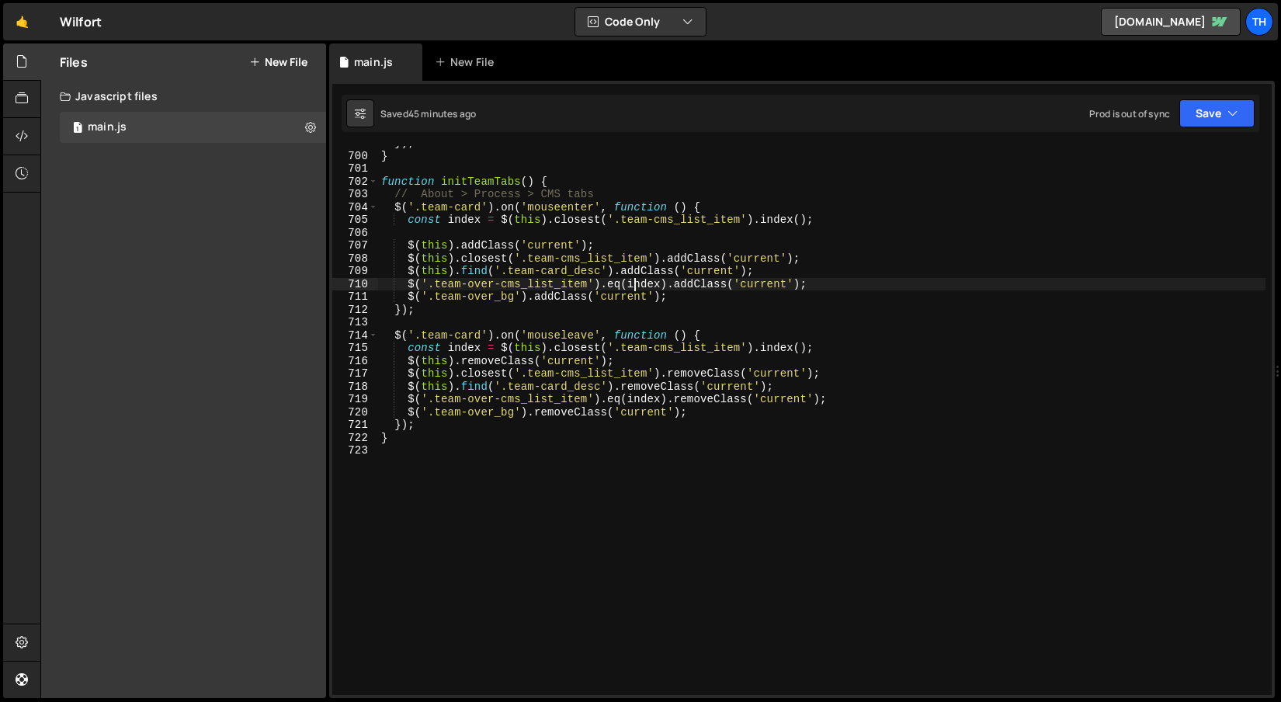
scroll to position [8951, 0]
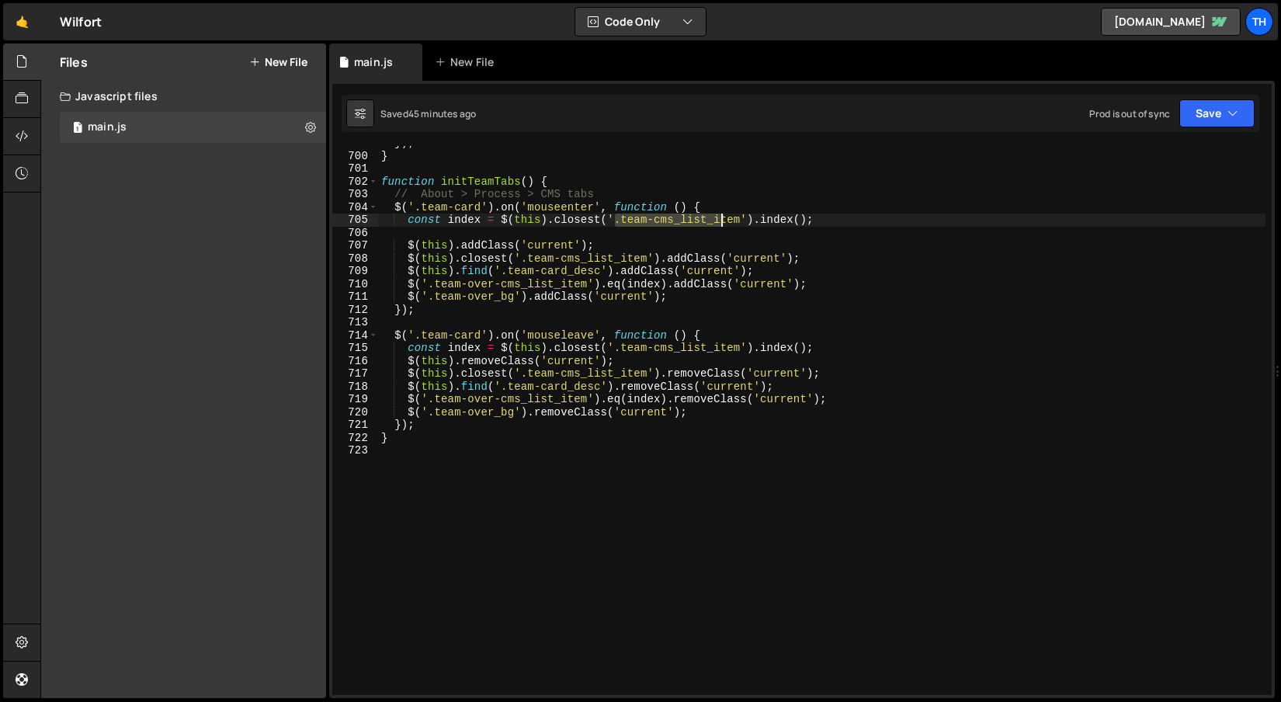
drag, startPoint x: 616, startPoint y: 221, endPoint x: 721, endPoint y: 219, distance: 105.6
click at [721, 219] on div "}) ; } function initTeamTabs ( ) { // About > Process > CMS tabs $ ( '.team-car…" at bounding box center [821, 424] width 887 height 575
click at [337, 186] on div "702" at bounding box center [355, 181] width 46 height 13
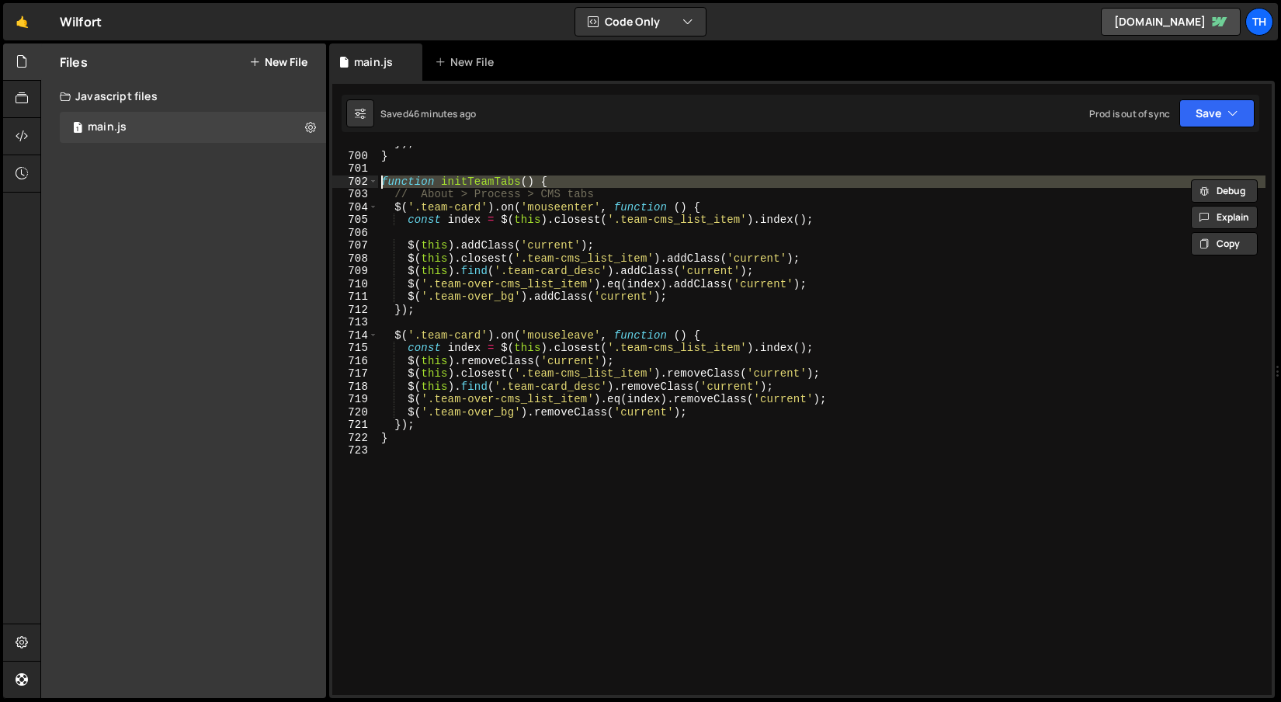
click at [409, 245] on div "}) ; } function initTeamTabs ( ) { // About > Process > CMS tabs $ ( '.team-car…" at bounding box center [821, 424] width 887 height 575
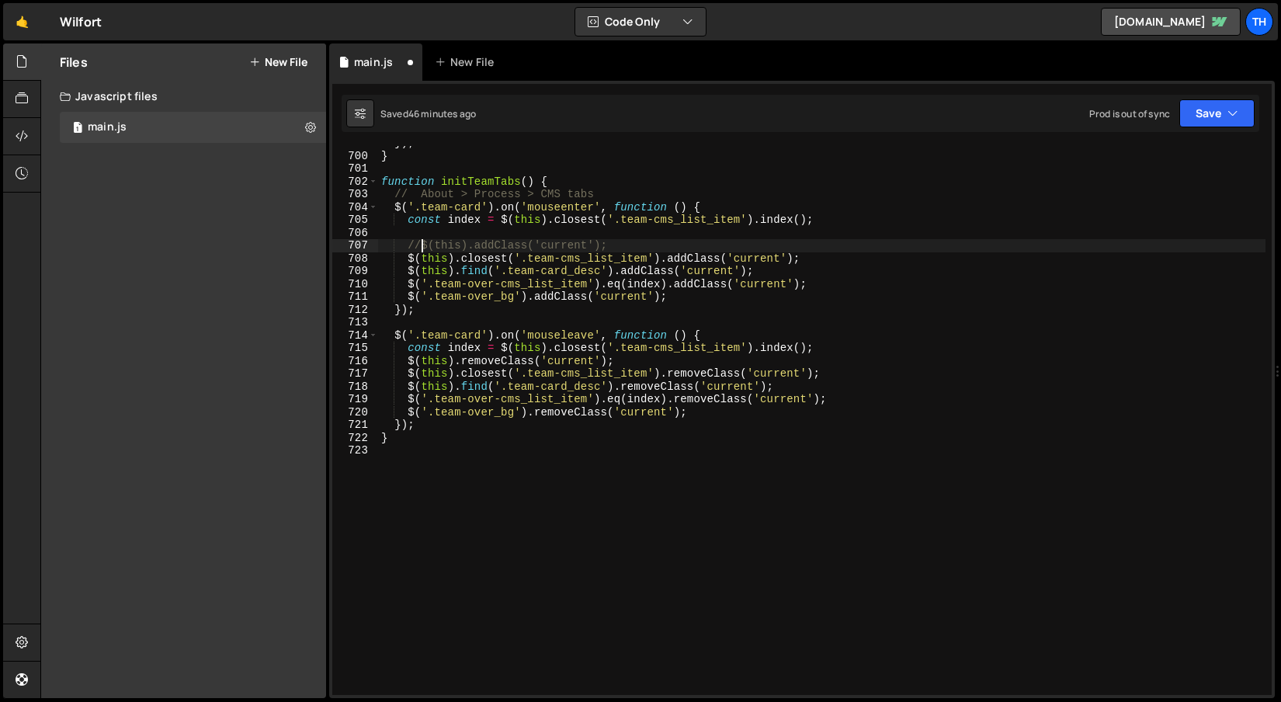
click at [406, 361] on div "}) ; } function initTeamTabs ( ) { // About > Process > CMS tabs $ ( '.team-car…" at bounding box center [821, 424] width 887 height 575
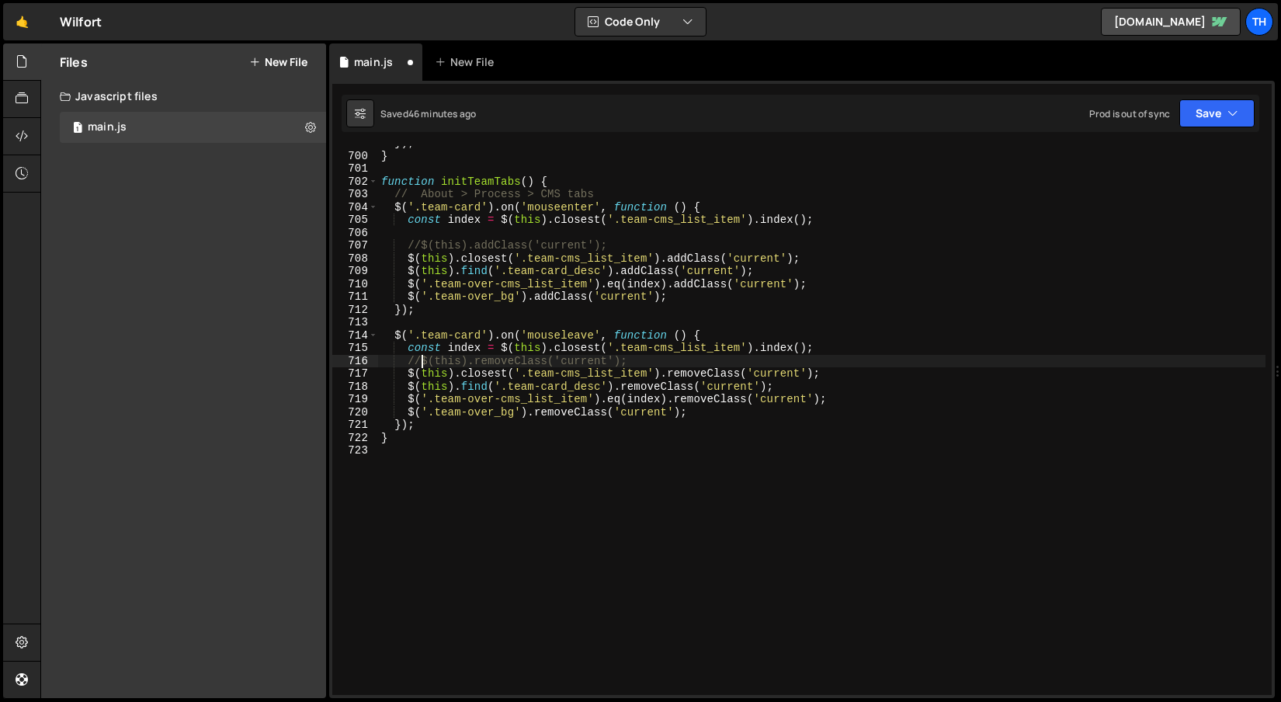
click at [411, 359] on div "}) ; } function initTeamTabs ( ) { // About > Process > CMS tabs $ ( '.team-car…" at bounding box center [821, 424] width 887 height 575
type textarea "const index = $(this).closest('.team-cms_list_item').index();"
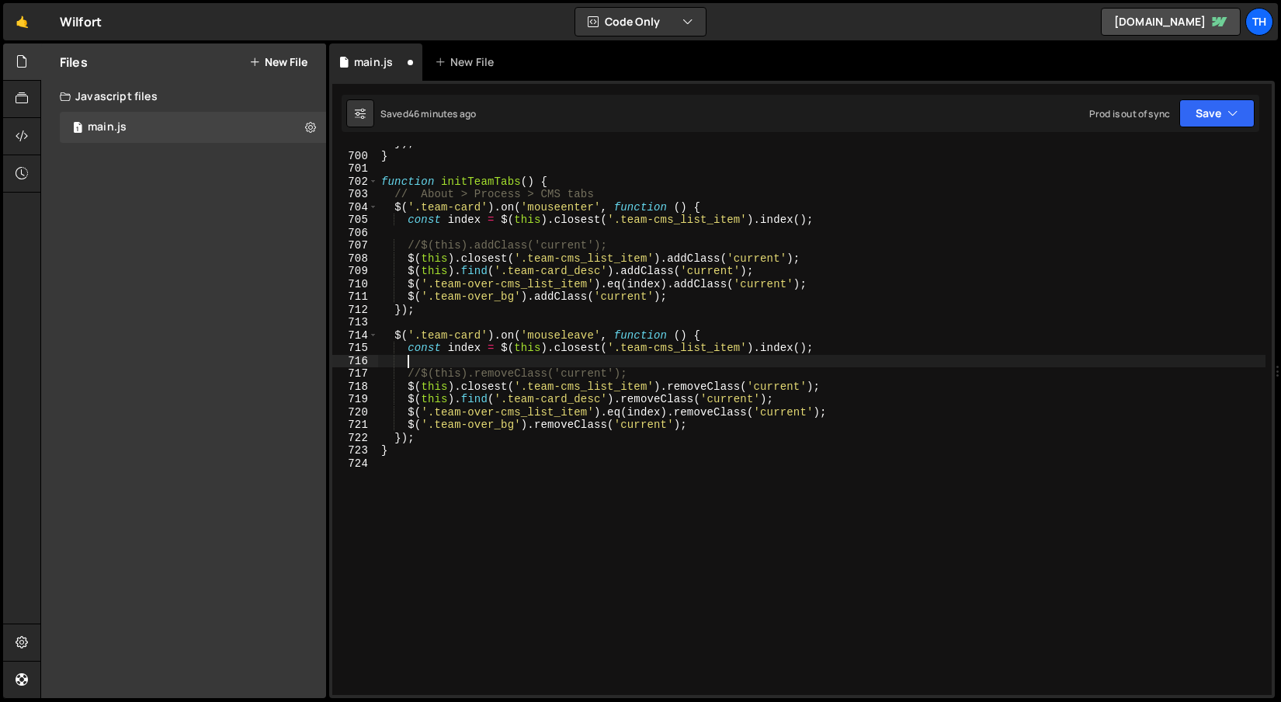
scroll to position [0, 0]
click at [545, 365] on div "}) ; } function initTeamTabs ( ) { // About > Process > CMS tabs $ ( '.team-car…" at bounding box center [821, 424] width 887 height 575
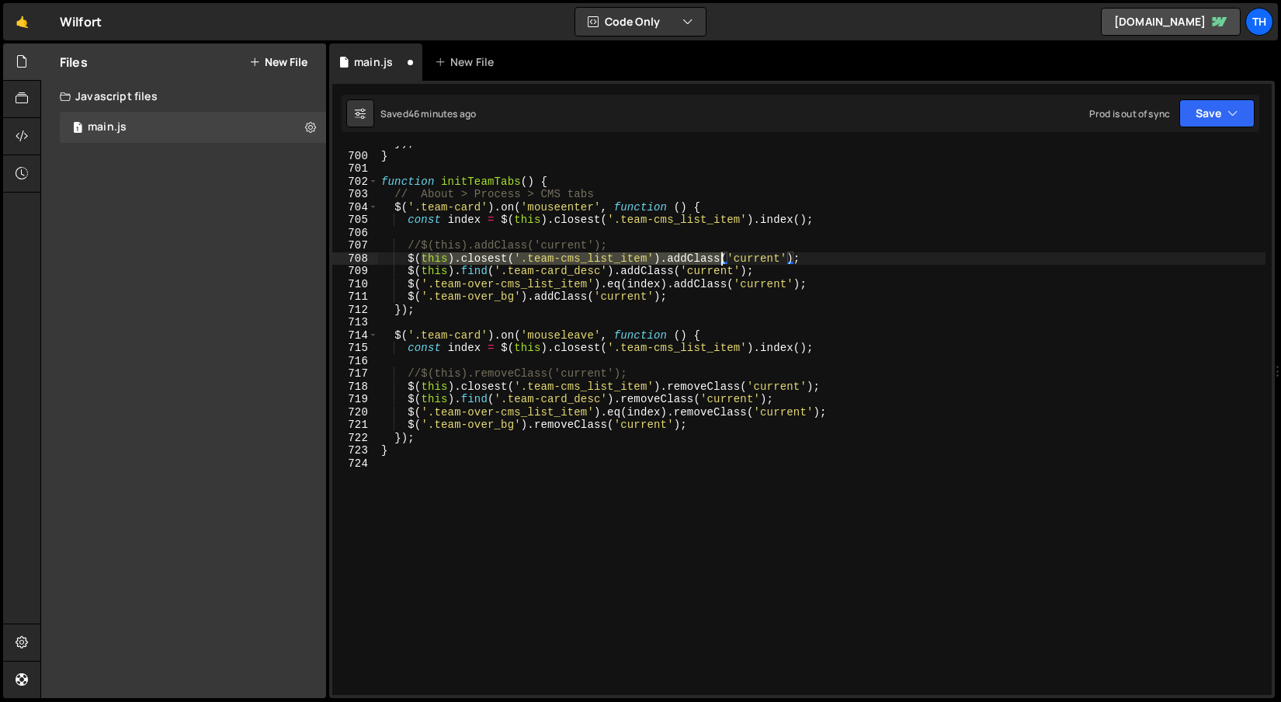
drag, startPoint x: 423, startPoint y: 261, endPoint x: 722, endPoint y: 253, distance: 299.0
click at [722, 253] on div "}) ; } function initTeamTabs ( ) { // About > Process > CMS tabs $ ( '.team-car…" at bounding box center [821, 424] width 887 height 575
click at [347, 224] on div "705" at bounding box center [355, 220] width 46 height 13
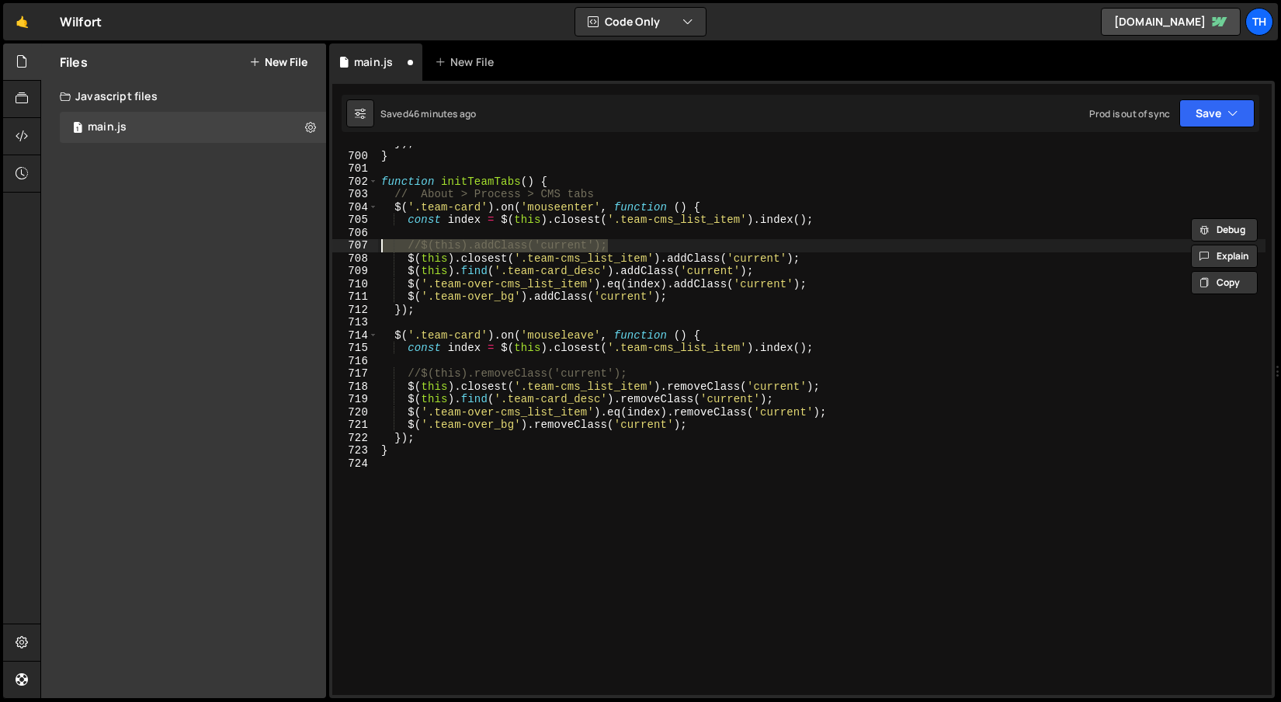
drag, startPoint x: 623, startPoint y: 245, endPoint x: 328, endPoint y: 245, distance: 295.0
click at [328, 245] on div "Files New File Create your first file Get started by starting a Javascript or C…" at bounding box center [660, 370] width 1241 height 655
type textarea "//$(this).addClass('current');"
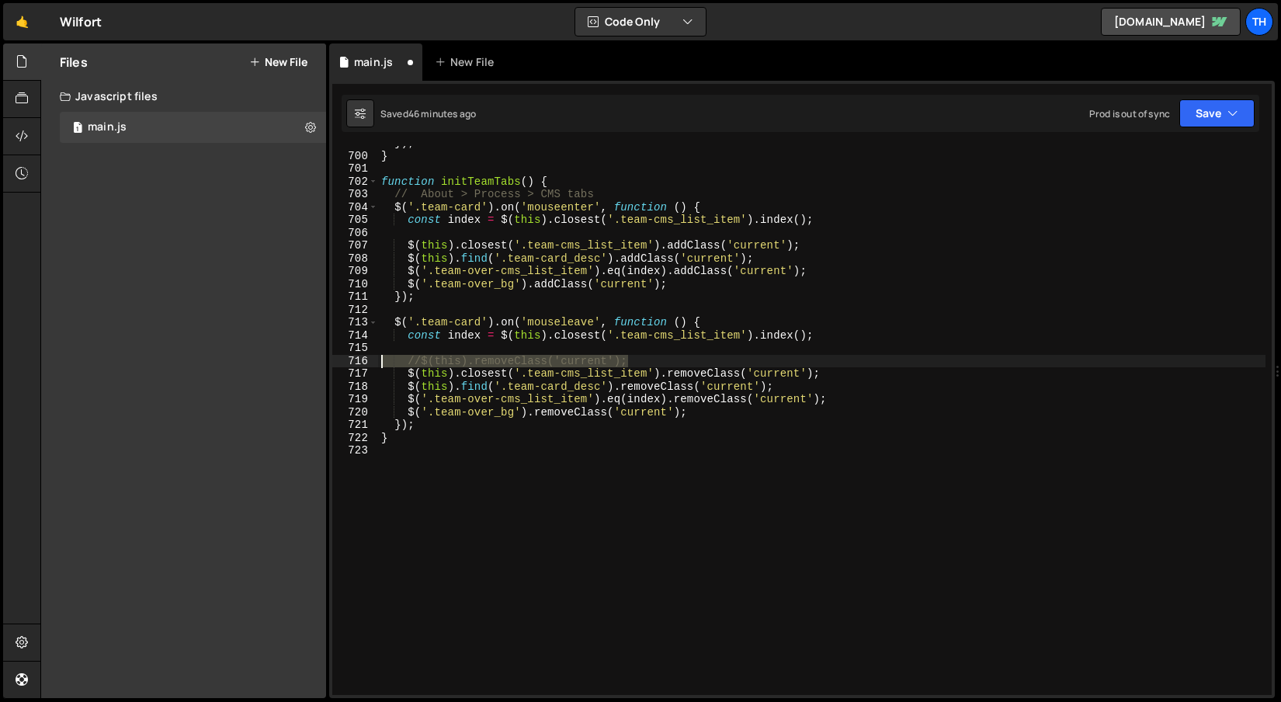
drag, startPoint x: 668, startPoint y: 355, endPoint x: 367, endPoint y: 362, distance: 301.3
click at [367, 362] on div "699 700 701 702 703 704 705 706 707 708 709 710 711 712 713 714 715 716 717 718…" at bounding box center [801, 420] width 939 height 549
type textarea "//$(this).removeClass('current');"
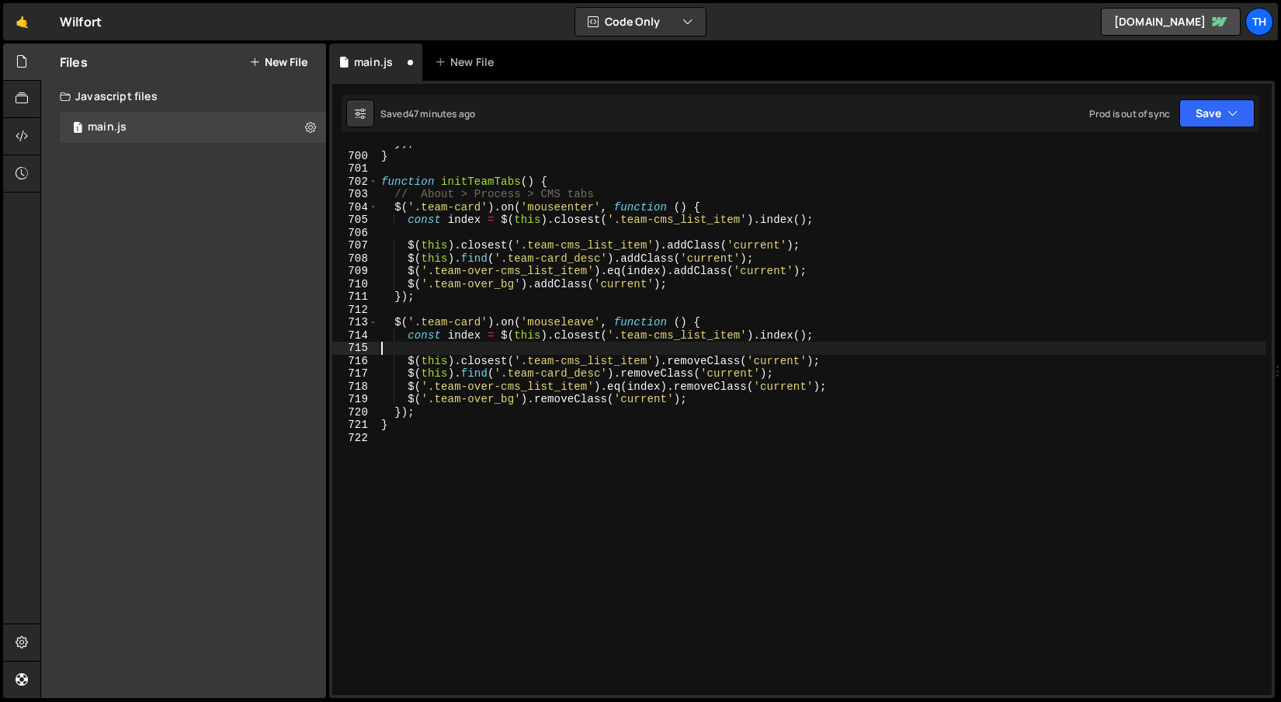
click at [408, 259] on div "}) ; } function initTeamTabs ( ) { // About > Process > CMS tabs $ ( '.team-car…" at bounding box center [821, 424] width 887 height 575
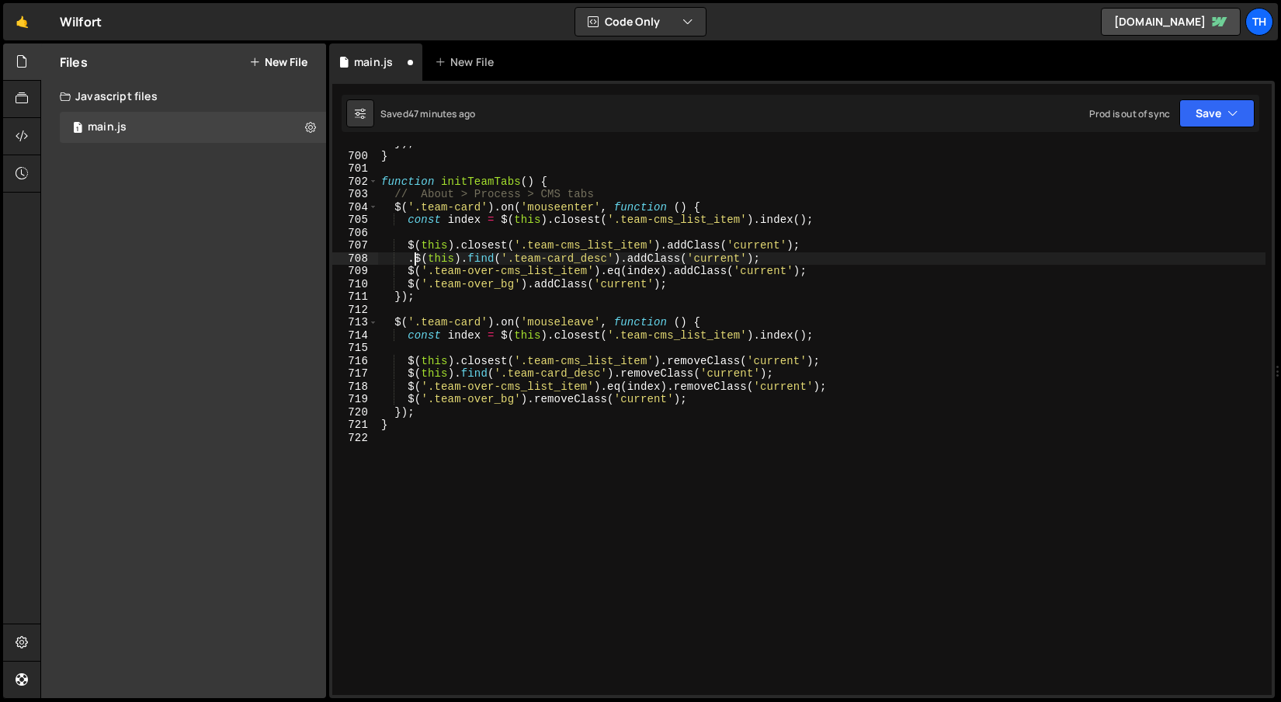
scroll to position [0, 2]
click at [407, 373] on div "}) ; } function initTeamTabs ( ) { // About > Process > CMS tabs $ ( '.team-car…" at bounding box center [821, 424] width 887 height 575
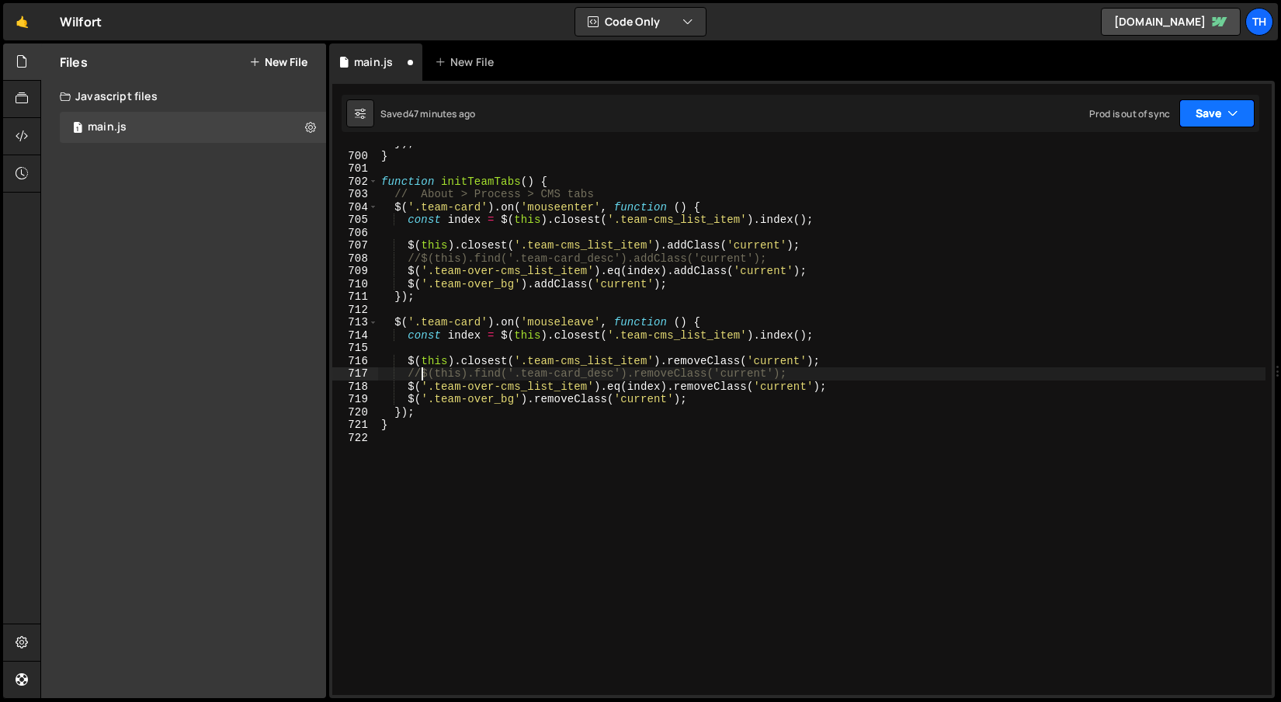
click at [1213, 115] on button "Save" at bounding box center [1216, 113] width 75 height 28
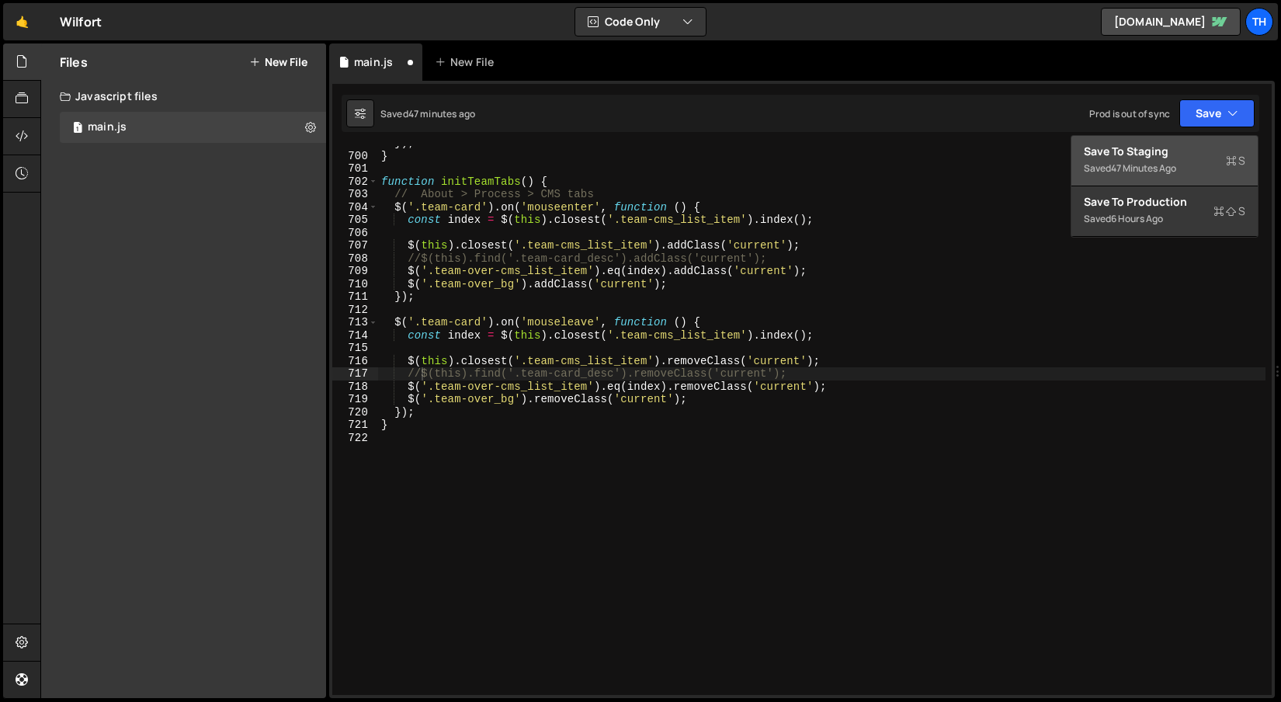
click at [1190, 140] on button "Save to Staging S Saved 47 minutes ago" at bounding box center [1164, 161] width 186 height 50
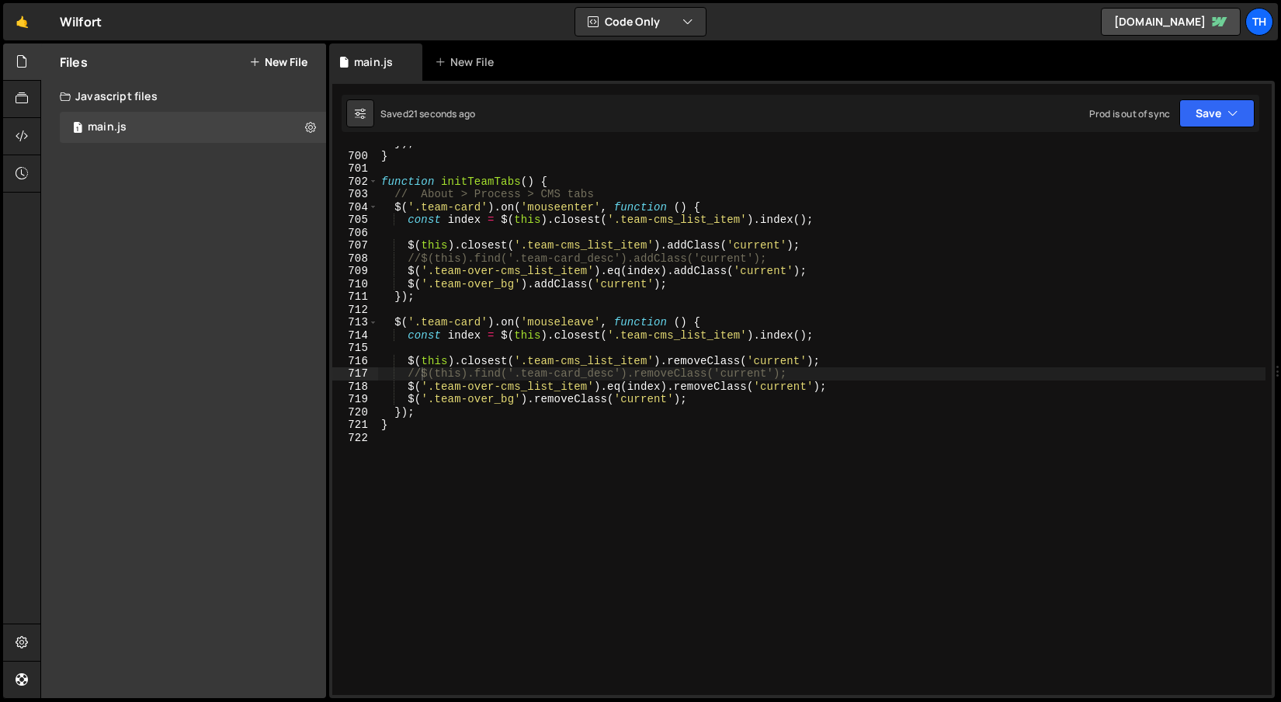
click at [628, 276] on div "}) ; } function initTeamTabs ( ) { // About > Process > CMS tabs $ ( '.team-car…" at bounding box center [821, 424] width 887 height 575
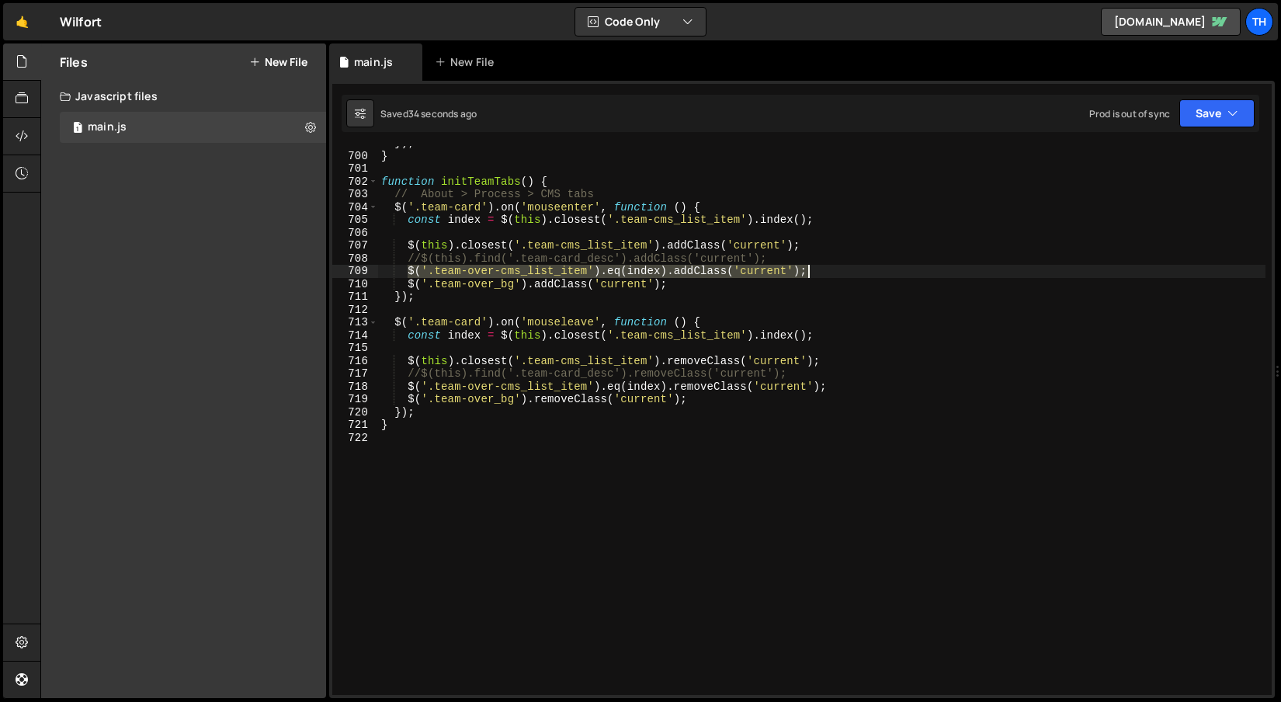
drag, startPoint x: 408, startPoint y: 269, endPoint x: 840, endPoint y: 270, distance: 431.7
click at [840, 270] on div "}) ; } function initTeamTabs ( ) { // About > Process > CMS tabs $ ( '.team-car…" at bounding box center [821, 424] width 887 height 575
click at [428, 273] on div "}) ; } function initTeamTabs ( ) { // About > Process > CMS tabs $ ( '.team-car…" at bounding box center [821, 420] width 887 height 549
click at [406, 274] on div "}) ; } function initTeamTabs ( ) { // About > Process > CMS tabs $ ( '.team-car…" at bounding box center [821, 424] width 887 height 575
click at [406, 389] on div "}) ; } function initTeamTabs ( ) { // About > Process > CMS tabs $ ( '.team-car…" at bounding box center [821, 424] width 887 height 575
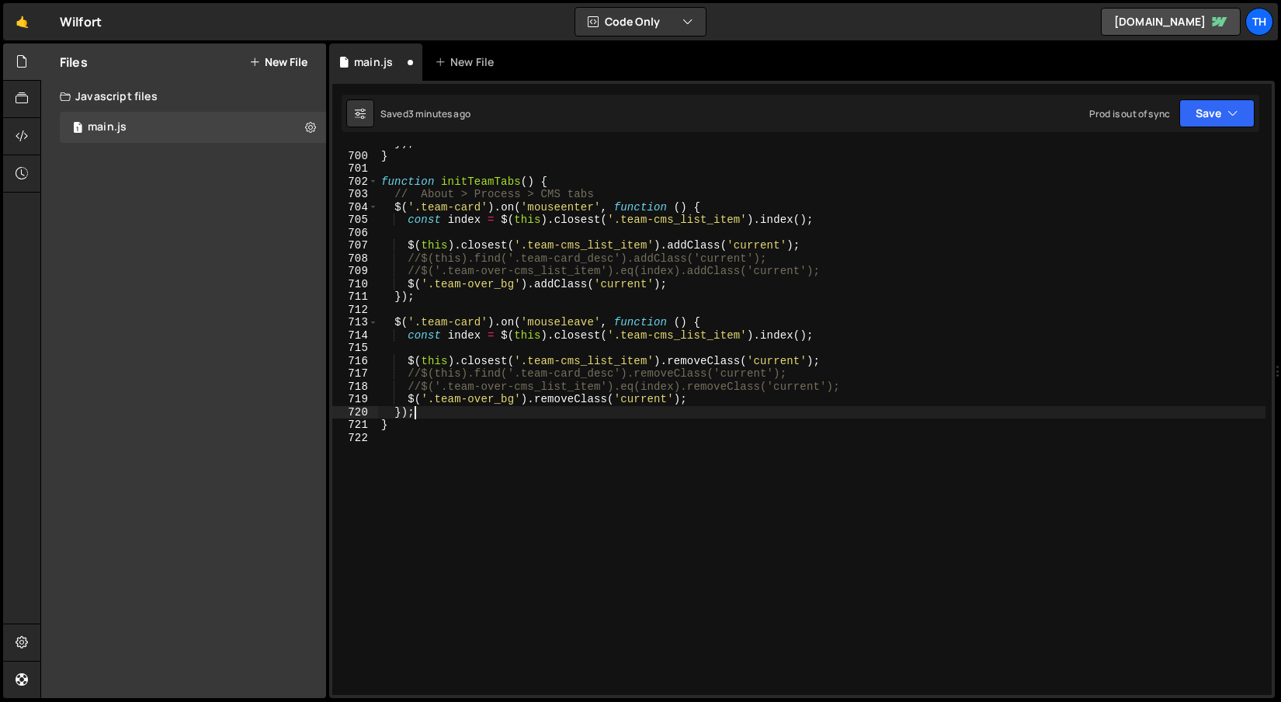
click at [477, 406] on div "}) ; } function initTeamTabs ( ) { // About > Process > CMS tabs $ ( '.team-car…" at bounding box center [821, 424] width 887 height 575
click at [409, 395] on div "}) ; } function initTeamTabs ( ) { // About > Process > CMS tabs $ ( '.team-car…" at bounding box center [821, 424] width 887 height 575
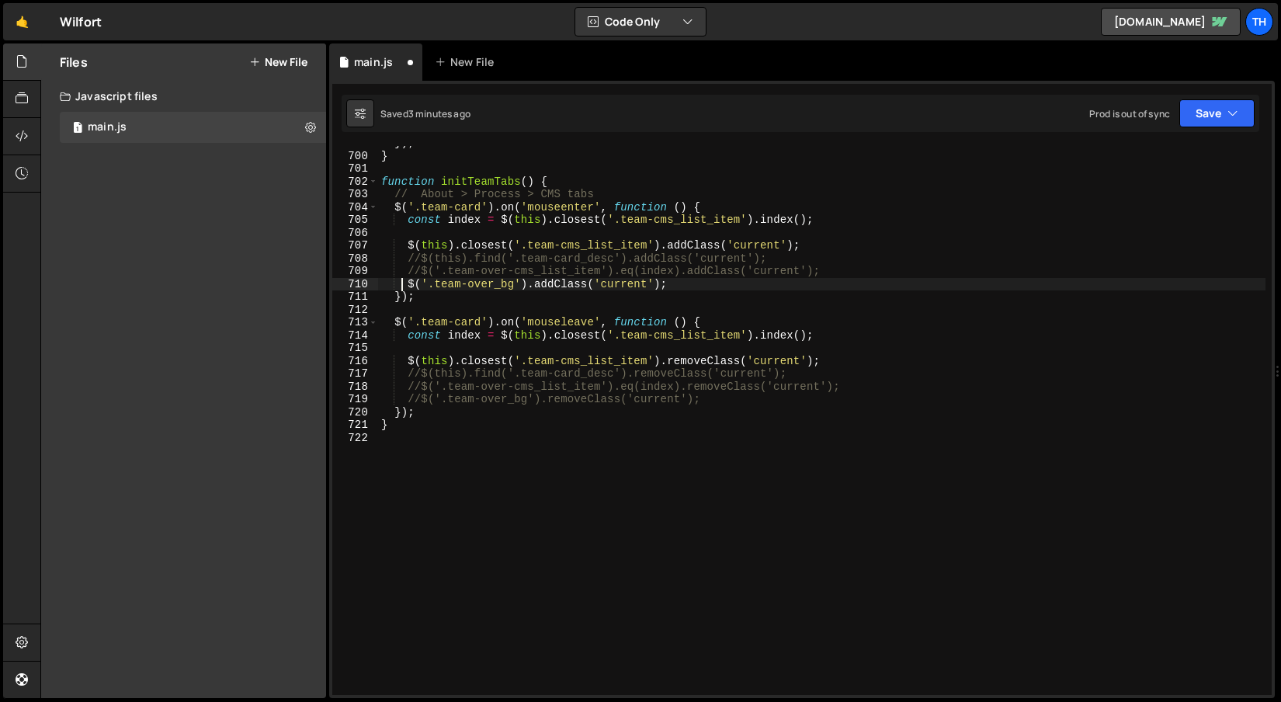
click at [403, 286] on div "}) ; } function initTeamTabs ( ) { // About > Process > CMS tabs $ ( '.team-car…" at bounding box center [821, 424] width 887 height 575
click at [1236, 106] on icon "button" at bounding box center [1232, 114] width 11 height 16
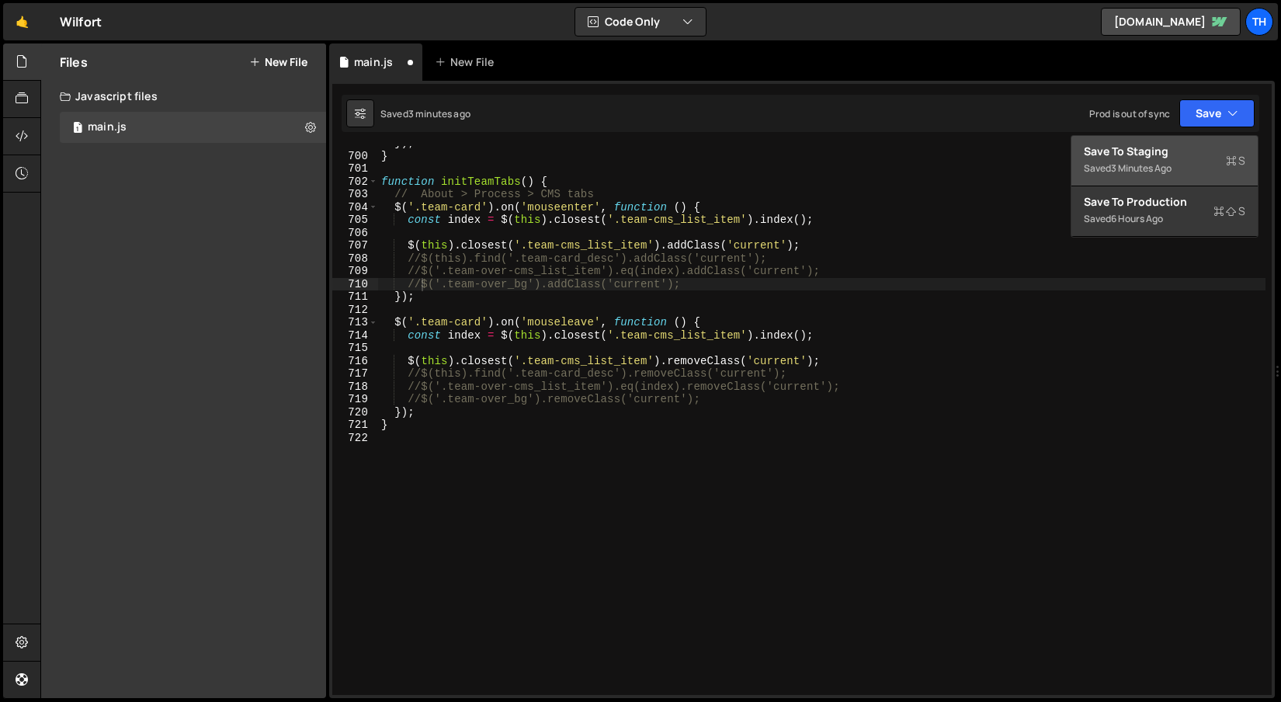
click at [1153, 170] on div "3 minutes ago" at bounding box center [1141, 167] width 61 height 13
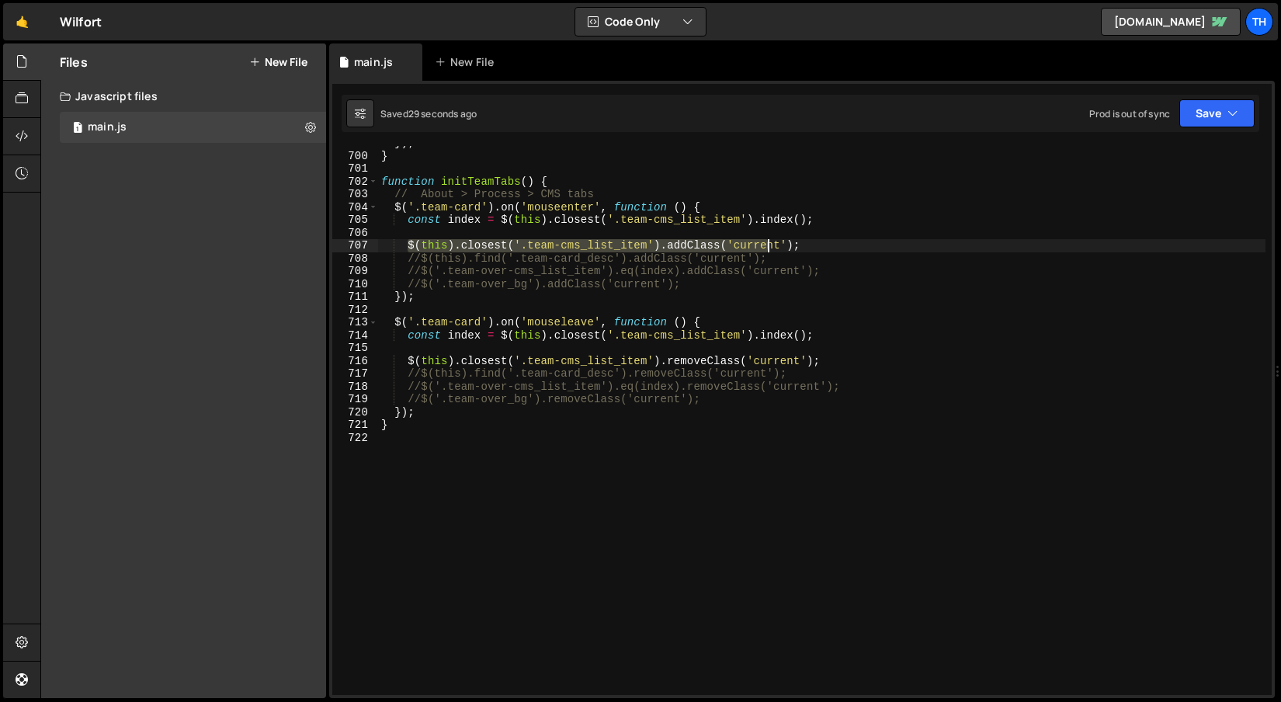
drag, startPoint x: 415, startPoint y: 243, endPoint x: 767, endPoint y: 252, distance: 351.8
click at [767, 252] on div "}) ; } function initTeamTabs ( ) { // About > Process > CMS tabs $ ( '.team-car…" at bounding box center [821, 424] width 887 height 575
click at [702, 248] on div "}) ; } function initTeamTabs ( ) { // About > Process > CMS tabs $ ( '.team-car…" at bounding box center [821, 420] width 887 height 549
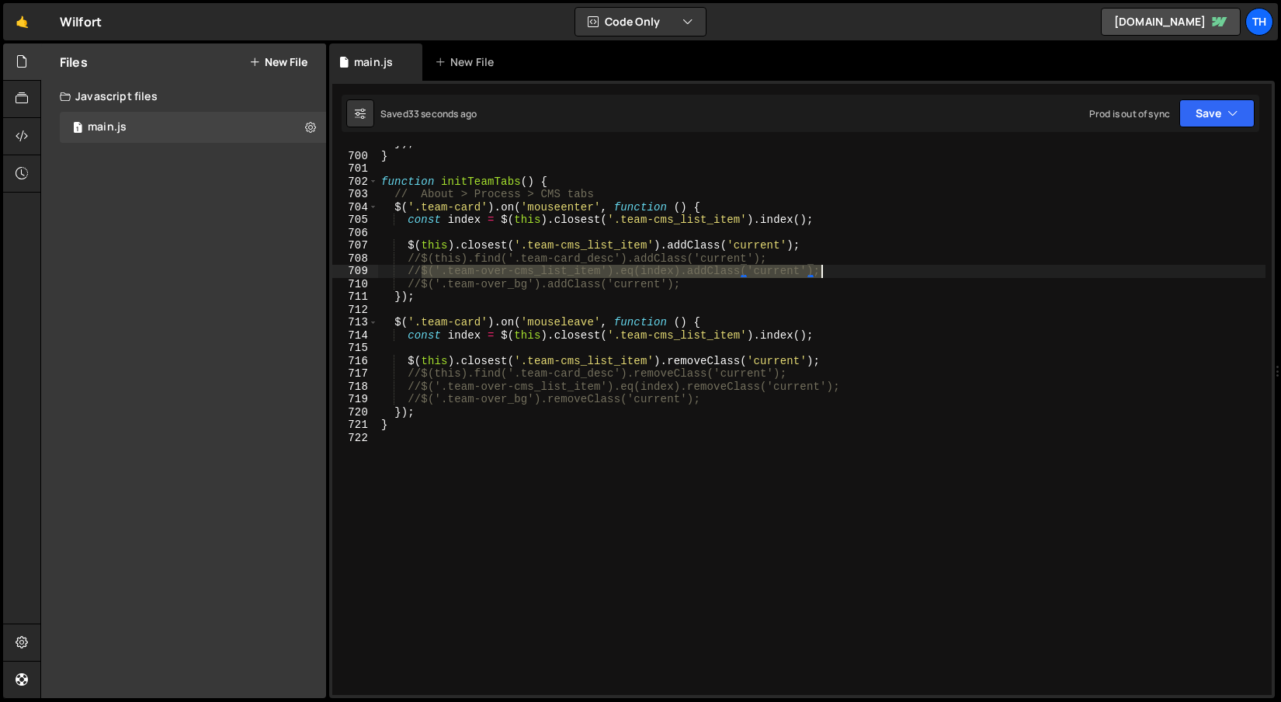
drag, startPoint x: 428, startPoint y: 273, endPoint x: 842, endPoint y: 275, distance: 414.6
click at [842, 275] on div "}) ; } function initTeamTabs ( ) { // About > Process > CMS tabs $ ( '.team-car…" at bounding box center [821, 424] width 887 height 575
type textarea "//$('.team-over-cms_list_item').eq(index).addClass('current');"
click at [547, 231] on div "}) ; } function initTeamTabs ( ) { // About > Process > CMS tabs $ ( '.team-car…" at bounding box center [821, 424] width 887 height 575
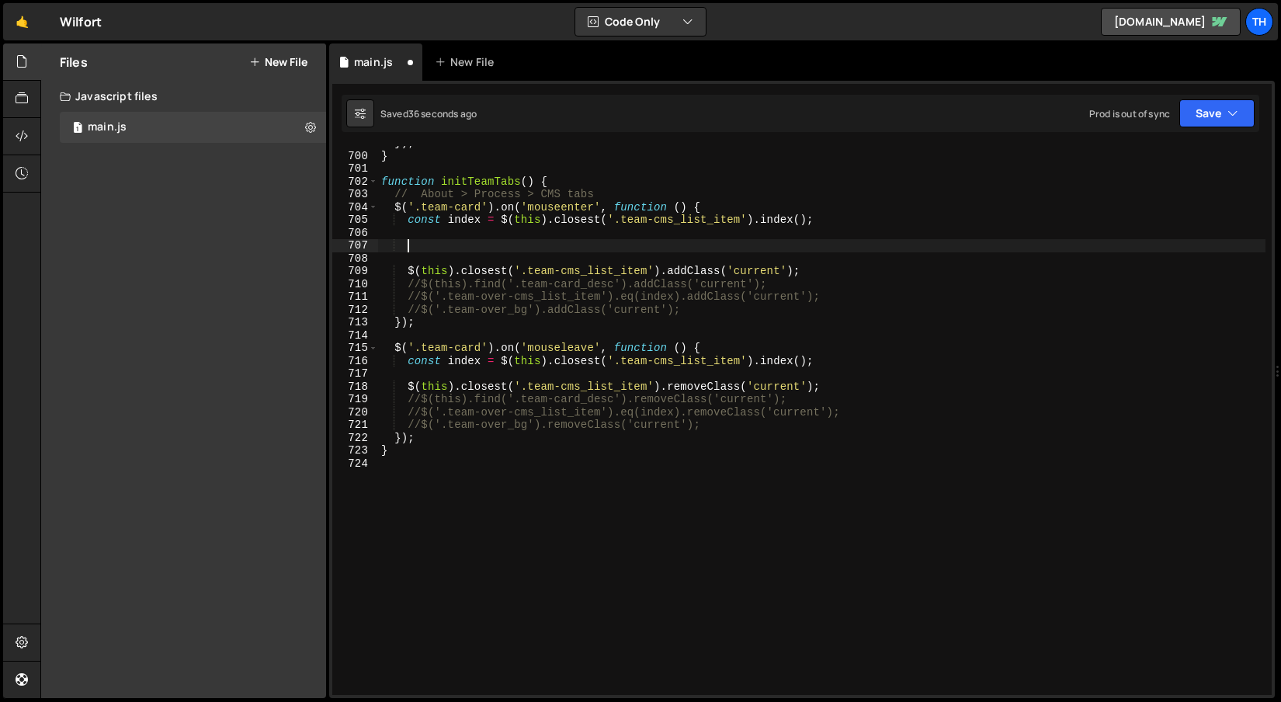
paste textarea "$('.team-over-cms_list_item').eq(index).addClass('current');"
drag, startPoint x: 602, startPoint y: 246, endPoint x: 665, endPoint y: 244, distance: 62.9
click at [665, 244] on div "}) ; } function initTeamTabs ( ) { // About > Process > CMS tabs $ ( '.team-car…" at bounding box center [821, 424] width 887 height 575
type textarea "$('.team-over-cms_list_item').addClass('current');"
click at [707, 252] on div "}) ; } function initTeamTabs ( ) { // About > Process > CMS tabs $ ( '.team-car…" at bounding box center [821, 424] width 887 height 575
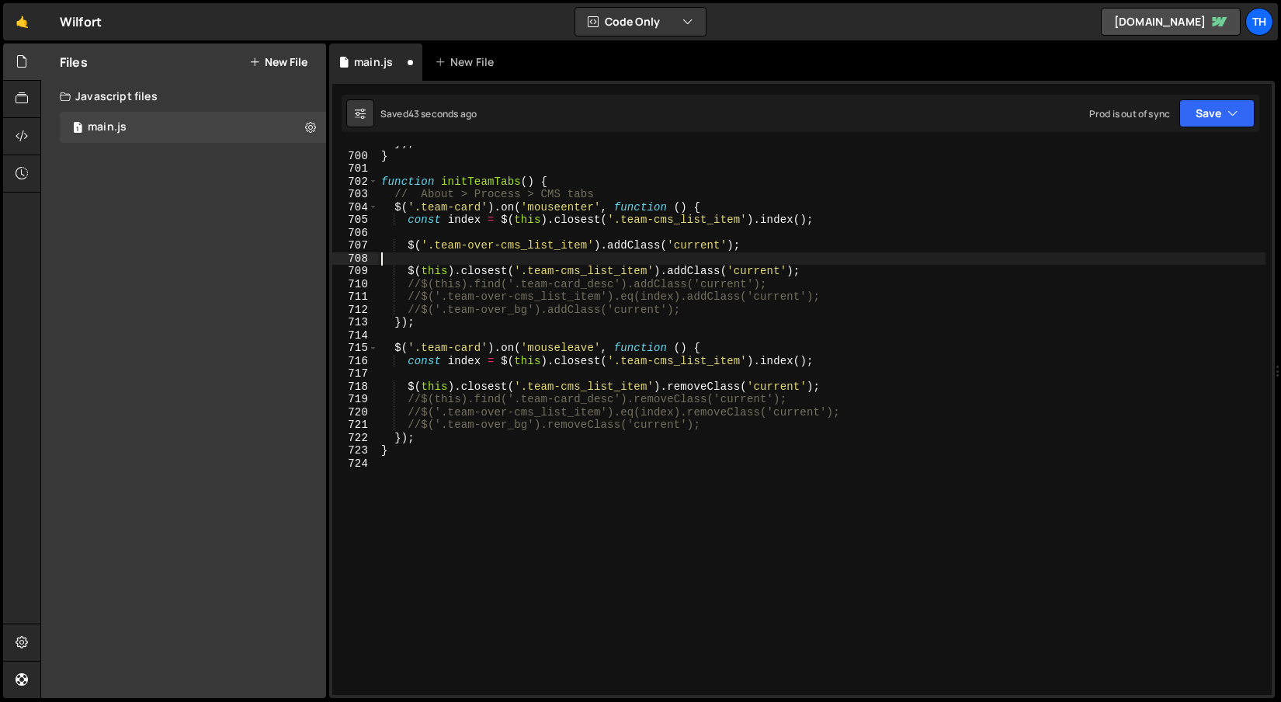
click at [707, 252] on div "}) ; } function initTeamTabs ( ) { // About > Process > CMS tabs $ ( '.team-car…" at bounding box center [821, 424] width 887 height 575
click at [708, 248] on div "}) ; } function initTeamTabs ( ) { // About > Process > CMS tabs $ ( '.team-car…" at bounding box center [821, 424] width 887 height 575
click at [670, 246] on div "}) ; } function initTeamTabs ( ) { // About > Process > CMS tabs $ ( '.team-car…" at bounding box center [821, 424] width 887 height 575
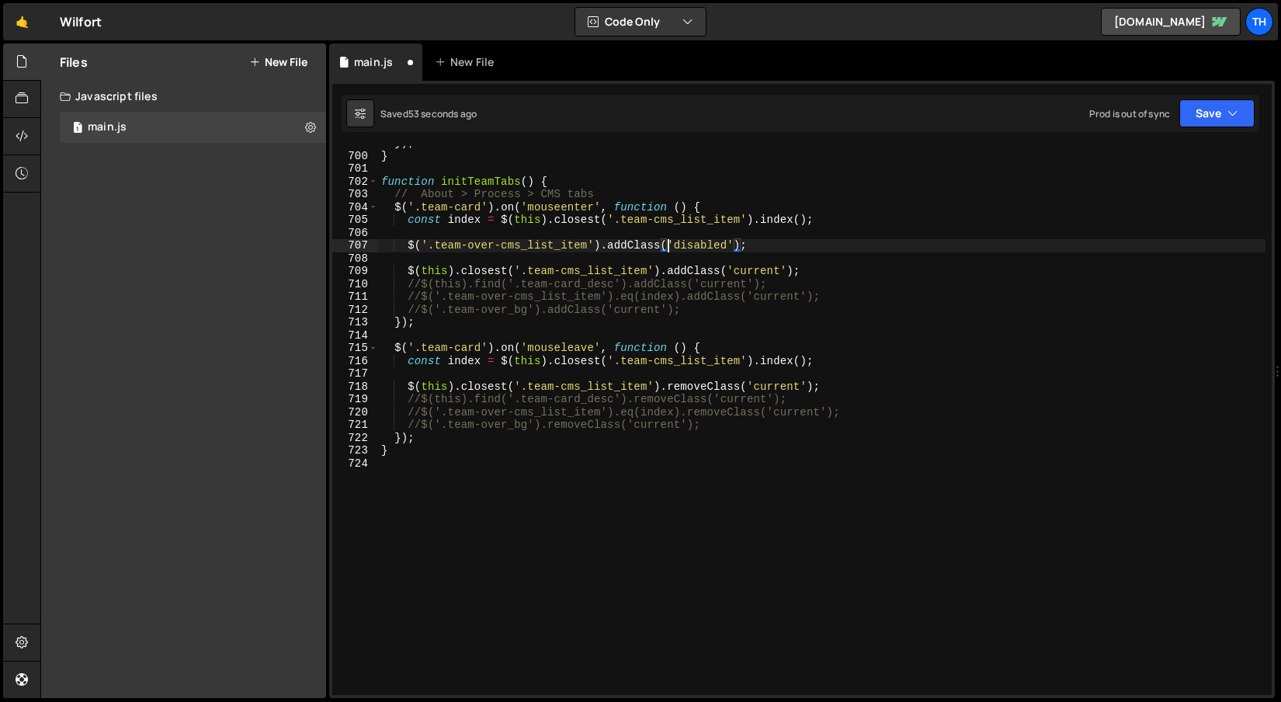
click at [682, 242] on div "}) ; } function initTeamTabs ( ) { // About > Process > CMS tabs $ ( '.team-car…" at bounding box center [821, 424] width 887 height 575
click at [675, 241] on div "}) ; } function initTeamTabs ( ) { // About > Process > CMS tabs $ ( '.team-car…" at bounding box center [821, 424] width 887 height 575
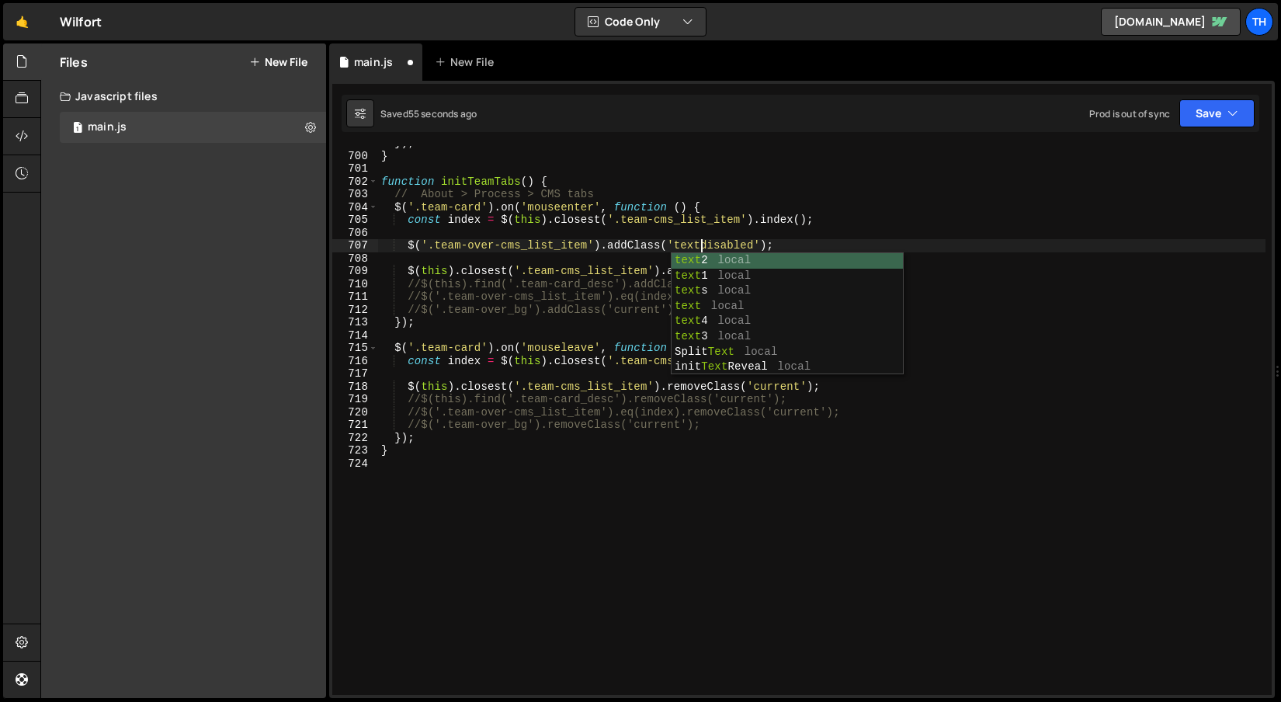
scroll to position [0, 23]
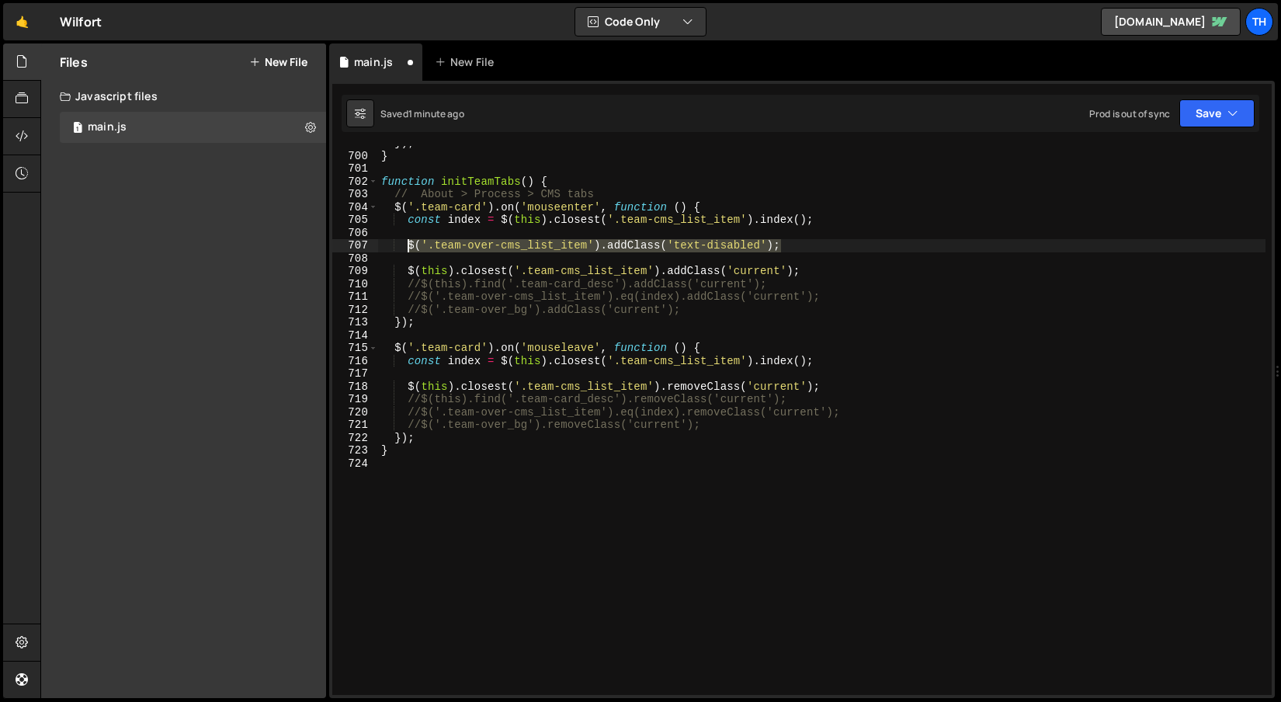
drag, startPoint x: 797, startPoint y: 250, endPoint x: 409, endPoint y: 241, distance: 388.3
click at [409, 241] on div "}) ; } function initTeamTabs ( ) { // About > Process > CMS tabs $ ( '.team-car…" at bounding box center [821, 424] width 887 height 575
click at [556, 245] on div "}) ; } function initTeamTabs ( ) { // About > Process > CMS tabs $ ( '.team-car…" at bounding box center [821, 420] width 887 height 549
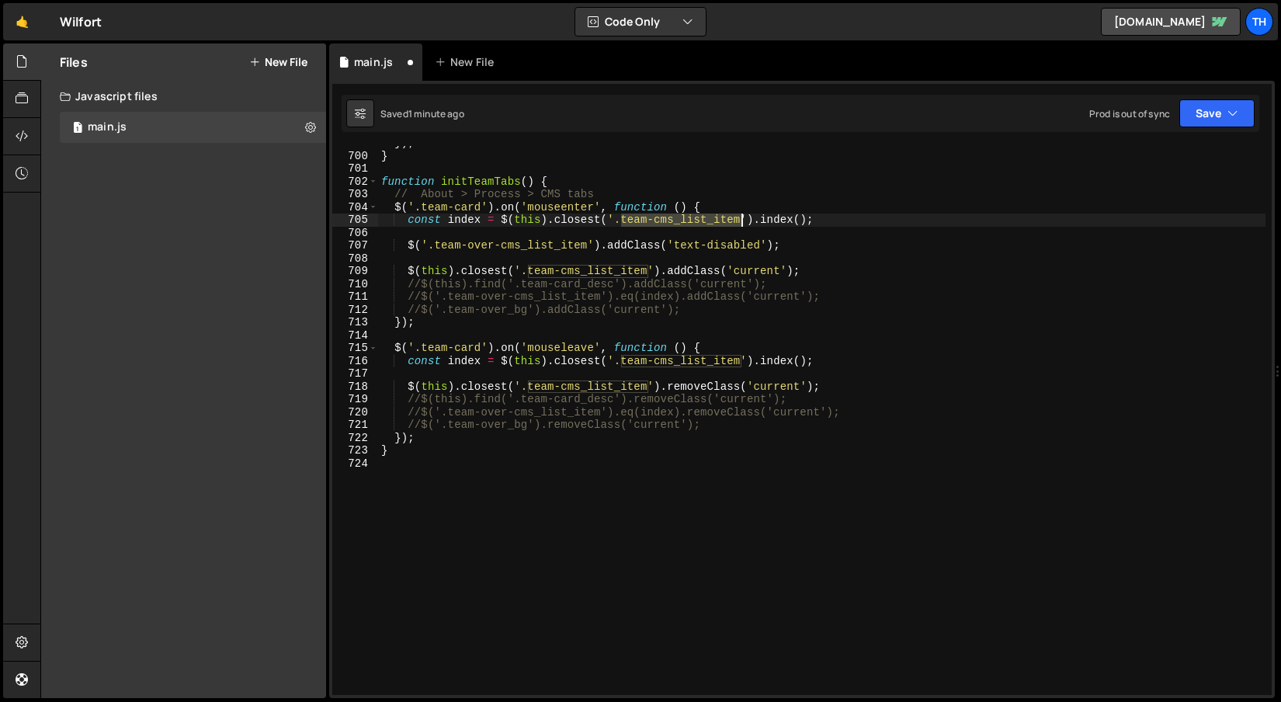
drag, startPoint x: 623, startPoint y: 221, endPoint x: 741, endPoint y: 222, distance: 117.2
click at [741, 222] on div "}) ; } function initTeamTabs ( ) { // About > Process > CMS tabs $ ( '.team-car…" at bounding box center [821, 424] width 887 height 575
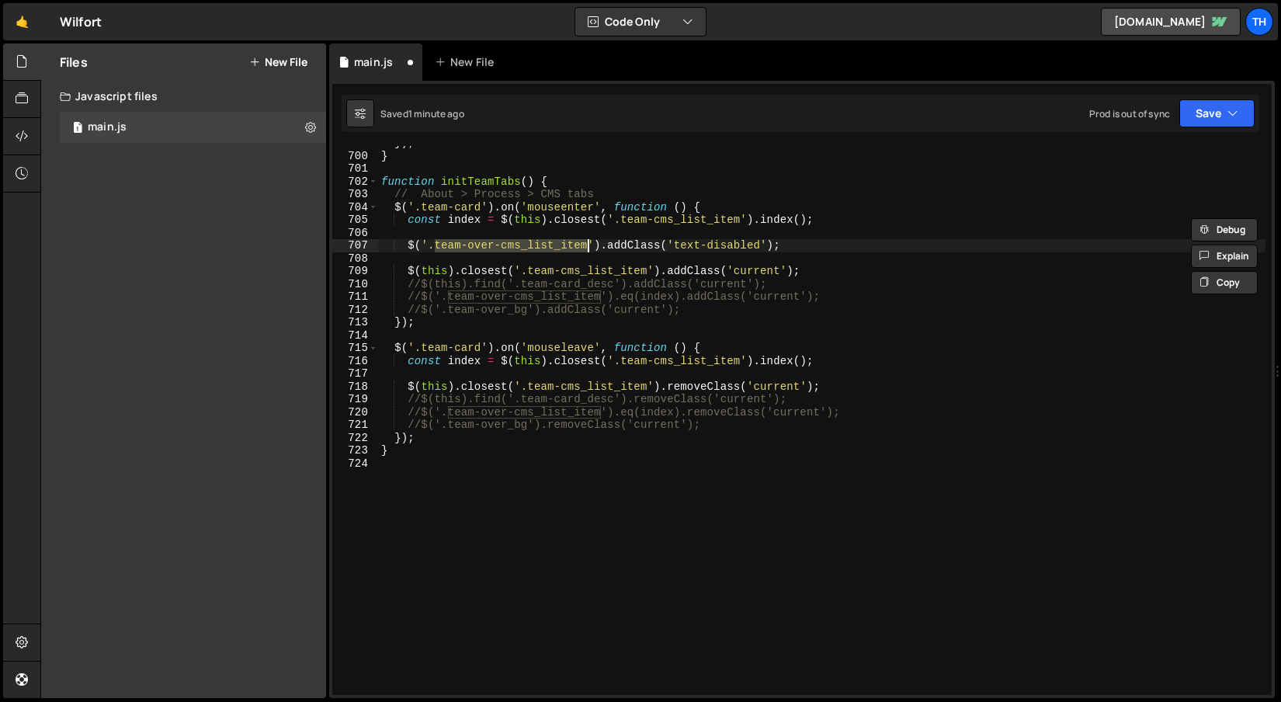
drag, startPoint x: 436, startPoint y: 245, endPoint x: 588, endPoint y: 245, distance: 152.2
click at [588, 245] on div "}) ; } function initTeamTabs ( ) { // About > Process > CMS tabs $ ( '.team-car…" at bounding box center [821, 424] width 887 height 575
paste textarea
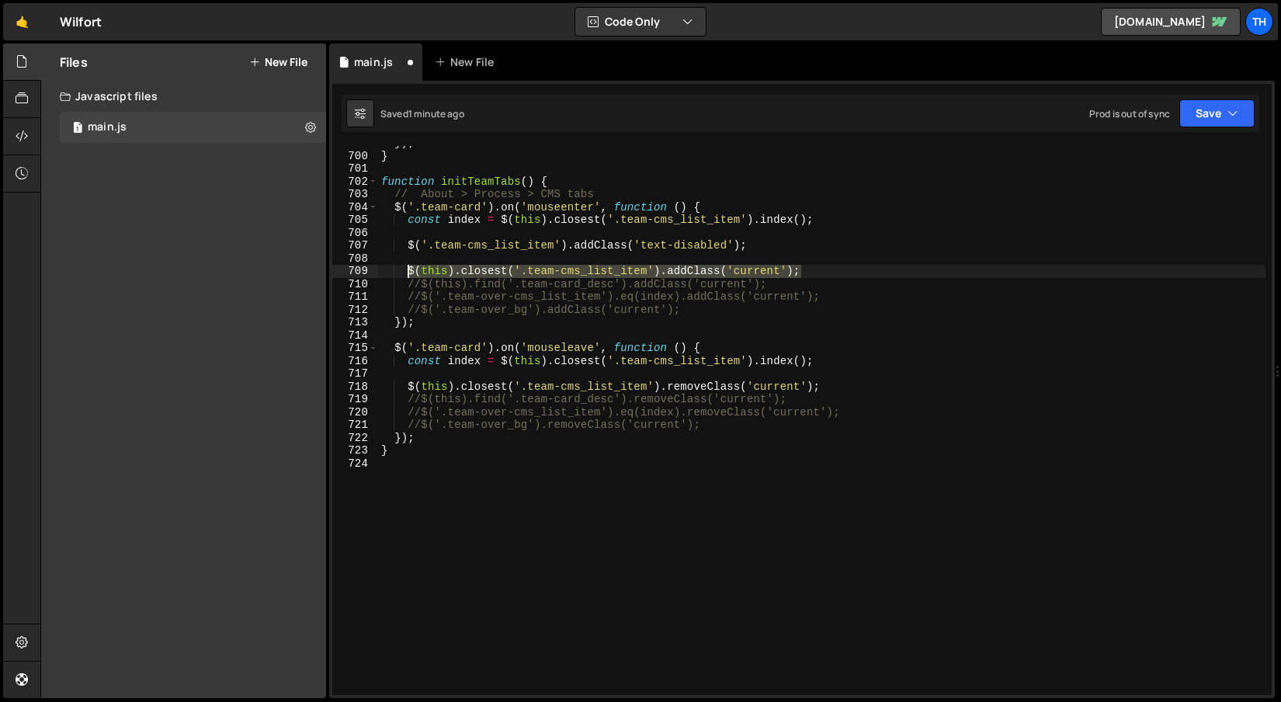
drag, startPoint x: 829, startPoint y: 270, endPoint x: 408, endPoint y: 270, distance: 420.8
click at [408, 270] on div "}) ; } function initTeamTabs ( ) { // About > Process > CMS tabs $ ( '.team-car…" at bounding box center [821, 424] width 887 height 575
type textarea "$(this).closest('.team-cms_list_item').addClass('current');"
click at [500, 258] on div "}) ; } function initTeamTabs ( ) { // About > Process > CMS tabs $ ( '.team-car…" at bounding box center [821, 424] width 887 height 575
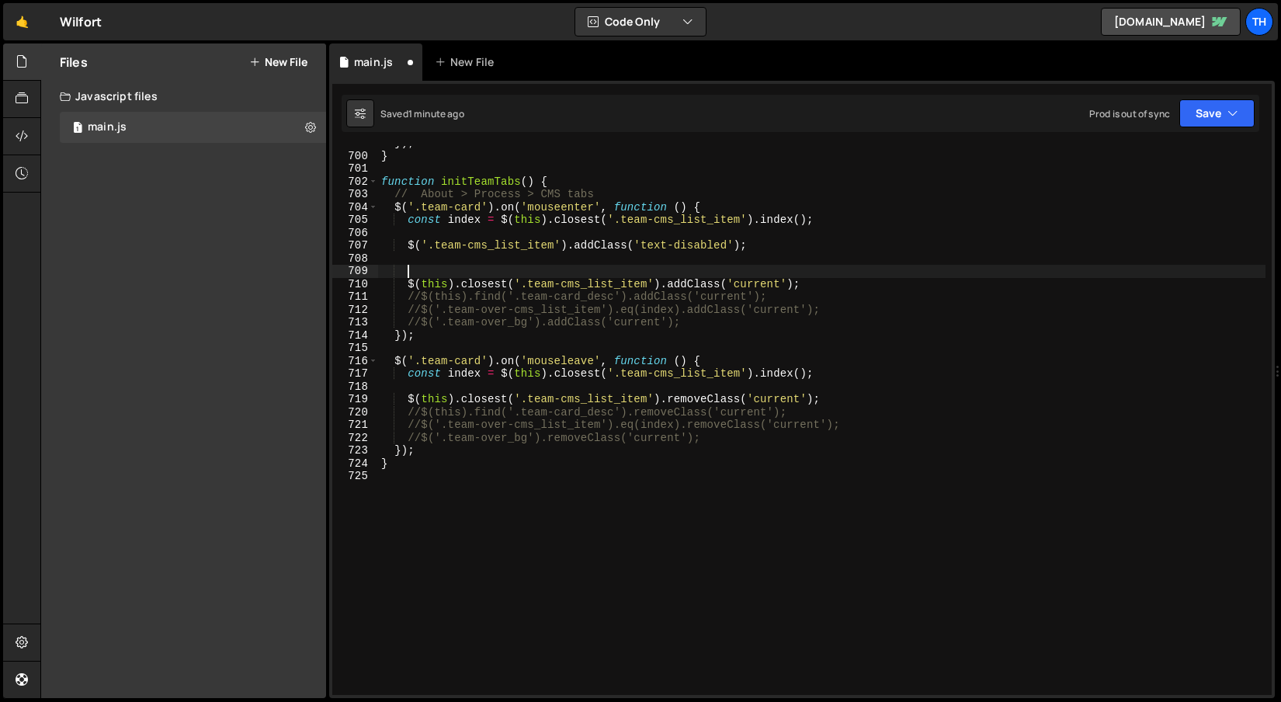
paste textarea "$(this).closest('.team-cms_list_item').addClass('current');"
click at [725, 398] on div "}) ; } function initTeamTabs ( ) { // About > Process > CMS tabs $ ( '.team-car…" at bounding box center [821, 424] width 887 height 575
click at [724, 398] on div "}) ; } function initTeamTabs ( ) { // About > Process > CMS tabs $ ( '.team-car…" at bounding box center [821, 424] width 887 height 575
click at [708, 398] on div "}) ; } function initTeamTabs ( ) { // About > Process > CMS tabs $ ( '.team-car…" at bounding box center [821, 424] width 887 height 575
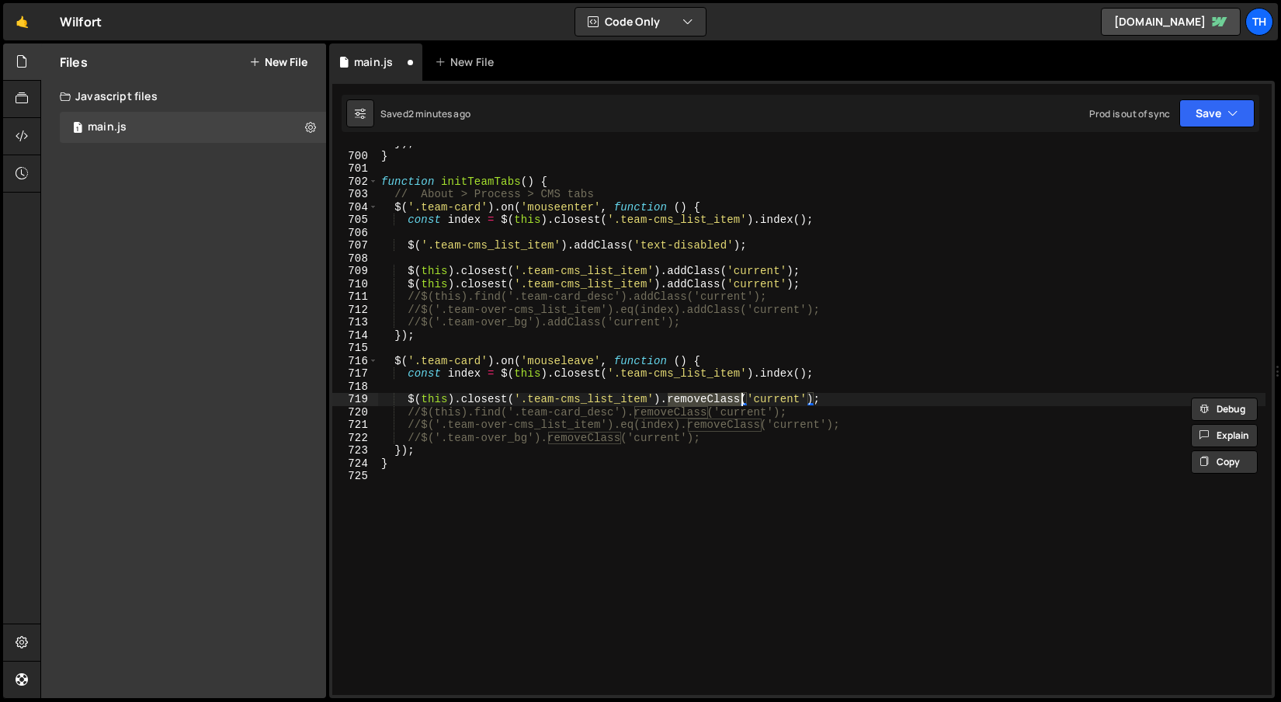
click at [696, 269] on div "}) ; } function initTeamTabs ( ) { // About > Process > CMS tabs $ ( '.team-car…" at bounding box center [821, 424] width 887 height 575
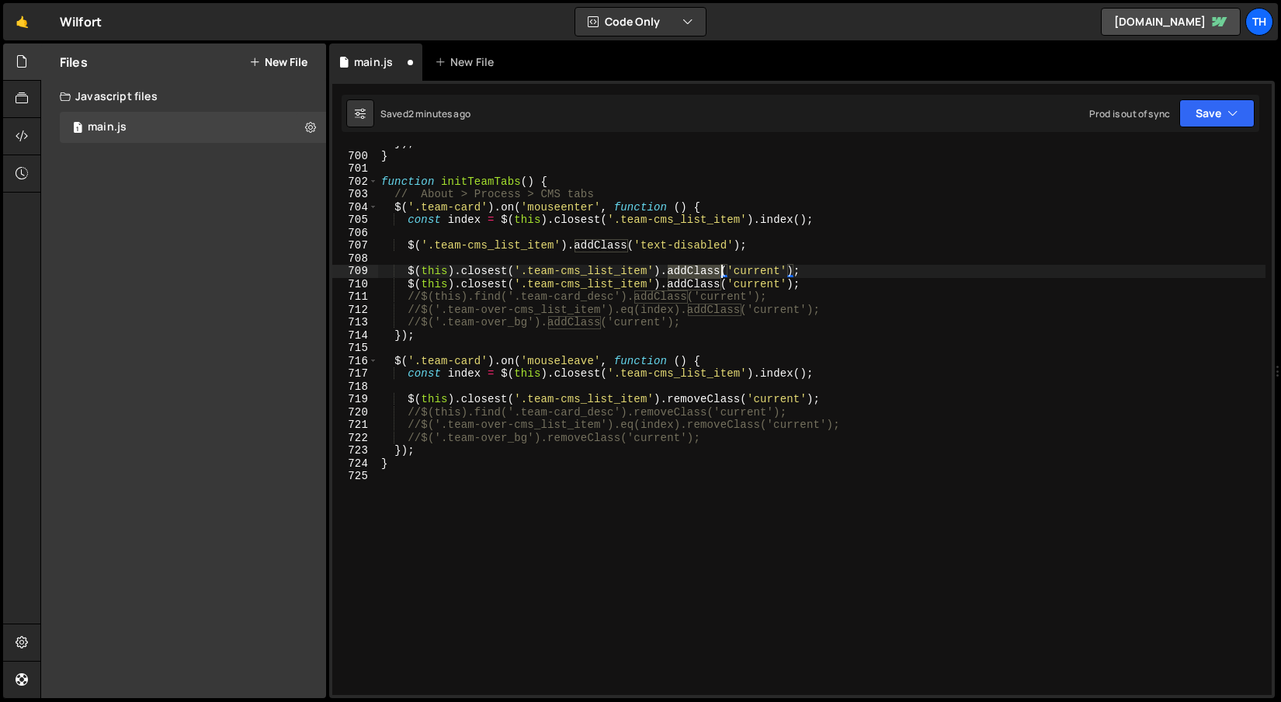
click at [696, 269] on div "}) ; } function initTeamTabs ( ) { // About > Process > CMS tabs $ ( '.team-car…" at bounding box center [821, 424] width 887 height 575
paste textarea "remove"
click at [694, 242] on div "}) ; } function initTeamTabs ( ) { // About > Process > CMS tabs $ ( '.team-car…" at bounding box center [821, 424] width 887 height 575
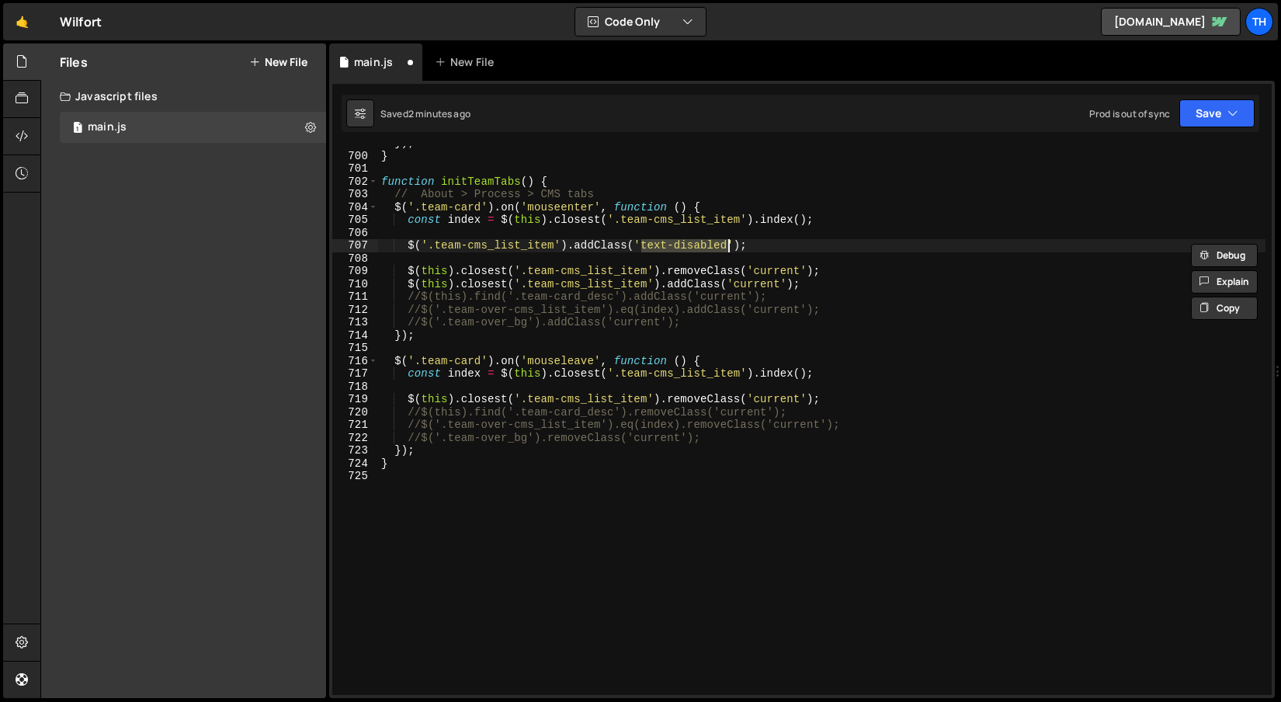
drag, startPoint x: 641, startPoint y: 247, endPoint x: 727, endPoint y: 242, distance: 85.5
click at [727, 242] on div "}) ; } function initTeamTabs ( ) { // About > Process > CMS tabs $ ( '.team-car…" at bounding box center [821, 424] width 887 height 575
click at [769, 279] on div "}) ; } function initTeamTabs ( ) { // About > Process > CMS tabs $ ( '.team-car…" at bounding box center [821, 424] width 887 height 575
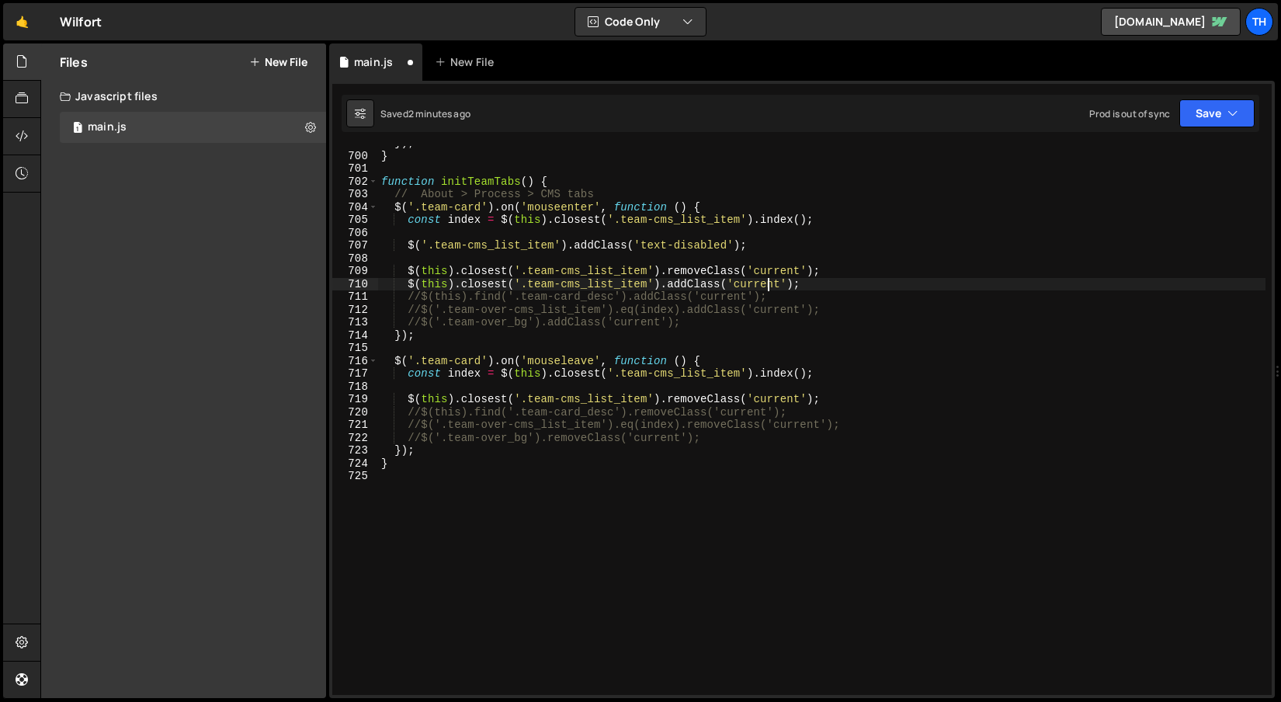
click at [772, 270] on div "}) ; } function initTeamTabs ( ) { // About > Process > CMS tabs $ ( '.team-car…" at bounding box center [821, 424] width 887 height 575
paste textarea "text-disabled"
click at [620, 338] on div "}) ; } function initTeamTabs ( ) { // About > Process > CMS tabs $ ( '.team-car…" at bounding box center [821, 424] width 887 height 575
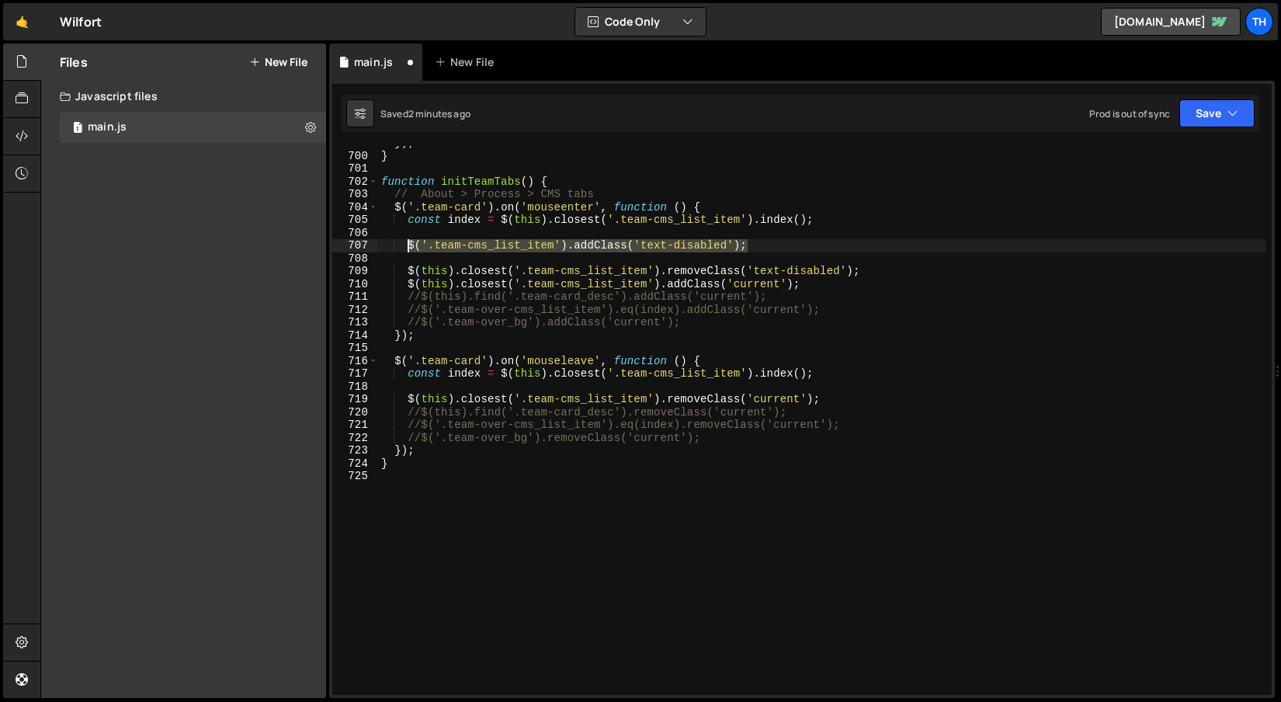
drag, startPoint x: 590, startPoint y: 245, endPoint x: 409, endPoint y: 245, distance: 180.9
click at [409, 245] on div "}) ; } function initTeamTabs ( ) { // About > Process > CMS tabs $ ( '.team-car…" at bounding box center [821, 424] width 887 height 575
type textarea "$('.team-cms_list_item').addClass('text-disabled');"
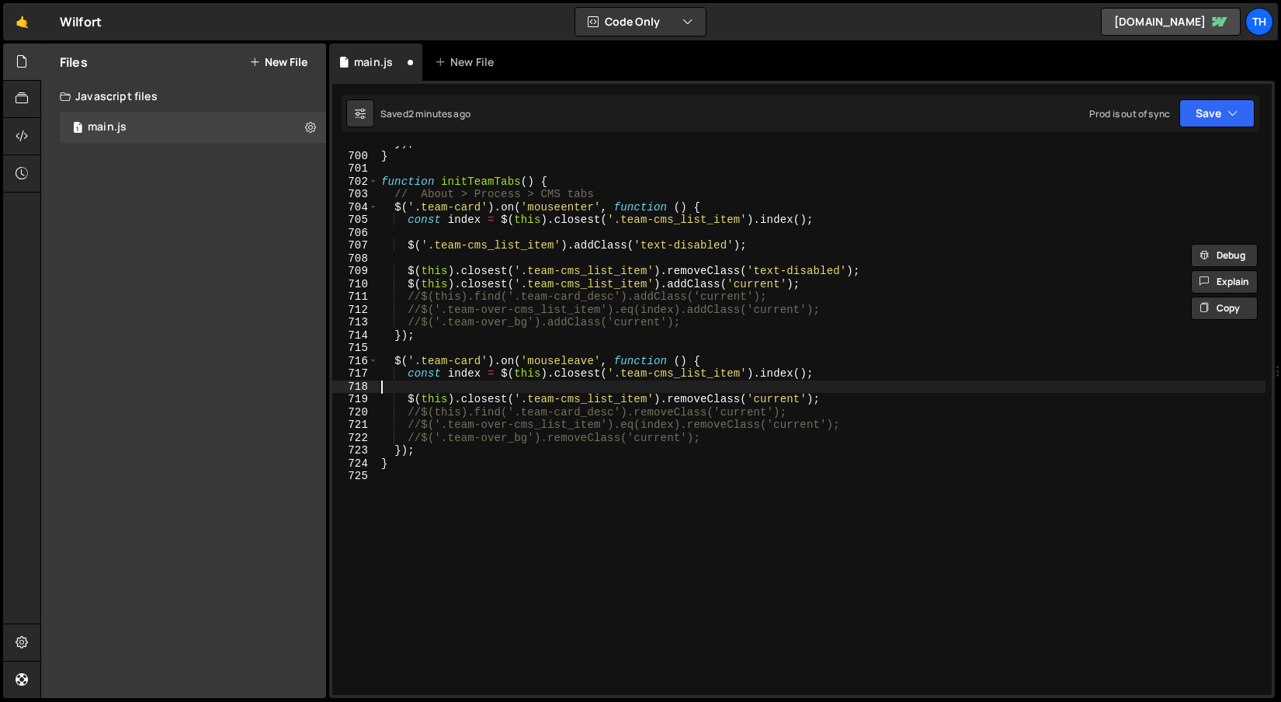
click at [481, 384] on div "}) ; } function initTeamTabs ( ) { // About > Process > CMS tabs $ ( '.team-car…" at bounding box center [821, 424] width 887 height 575
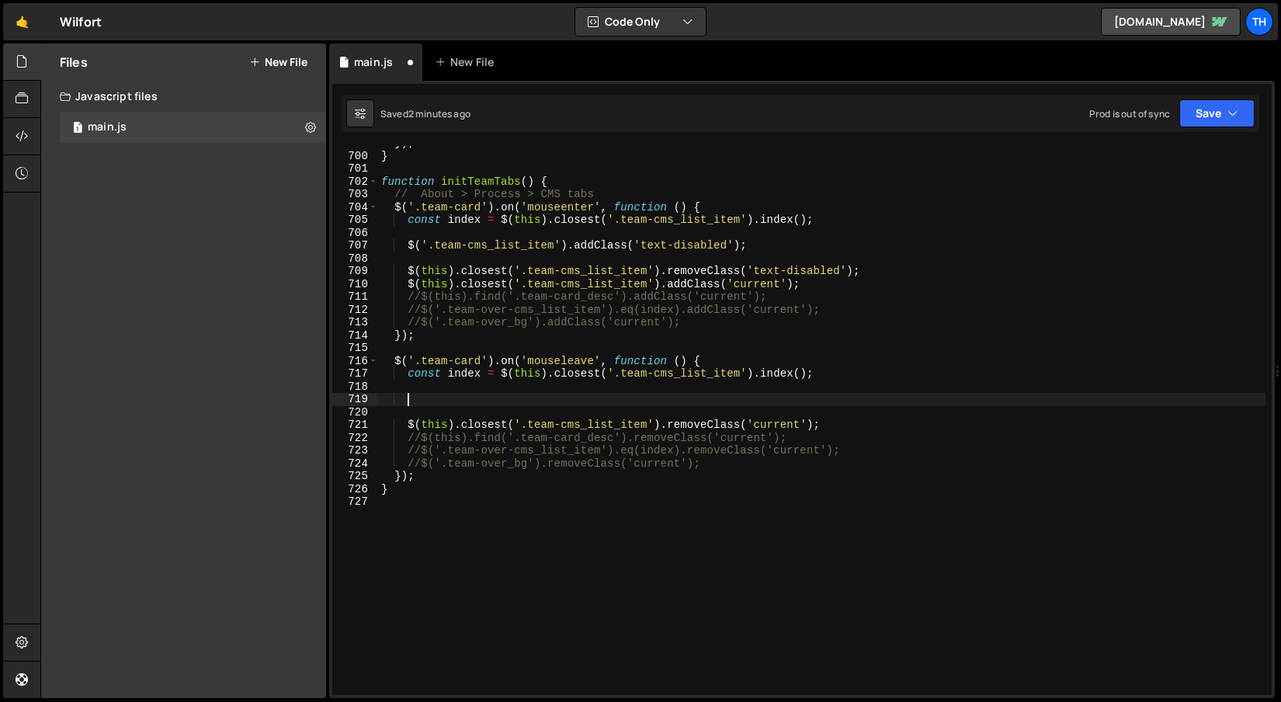
paste textarea "$('.team-cms_list_item').addClass('text-disabled');"
click at [724, 423] on div "}) ; } function initTeamTabs ( ) { // About > Process > CMS tabs $ ( '.team-car…" at bounding box center [821, 424] width 887 height 575
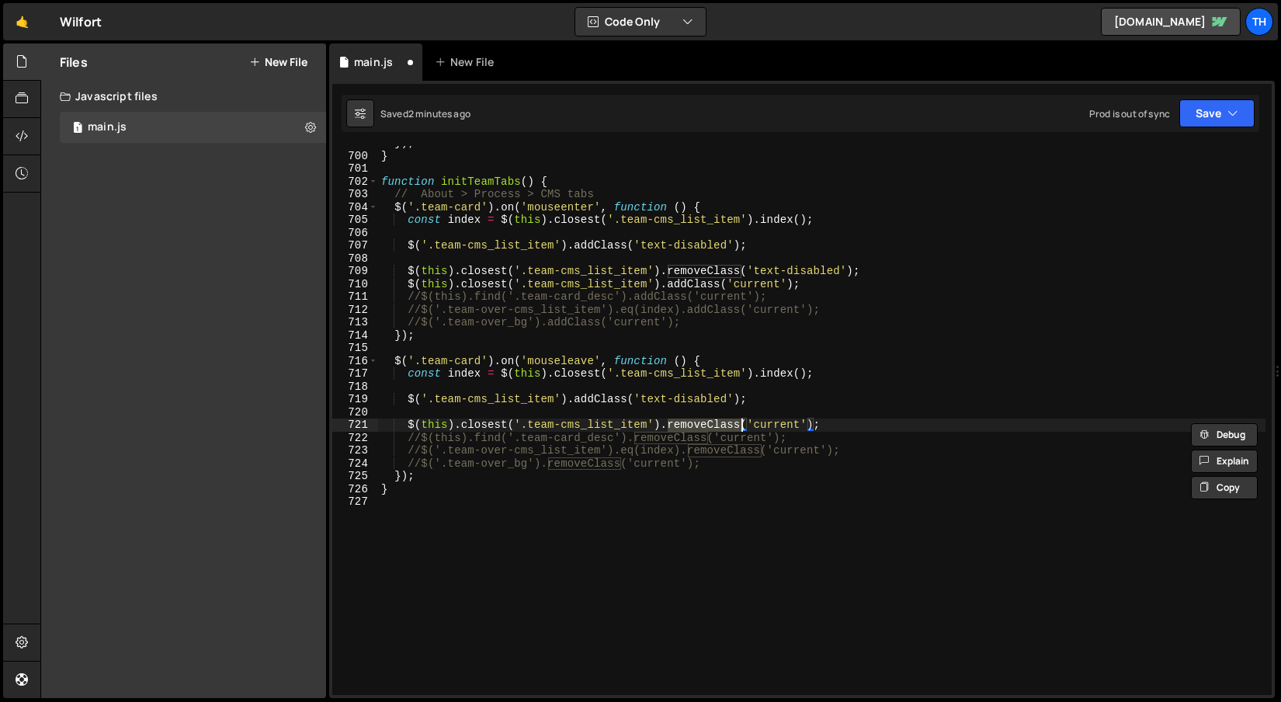
click at [623, 403] on div "}) ; } function initTeamTabs ( ) { // About > Process > CMS tabs $ ( '.team-car…" at bounding box center [821, 424] width 887 height 575
paste textarea "remove"
type textarea "$('.team-cms_list_item').removeClass('text-disabled');"
click at [570, 352] on div "}) ; } function initTeamTabs ( ) { // About > Process > CMS tabs $ ( '.team-car…" at bounding box center [821, 424] width 887 height 575
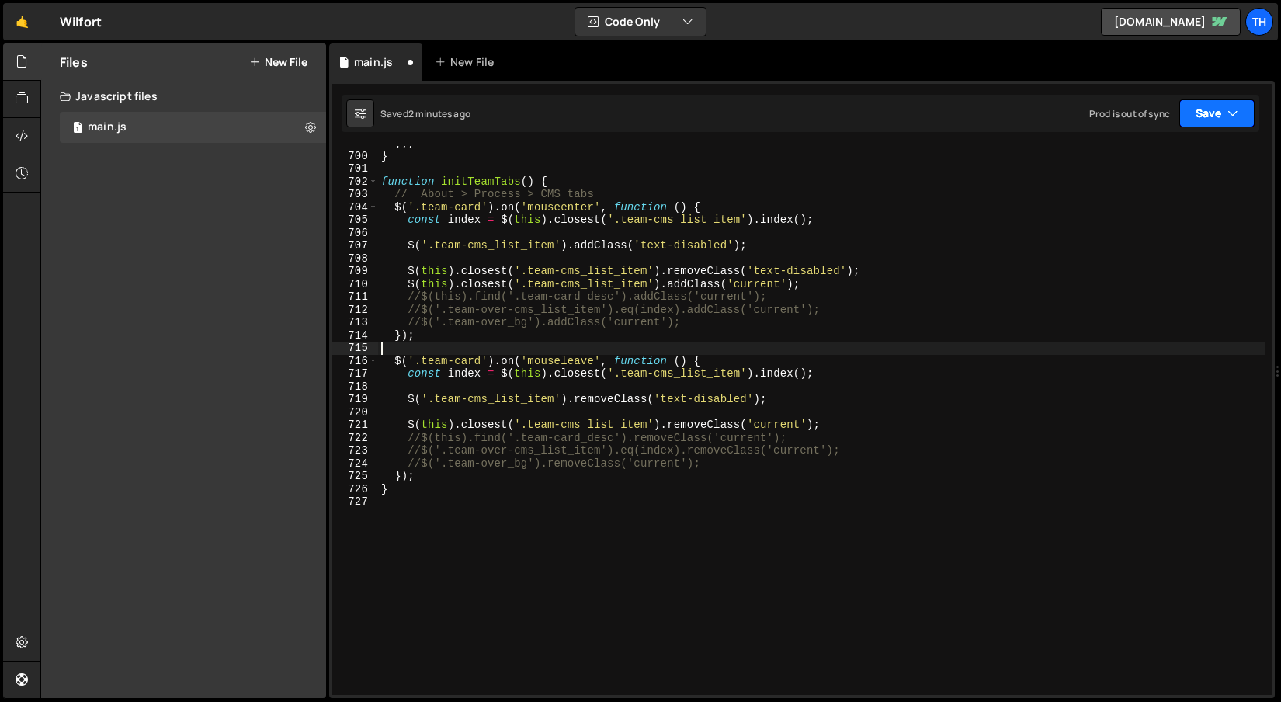
click at [1207, 122] on button "Save" at bounding box center [1216, 113] width 75 height 28
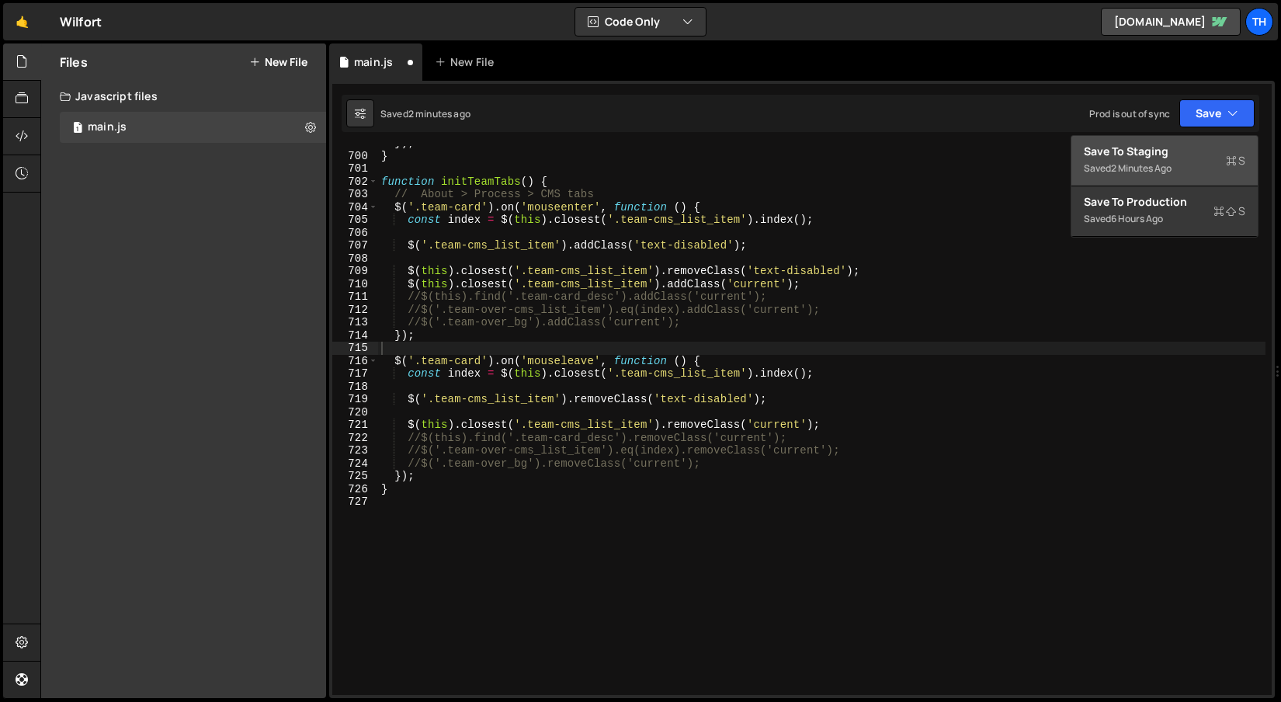
click at [1175, 145] on div "Save to Staging S" at bounding box center [1164, 152] width 161 height 16
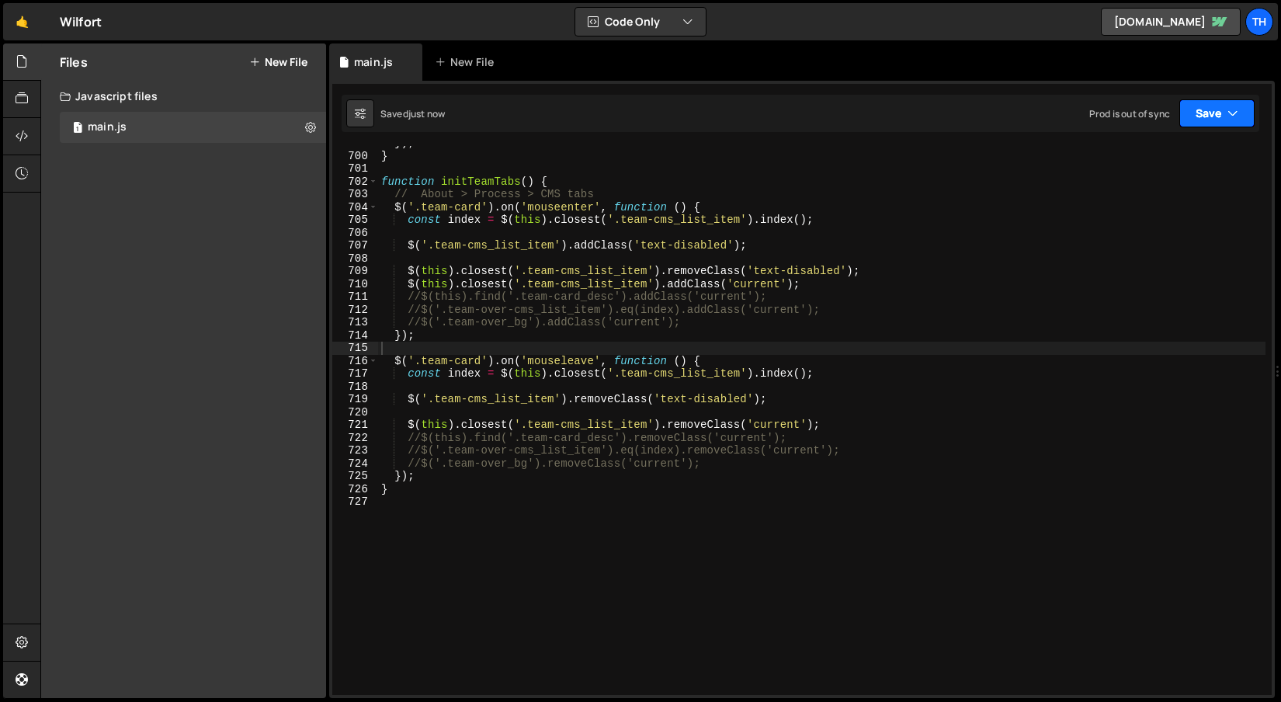
click at [1213, 114] on button "Save" at bounding box center [1216, 113] width 75 height 28
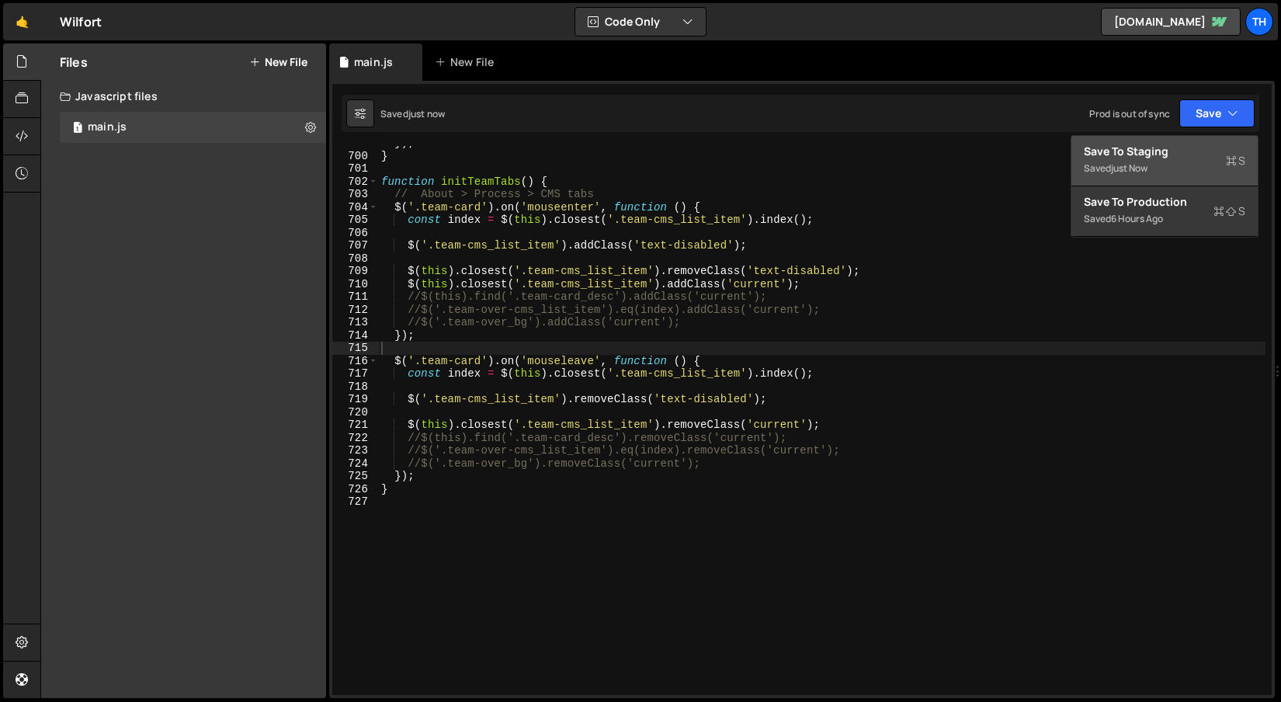
drag, startPoint x: 1207, startPoint y: 136, endPoint x: 1205, endPoint y: 145, distance: 9.6
click at [1205, 145] on button "Save to Staging S Saved just now" at bounding box center [1164, 161] width 186 height 50
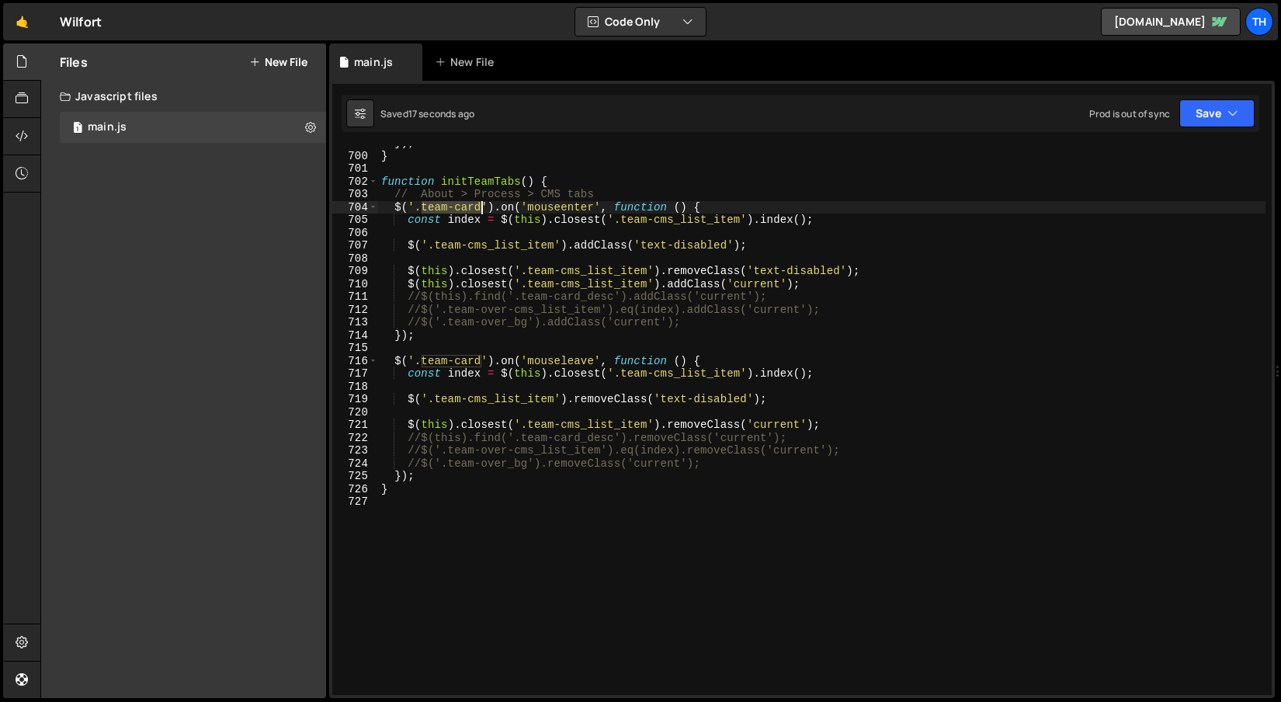
drag, startPoint x: 450, startPoint y: 204, endPoint x: 480, endPoint y: 203, distance: 29.5
click at [480, 203] on div "}) ; } function initTeamTabs ( ) { // About > Process > CMS tabs $ ( '.team-car…" at bounding box center [821, 424] width 887 height 575
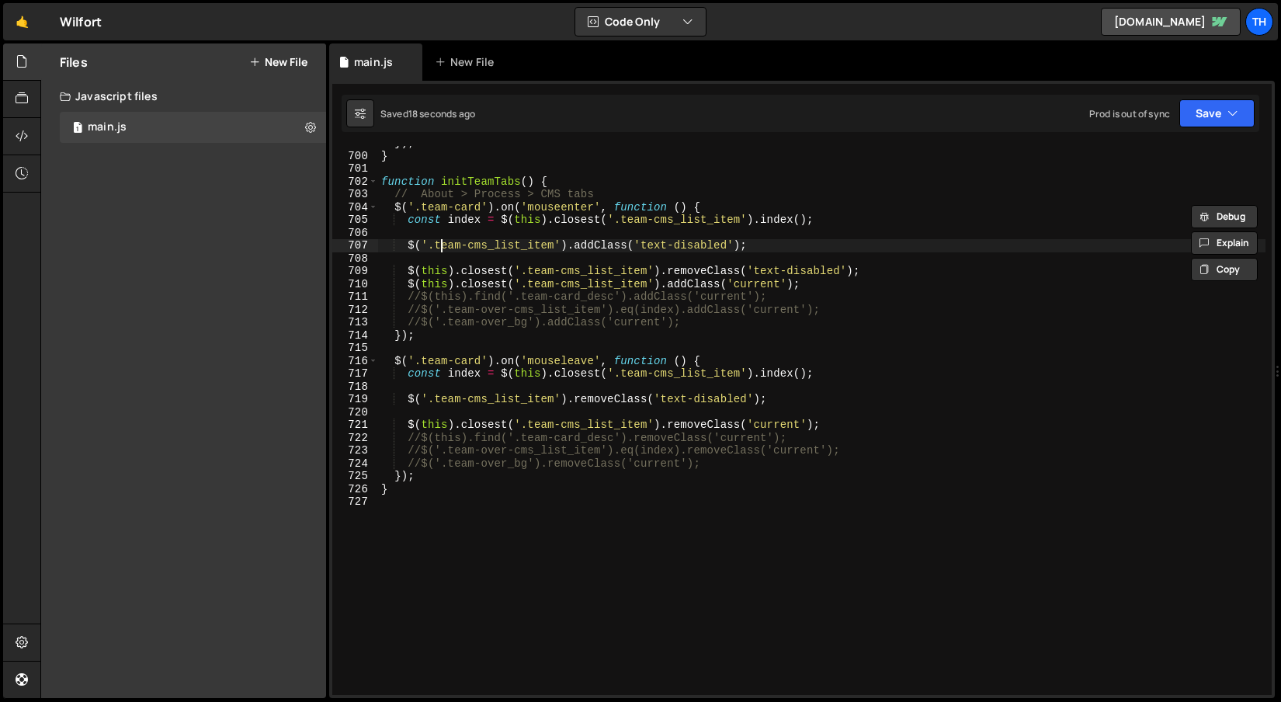
click at [444, 246] on div "}) ; } function initTeamTabs ( ) { // About > Process > CMS tabs $ ( '.team-car…" at bounding box center [821, 424] width 887 height 575
drag, startPoint x: 435, startPoint y: 243, endPoint x: 553, endPoint y: 245, distance: 118.0
click at [553, 245] on div "}) ; } function initTeamTabs ( ) { // About > Process > CMS tabs $ ( '.team-car…" at bounding box center [821, 424] width 887 height 575
paste textarea "ard"
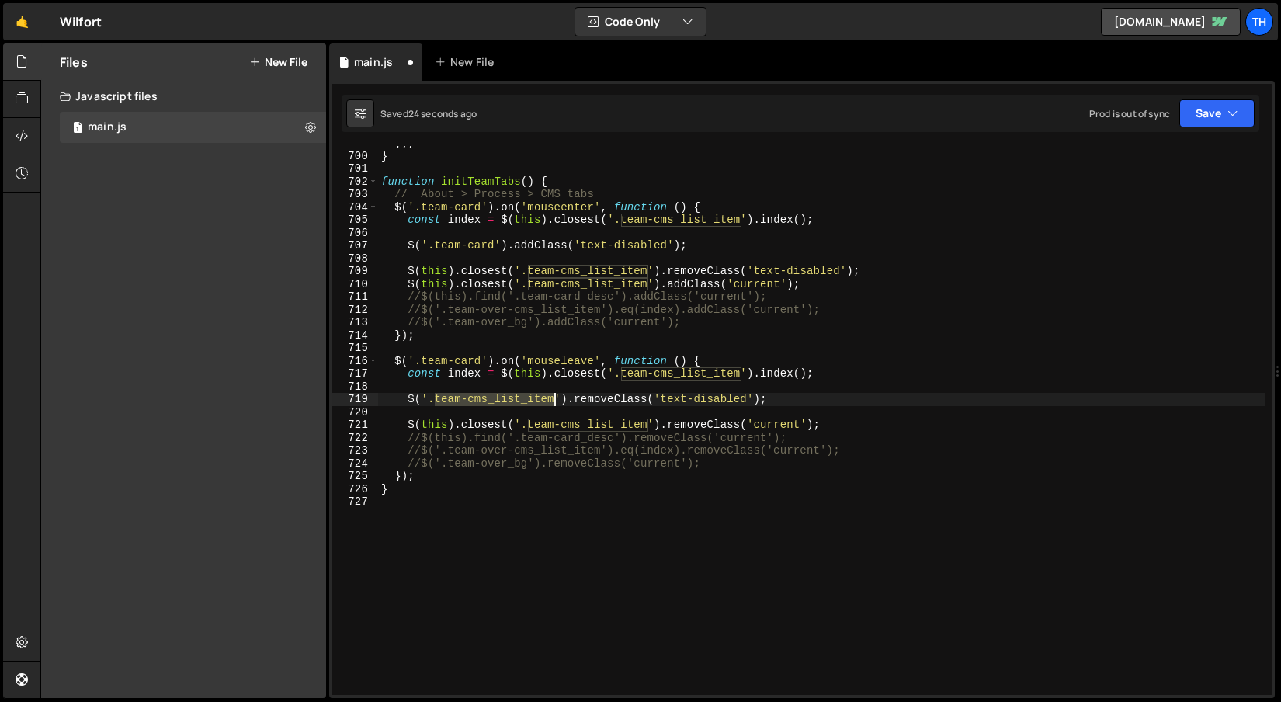
drag, startPoint x: 435, startPoint y: 398, endPoint x: 553, endPoint y: 399, distance: 118.0
click at [553, 399] on div "}) ; } function initTeamTabs ( ) { // About > Process > CMS tabs $ ( '.team-car…" at bounding box center [821, 424] width 887 height 575
paste textarea "ard"
click at [1198, 115] on button "Save" at bounding box center [1216, 113] width 75 height 28
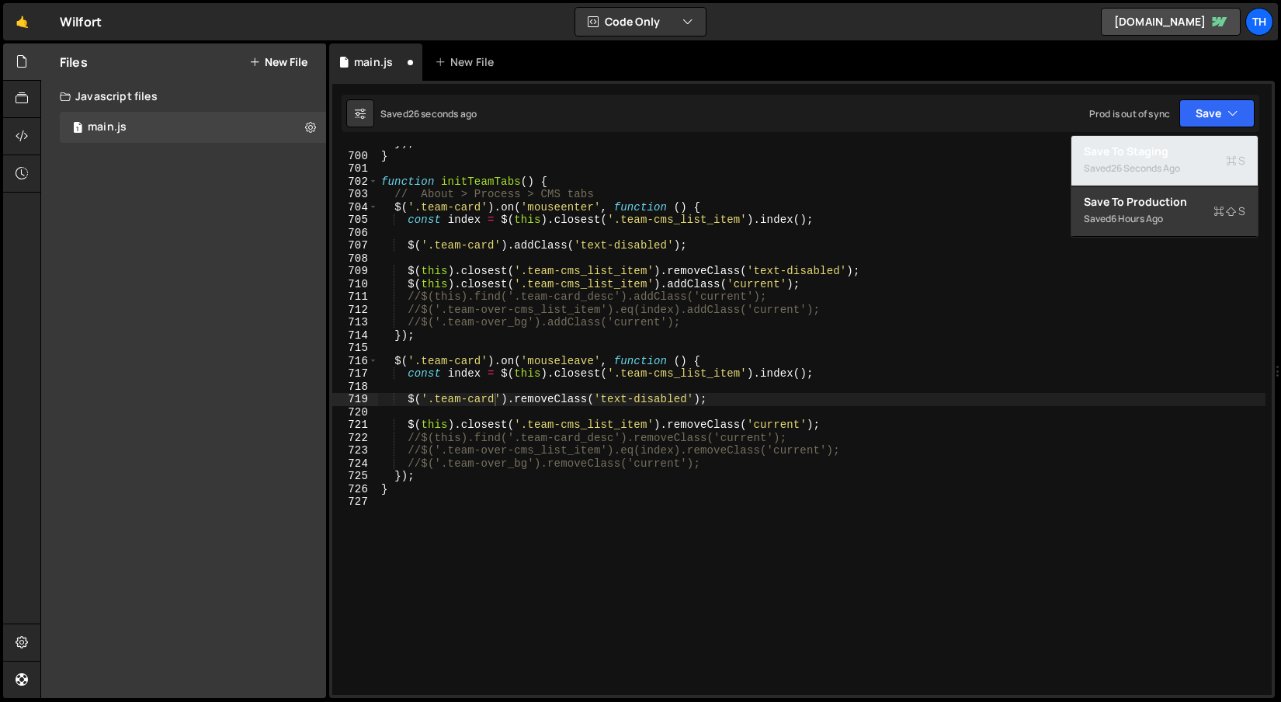
click at [1139, 165] on div "26 seconds ago" at bounding box center [1145, 167] width 69 height 13
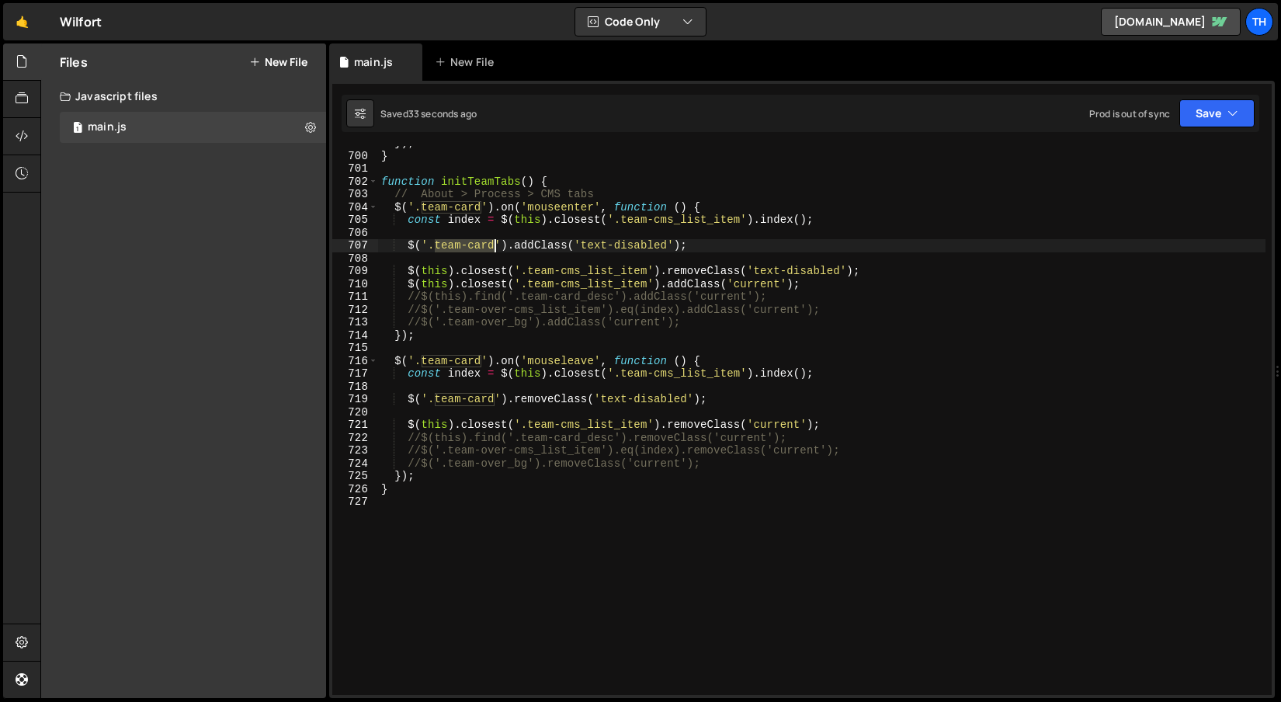
drag, startPoint x: 434, startPoint y: 248, endPoint x: 494, endPoint y: 243, distance: 60.0
click at [494, 243] on div "}) ; } function initTeamTabs ( ) { // About > Process > CMS tabs $ ( '.team-car…" at bounding box center [821, 424] width 887 height 575
click at [550, 250] on div "}) ; } function initTeamTabs ( ) { // About > Process > CMS tabs $ ( '.team-car…" at bounding box center [821, 424] width 887 height 575
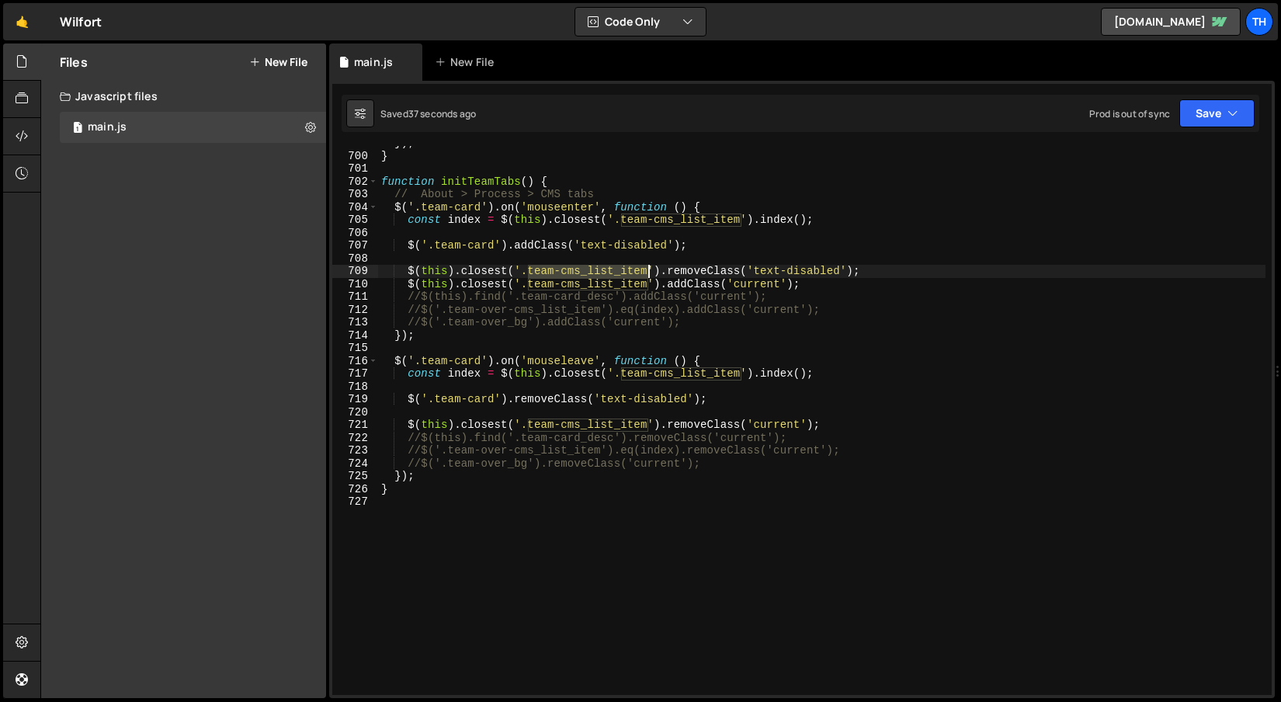
drag, startPoint x: 529, startPoint y: 267, endPoint x: 645, endPoint y: 272, distance: 115.8
click at [645, 272] on div "}) ; } function initTeamTabs ( ) { // About > Process > CMS tabs $ ( '.team-car…" at bounding box center [821, 424] width 887 height 575
paste textarea "ard"
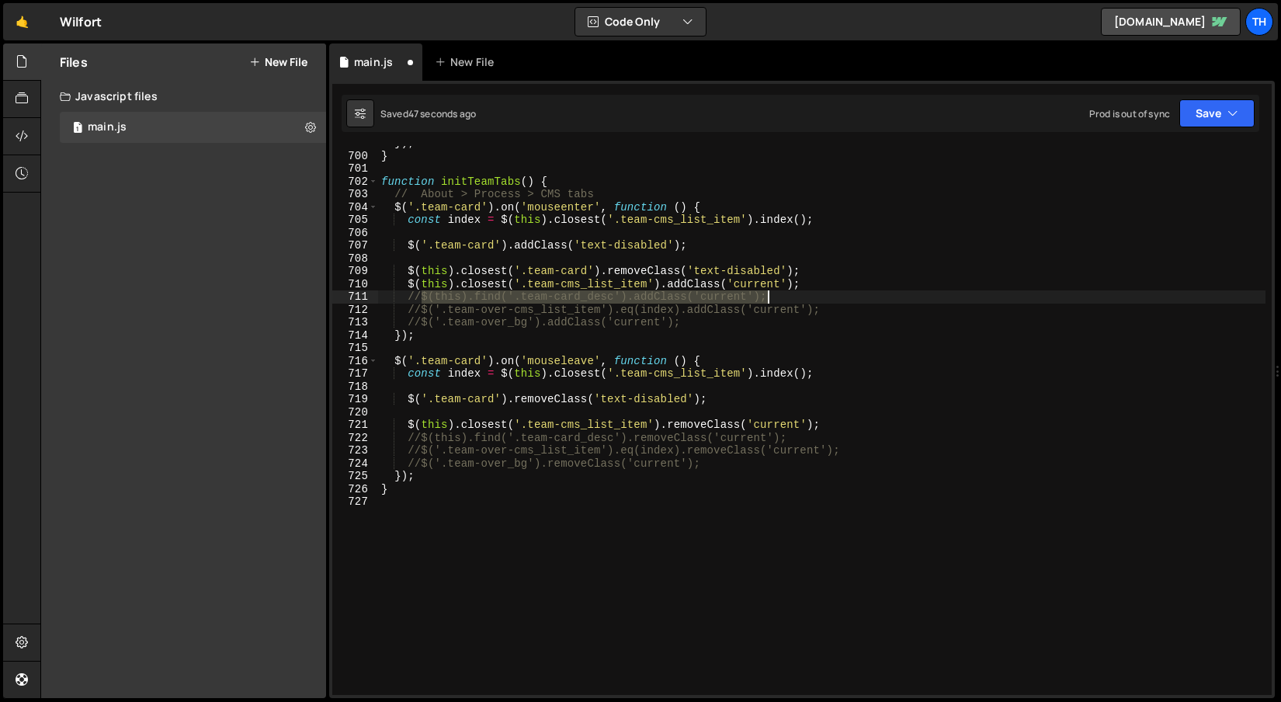
drag, startPoint x: 421, startPoint y: 298, endPoint x: 804, endPoint y: 299, distance: 383.5
click at [804, 299] on div "}) ; } function initTeamTabs ( ) { // About > Process > CMS tabs $ ( '.team-car…" at bounding box center [821, 424] width 887 height 575
click at [665, 300] on div "}) ; } function initTeamTabs ( ) { // About > Process > CMS tabs $ ( '.team-car…" at bounding box center [821, 420] width 887 height 549
drag, startPoint x: 629, startPoint y: 300, endPoint x: 420, endPoint y: 297, distance: 208.9
click at [420, 297] on div "}) ; } function initTeamTabs ( ) { // About > Process > CMS tabs $ ( '.team-car…" at bounding box center [821, 424] width 887 height 575
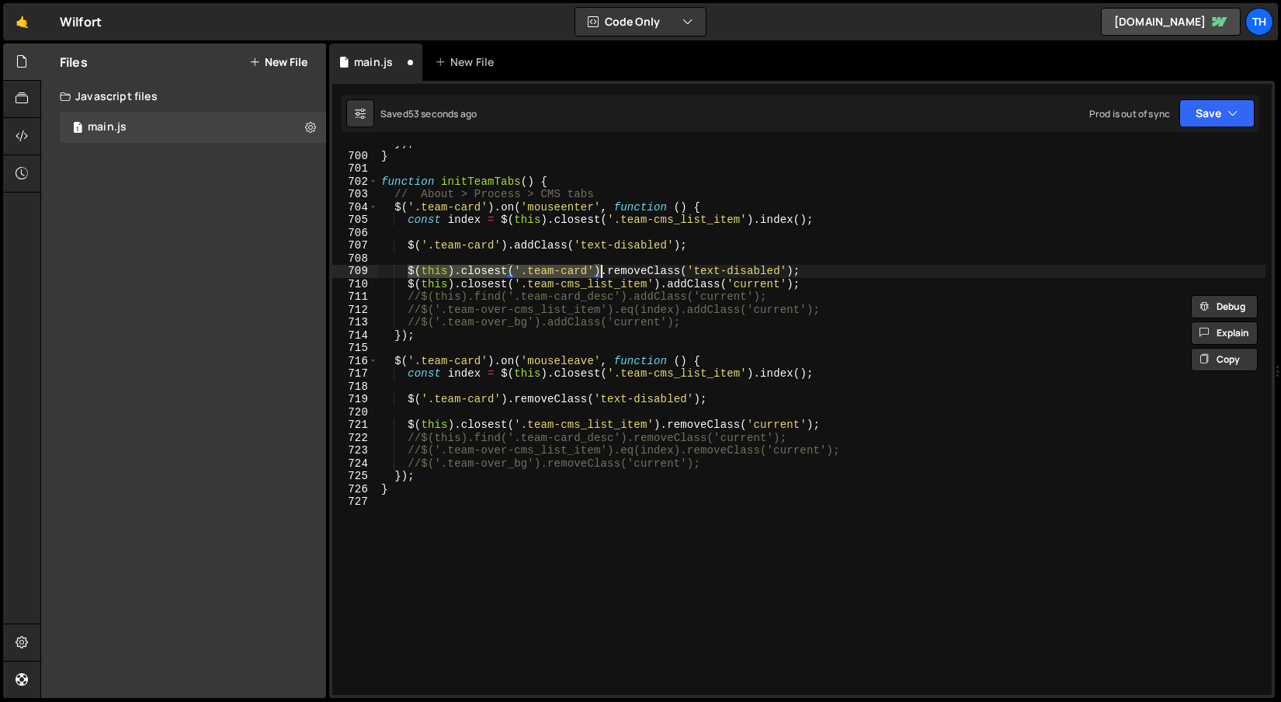
drag, startPoint x: 406, startPoint y: 272, endPoint x: 598, endPoint y: 269, distance: 191.8
click at [598, 269] on div "}) ; } function initTeamTabs ( ) { // About > Process > CMS tabs $ ( '.team-car…" at bounding box center [821, 424] width 887 height 575
paste textarea "find('.team-card_desc"
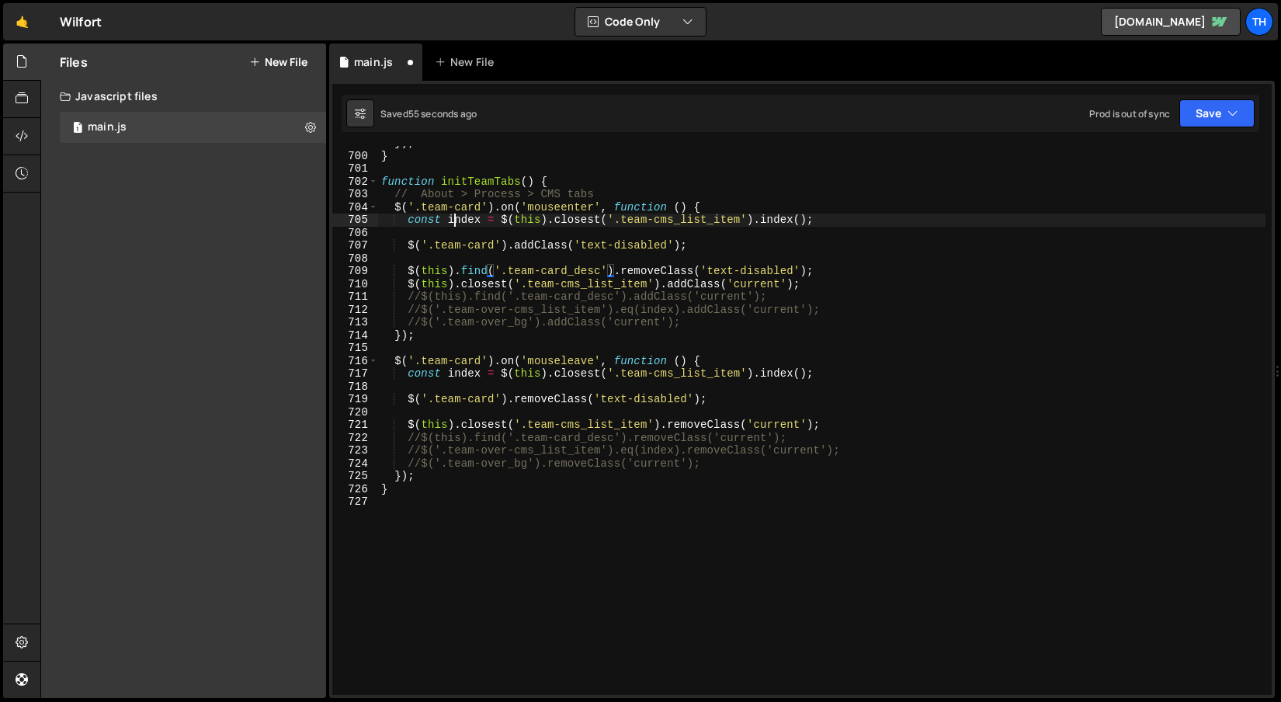
click at [457, 215] on div "}) ; } function initTeamTabs ( ) { // About > Process > CMS tabs $ ( '.team-car…" at bounding box center [821, 424] width 887 height 575
drag, startPoint x: 422, startPoint y: 204, endPoint x: 480, endPoint y: 210, distance: 58.5
click at [480, 210] on div "}) ; } function initTeamTabs ( ) { // About > Process > CMS tabs $ ( '.team-car…" at bounding box center [821, 424] width 887 height 575
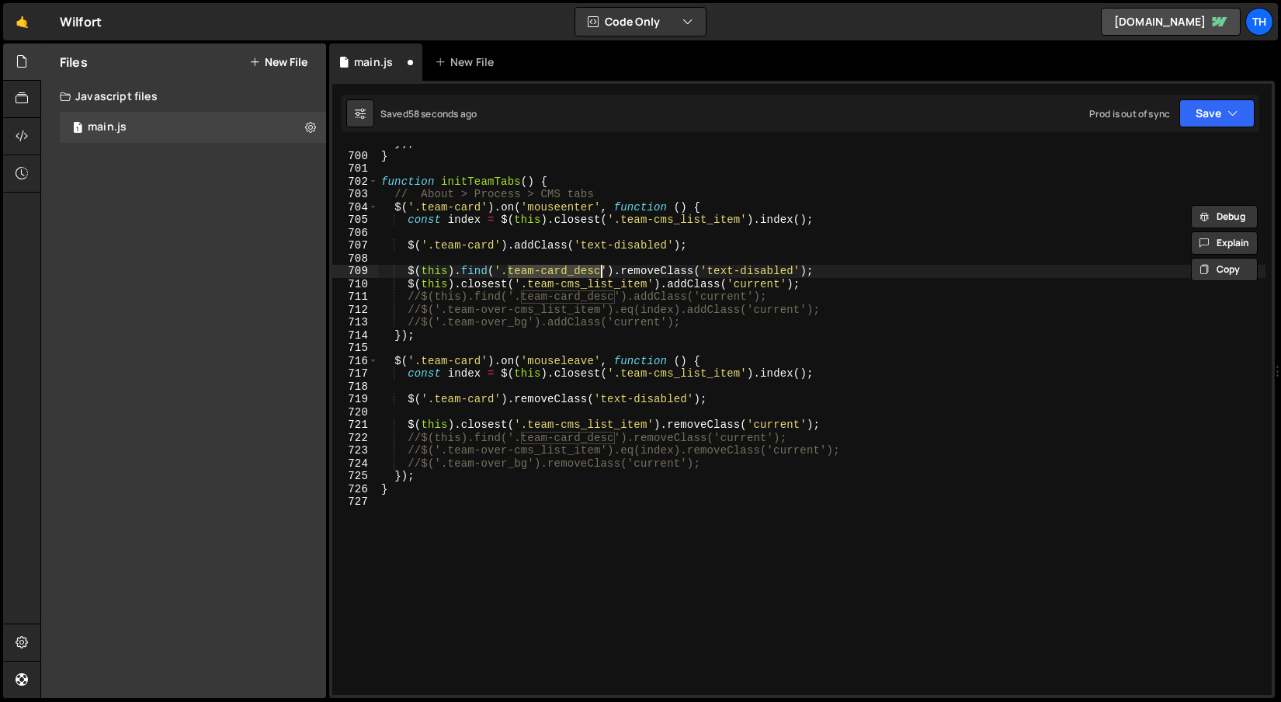
drag, startPoint x: 506, startPoint y: 266, endPoint x: 599, endPoint y: 270, distance: 92.5
click at [599, 270] on div "}) ; } function initTeamTabs ( ) { // About > Process > CMS tabs $ ( '.team-car…" at bounding box center [821, 424] width 887 height 575
paste textarea
click at [557, 328] on div "}) ; } function initTeamTabs ( ) { // About > Process > CMS tabs $ ( '.team-car…" at bounding box center [821, 424] width 887 height 575
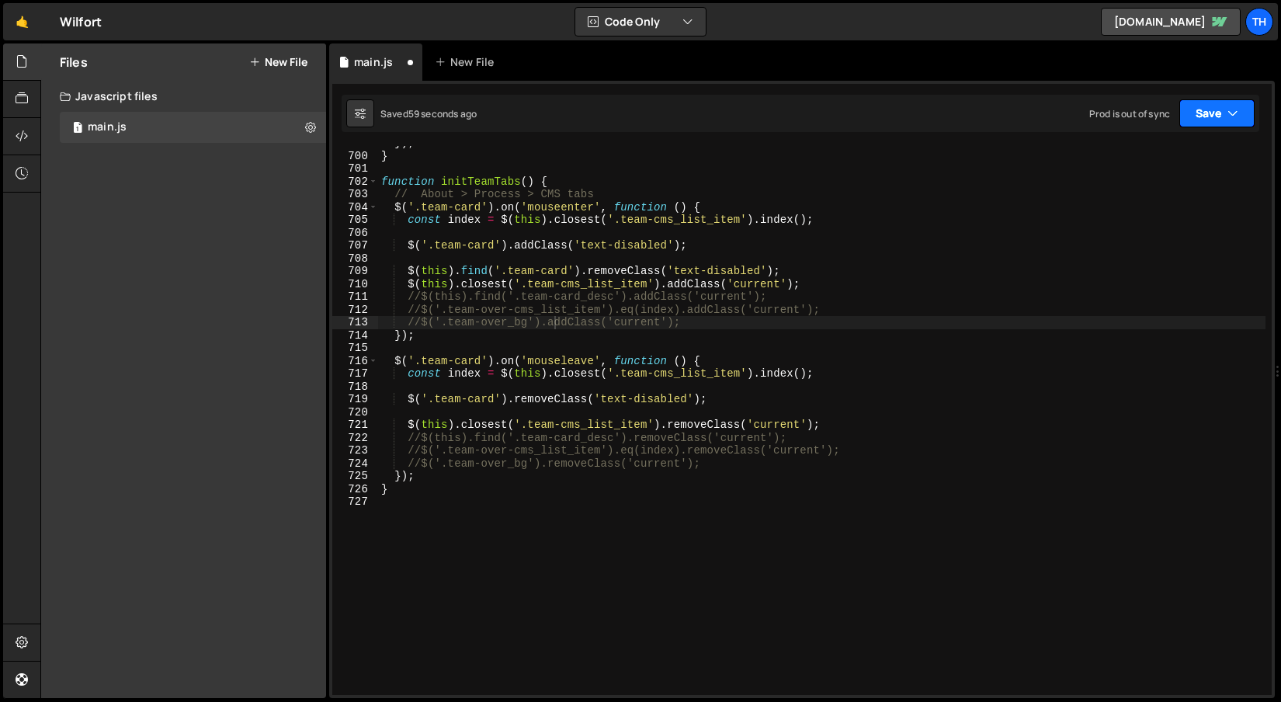
click at [1241, 125] on button "Save" at bounding box center [1216, 113] width 75 height 28
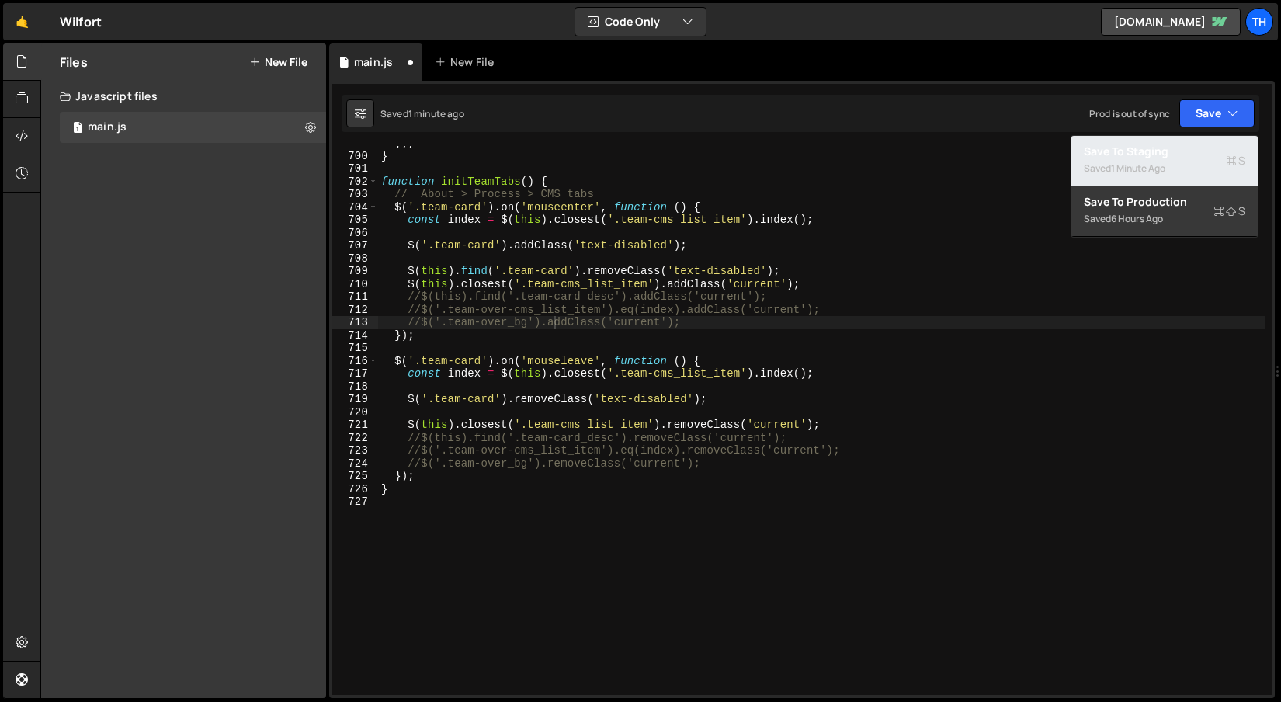
click at [1176, 159] on div "Saved 1 minute ago" at bounding box center [1164, 168] width 161 height 19
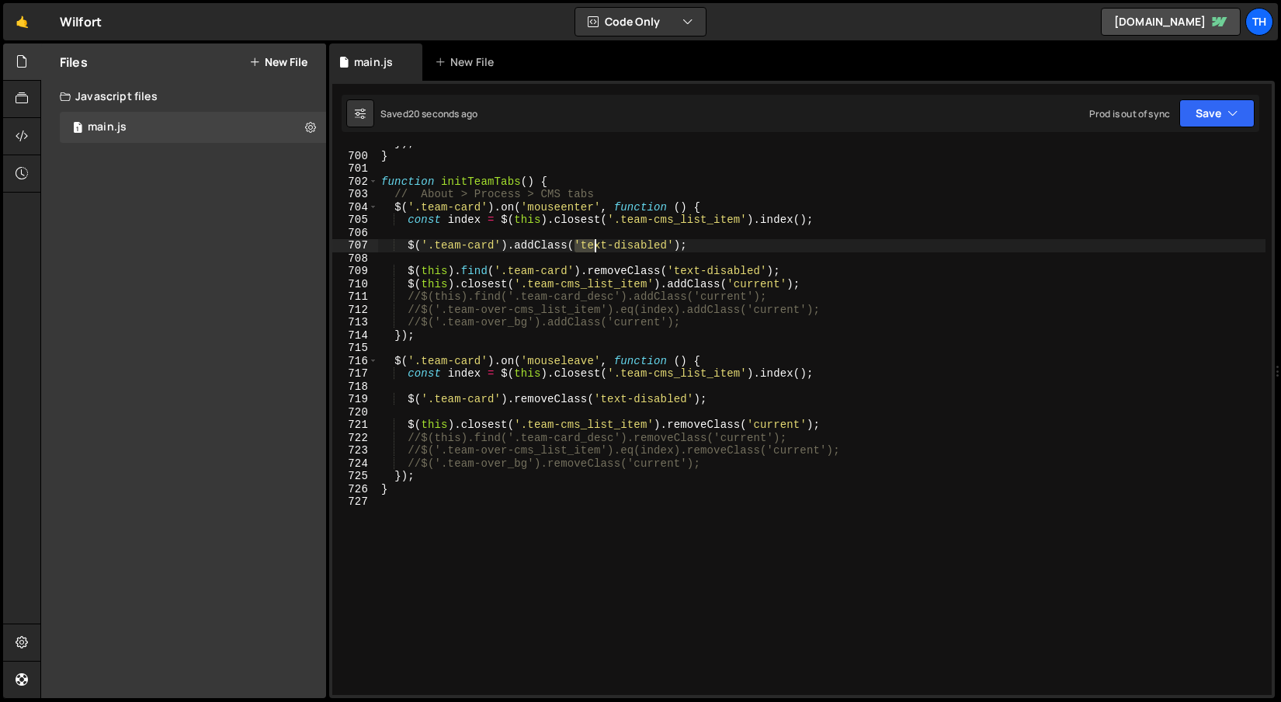
drag, startPoint x: 577, startPoint y: 246, endPoint x: 596, endPoint y: 250, distance: 19.8
click at [596, 250] on div "}) ; } function initTeamTabs ( ) { // About > Process > CMS tabs $ ( '.team-car…" at bounding box center [821, 424] width 887 height 575
click at [592, 248] on div "}) ; } function initTeamTabs ( ) { // About > Process > CMS tabs $ ( '.team-car…" at bounding box center [821, 420] width 887 height 549
drag, startPoint x: 581, startPoint y: 247, endPoint x: 666, endPoint y: 248, distance: 85.4
click at [666, 248] on div "}) ; } function initTeamTabs ( ) { // About > Process > CMS tabs $ ( '.team-car…" at bounding box center [821, 424] width 887 height 575
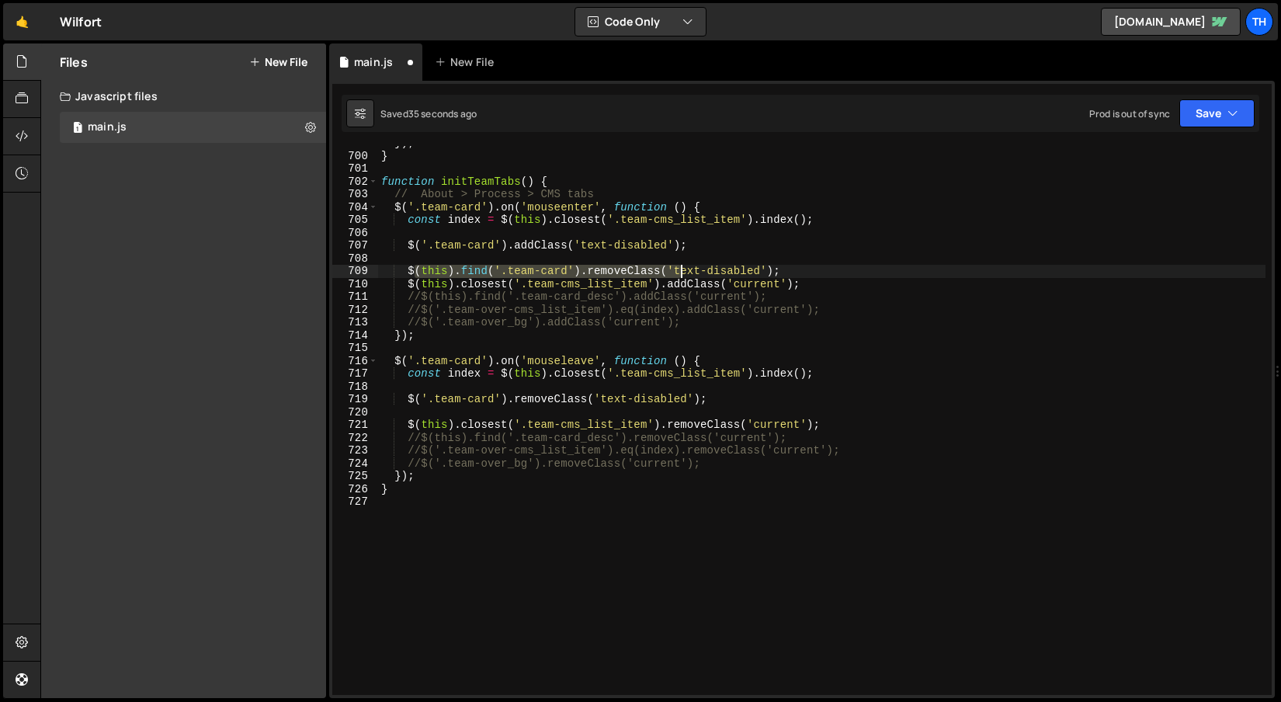
drag, startPoint x: 418, startPoint y: 275, endPoint x: 682, endPoint y: 269, distance: 264.0
click at [682, 269] on div "}) ; } function initTeamTabs ( ) { // About > Process > CMS tabs $ ( '.team-car…" at bounding box center [821, 424] width 887 height 575
click at [651, 268] on div "}) ; } function initTeamTabs ( ) { // About > Process > CMS tabs $ ( '.team-car…" at bounding box center [821, 420] width 887 height 549
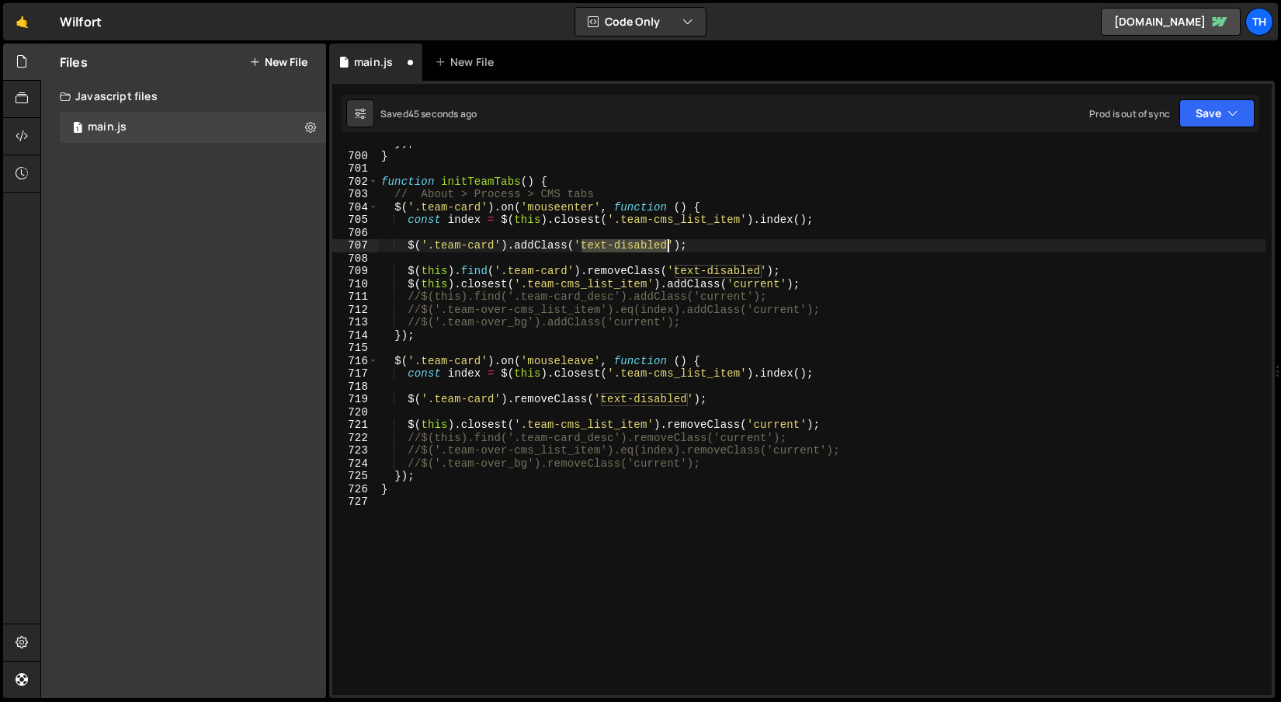
drag, startPoint x: 584, startPoint y: 248, endPoint x: 670, endPoint y: 246, distance: 86.2
click at [670, 246] on div "}) ; } function initTeamTabs ( ) { // About > Process > CMS tabs $ ( '.team-car…" at bounding box center [821, 424] width 887 height 575
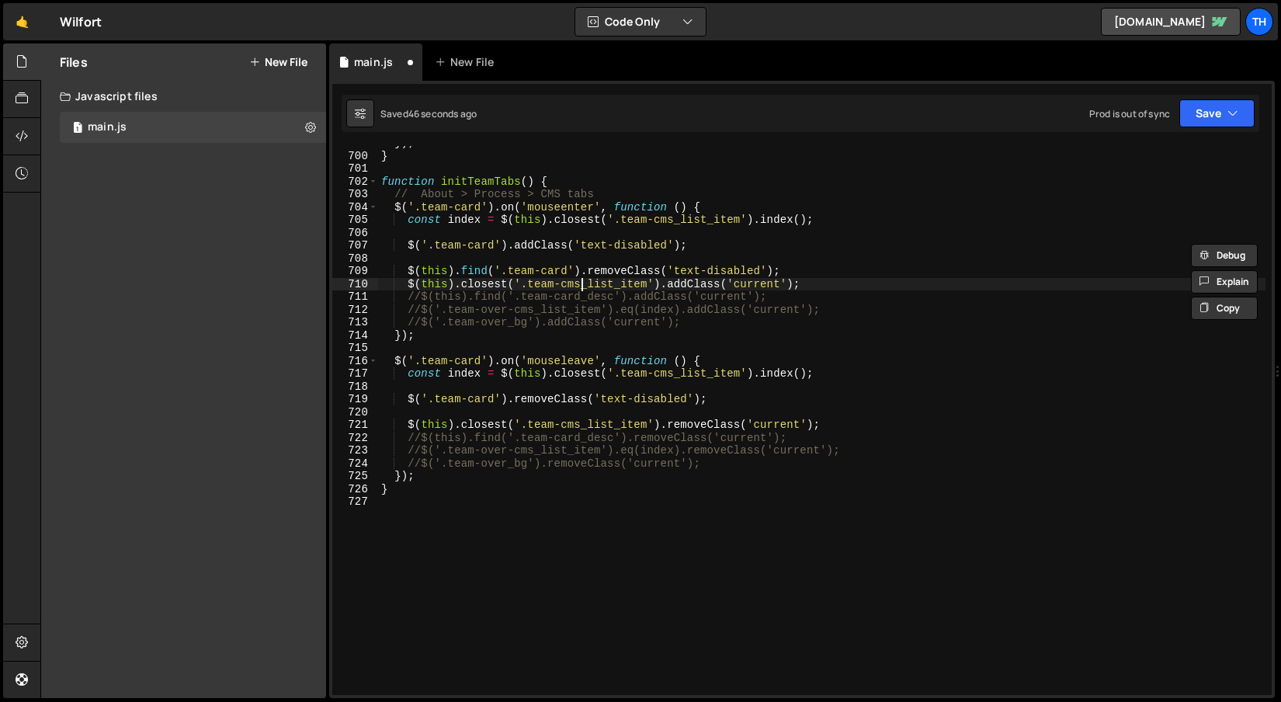
click at [581, 290] on div "}) ; } function initTeamTabs ( ) { // About > Process > CMS tabs $ ( '.team-car…" at bounding box center [821, 424] width 887 height 575
drag, startPoint x: 800, startPoint y: 271, endPoint x: 408, endPoint y: 271, distance: 392.1
click at [408, 271] on div "}) ; } function initTeamTabs ( ) { // About > Process > CMS tabs $ ( '.team-car…" at bounding box center [821, 424] width 887 height 575
type textarea "$(this).find('.team-card').removeClass('text-disabled');"
click at [1227, 118] on icon "button" at bounding box center [1232, 114] width 11 height 16
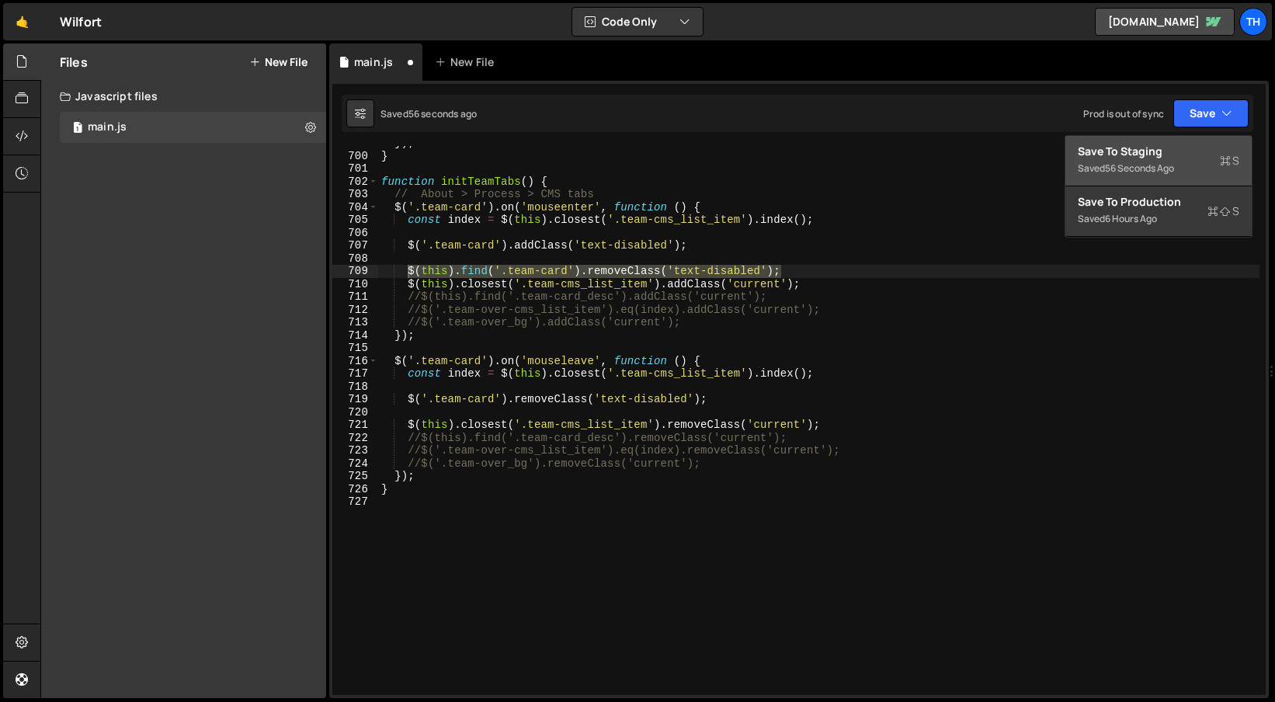
click at [1130, 155] on div "Save to Staging S" at bounding box center [1158, 152] width 161 height 16
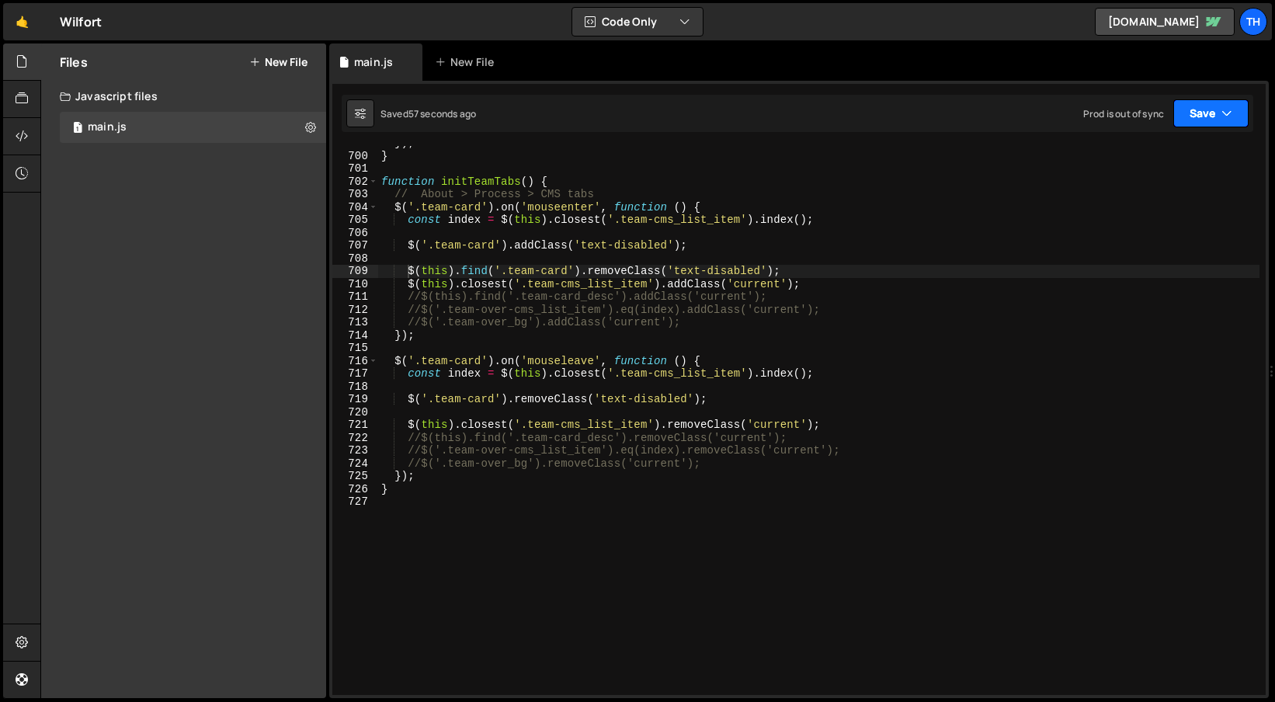
click at [1197, 112] on button "Save" at bounding box center [1210, 113] width 75 height 28
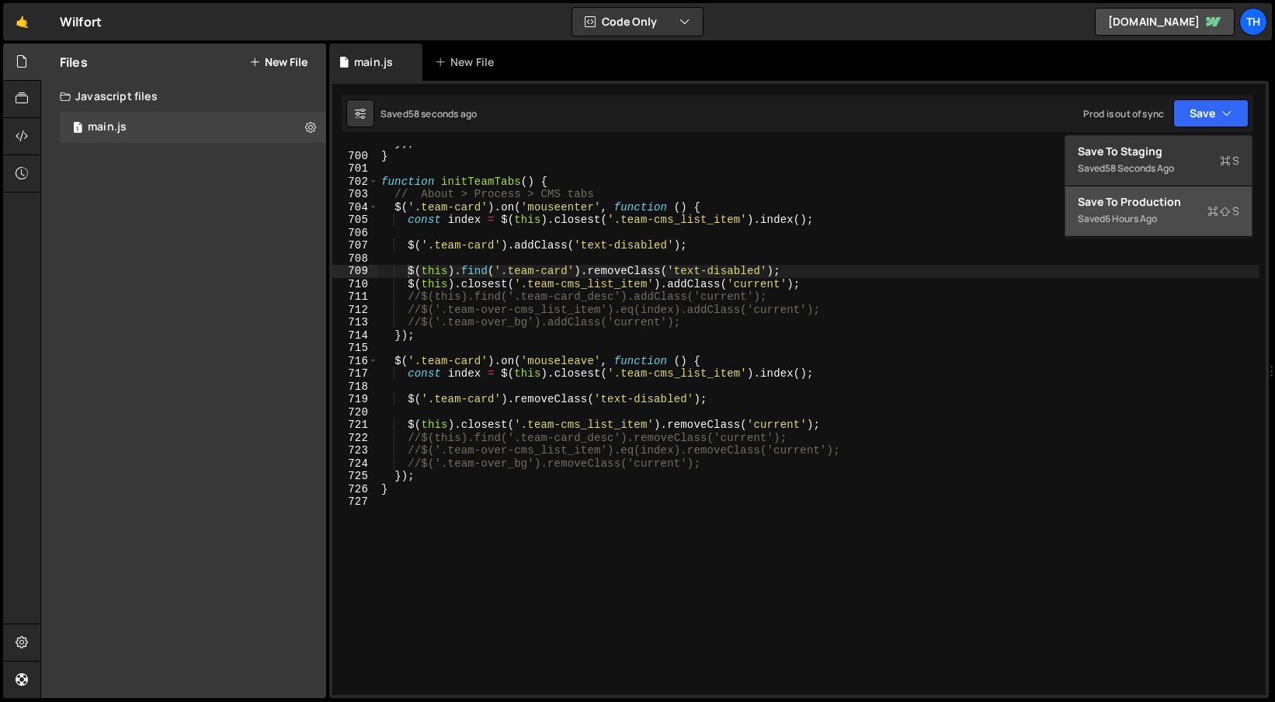
click at [1120, 226] on div "Saved 6 hours ago" at bounding box center [1158, 219] width 161 height 19
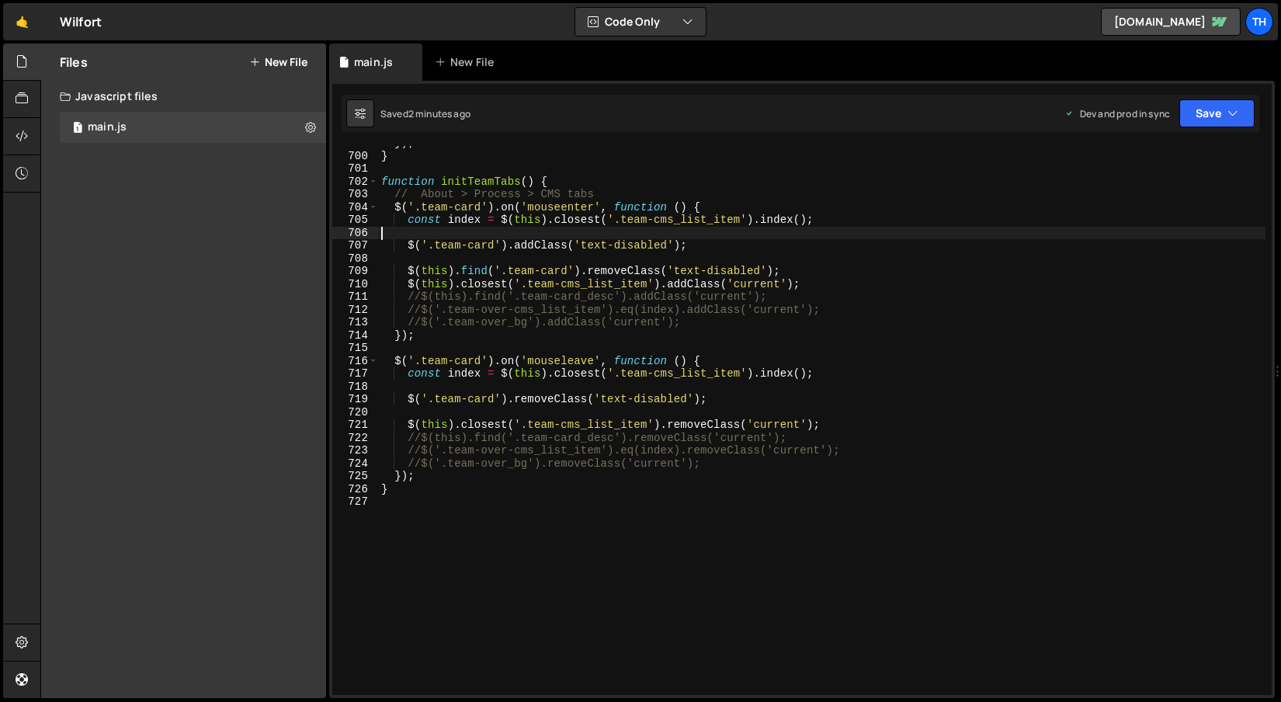
click at [615, 232] on div "}) ; } function initTeamTabs ( ) { // About > Process > CMS tabs $ ( '.team-car…" at bounding box center [821, 424] width 887 height 575
click at [595, 255] on div "}) ; } function initTeamTabs ( ) { // About > Process > CMS tabs $ ( '.team-car…" at bounding box center [821, 424] width 887 height 575
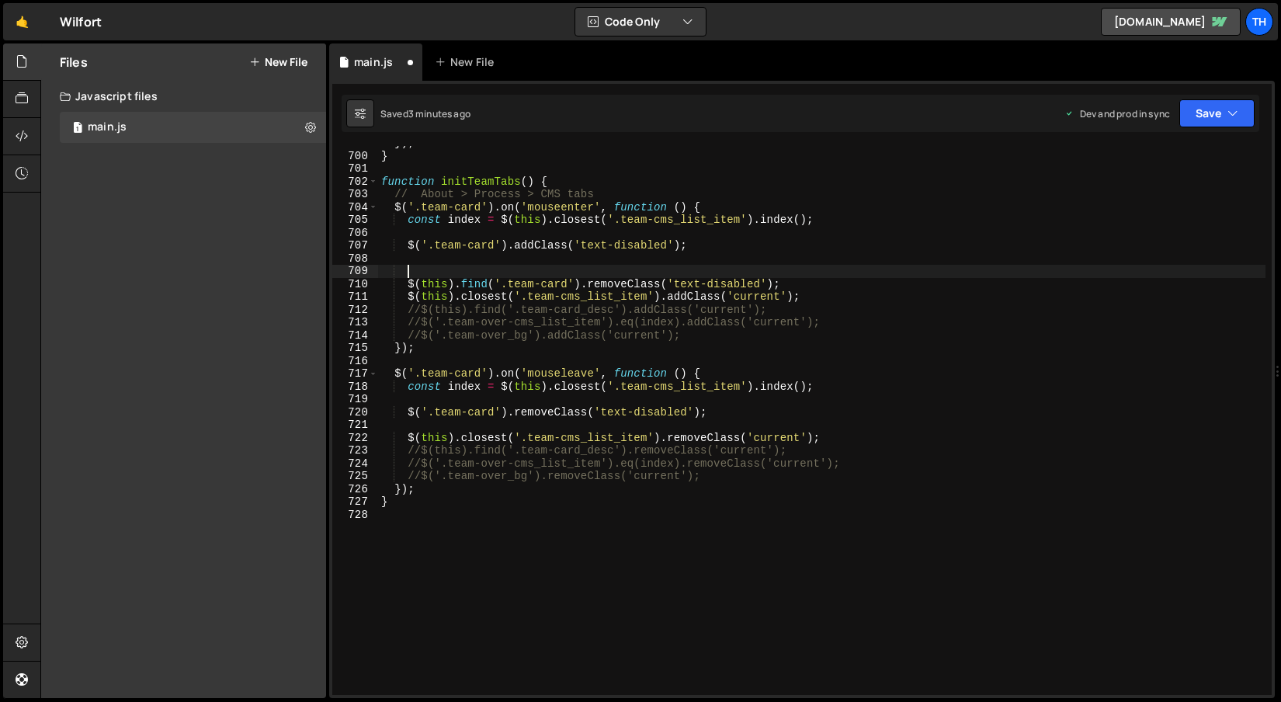
paste textarea "$(this).addClass('current');"
click at [624, 286] on div "}) ; } function initTeamTabs ( ) { // About > Process > CMS tabs $ ( '.team-car…" at bounding box center [821, 424] width 887 height 575
click at [481, 268] on div "}) ; } function initTeamTabs ( ) { // About > Process > CMS tabs $ ( '.team-car…" at bounding box center [821, 424] width 887 height 575
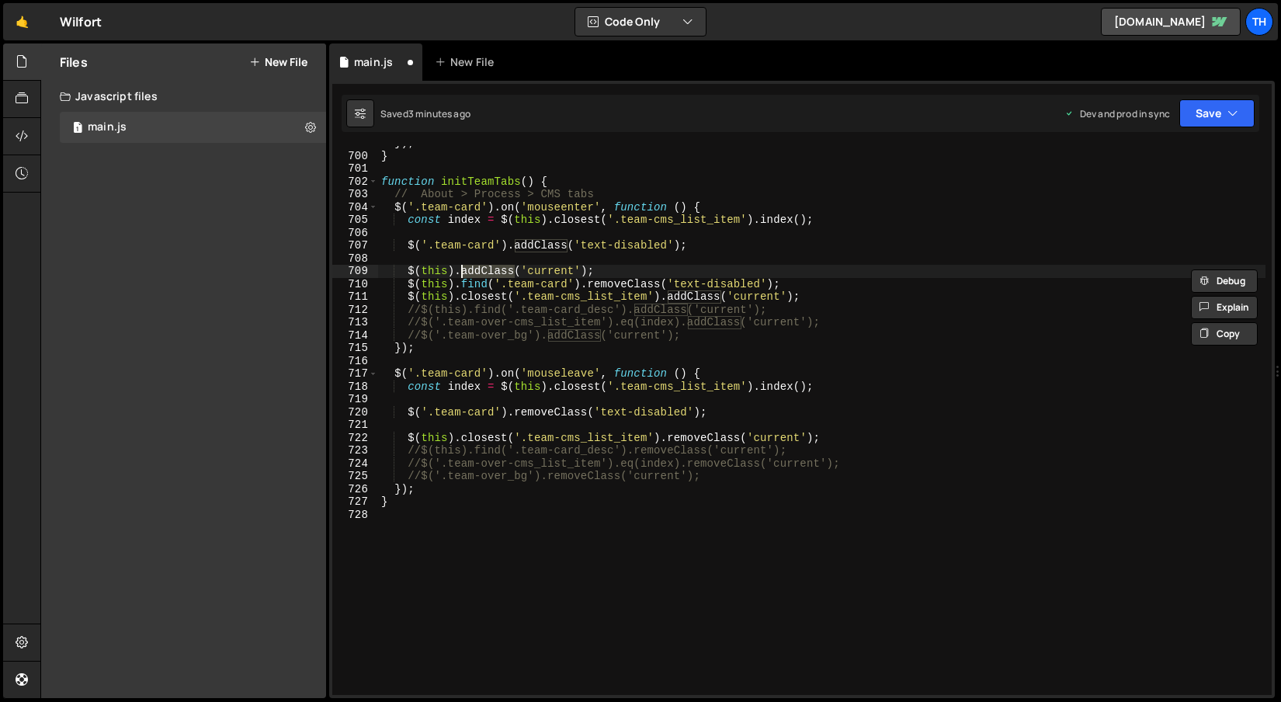
paste textarea "remove"
drag, startPoint x: 673, startPoint y: 285, endPoint x: 746, endPoint y: 279, distance: 73.2
click at [759, 279] on div "}) ; } function initTeamTabs ( ) { // About > Process > CMS tabs $ ( '.team-car…" at bounding box center [821, 424] width 887 height 575
click at [565, 269] on div "}) ; } function initTeamTabs ( ) { // About > Process > CMS tabs $ ( '.team-car…" at bounding box center [821, 424] width 887 height 575
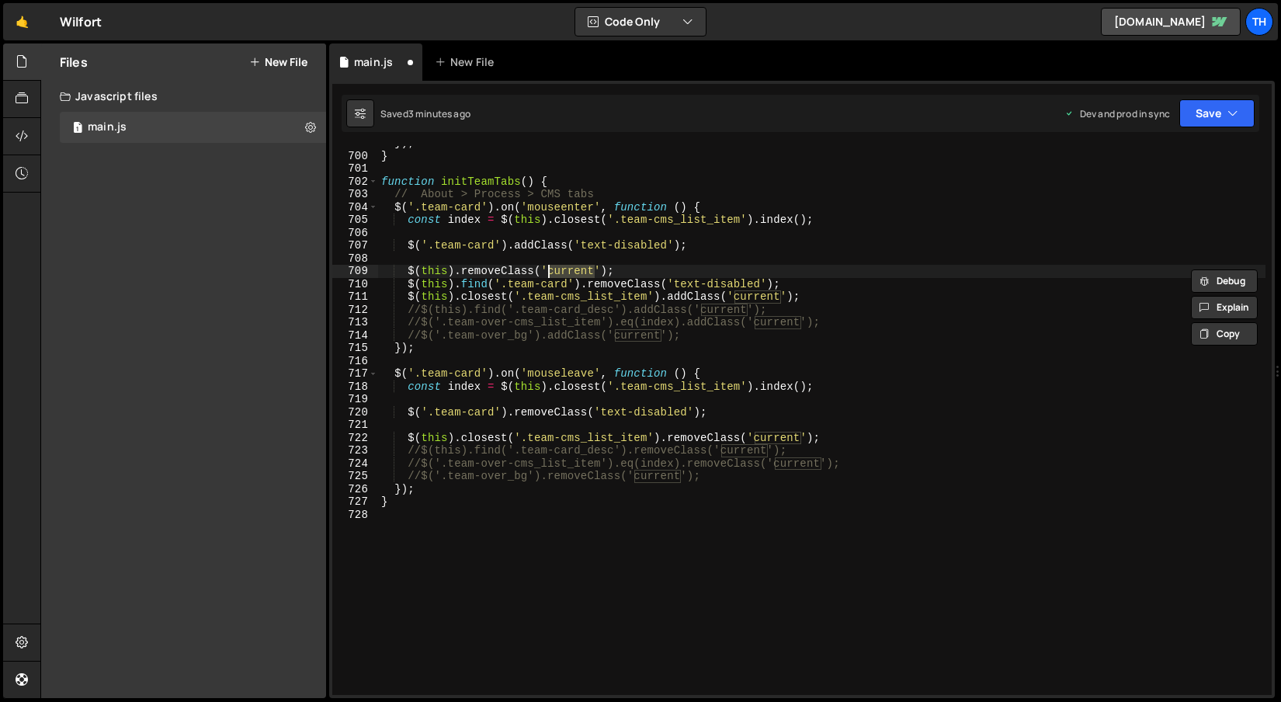
paste textarea "text-disabled"
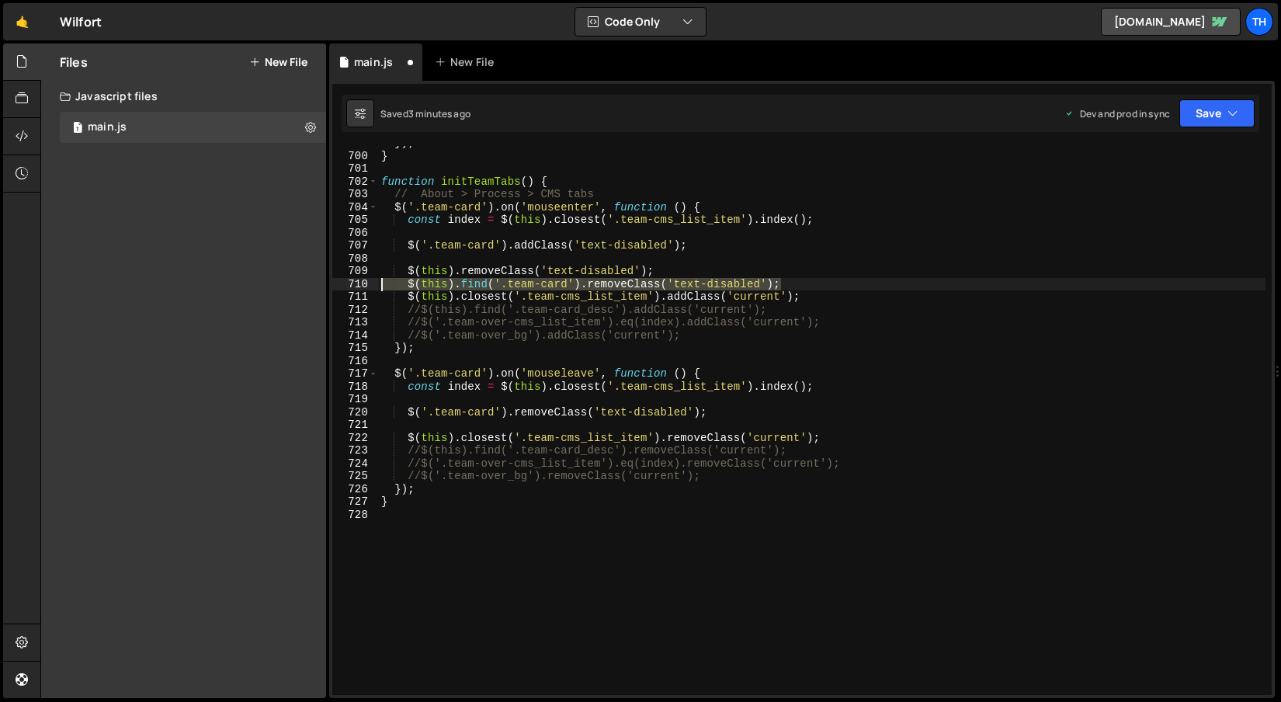
drag, startPoint x: 811, startPoint y: 286, endPoint x: 346, endPoint y: 284, distance: 464.3
click at [346, 284] on div "$(this).removeClass('text-disabled'); 699 700 701 702 703 704 705 706 707 708 7…" at bounding box center [801, 420] width 939 height 549
type textarea "$(this).find('.team-card').removeClass('text-disabled');"
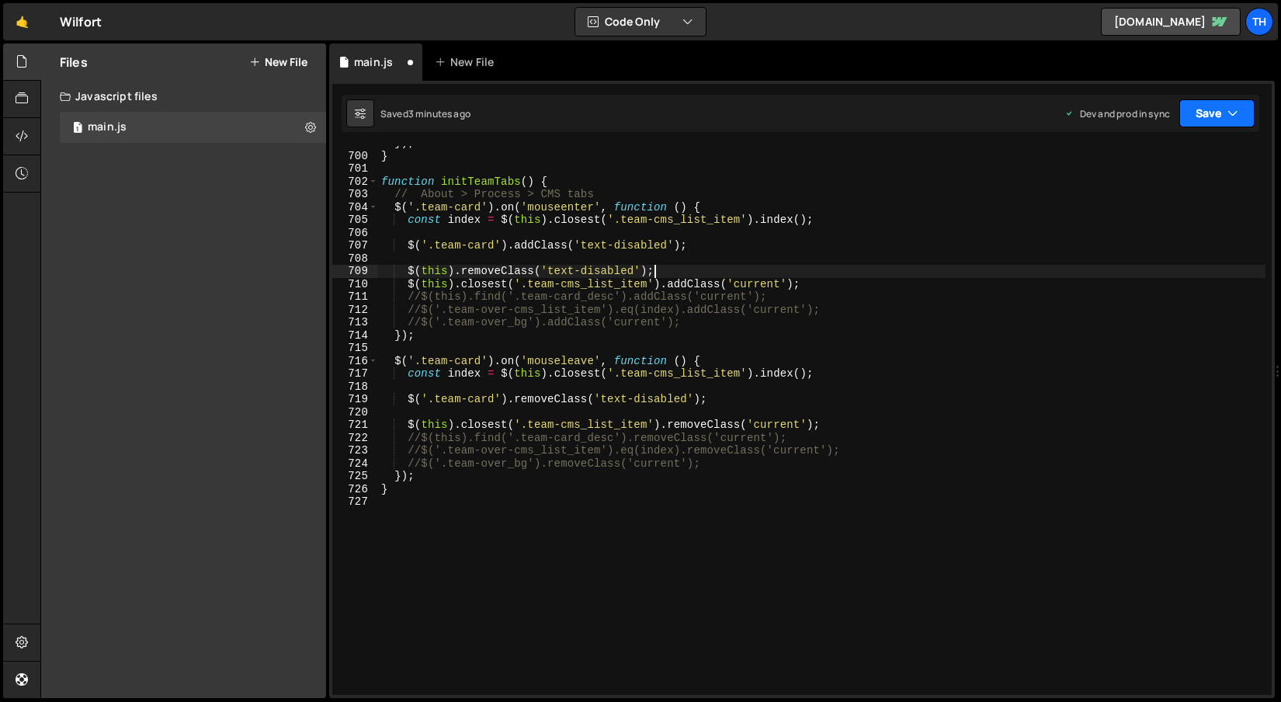
type textarea "$(this).removeClass('text-disabled');"
click at [1190, 112] on button "Save" at bounding box center [1216, 113] width 75 height 28
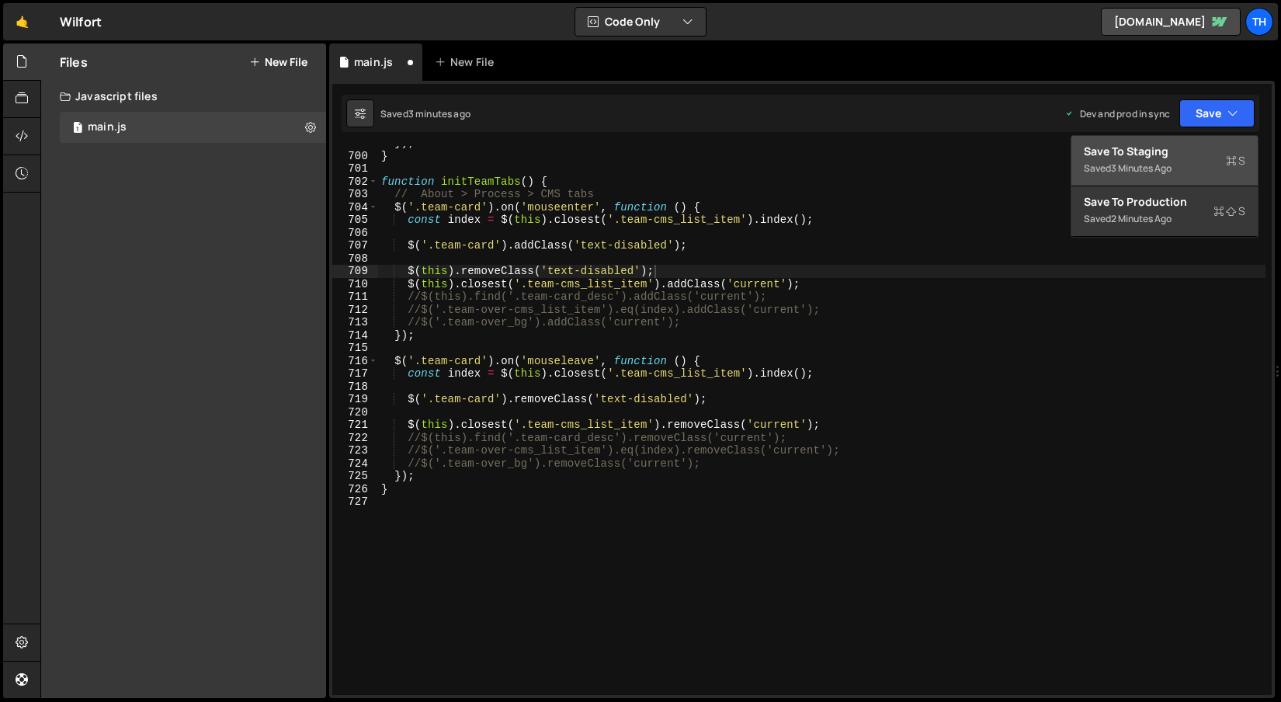
click at [1158, 160] on div "Saved 3 minutes ago" at bounding box center [1164, 168] width 161 height 19
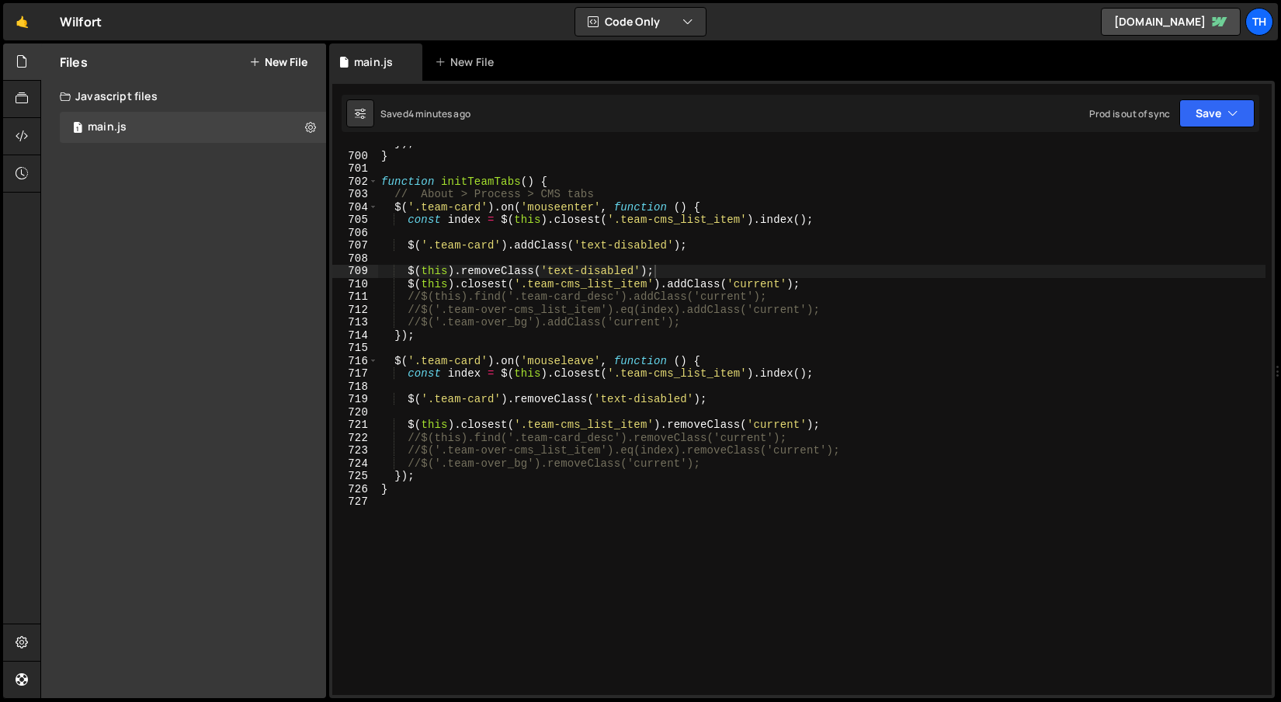
click at [446, 261] on div "}) ; } function initTeamTabs ( ) { // About > Process > CMS tabs $ ( '.team-car…" at bounding box center [821, 424] width 887 height 575
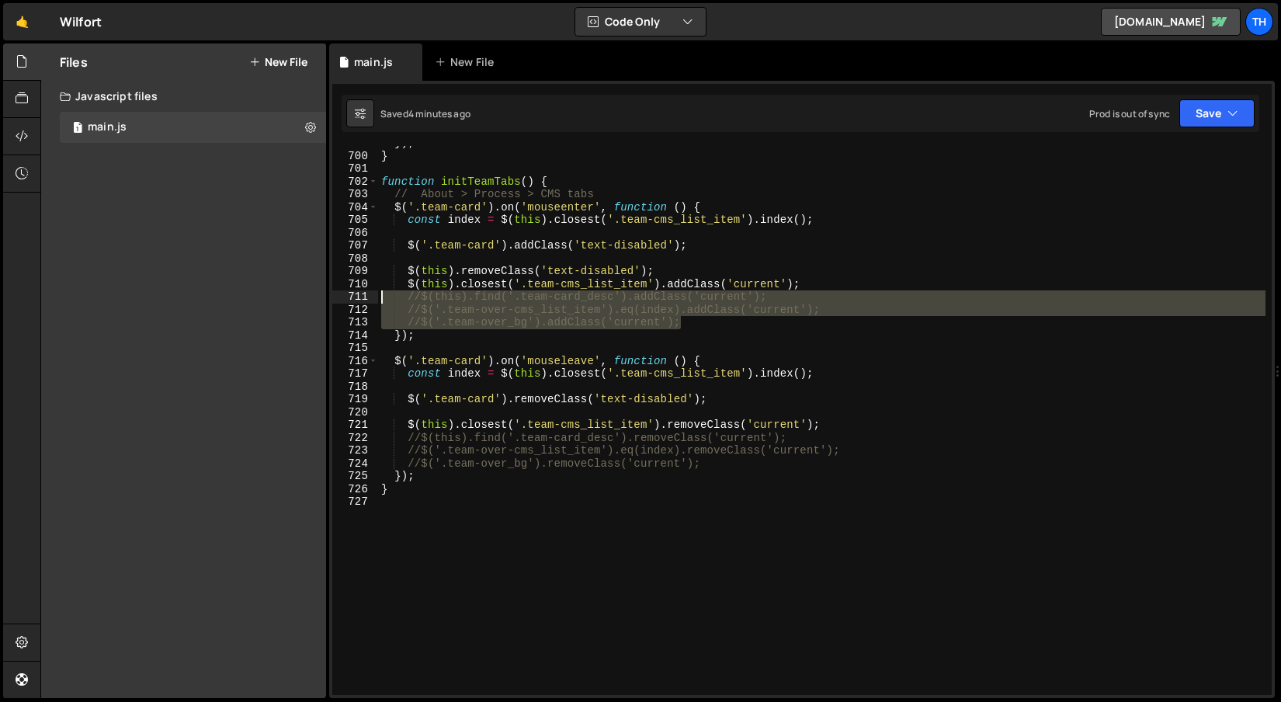
drag, startPoint x: 700, startPoint y: 321, endPoint x: 304, endPoint y: 303, distance: 395.6
click at [304, 303] on div "Files New File Create your first file Get started by starting a Javascript or C…" at bounding box center [660, 370] width 1241 height 655
click at [518, 339] on div "}) ; } function initTeamTabs ( ) { // About > Process > CMS tabs $ ( '.team-car…" at bounding box center [821, 424] width 887 height 575
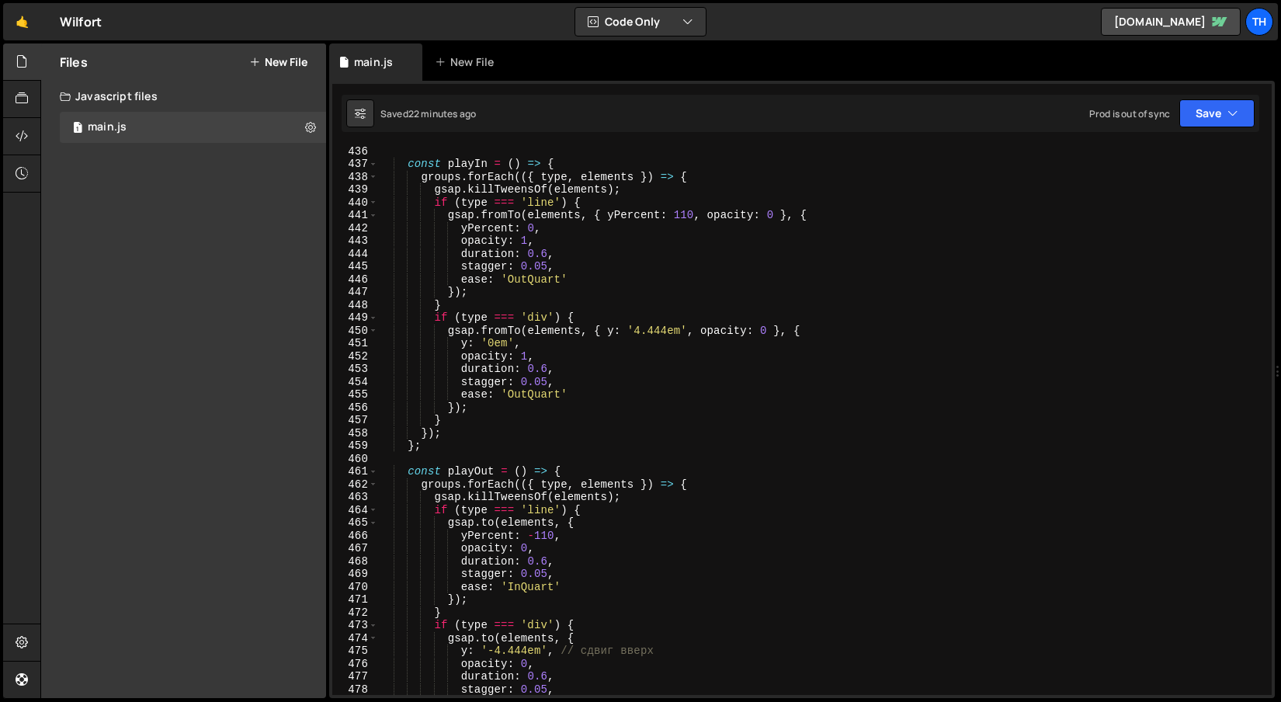
scroll to position [5681, 0]
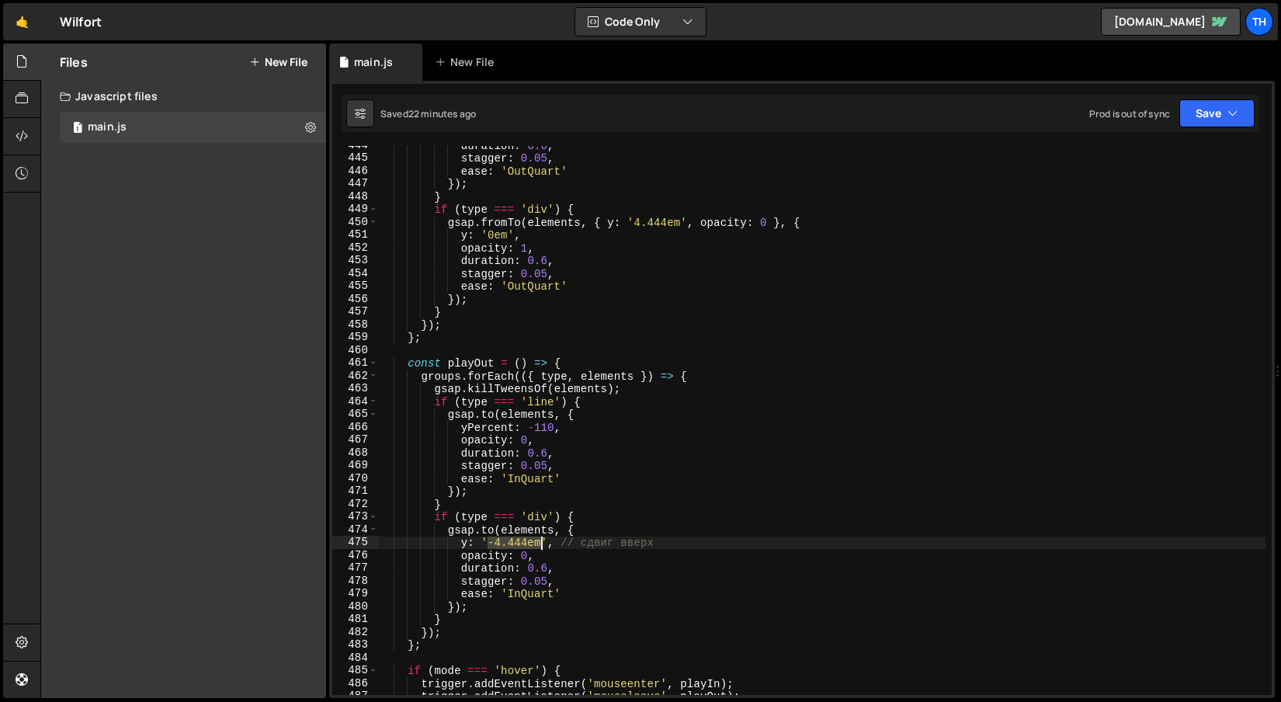
drag, startPoint x: 488, startPoint y: 541, endPoint x: 540, endPoint y: 543, distance: 52.1
click at [540, 543] on div "duration : 0.6 , stagger : 0.05 , ease : 'OutQuart' }) ; } if ( type === 'div' …" at bounding box center [821, 426] width 887 height 575
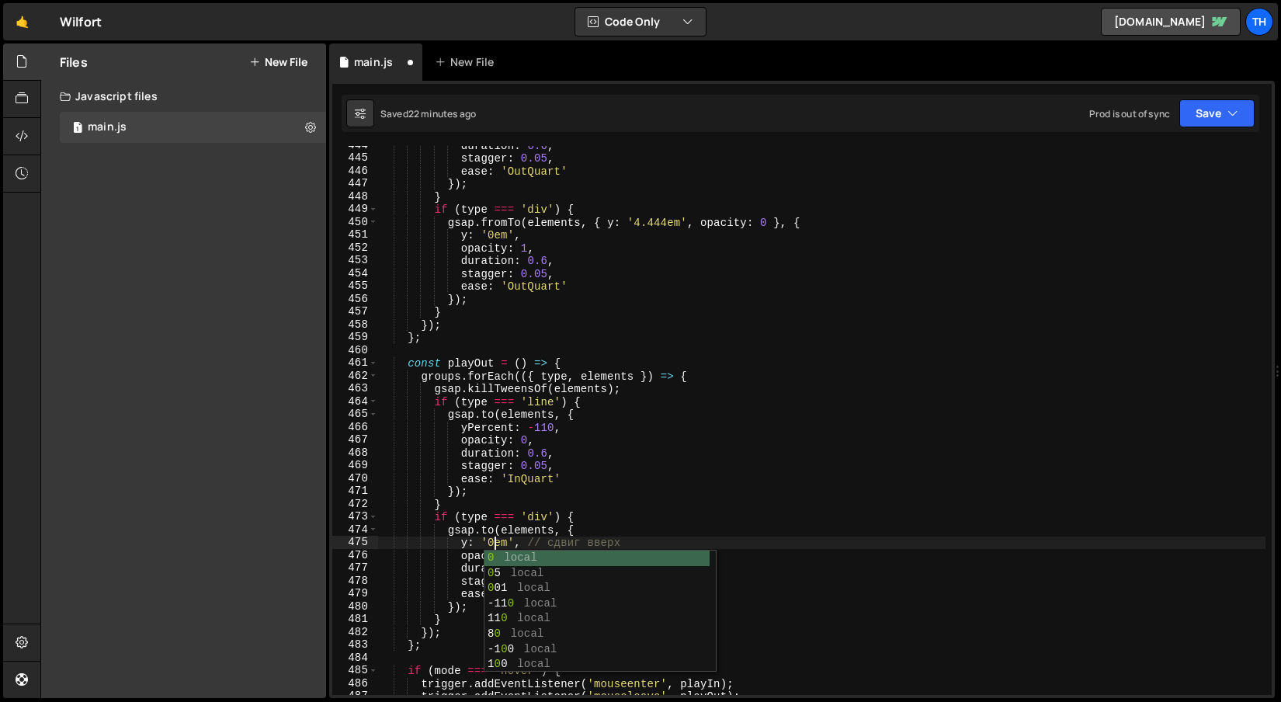
scroll to position [0, 7]
click at [538, 533] on div "duration : 0.6 , stagger : 0.05 , ease : 'OutQuart' }) ; } if ( type === 'div' …" at bounding box center [821, 426] width 887 height 575
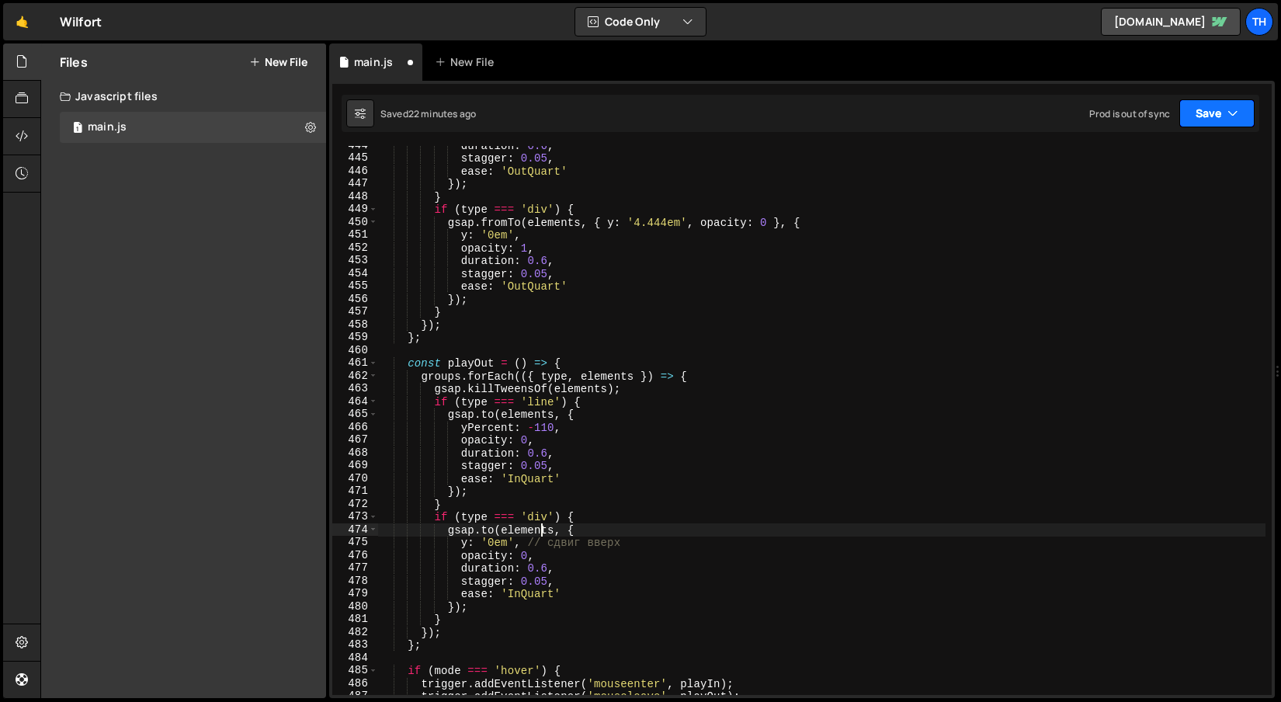
click at [1224, 116] on button "Save" at bounding box center [1216, 113] width 75 height 28
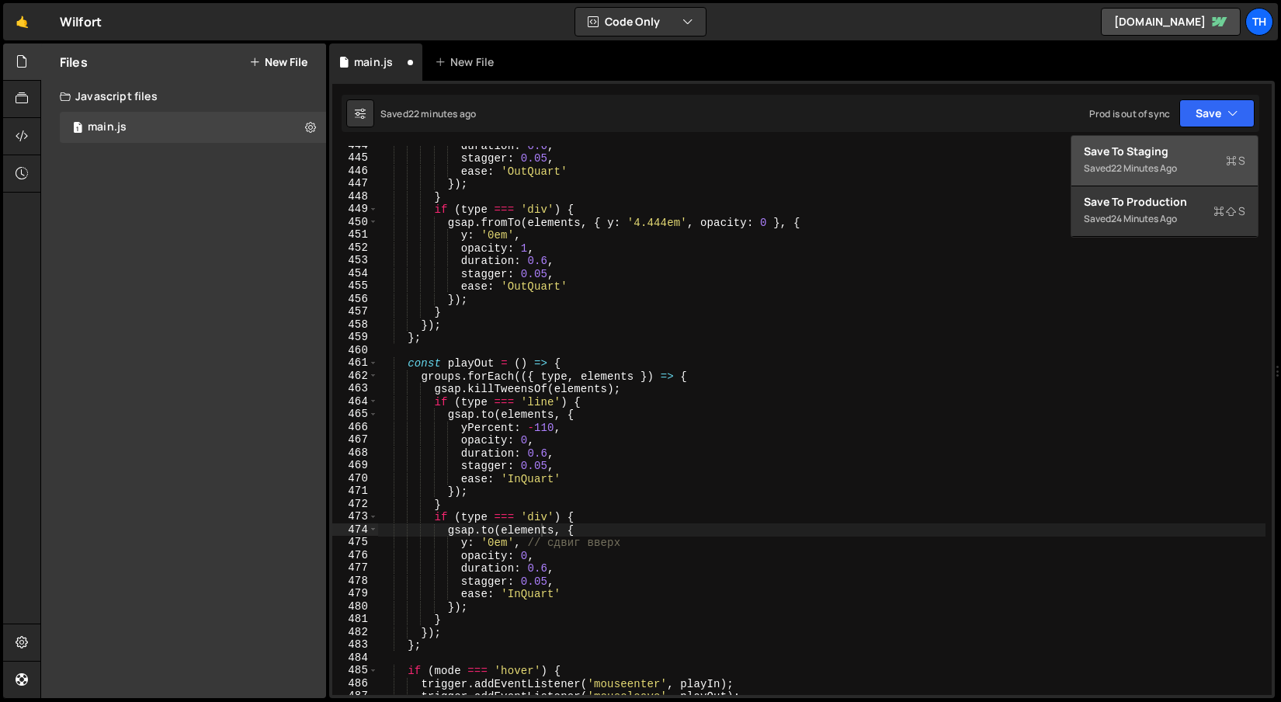
click at [1188, 156] on div "Save to Staging S" at bounding box center [1164, 152] width 161 height 16
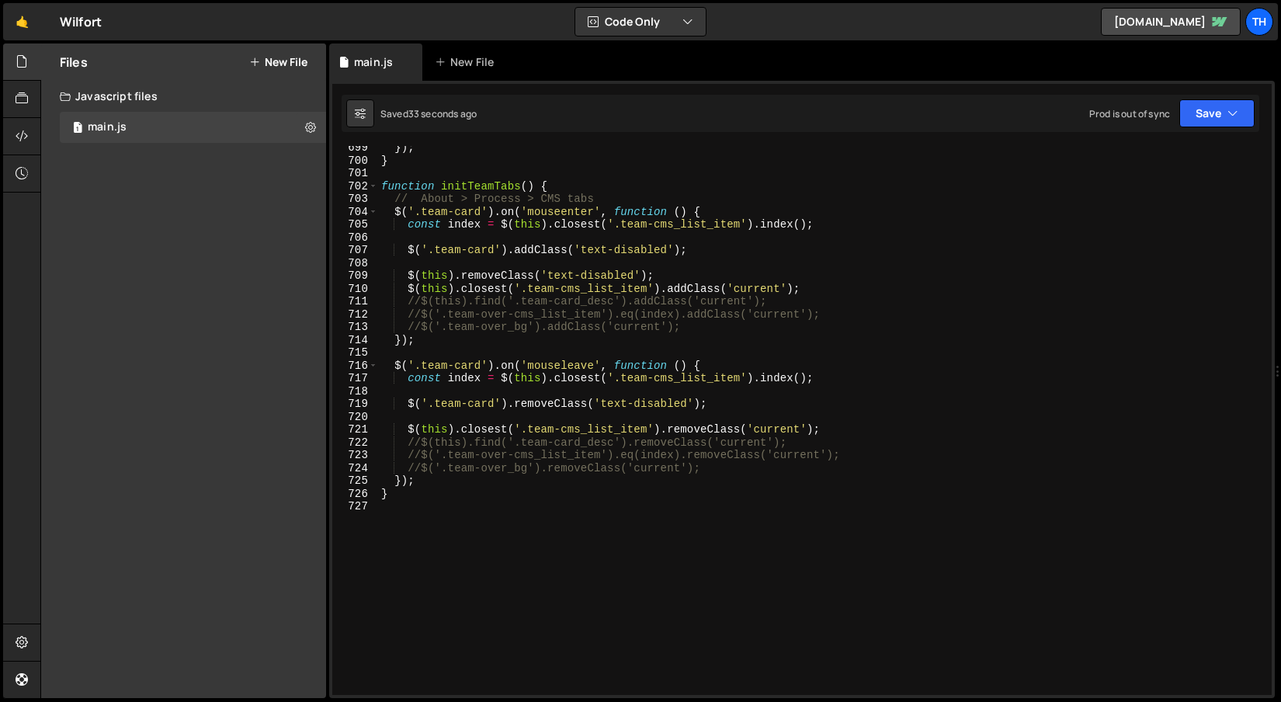
scroll to position [8850, 0]
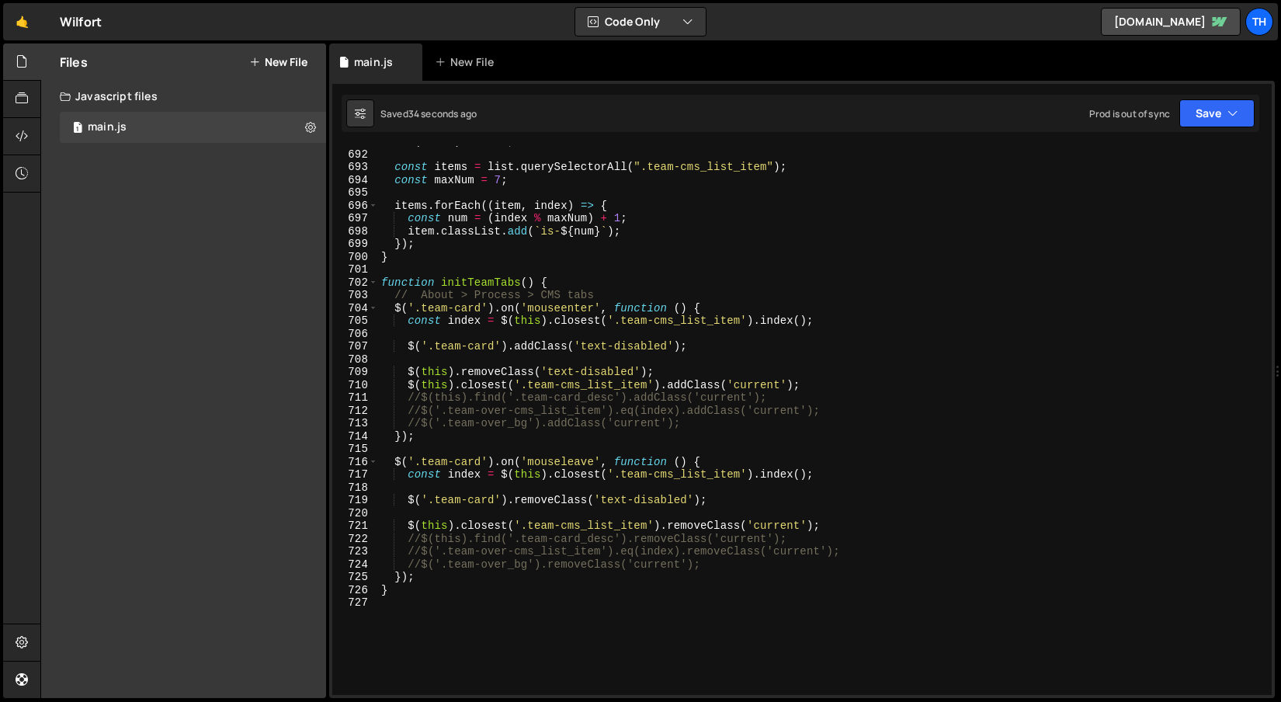
type textarea "$(this).closest('.team-cms_list_item').addClass('current');"
click at [831, 383] on div "if ( ! list ) return ; const items = list . querySelectorAll ( ".team-cms_list_…" at bounding box center [821, 422] width 887 height 575
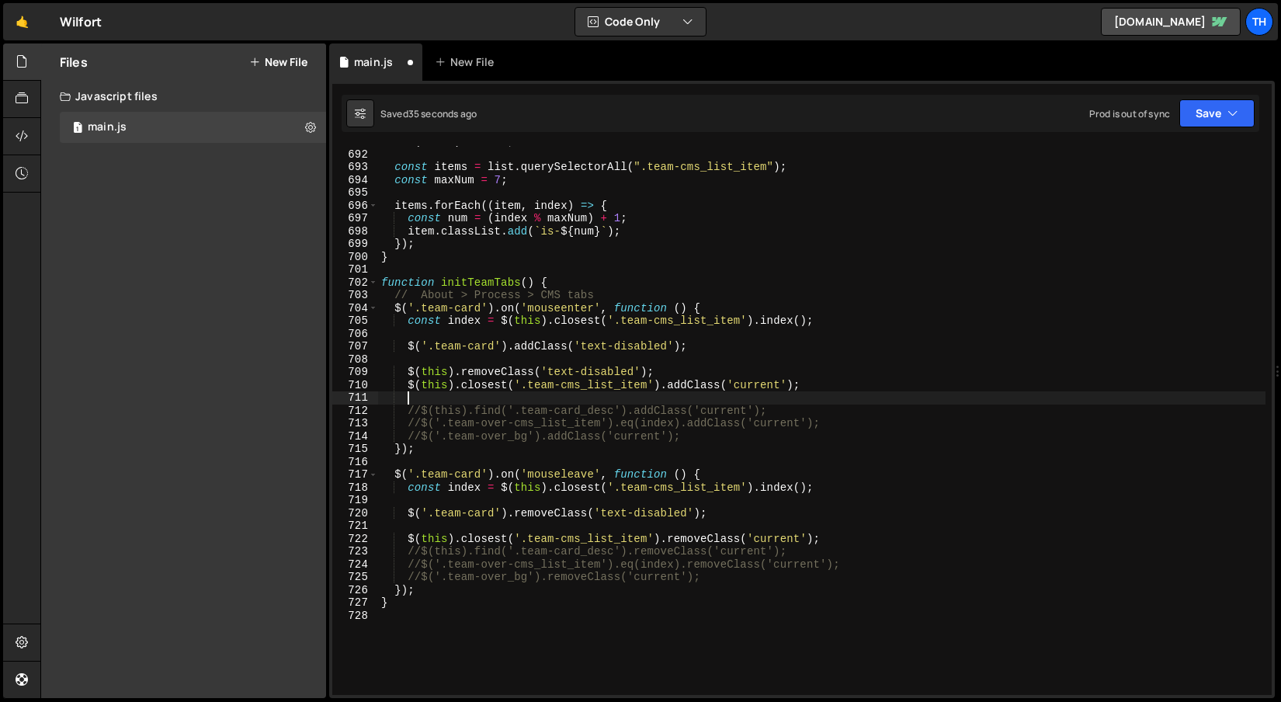
scroll to position [0, 1]
paste textarea "team-img-cms_list_item"
click at [808, 389] on div "if ( ! list ) return ; const items = list . querySelectorAll ( ".team-cms_list_…" at bounding box center [821, 422] width 887 height 575
type textarea "$(this).closest('.team-cms_list_item').addClass('current');"
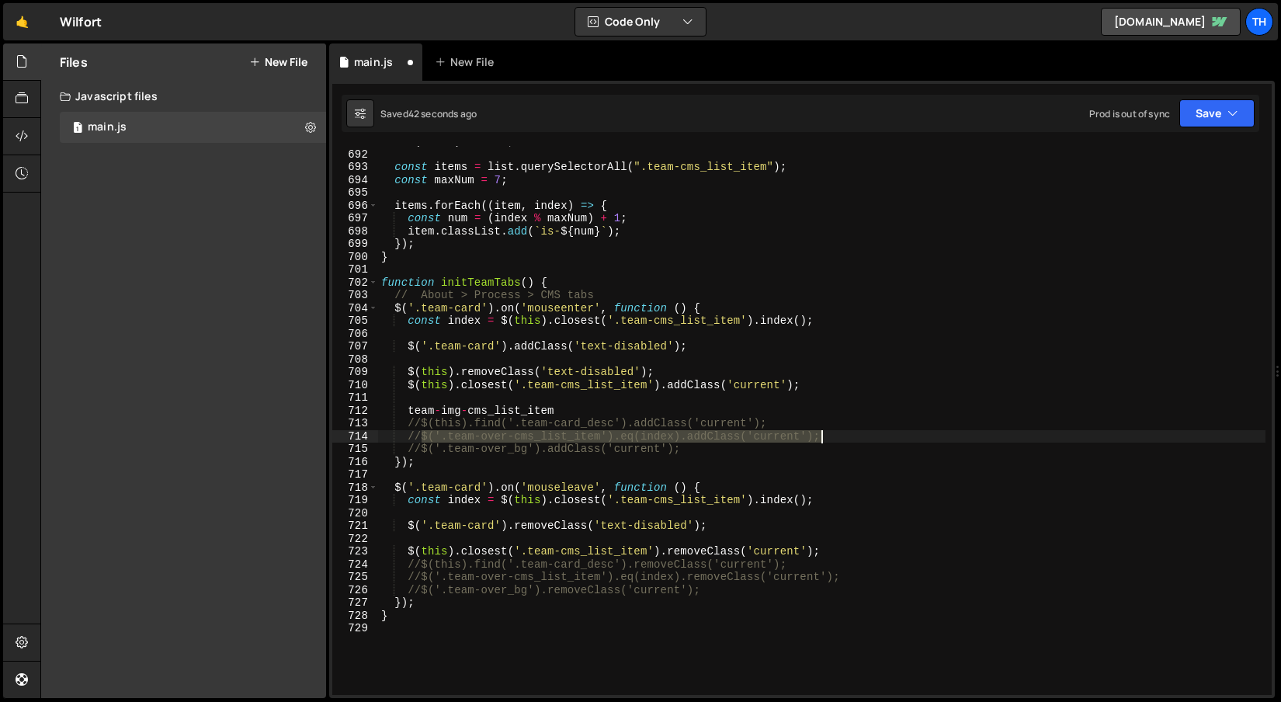
drag, startPoint x: 422, startPoint y: 436, endPoint x: 832, endPoint y: 437, distance: 409.9
click at [832, 437] on div "if ( ! list ) return ; const items = list . querySelectorAll ( ".team-cms_list_…" at bounding box center [821, 422] width 887 height 575
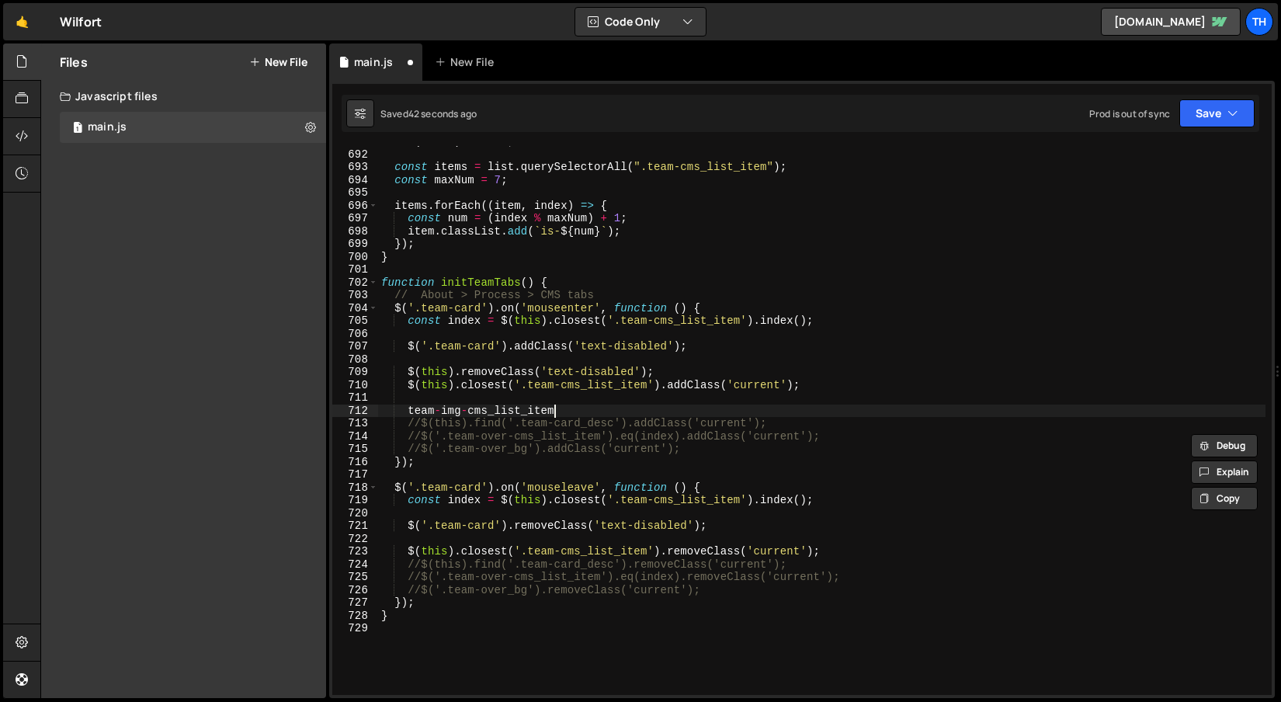
click at [668, 408] on div "if ( ! list ) return ; const items = list . querySelectorAll ( ".team-cms_list_…" at bounding box center [821, 422] width 887 height 575
type textarea "team-img-cms_list_item"
click at [671, 401] on div "if ( ! list ) return ; const items = list . querySelectorAll ( ".team-cms_list_…" at bounding box center [821, 422] width 887 height 575
paste textarea "$('.team-over-cms_list_item').eq(index).addClass('current');"
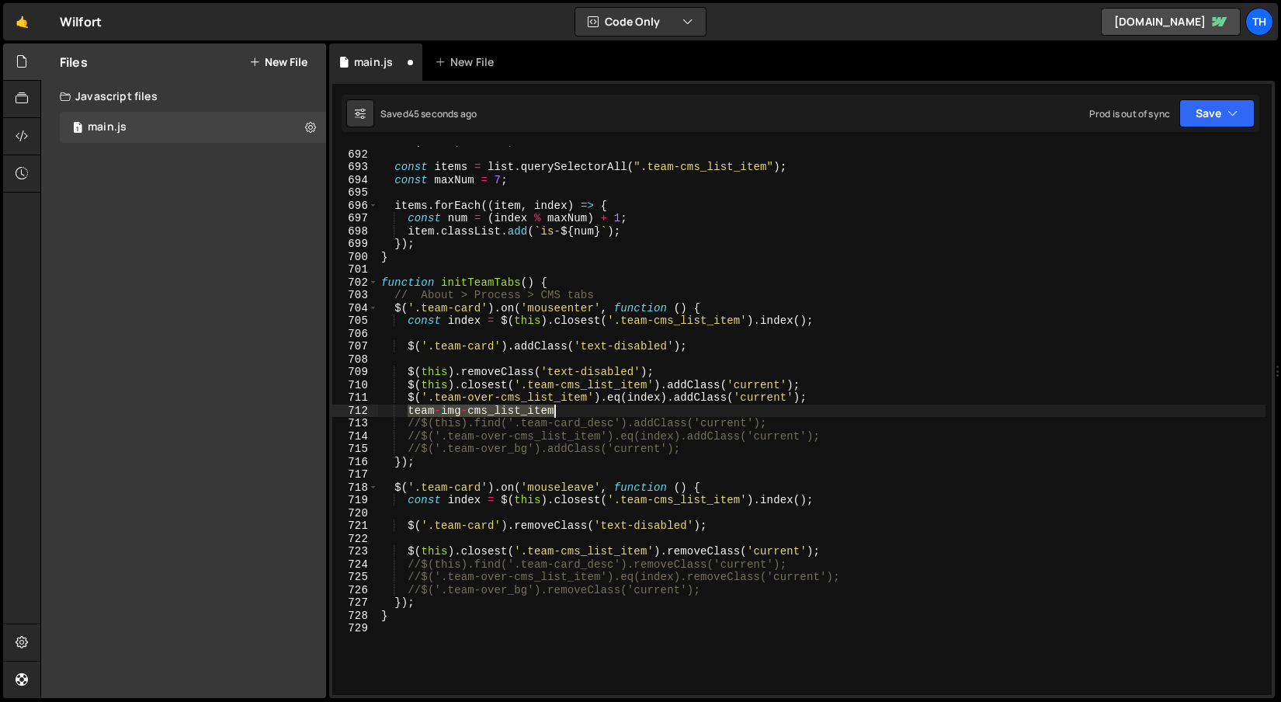
drag, startPoint x: 405, startPoint y: 410, endPoint x: 603, endPoint y: 409, distance: 198.0
click at [603, 409] on div "if ( ! list ) return ; const items = list . querySelectorAll ( ".team-cms_list_…" at bounding box center [821, 422] width 887 height 575
type textarea "team-img-cms_list_item"
drag, startPoint x: 436, startPoint y: 396, endPoint x: 586, endPoint y: 400, distance: 150.7
click at [586, 400] on div "if ( ! list ) return ; const items = list . querySelectorAll ( ".team-cms_list_…" at bounding box center [821, 422] width 887 height 575
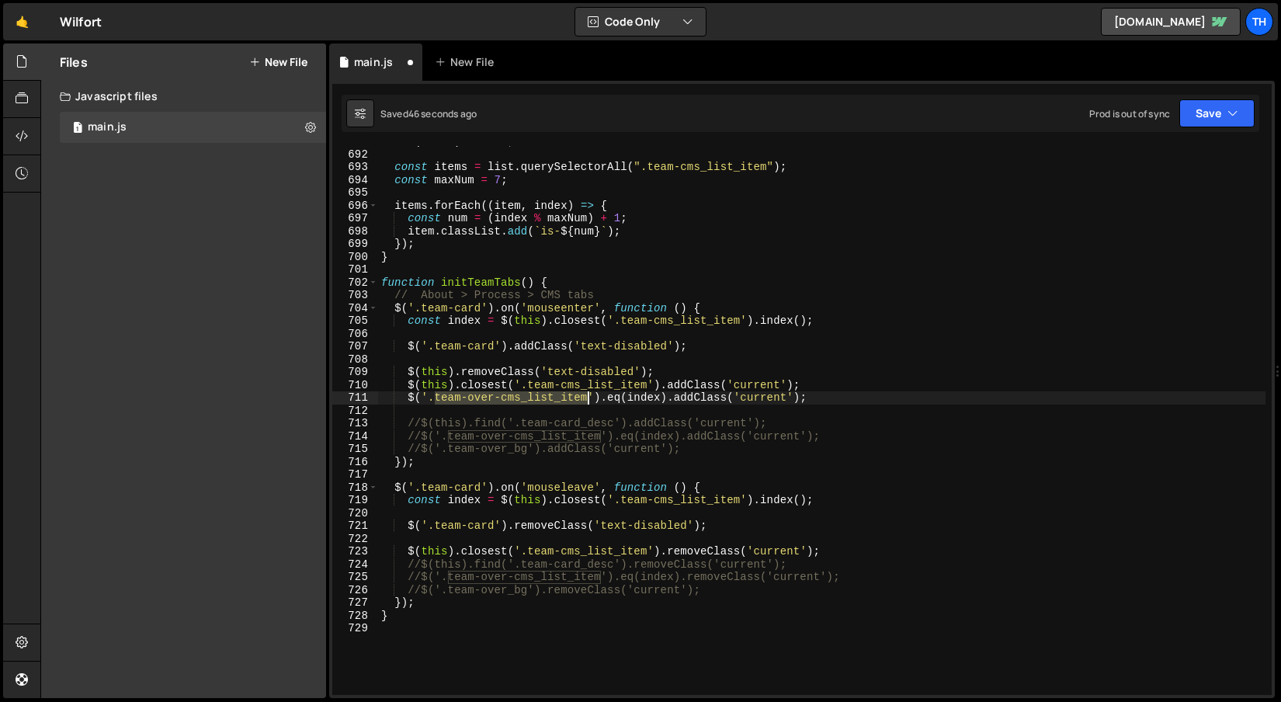
paste textarea "img"
drag, startPoint x: 809, startPoint y: 396, endPoint x: 408, endPoint y: 398, distance: 400.6
click at [408, 398] on div "if ( ! list ) return ; const items = list . querySelectorAll ( ".team-cms_list_…" at bounding box center [821, 422] width 887 height 575
click at [847, 553] on div "if ( ! list ) return ; const items = list . querySelectorAll ( ".team-cms_list_…" at bounding box center [821, 422] width 887 height 575
type textarea "$(this).closest('.team-cms_list_item').removeClass('current');"
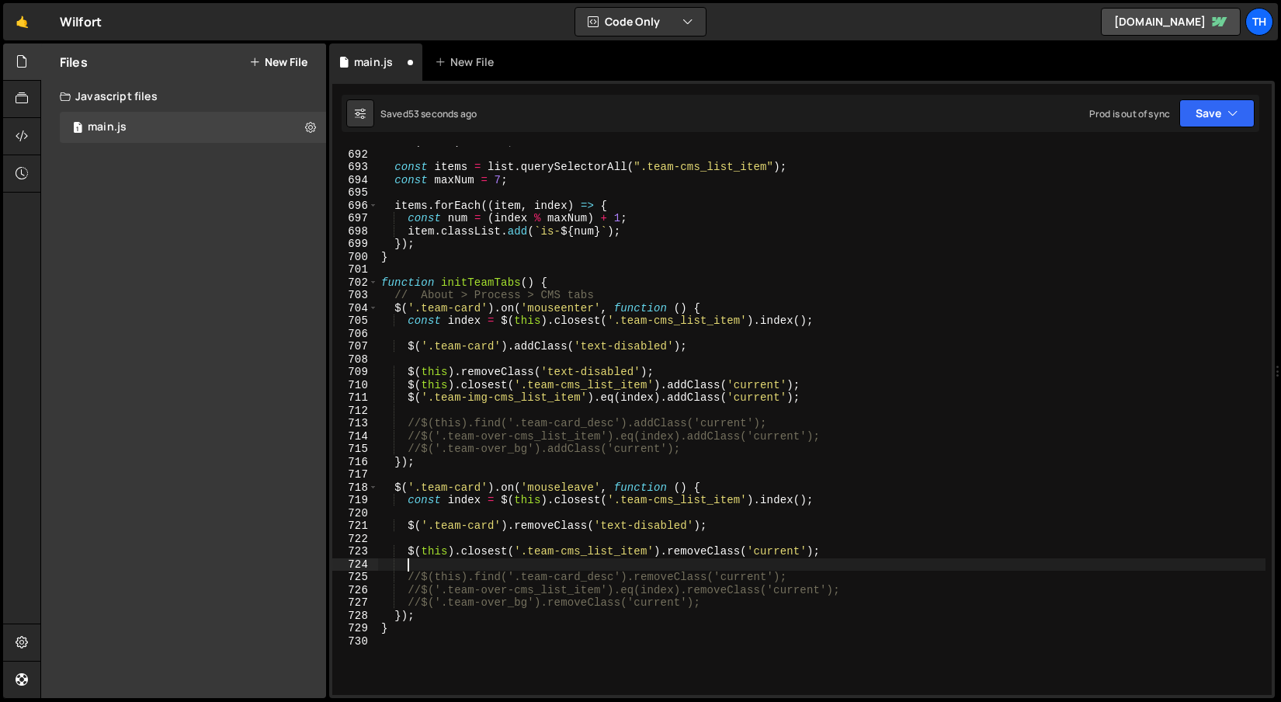
paste textarea "$('.team-img-cms_list_item').eq(index).addClass('current');"
click at [666, 581] on div "if ( ! list ) return ; const items = list . querySelectorAll ( ".team-cms_list_…" at bounding box center [821, 422] width 887 height 575
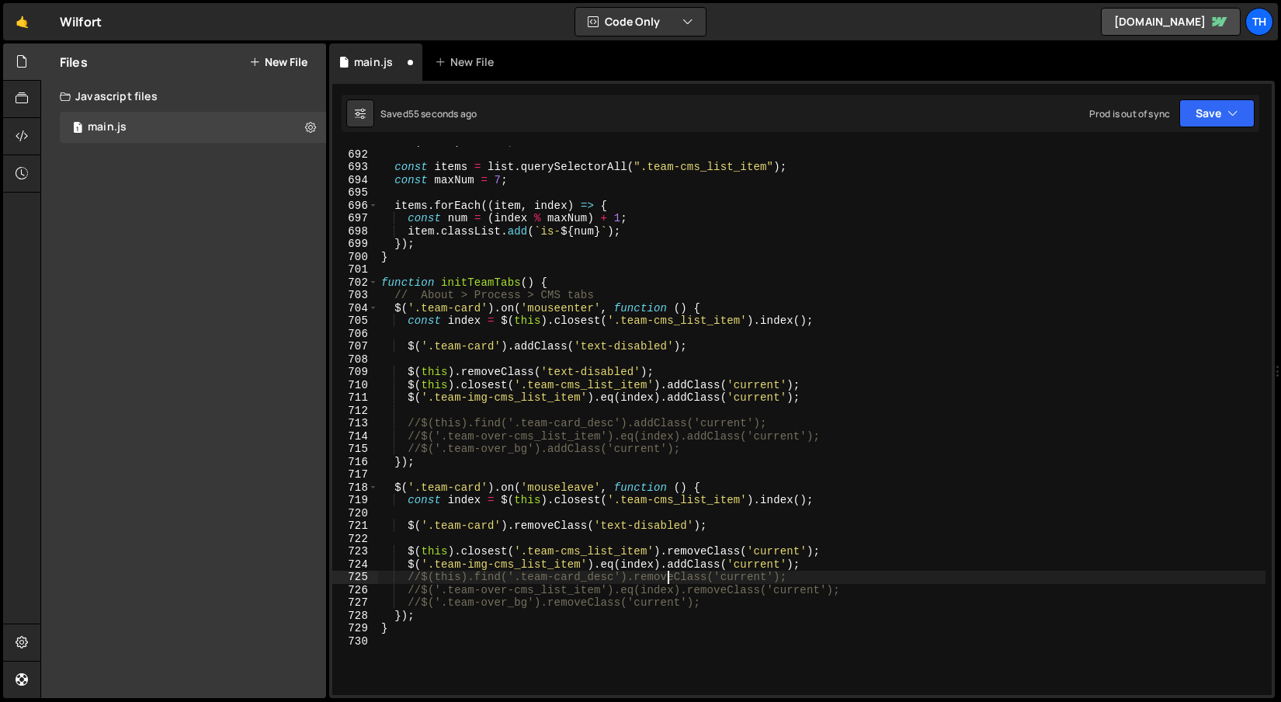
click at [666, 581] on div "if ( ! list ) return ; const items = list . querySelectorAll ( ".team-cms_list_…" at bounding box center [821, 422] width 887 height 575
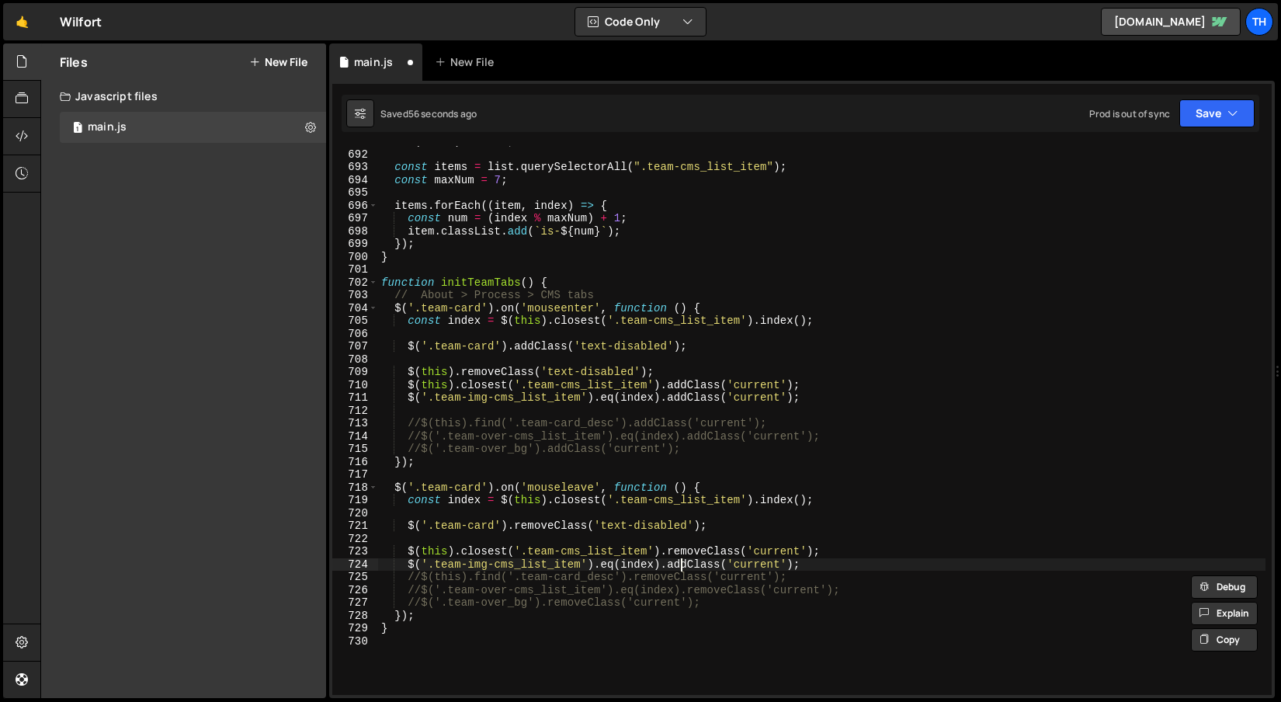
click at [681, 569] on div "if ( ! list ) return ; const items = list . querySelectorAll ( ".team-cms_list_…" at bounding box center [821, 422] width 887 height 575
paste textarea "remove"
click at [1198, 117] on button "Save" at bounding box center [1216, 113] width 75 height 28
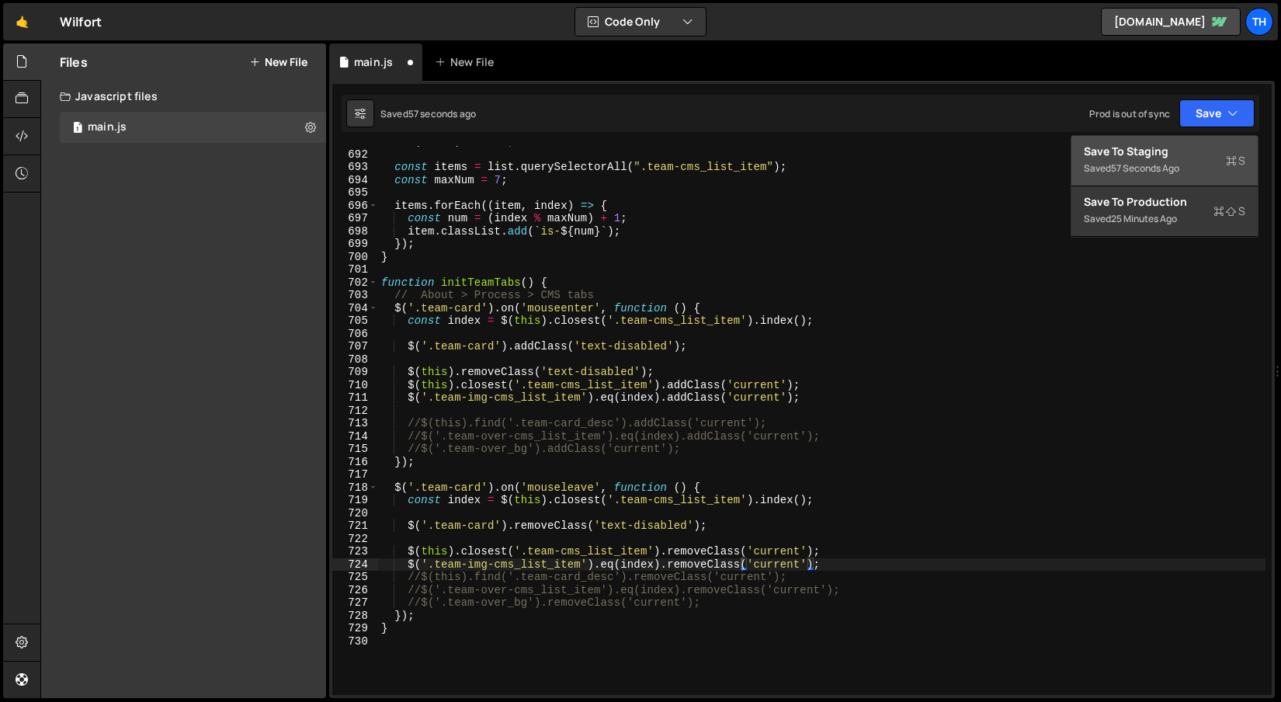
click at [1185, 144] on div "Save to Staging S" at bounding box center [1164, 152] width 161 height 16
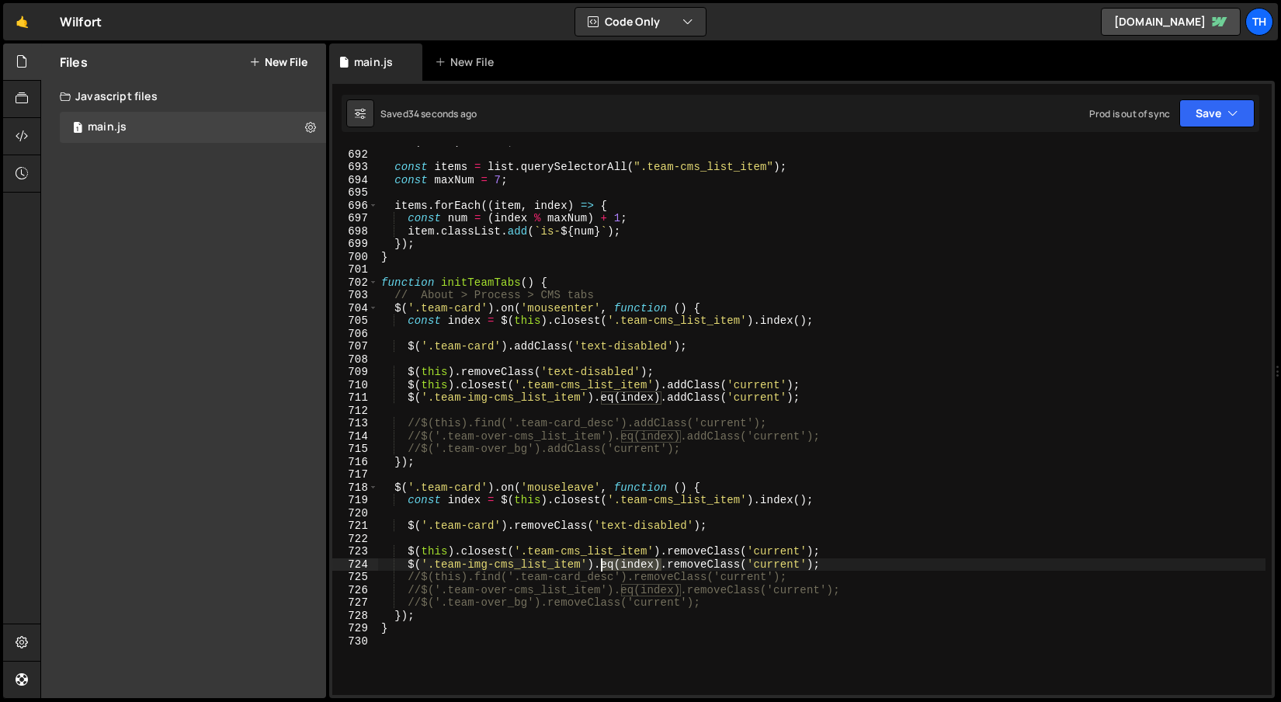
drag, startPoint x: 663, startPoint y: 568, endPoint x: 600, endPoint y: 567, distance: 62.9
click at [600, 567] on div "if ( ! list ) return ; const items = list . querySelectorAll ( ".team-cms_list_…" at bounding box center [821, 422] width 887 height 575
drag, startPoint x: 453, startPoint y: 564, endPoint x: 600, endPoint y: 567, distance: 146.8
click at [600, 567] on div "if ( ! list ) return ; const items = list . querySelectorAll ( ".team-cms_list_…" at bounding box center [821, 422] width 887 height 575
click at [600, 567] on div "if ( ! list ) return ; const items = list . querySelectorAll ( ".team-cms_list_…" at bounding box center [821, 420] width 887 height 549
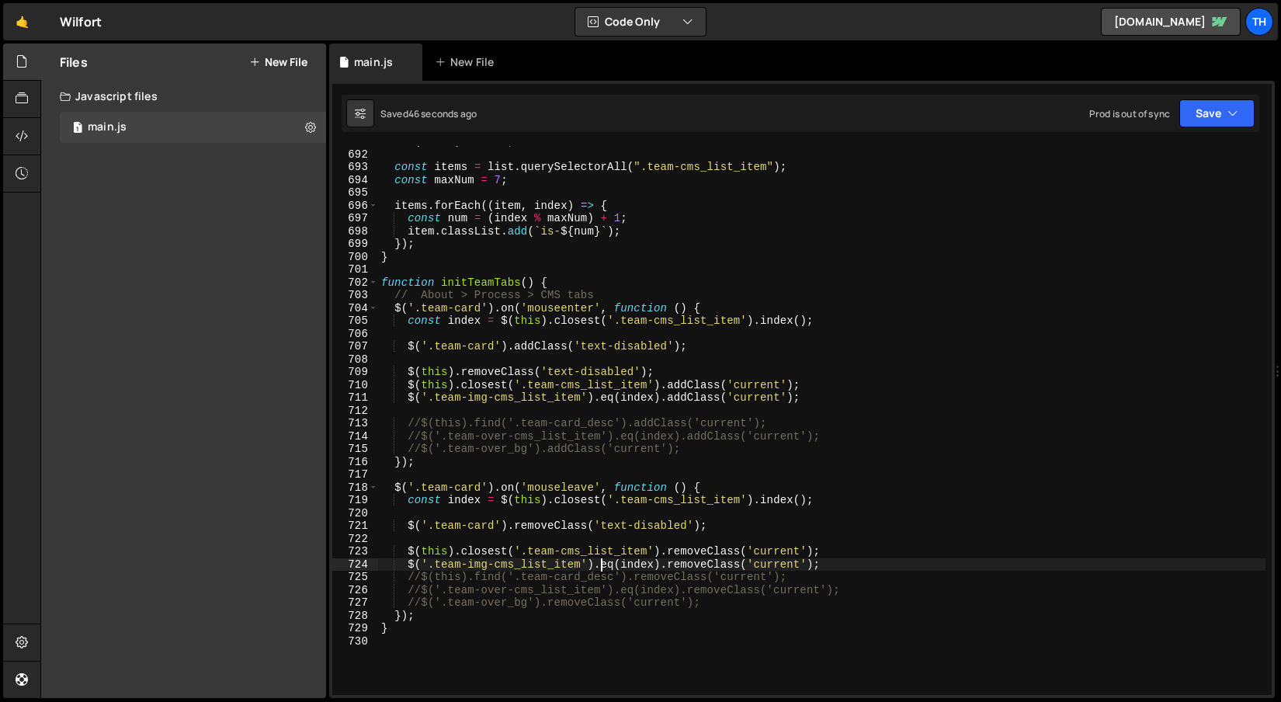
click at [845, 571] on div "if ( ! list ) return ; const items = list . querySelectorAll ( ".team-cms_list_…" at bounding box center [821, 422] width 887 height 575
click at [814, 561] on div "if ( ! list ) return ; const items = list . querySelectorAll ( ".team-cms_list_…" at bounding box center [821, 422] width 887 height 575
type textarea "$('.team-img-cms_list_item').eq(index).removeClass('current');"
click at [856, 562] on div "if ( ! list ) return ; const items = list . querySelectorAll ( ".team-cms_list_…" at bounding box center [821, 422] width 887 height 575
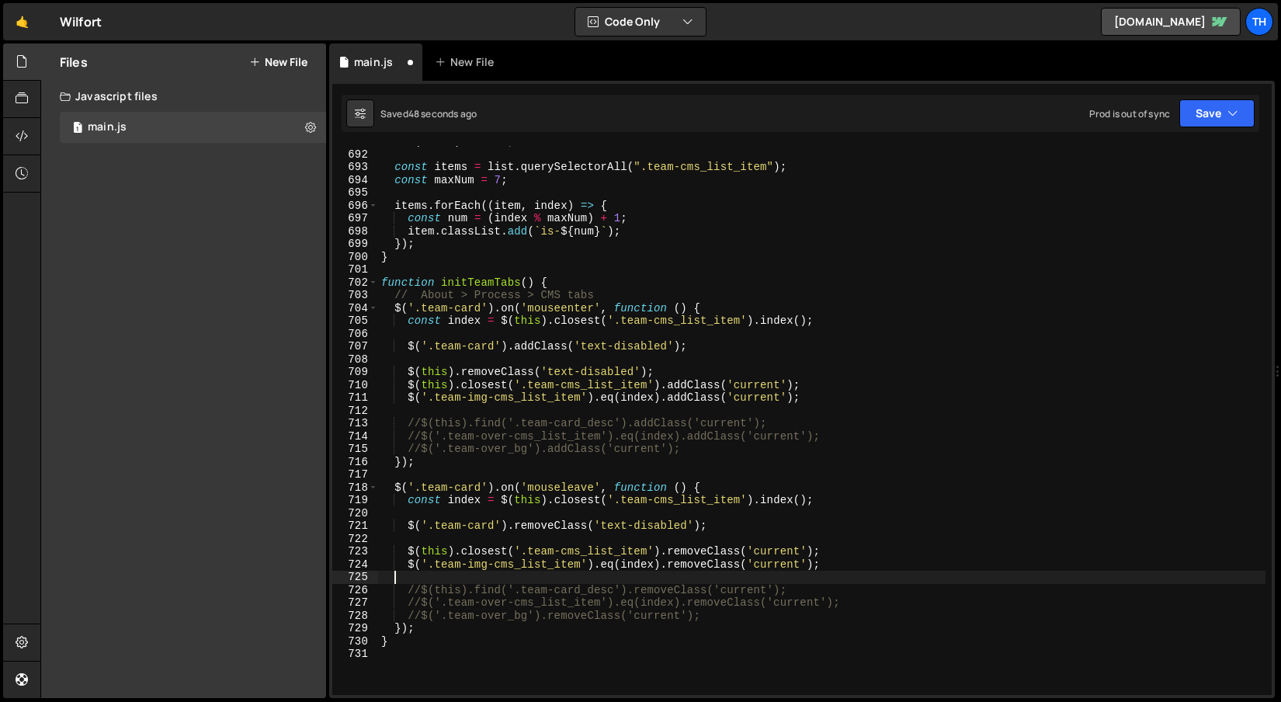
scroll to position [0, 0]
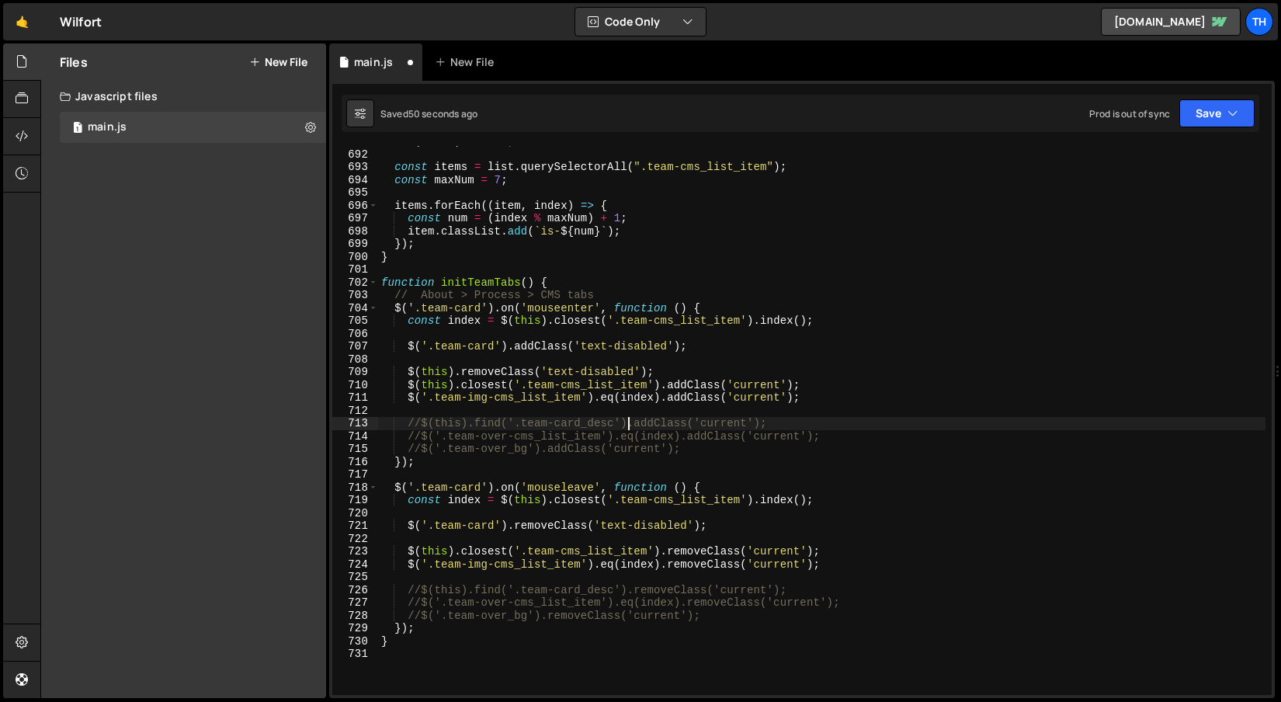
click at [625, 418] on div "if ( ! list ) return ; const items = list . querySelectorAll ( ".team-cms_list_…" at bounding box center [821, 422] width 887 height 575
type textarea "//$(this).find('.team-card_desc').addClass('current');"
click at [623, 408] on div "if ( ! list ) return ; const items = list . querySelectorAll ( ".team-cms_list_…" at bounding box center [821, 422] width 887 height 575
click at [1225, 111] on button "Save" at bounding box center [1216, 113] width 75 height 28
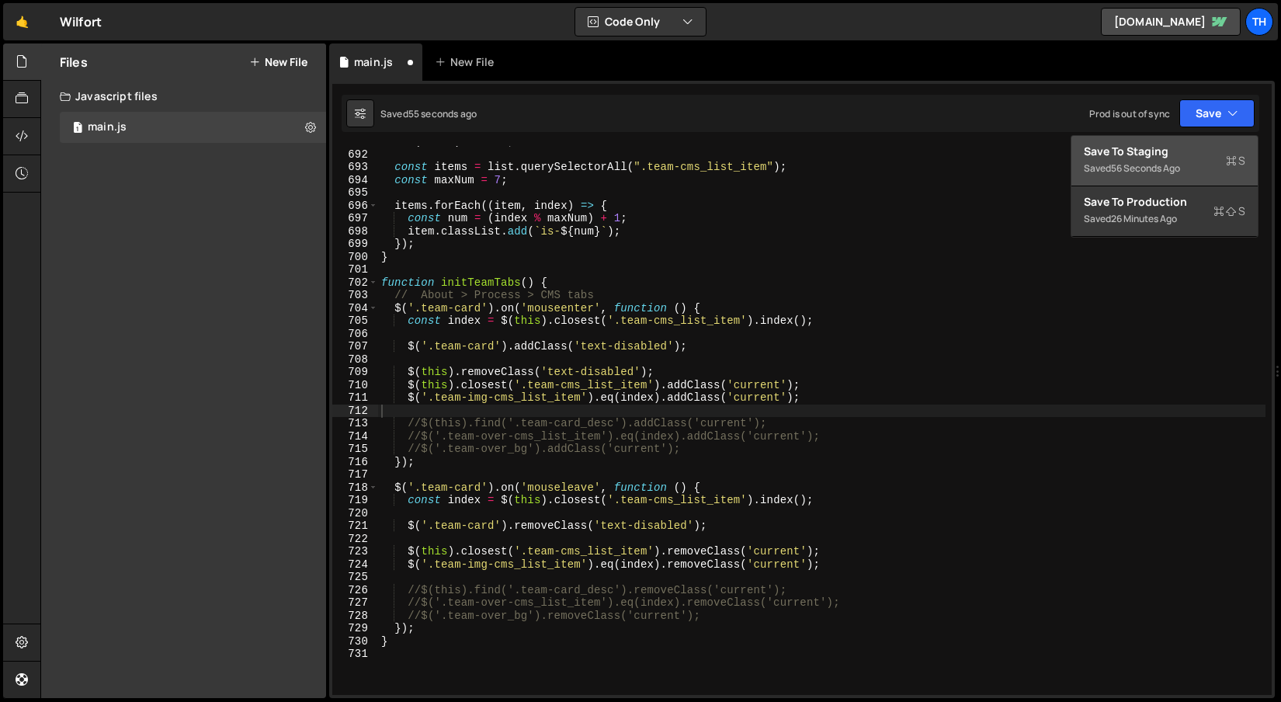
click at [1210, 159] on div "Saved 56 seconds ago" at bounding box center [1164, 168] width 161 height 19
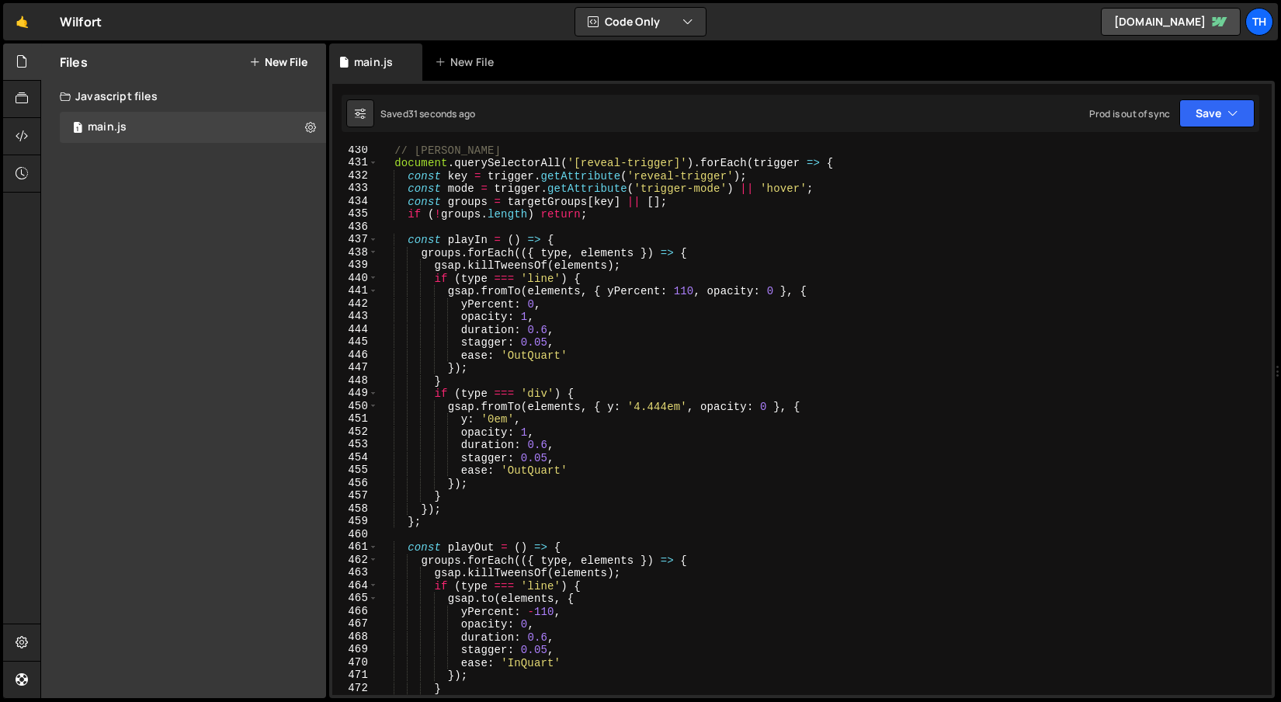
scroll to position [5504, 0]
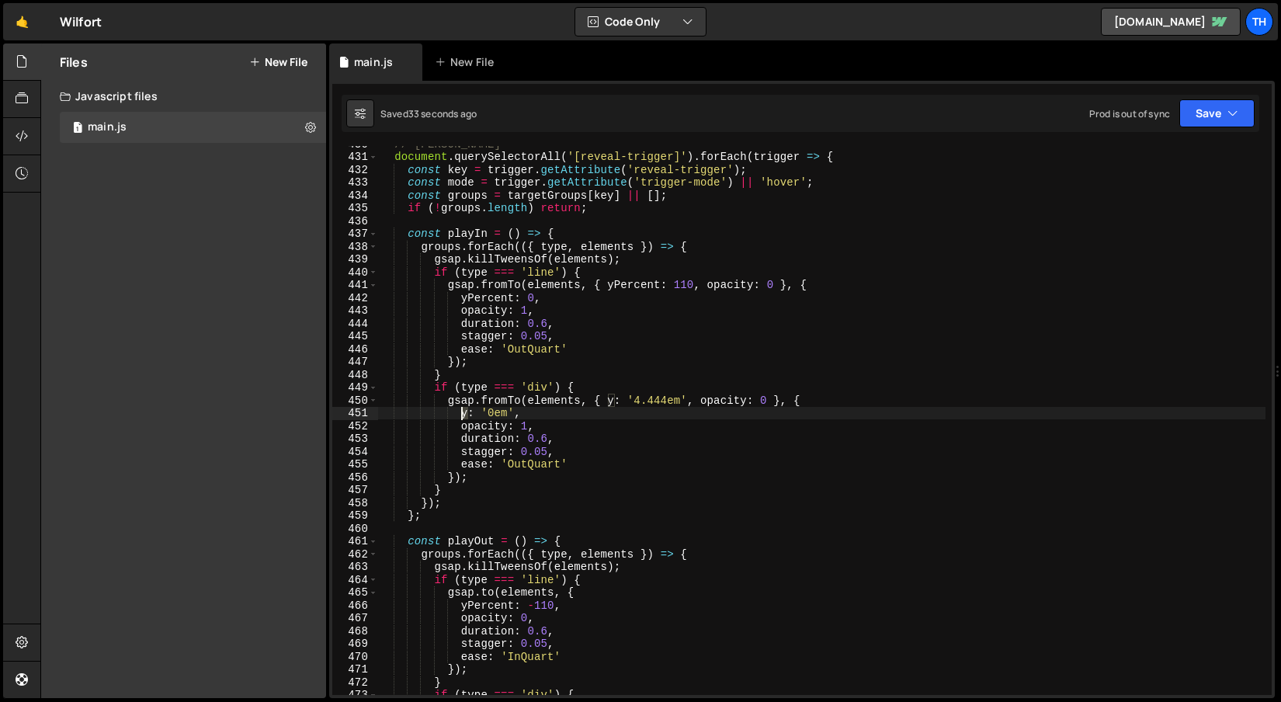
click at [463, 415] on div "// Логика триггеров document . querySelectorAll ( '[reveal-trigger]' ) . forEac…" at bounding box center [821, 424] width 887 height 575
click at [612, 394] on div "// Логика триггеров document . querySelectorAll ( '[reveal-trigger]' ) . forEac…" at bounding box center [821, 424] width 887 height 575
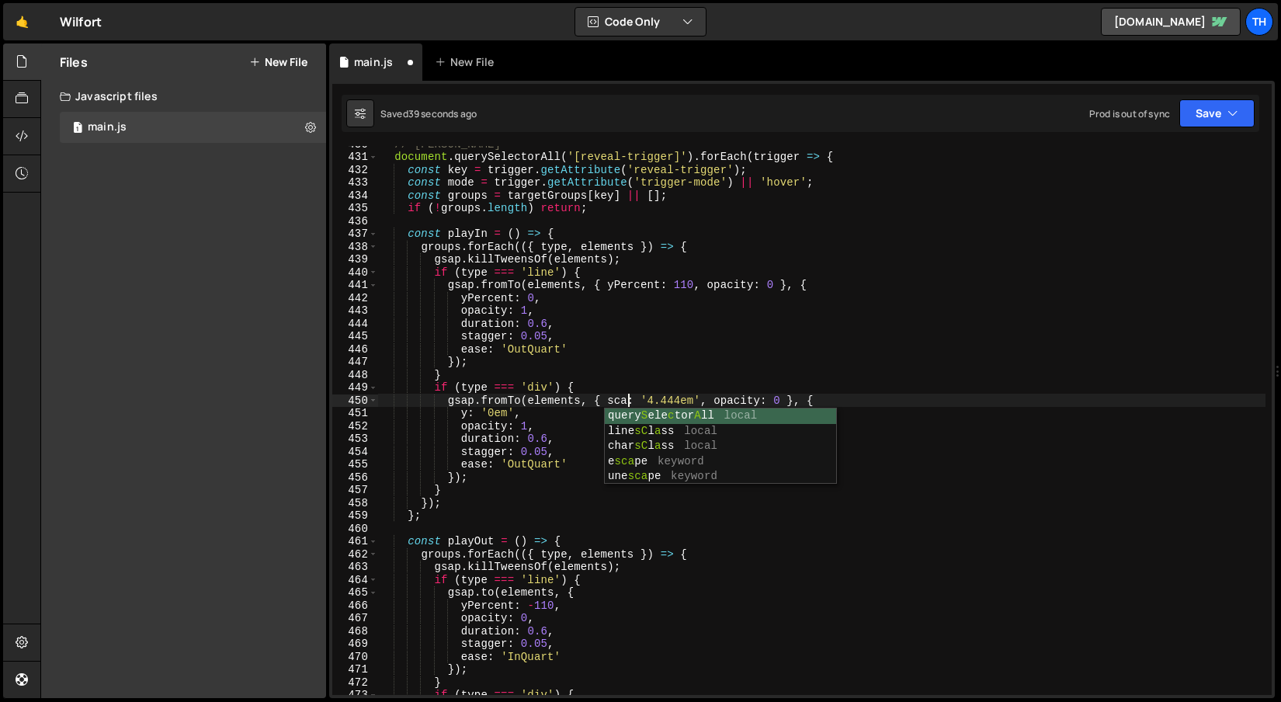
scroll to position [0, 18]
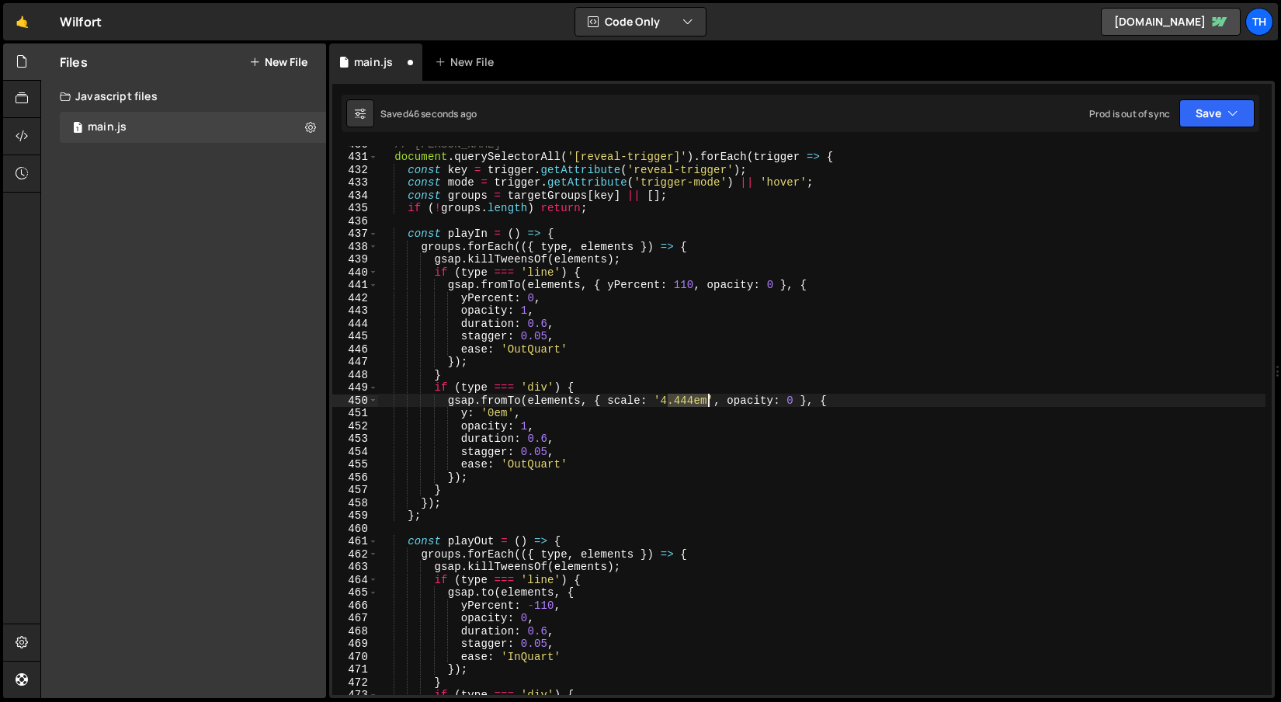
drag, startPoint x: 665, startPoint y: 401, endPoint x: 709, endPoint y: 399, distance: 44.3
click at [709, 399] on div "// Логика триггеров document . querySelectorAll ( '[reveal-trigger]' ) . forEac…" at bounding box center [821, 424] width 887 height 575
drag, startPoint x: 664, startPoint y: 401, endPoint x: 705, endPoint y: 402, distance: 41.2
click at [705, 402] on div "// Логика триггеров document . querySelectorAll ( '[reveal-trigger]' ) . forEac…" at bounding box center [821, 424] width 887 height 575
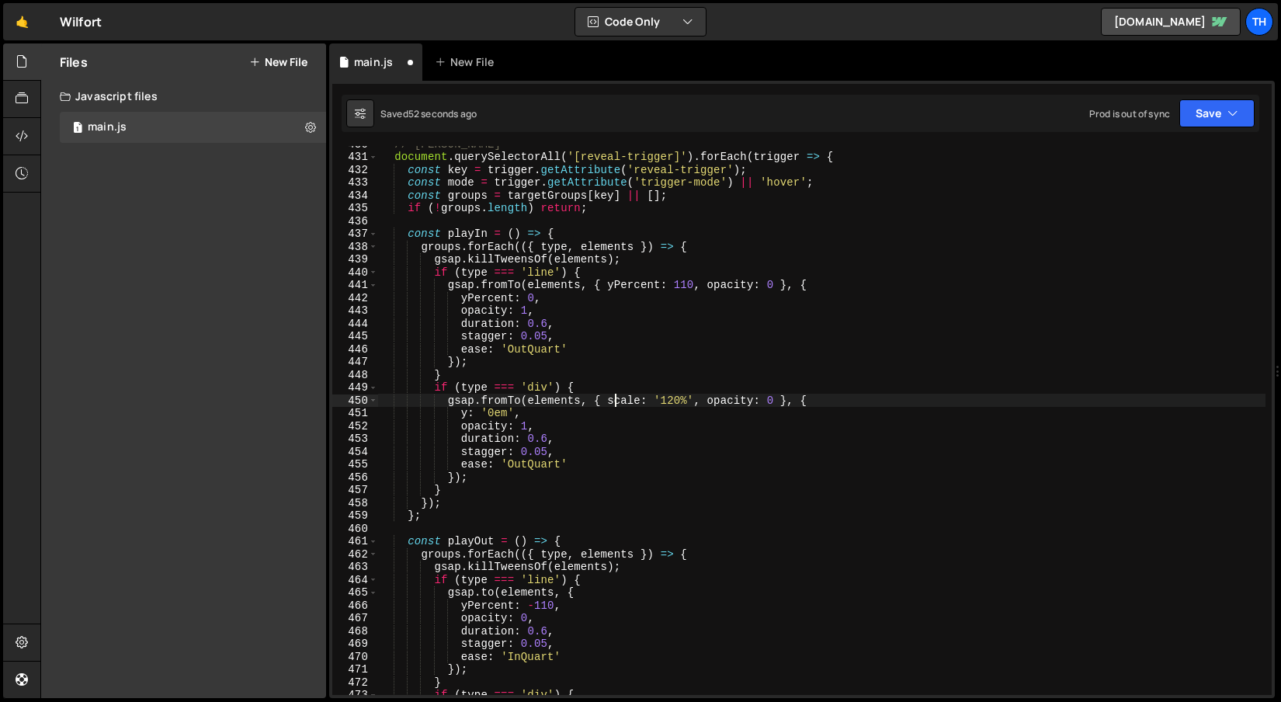
click at [615, 402] on div "// Логика триггеров document . querySelectorAll ( '[reveal-trigger]' ) . forEac…" at bounding box center [821, 424] width 887 height 575
click at [468, 420] on div "// Логика триггеров document . querySelectorAll ( '[reveal-trigger]' ) . forEac…" at bounding box center [821, 424] width 887 height 575
click at [459, 416] on div "// Логика триггеров document . querySelectorAll ( '[reveal-trigger]' ) . forEac…" at bounding box center [821, 424] width 887 height 575
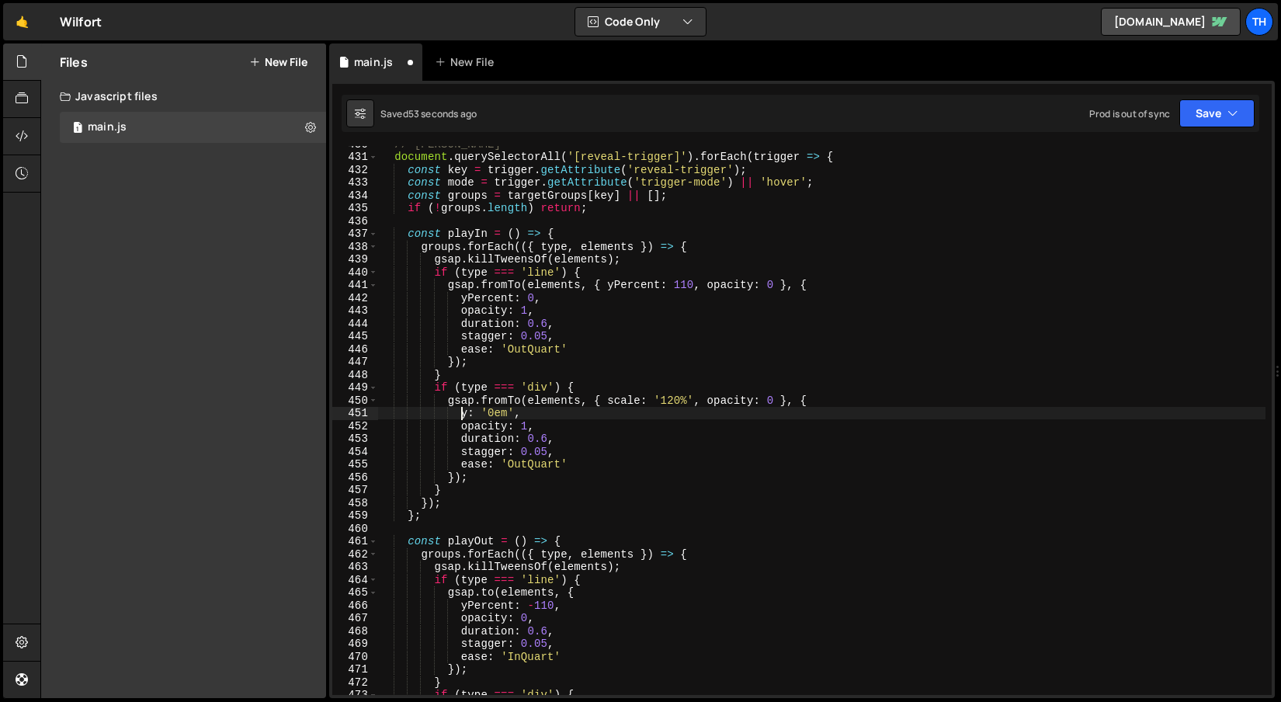
click at [459, 416] on div "// Логика триггеров document . querySelectorAll ( '[reveal-trigger]' ) . forEac…" at bounding box center [821, 424] width 887 height 575
paste textarea "scale"
click at [668, 400] on div "// Логика триггеров document . querySelectorAll ( '[reveal-trigger]' ) . forEac…" at bounding box center [821, 424] width 887 height 575
click at [515, 415] on div "// Логика триггеров document . querySelectorAll ( '[reveal-trigger]' ) . forEac…" at bounding box center [821, 424] width 887 height 575
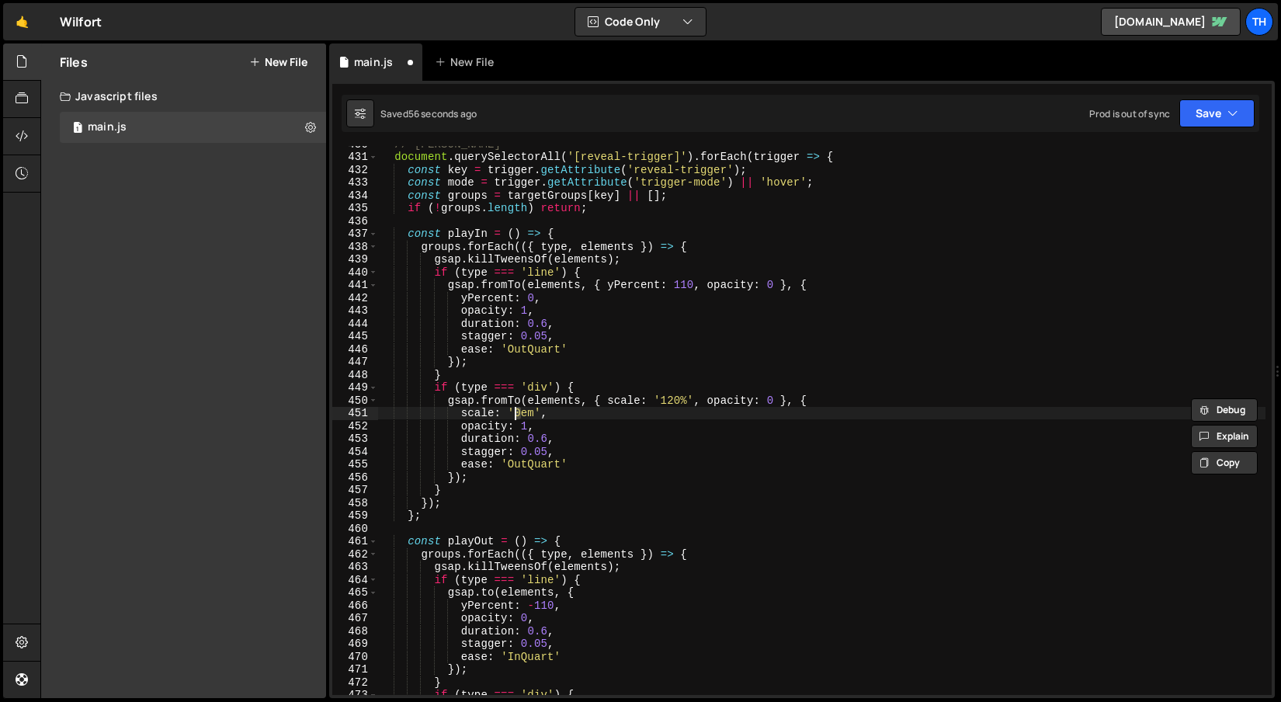
paste textarea "12"
drag, startPoint x: 524, startPoint y: 409, endPoint x: 547, endPoint y: 415, distance: 23.9
click at [547, 415] on div "// Логика триггеров document . querySelectorAll ( '[reveal-trigger]' ) . forEac…" at bounding box center [821, 424] width 887 height 575
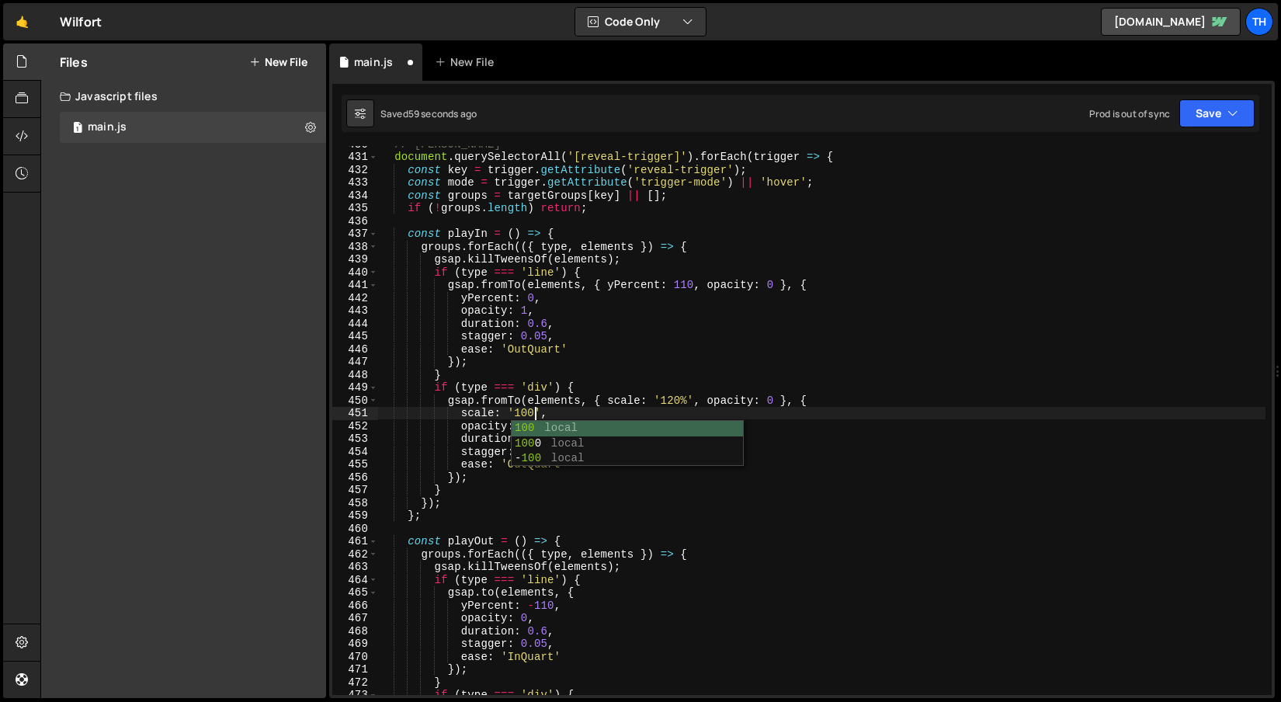
scroll to position [0, 11]
click at [672, 435] on div "// Логика триггеров document . querySelectorAll ( '[reveal-trigger]' ) . forEac…" at bounding box center [821, 424] width 887 height 575
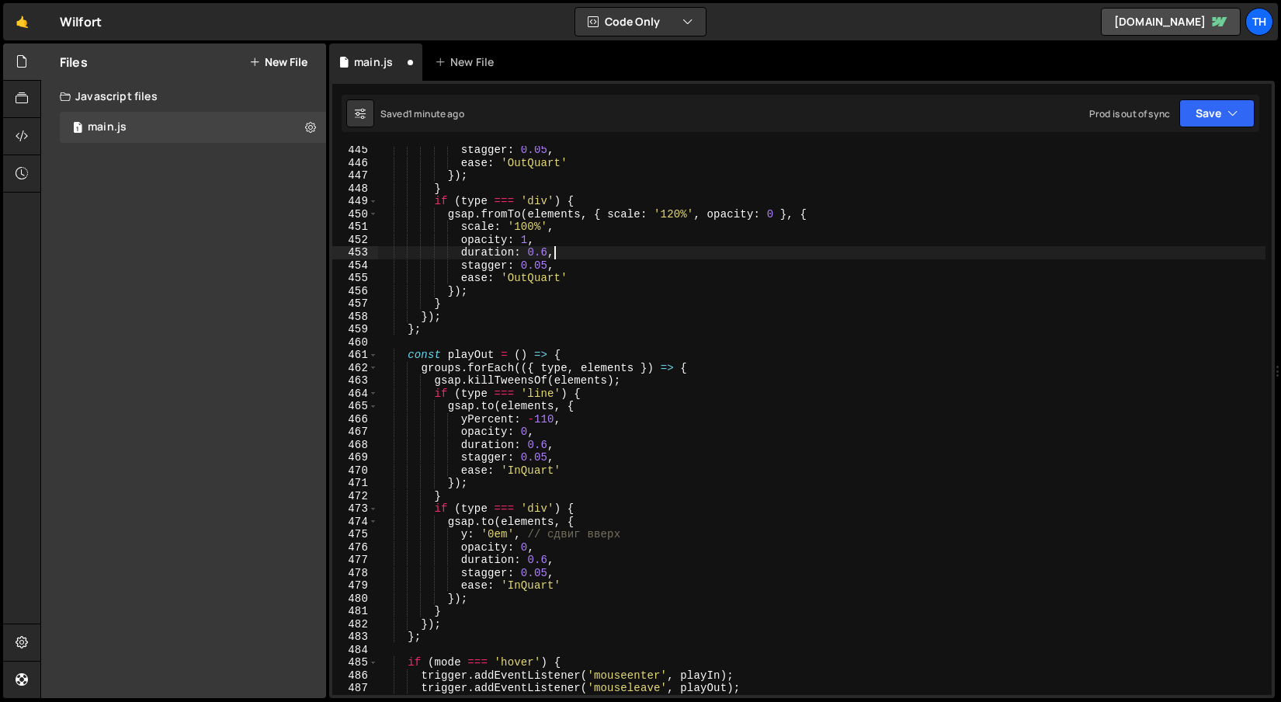
scroll to position [5690, 0]
click at [1202, 110] on button "Save" at bounding box center [1216, 113] width 75 height 28
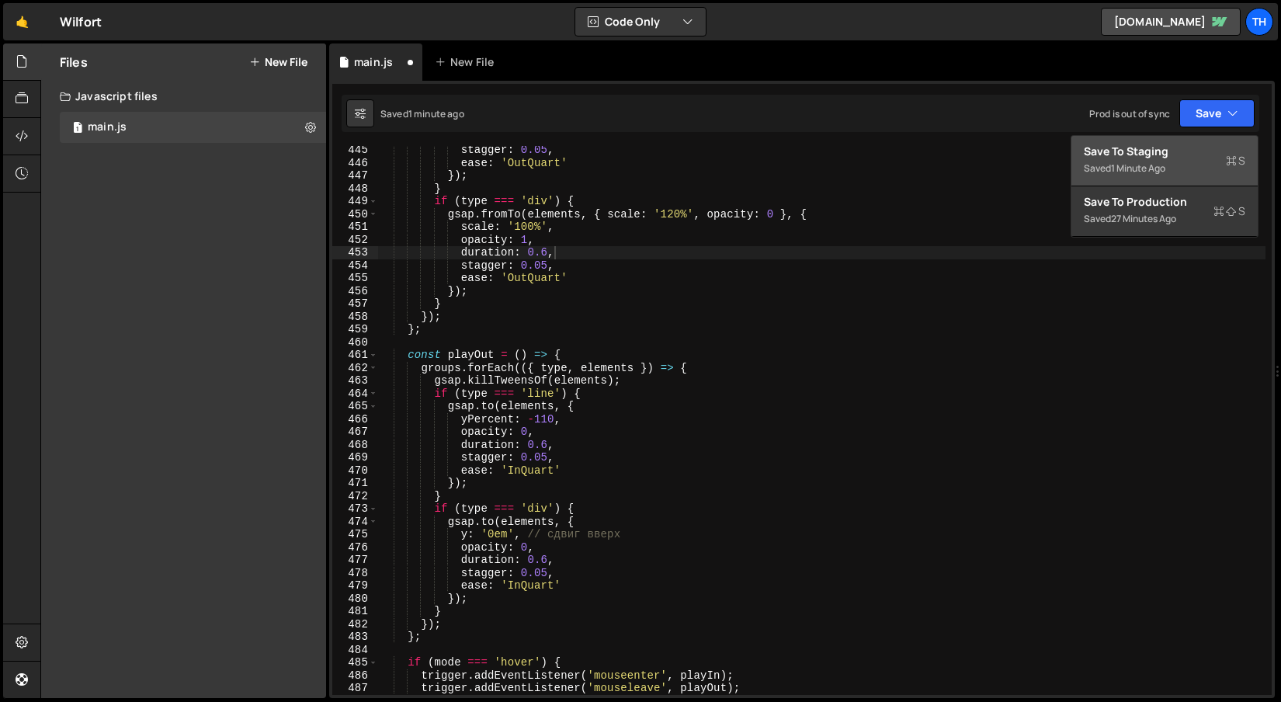
click at [1147, 168] on div "1 minute ago" at bounding box center [1138, 167] width 54 height 13
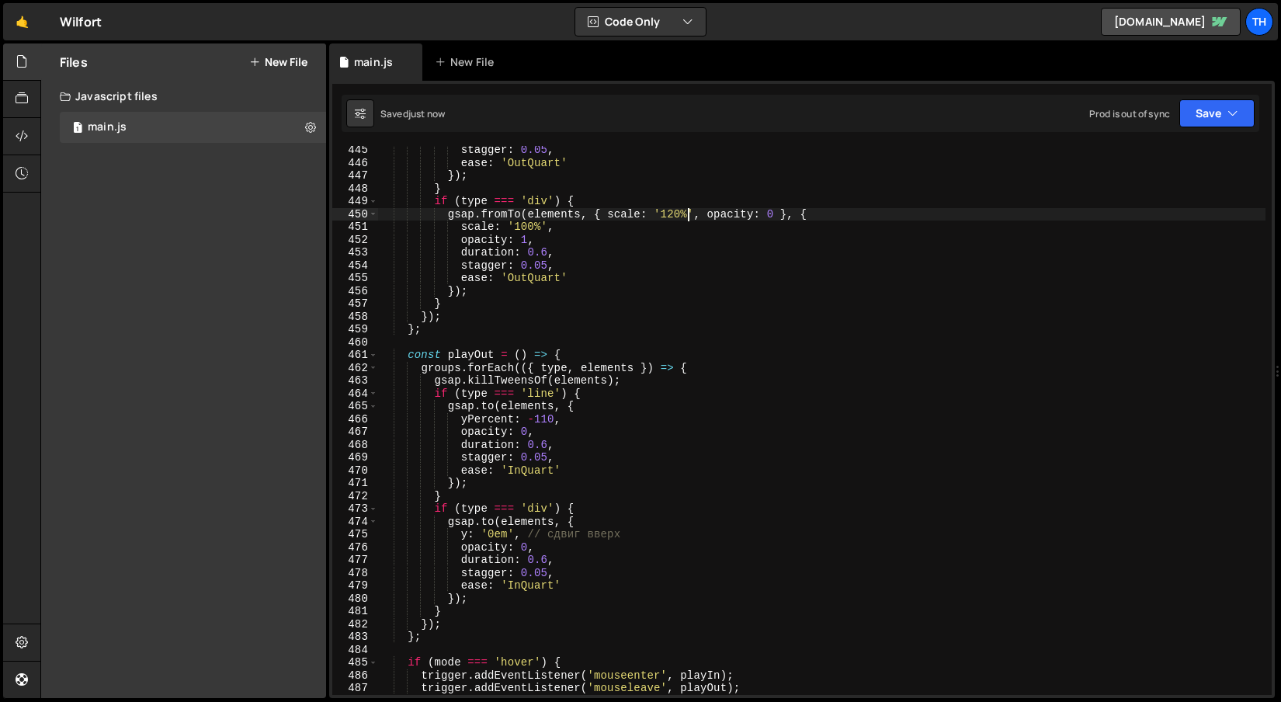
click at [687, 214] on div "stagger : 0.05 , ease : 'OutQuart' }) ; } if ( type === 'div' ) { gsap . fromTo…" at bounding box center [821, 431] width 887 height 575
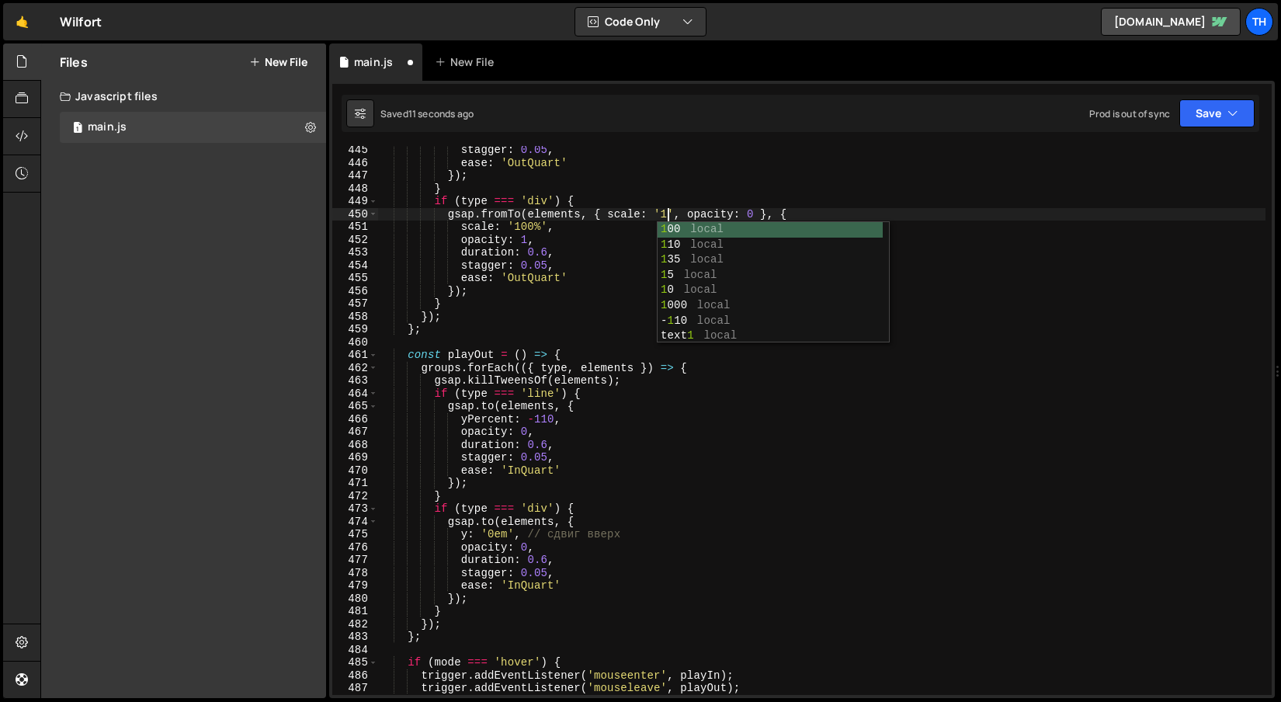
scroll to position [0, 19]
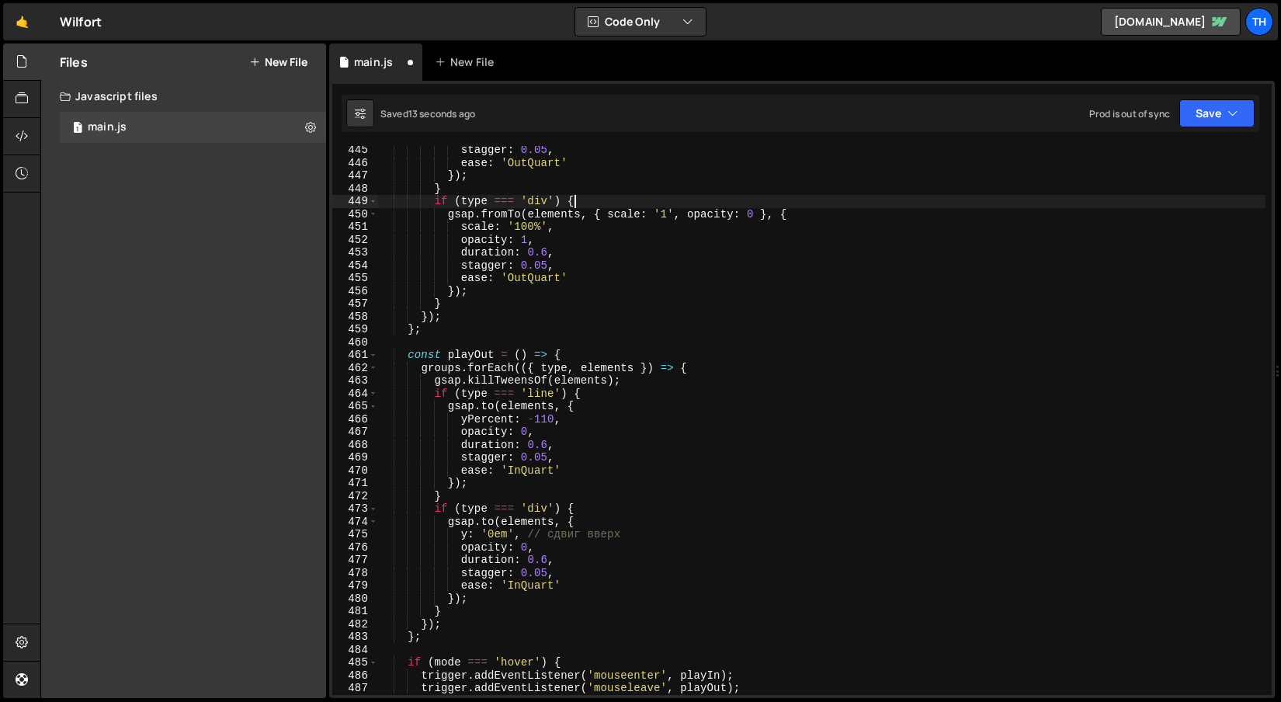
drag, startPoint x: 675, startPoint y: 206, endPoint x: 675, endPoint y: 220, distance: 14.0
click at [675, 207] on div "stagger : 0.05 , ease : 'OutQuart' }) ; } if ( type === 'div' ) { gsap . fromTo…" at bounding box center [821, 431] width 887 height 575
click at [678, 211] on div "stagger : 0.05 , ease : 'OutQuart' }) ; } if ( type === 'div' ) { gsap . fromTo…" at bounding box center [821, 431] width 887 height 575
click at [674, 214] on div "stagger : 0.05 , ease : 'OutQuart' }) ; } if ( type === 'div' ) { gsap . fromTo…" at bounding box center [821, 431] width 887 height 575
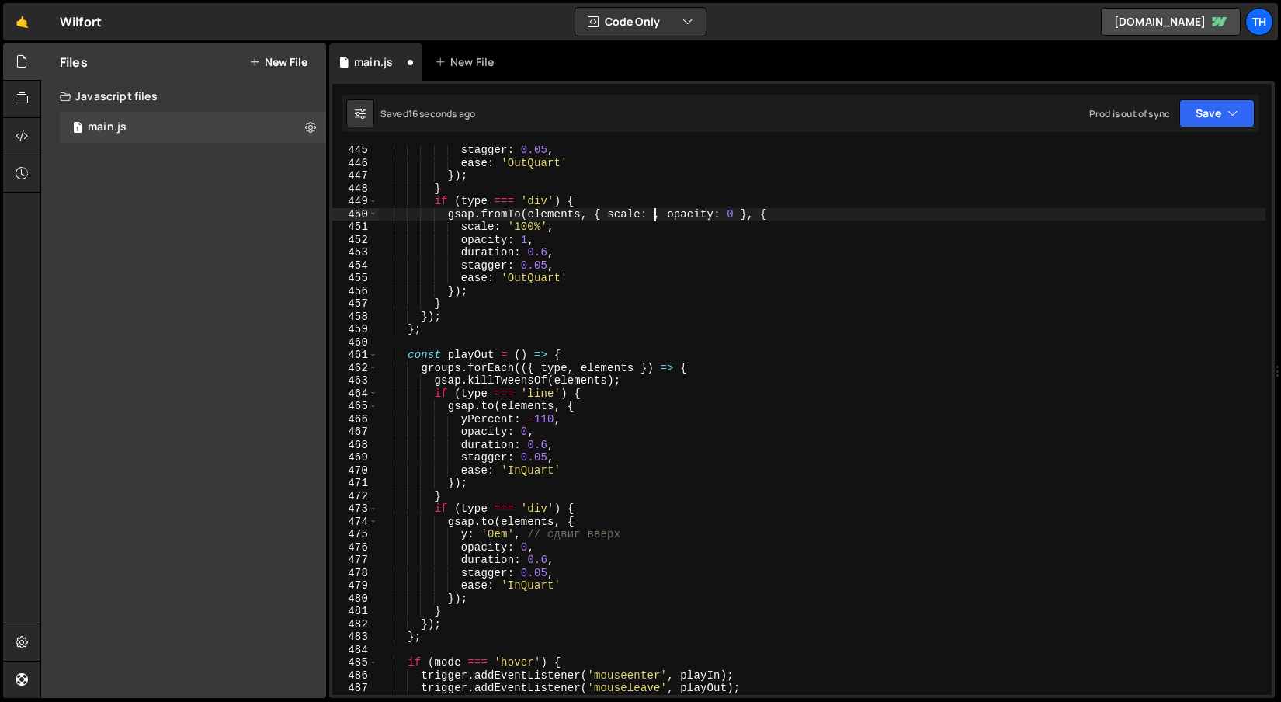
scroll to position [0, 19]
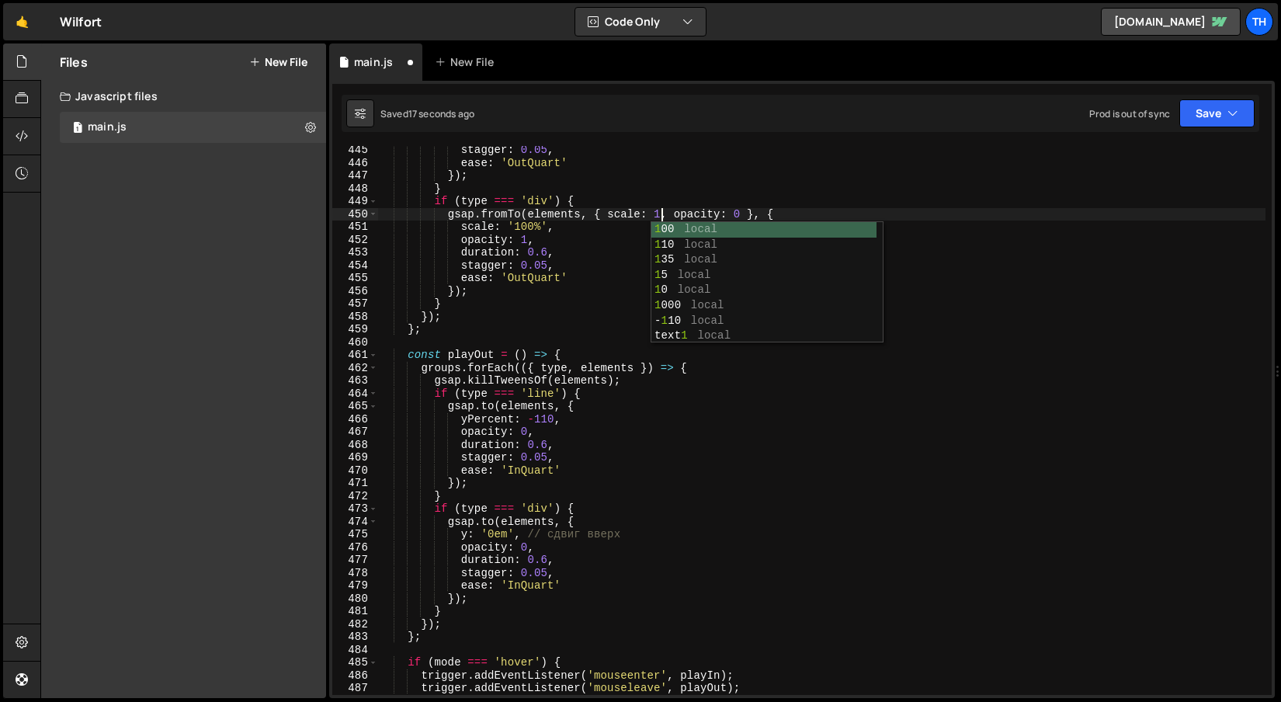
click at [606, 202] on div "stagger : 0.05 , ease : 'OutQuart' }) ; } if ( type === 'div' ) { gsap . fromTo…" at bounding box center [821, 431] width 887 height 575
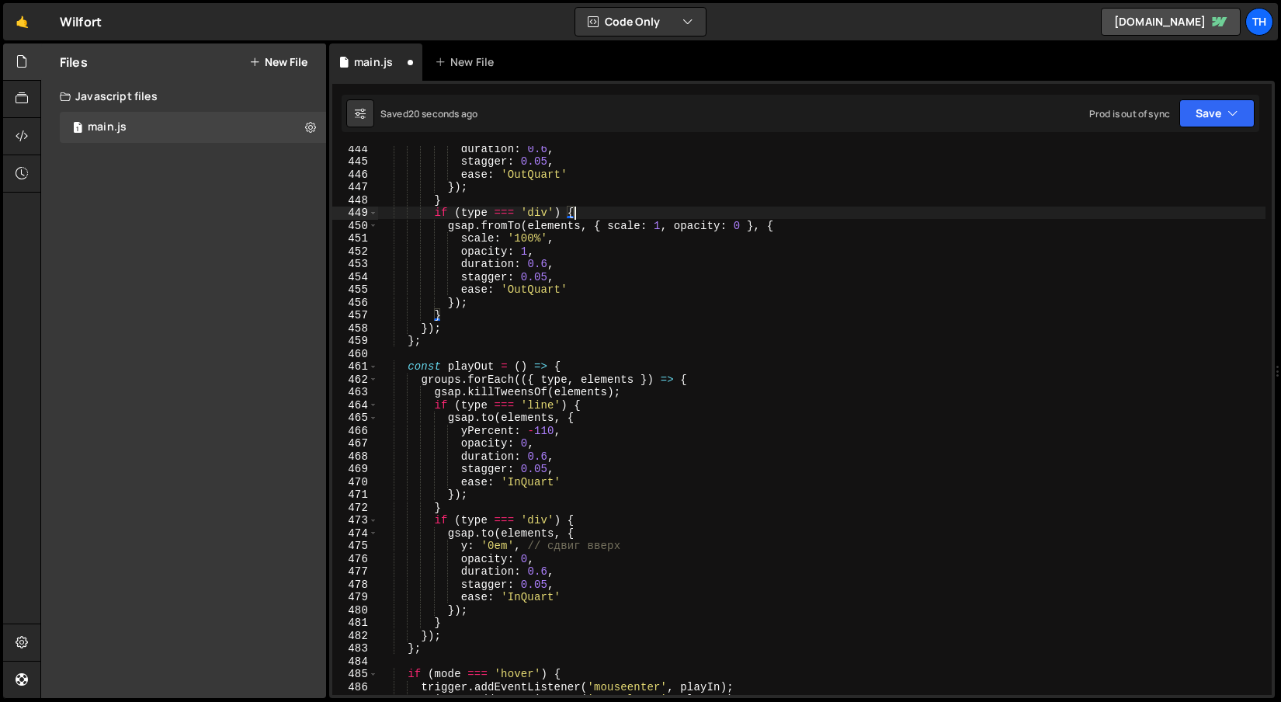
scroll to position [5678, 0]
click at [662, 226] on div "duration : 0.6 , stagger : 0.05 , ease : 'OutQuart' }) ; } if ( type === 'div' …" at bounding box center [821, 429] width 887 height 575
drag, startPoint x: 547, startPoint y: 238, endPoint x: 510, endPoint y: 237, distance: 37.3
click at [510, 237] on div "duration : 0.6 , stagger : 0.05 , ease : 'OutQuart' }) ; } if ( type === 'div' …" at bounding box center [821, 429] width 887 height 575
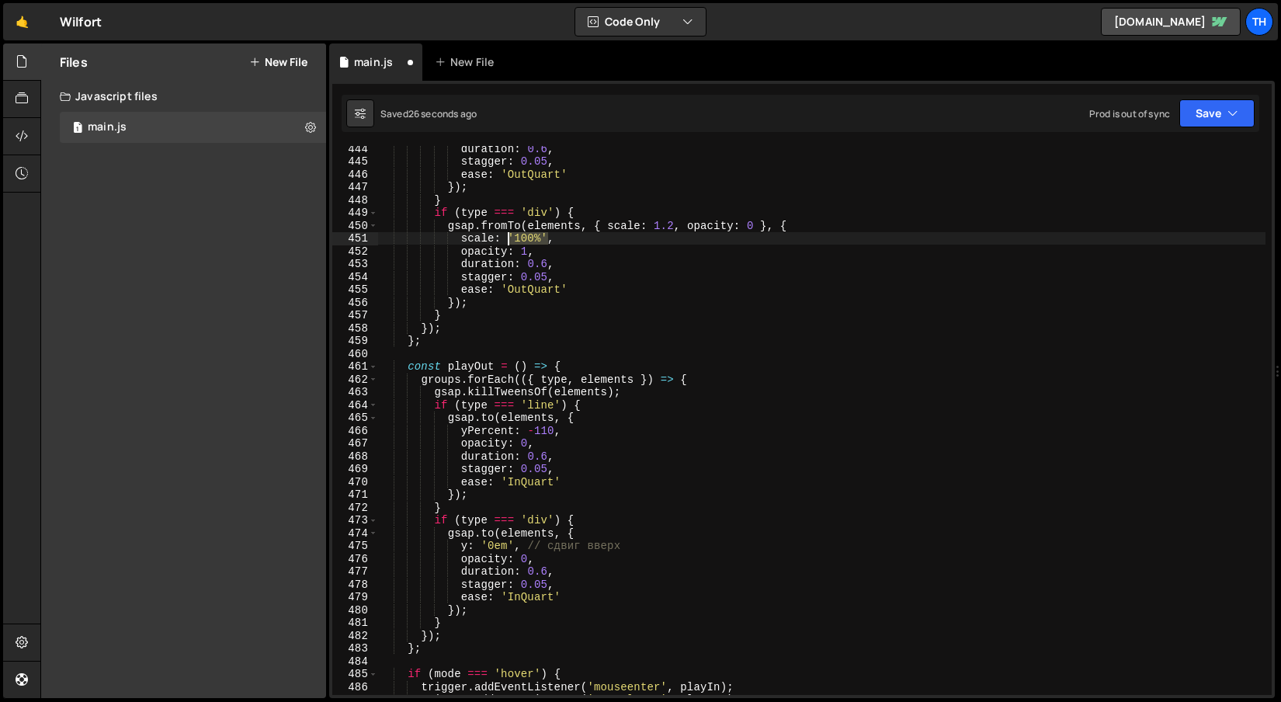
scroll to position [0, 9]
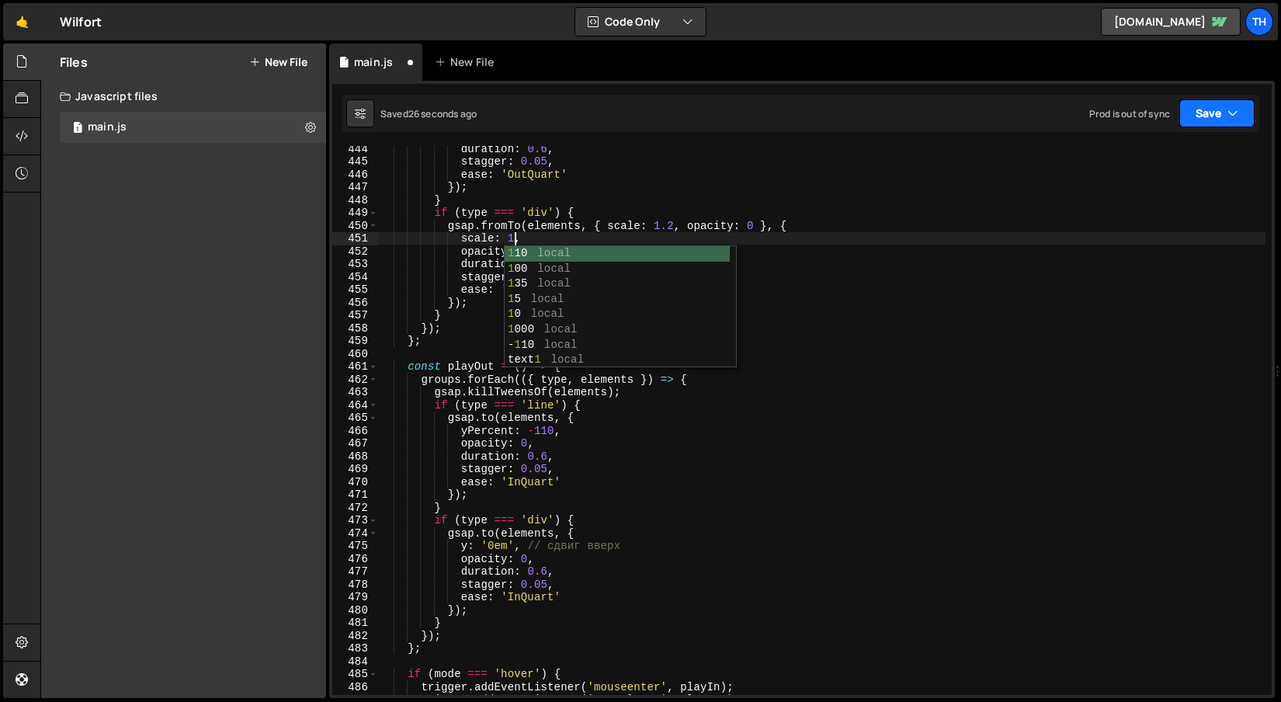
click at [1210, 121] on button "Save" at bounding box center [1216, 113] width 75 height 28
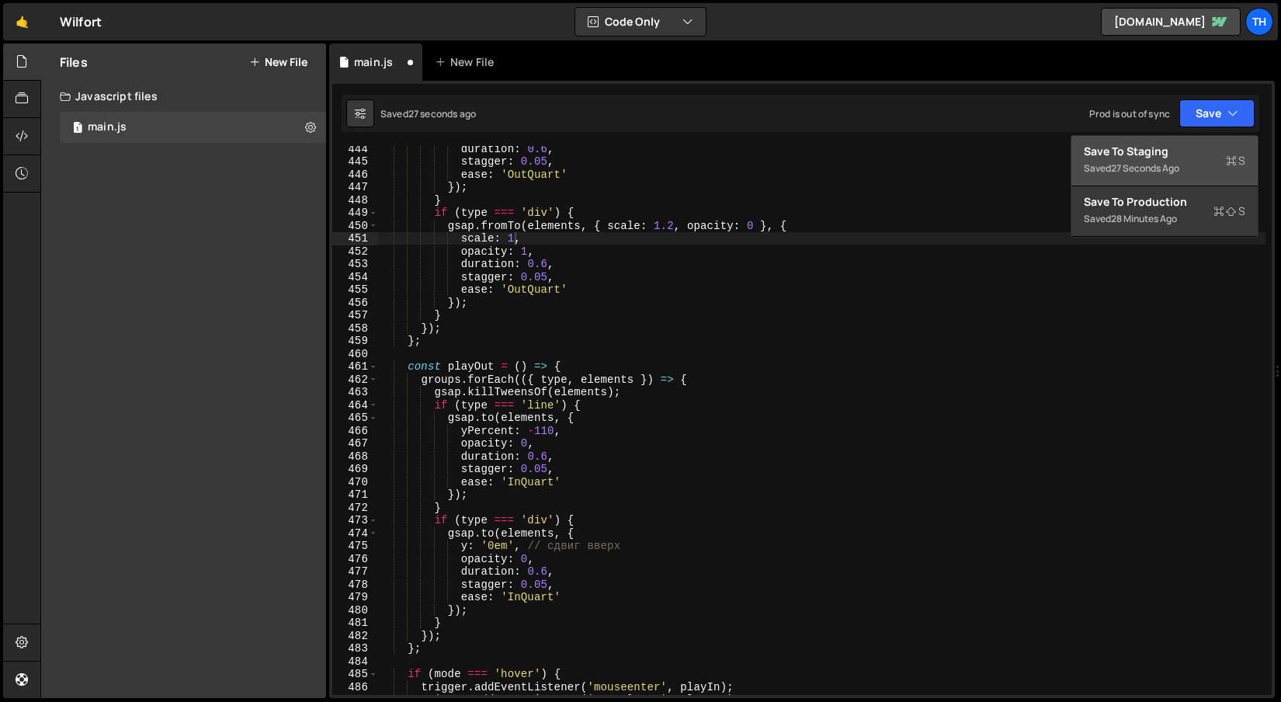
click at [1172, 165] on div "27 seconds ago" at bounding box center [1145, 167] width 68 height 13
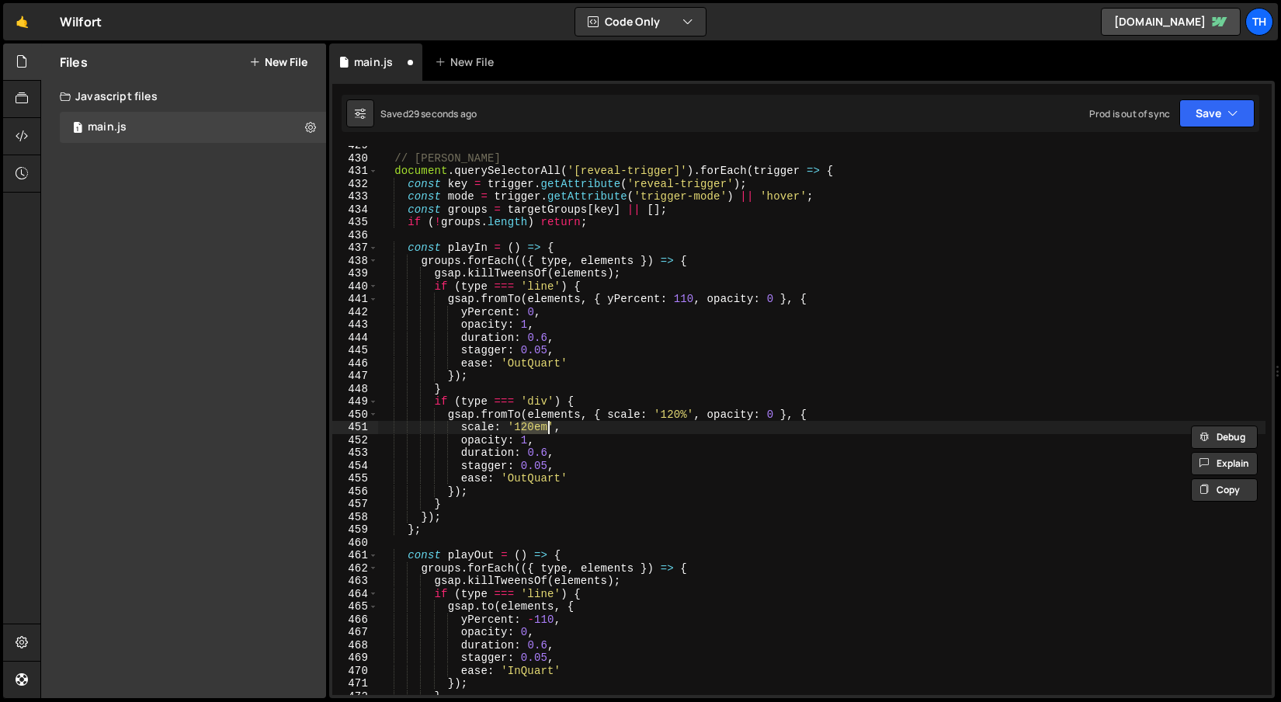
scroll to position [5490, 0]
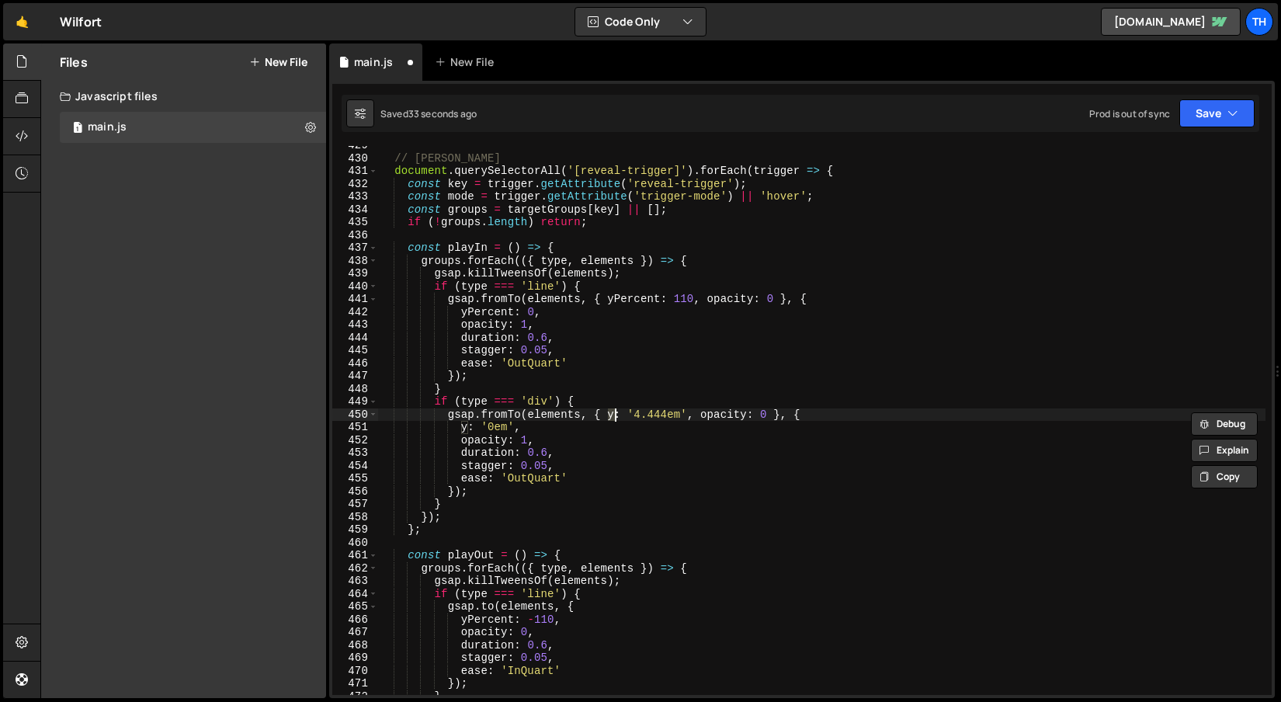
type textarea "}"
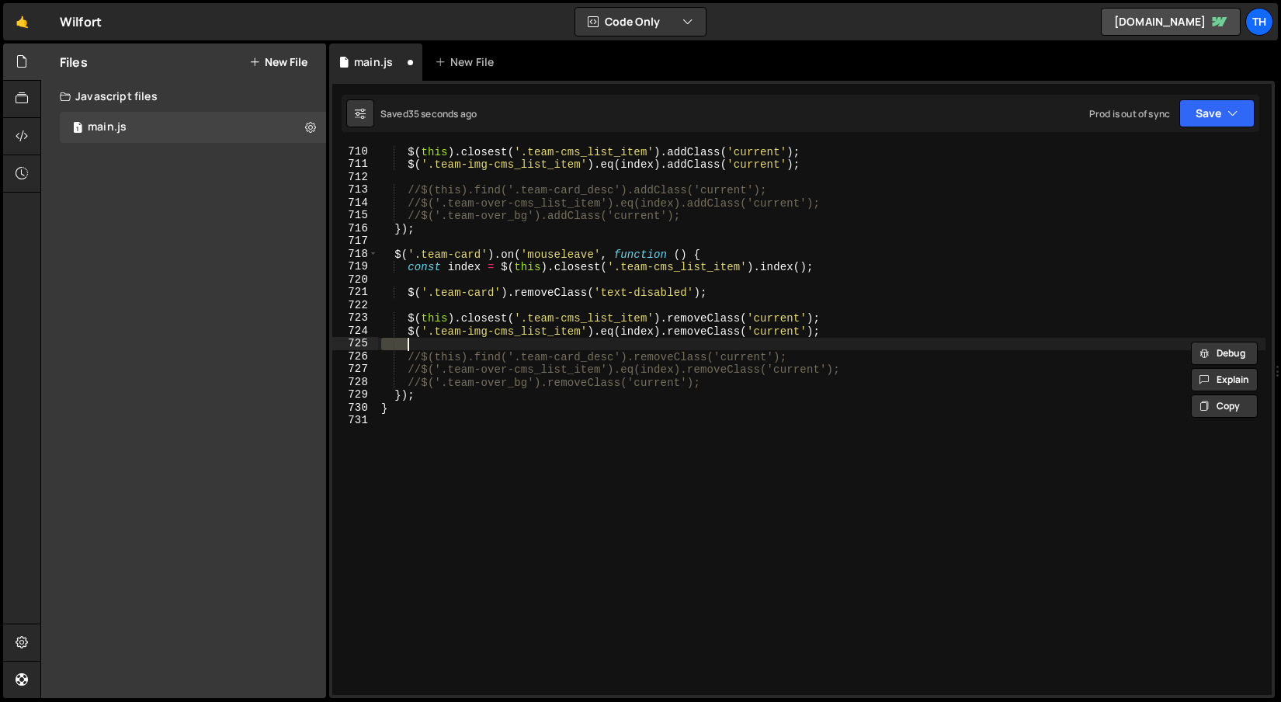
scroll to position [9070, 0]
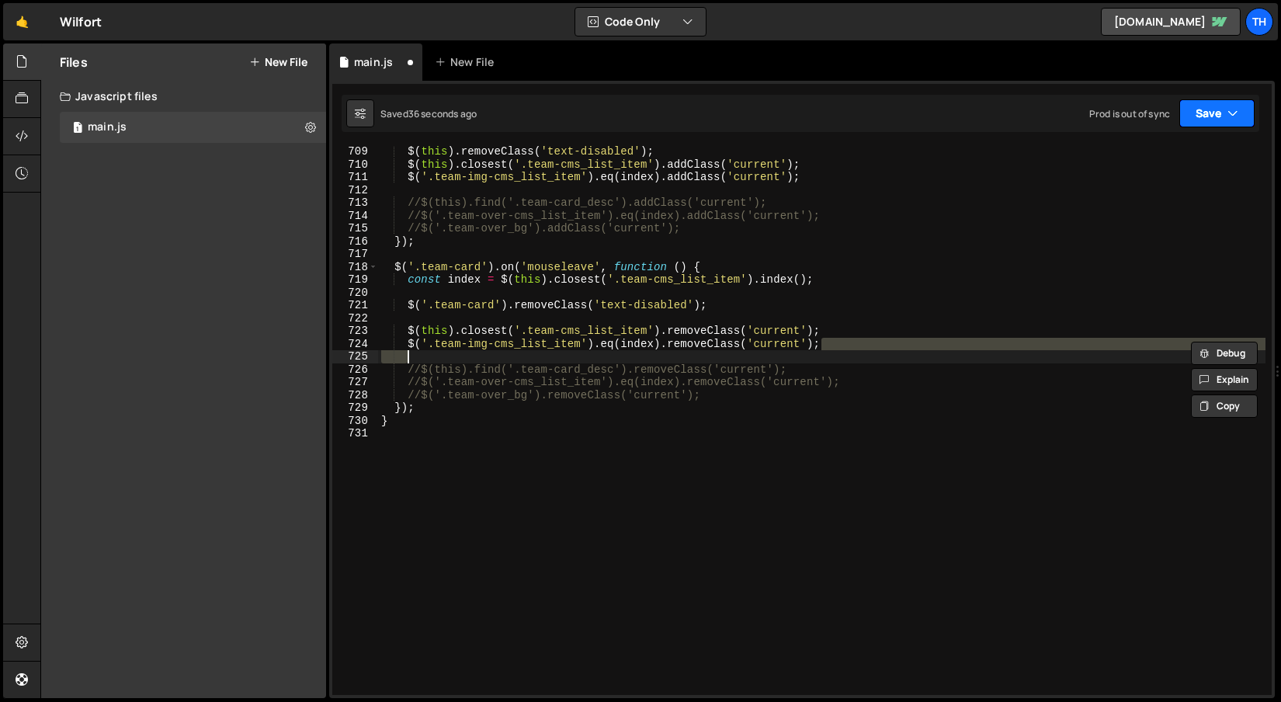
type textarea "$('.team-img-cms_list_item').eq(index).removeClass('current');"
drag, startPoint x: 1193, startPoint y: 125, endPoint x: 1210, endPoint y: 102, distance: 28.7
click at [1193, 124] on button "Save" at bounding box center [1216, 113] width 75 height 28
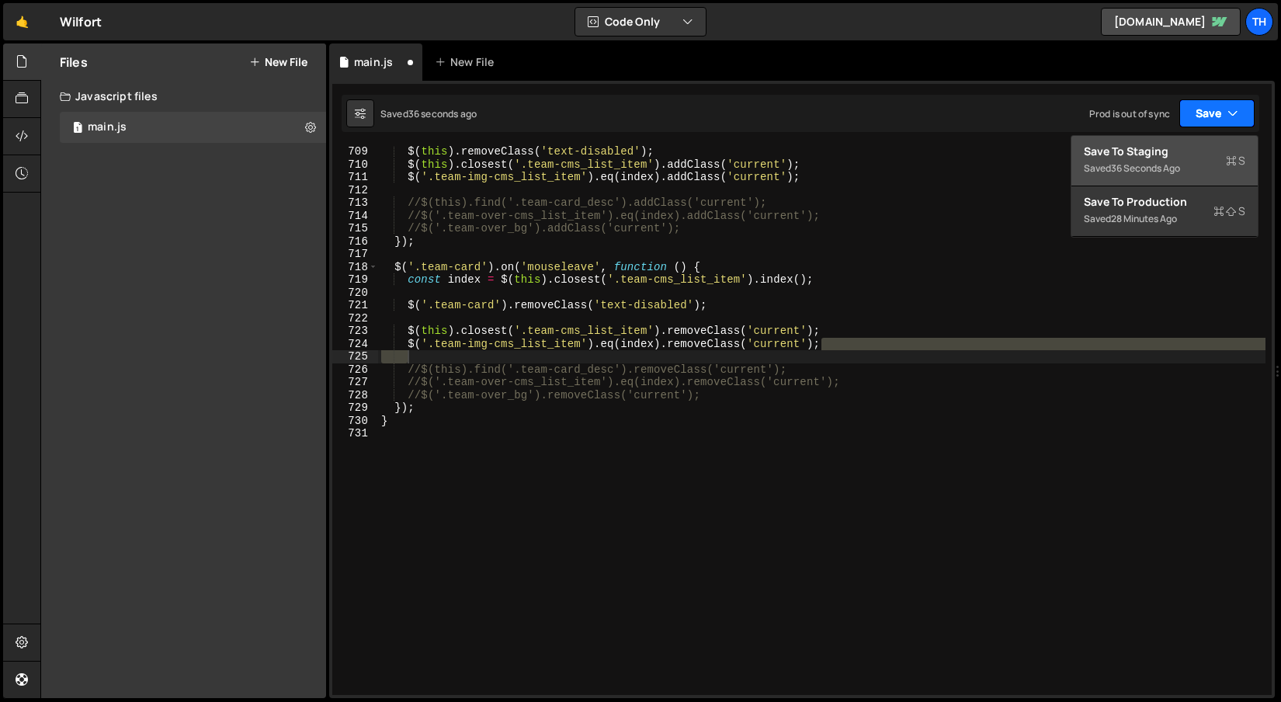
click at [1210, 102] on button "Save" at bounding box center [1216, 113] width 75 height 28
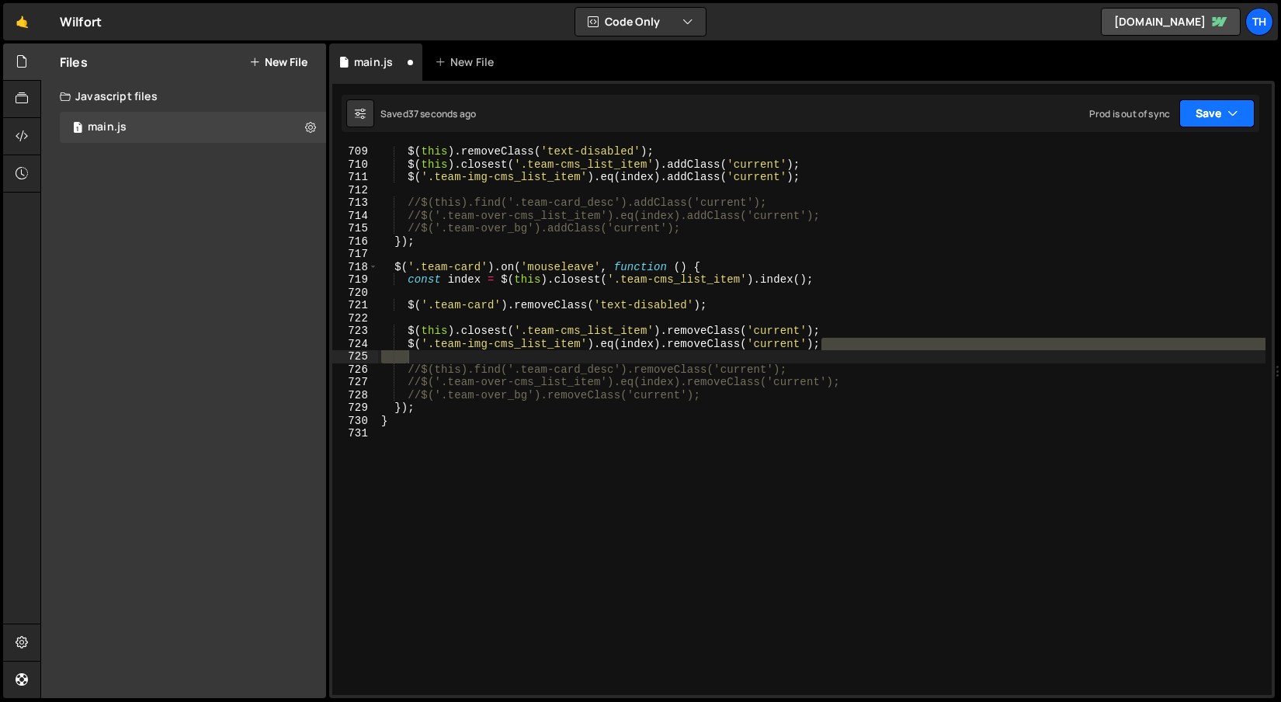
click at [1189, 108] on button "Save" at bounding box center [1216, 113] width 75 height 28
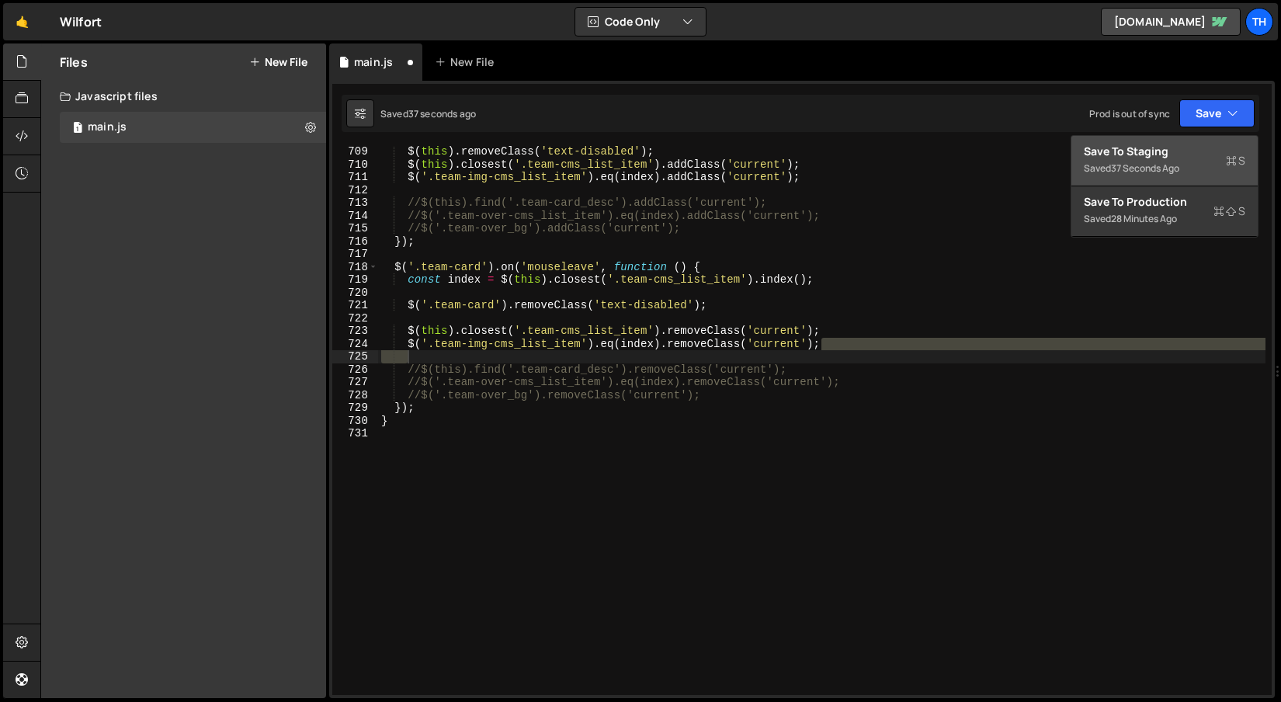
click at [1126, 164] on div "37 seconds ago" at bounding box center [1145, 167] width 68 height 13
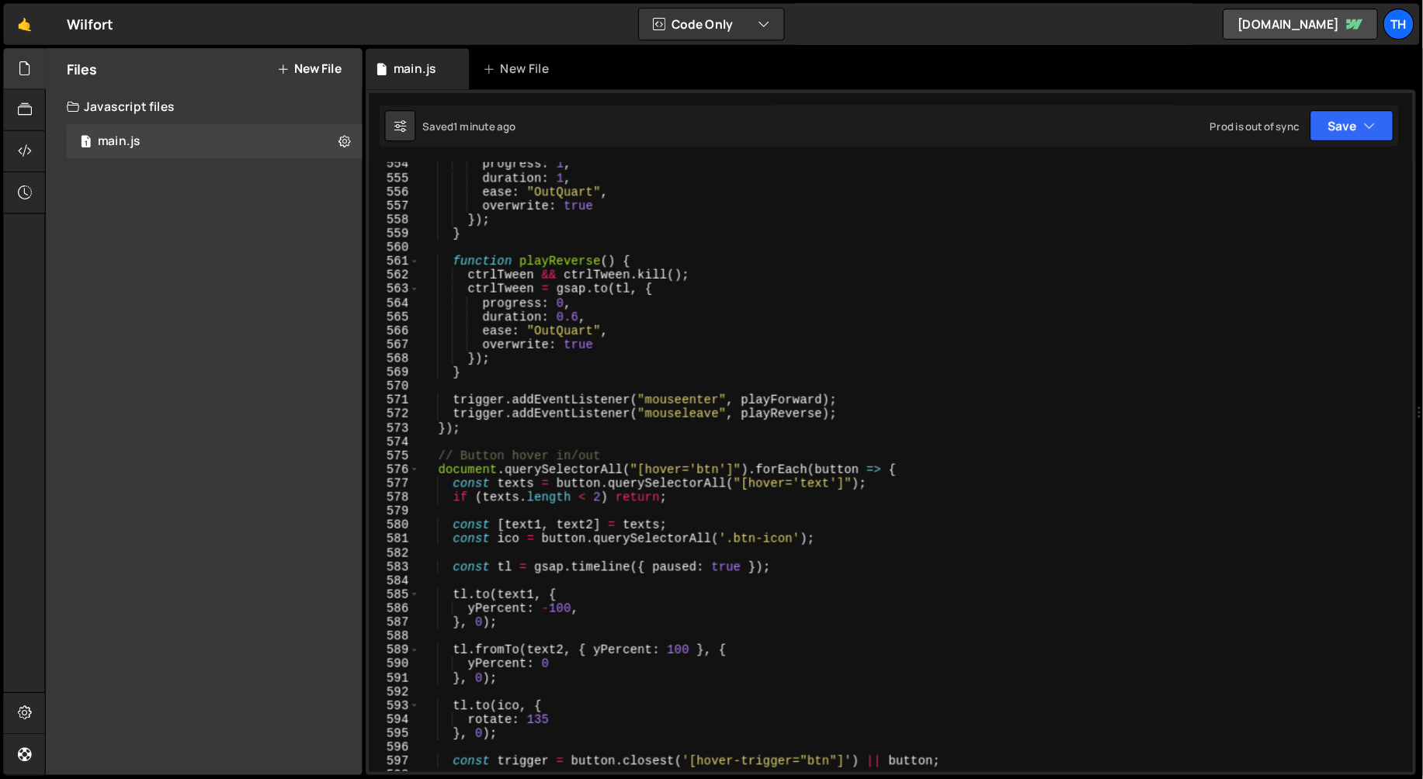
scroll to position [6921, 0]
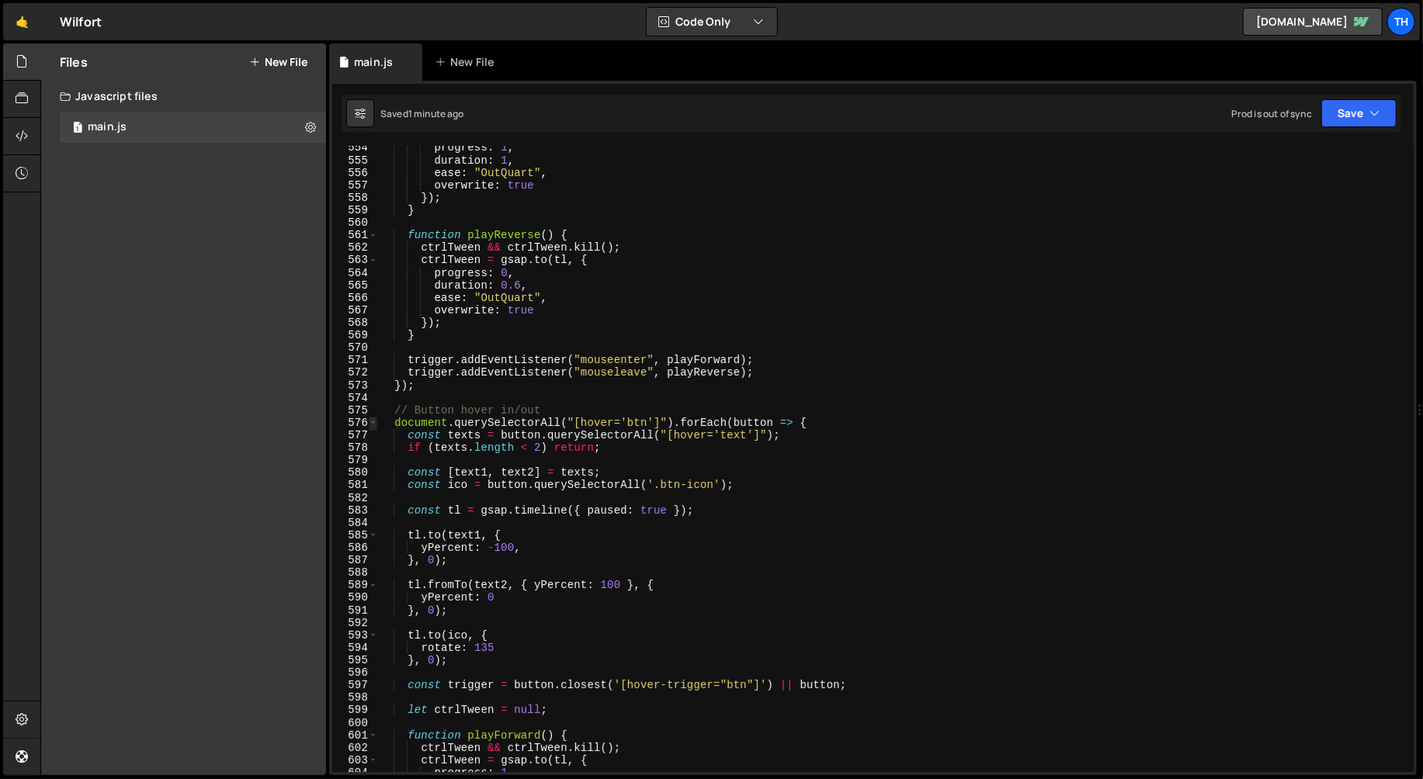
click at [376, 427] on span at bounding box center [373, 423] width 9 height 12
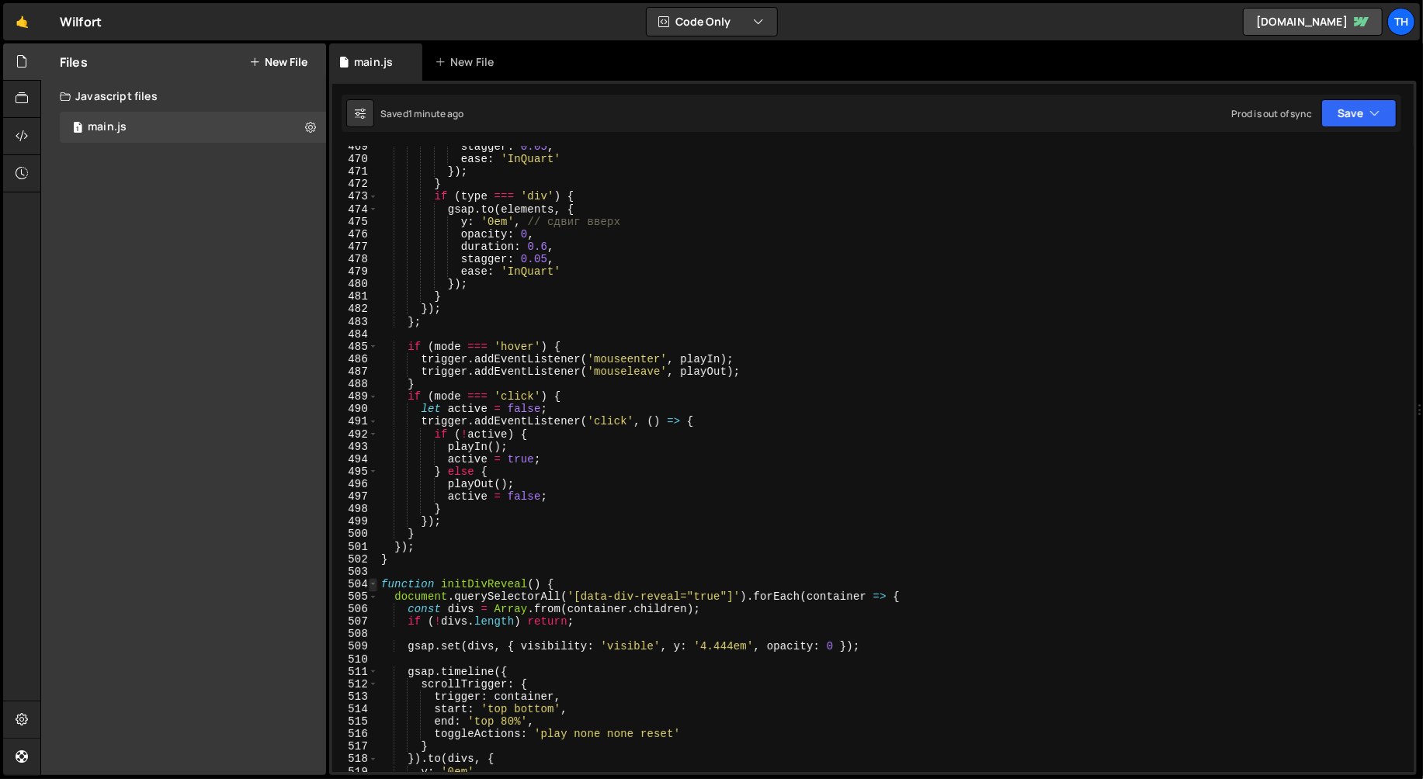
click at [373, 582] on span at bounding box center [373, 584] width 9 height 12
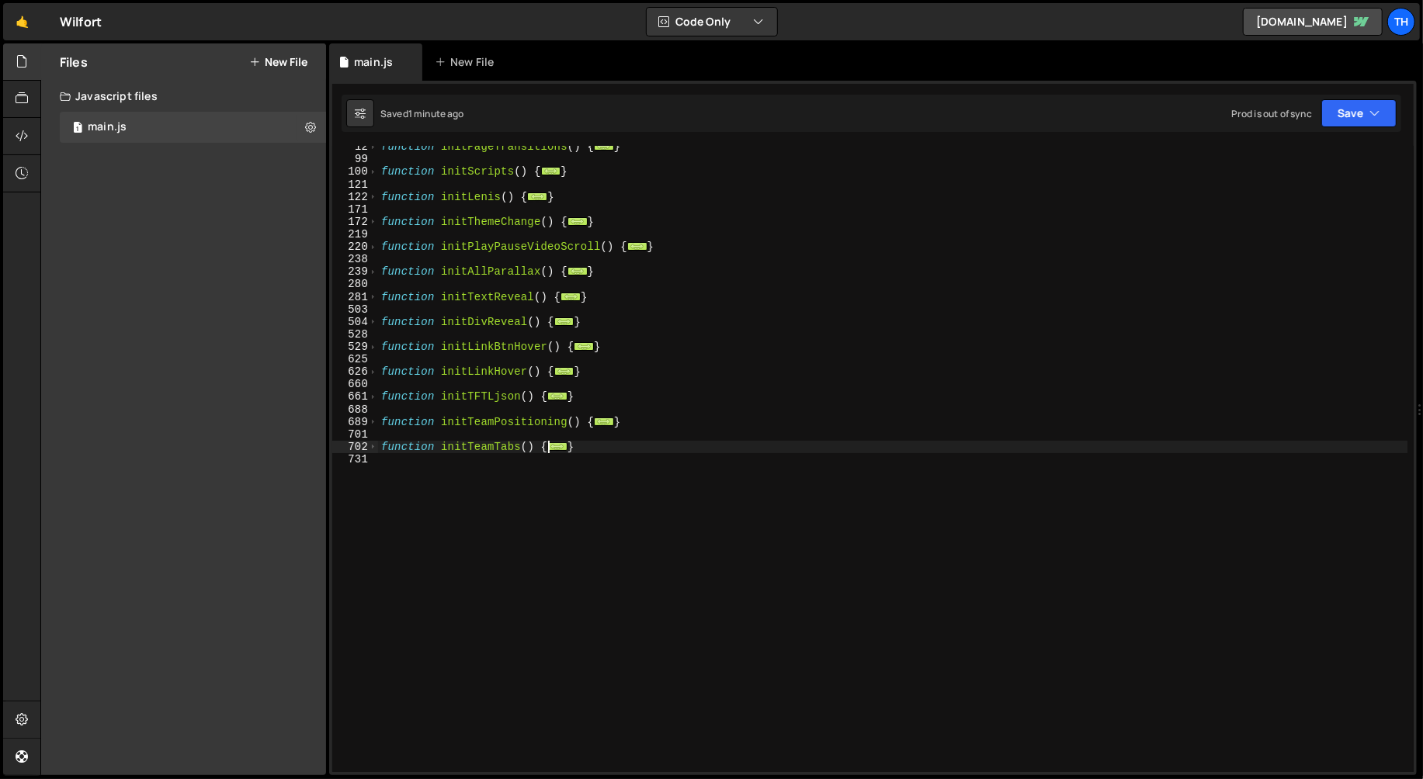
scroll to position [19, 0]
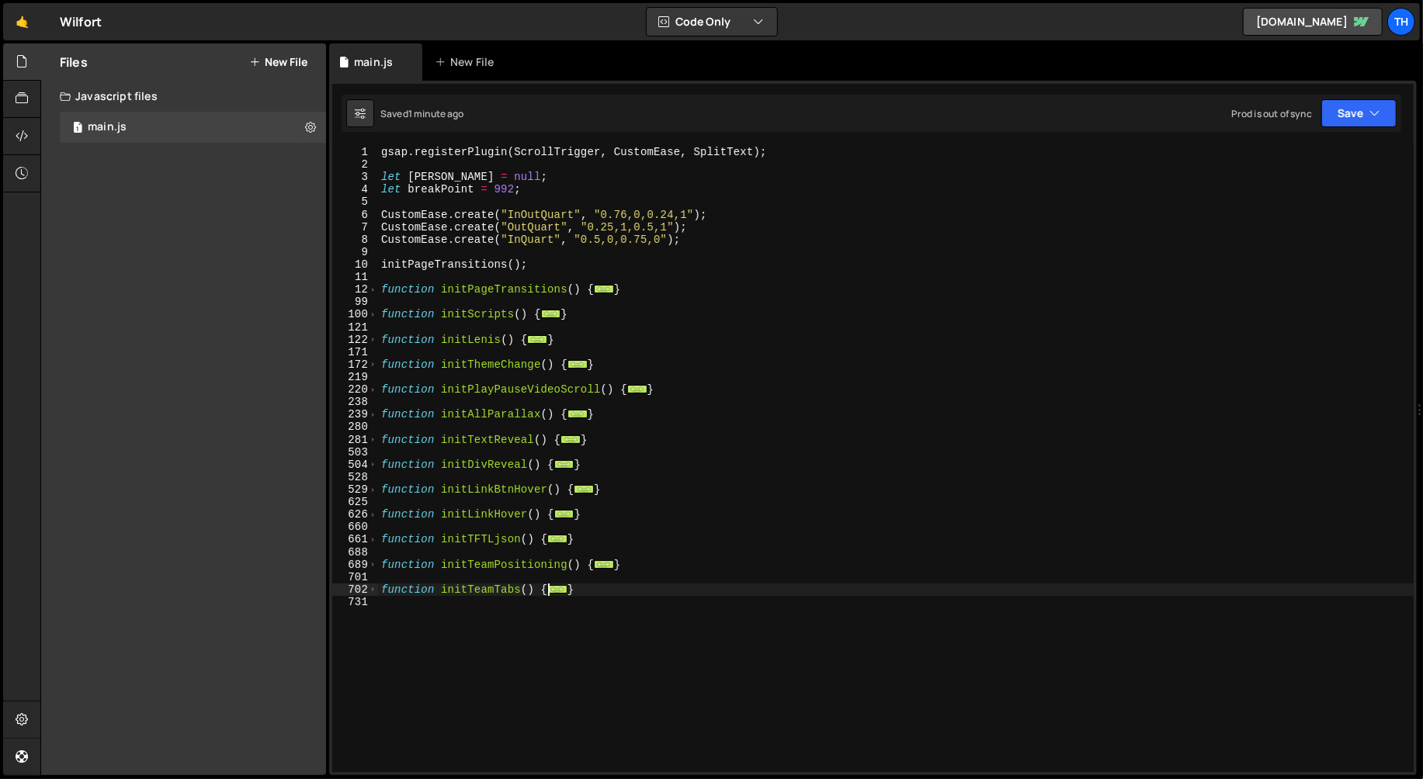
click at [430, 489] on div "gsap . registerPlugin ( ScrollTrigger , CustomEase , SplitText ) ; let [PERSON_…" at bounding box center [896, 472] width 1036 height 652
click at [373, 437] on span at bounding box center [373, 440] width 9 height 12
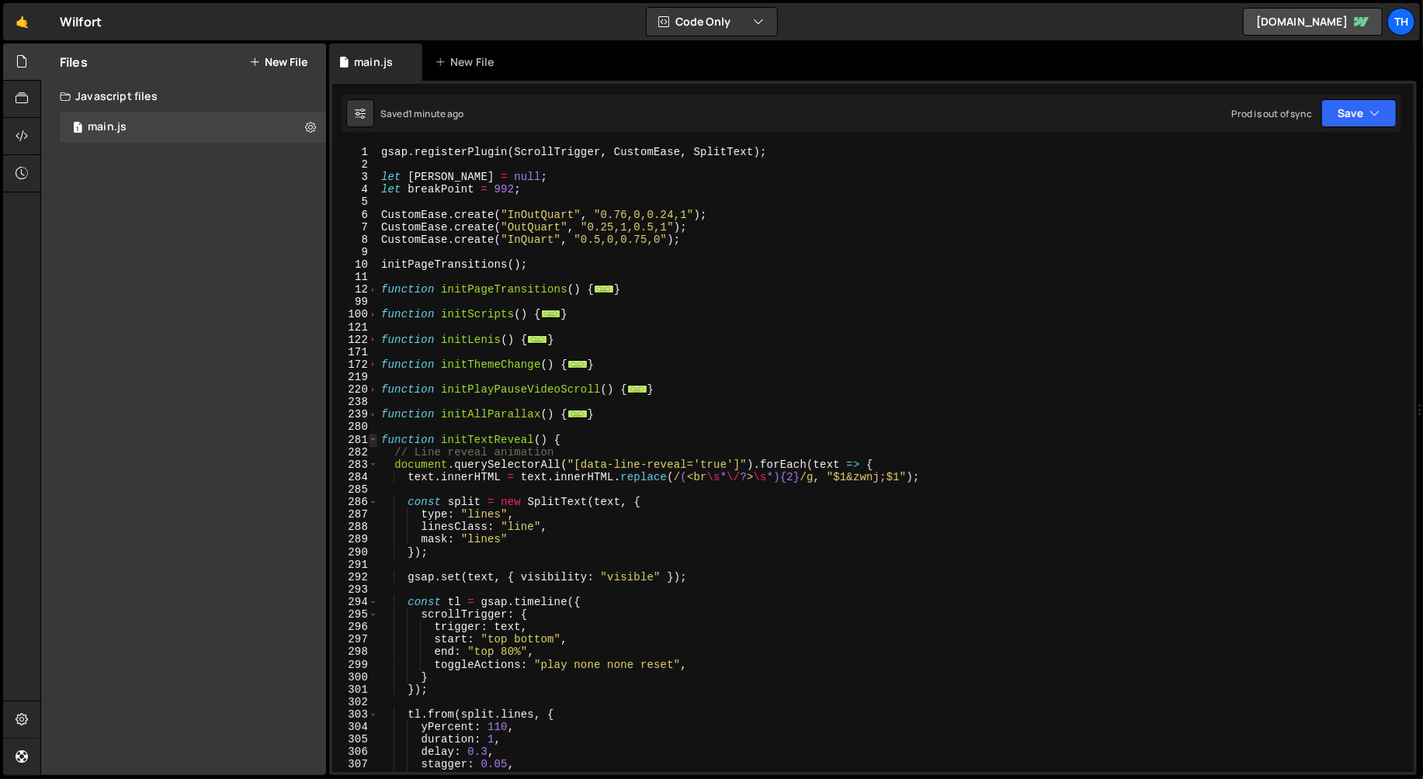
click at [373, 438] on span at bounding box center [373, 440] width 9 height 12
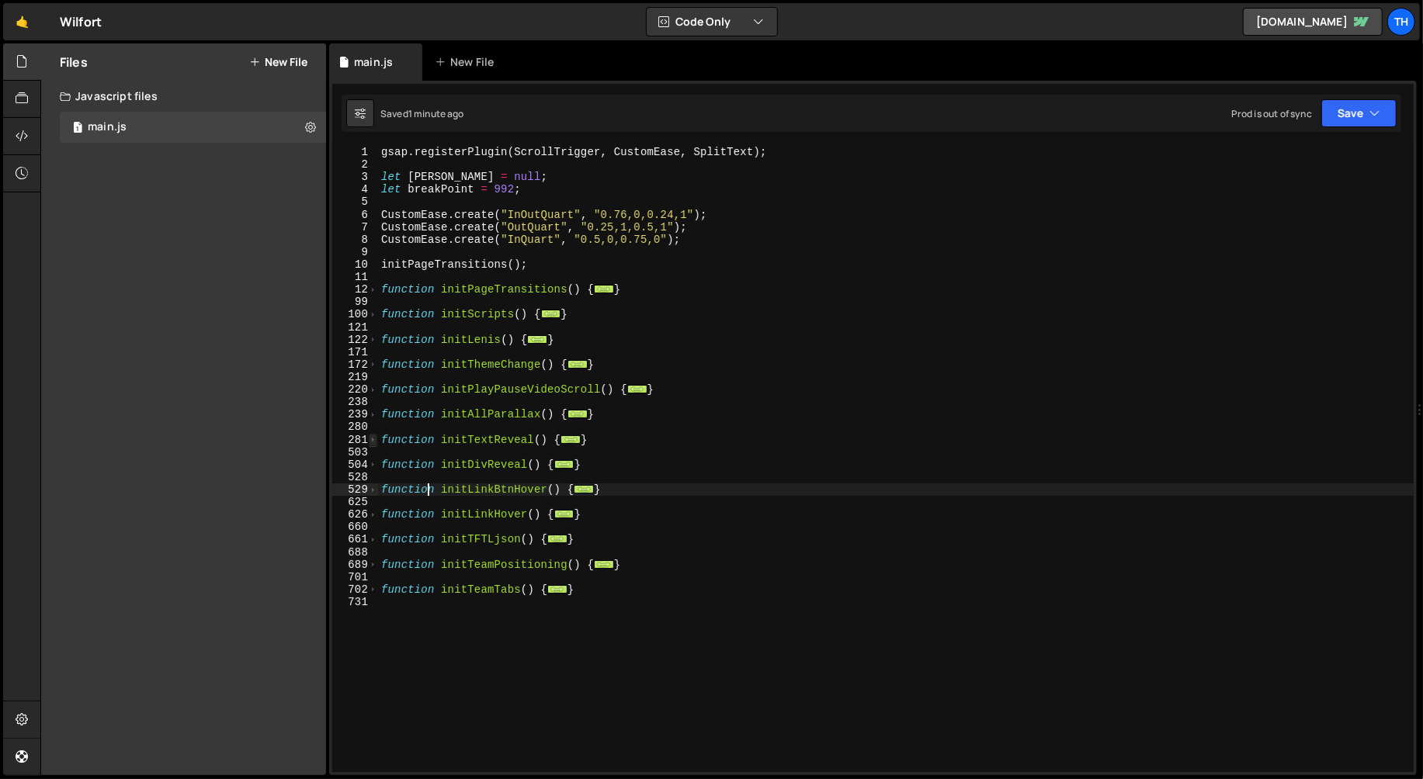
click at [376, 441] on span at bounding box center [373, 440] width 9 height 12
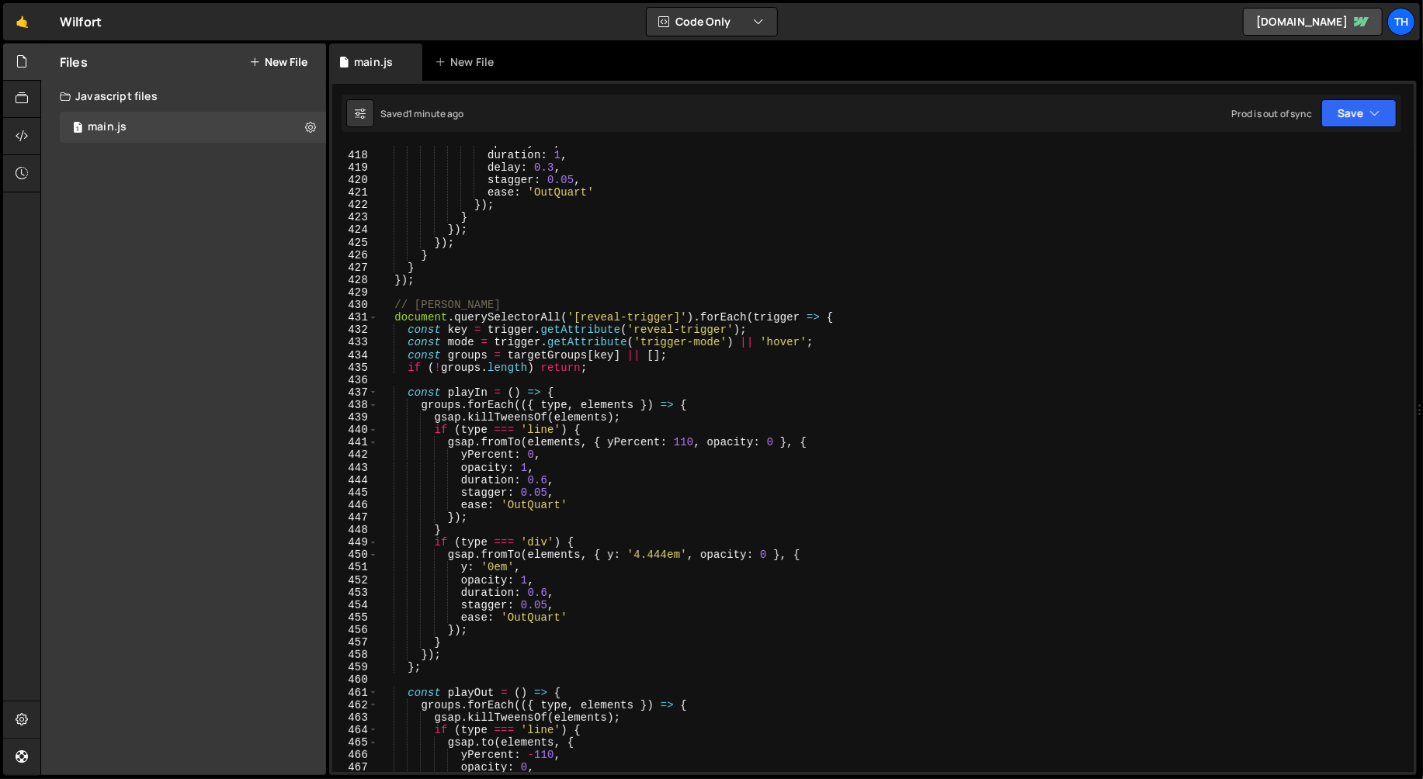
scroll to position [2005, 0]
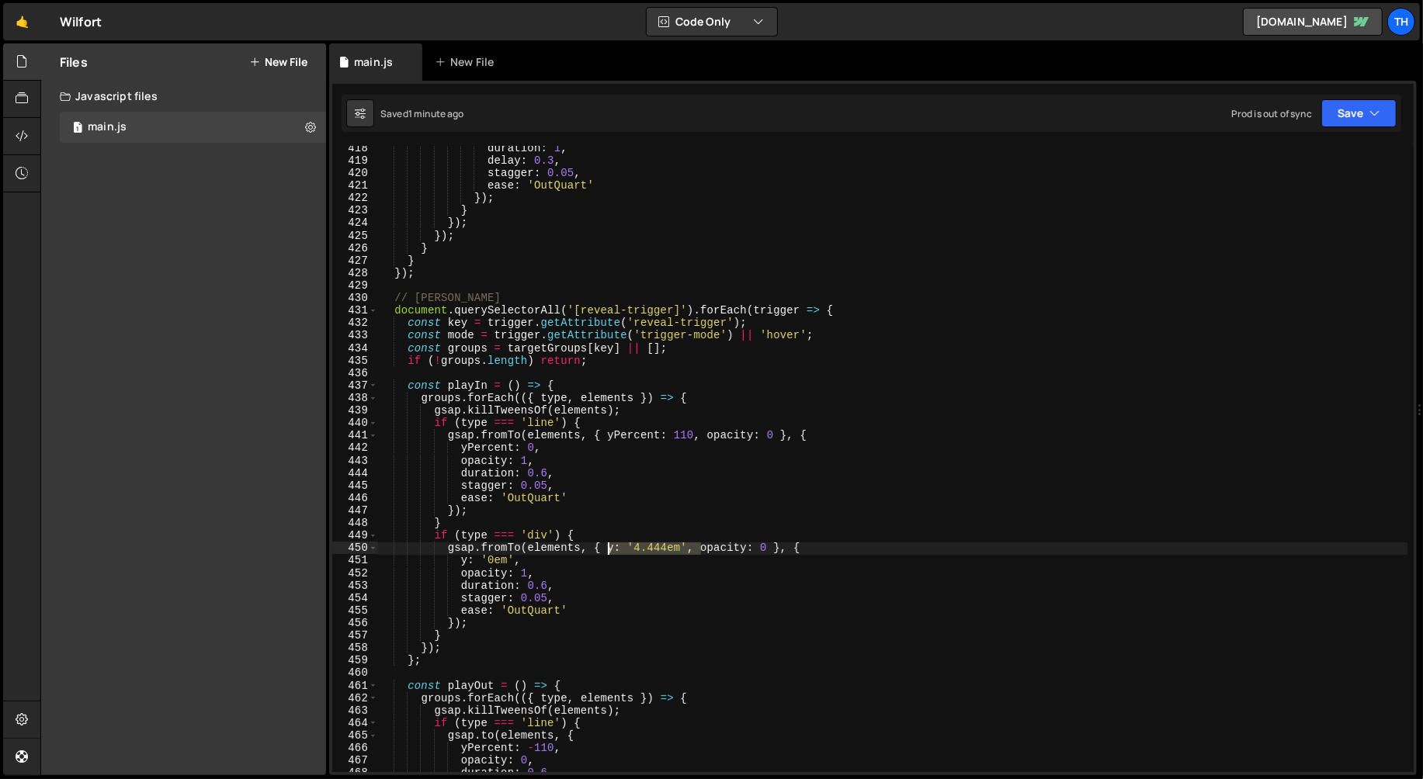
drag, startPoint x: 702, startPoint y: 548, endPoint x: 608, endPoint y: 545, distance: 94.0
click at [608, 545] on div "duration : 1 , delay : 0.3 , stagger : 0.05 , ease : 'OutQuart' }) ; } }) ; }) …" at bounding box center [893, 468] width 1030 height 652
drag, startPoint x: 460, startPoint y: 563, endPoint x: 568, endPoint y: 554, distance: 108.3
click at [567, 554] on div "duration : 1 , delay : 0.3 , stagger : 0.05 , ease : 'OutQuart' }) ; } }) ; }) …" at bounding box center [893, 468] width 1030 height 652
click at [576, 558] on div "duration : 1 , delay : 0.3 , stagger : 0.05 , ease : 'OutQuart' }) ; } }) ; }) …" at bounding box center [893, 468] width 1030 height 652
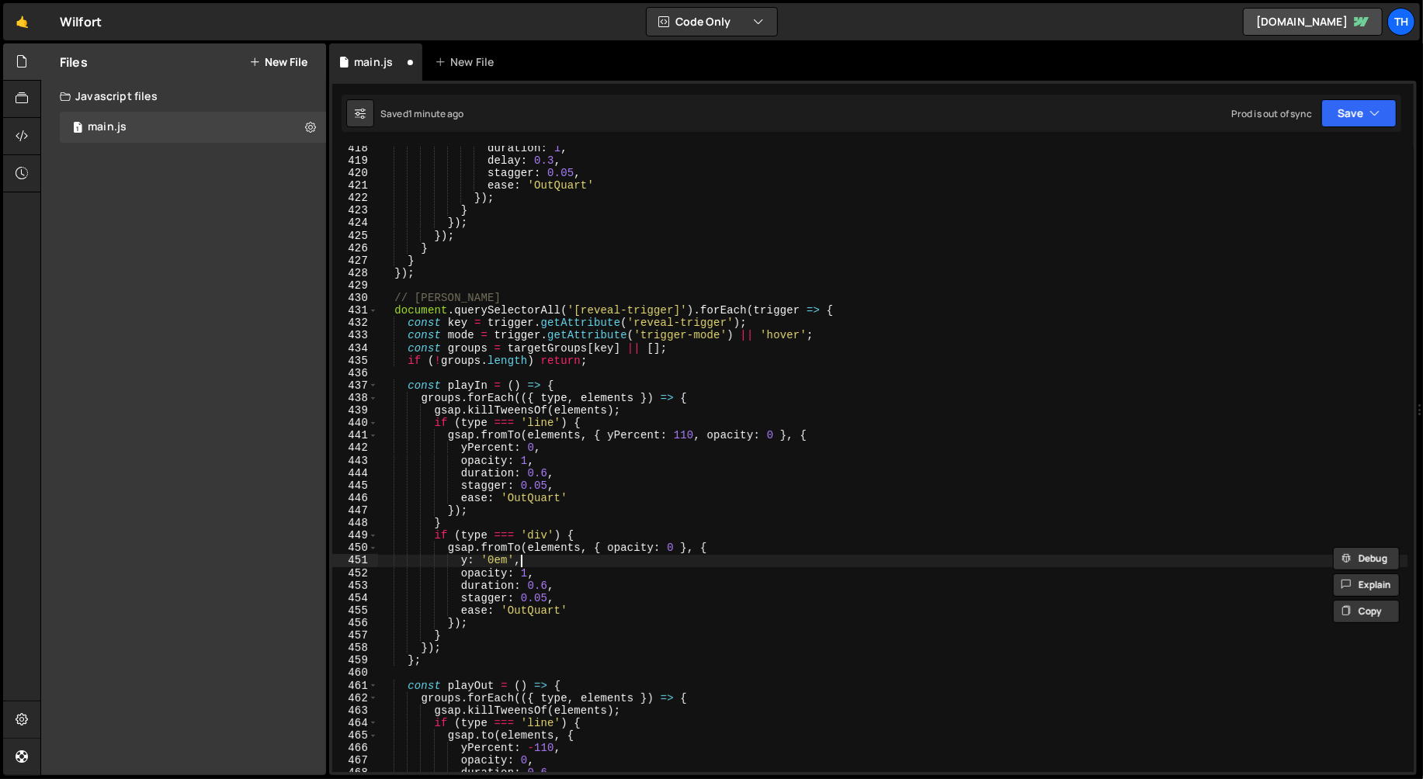
type textarea "y: '0em',"
drag, startPoint x: 576, startPoint y: 558, endPoint x: 356, endPoint y: 557, distance: 219.7
click at [356, 557] on div "y: '0em', 418 419 420 421 422 423 424 425 426 427 428 429 430 431 432 433 434 4…" at bounding box center [872, 459] width 1081 height 627
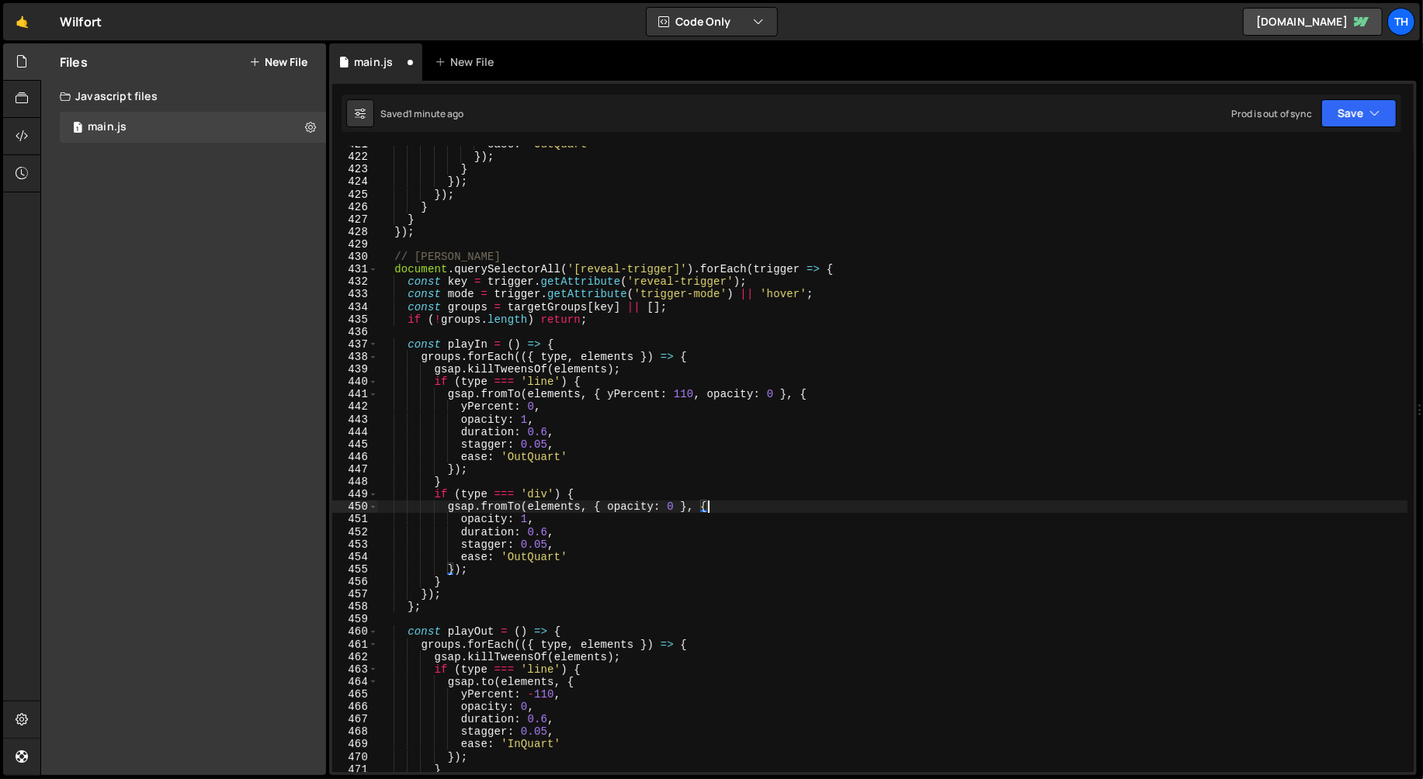
scroll to position [2108, 0]
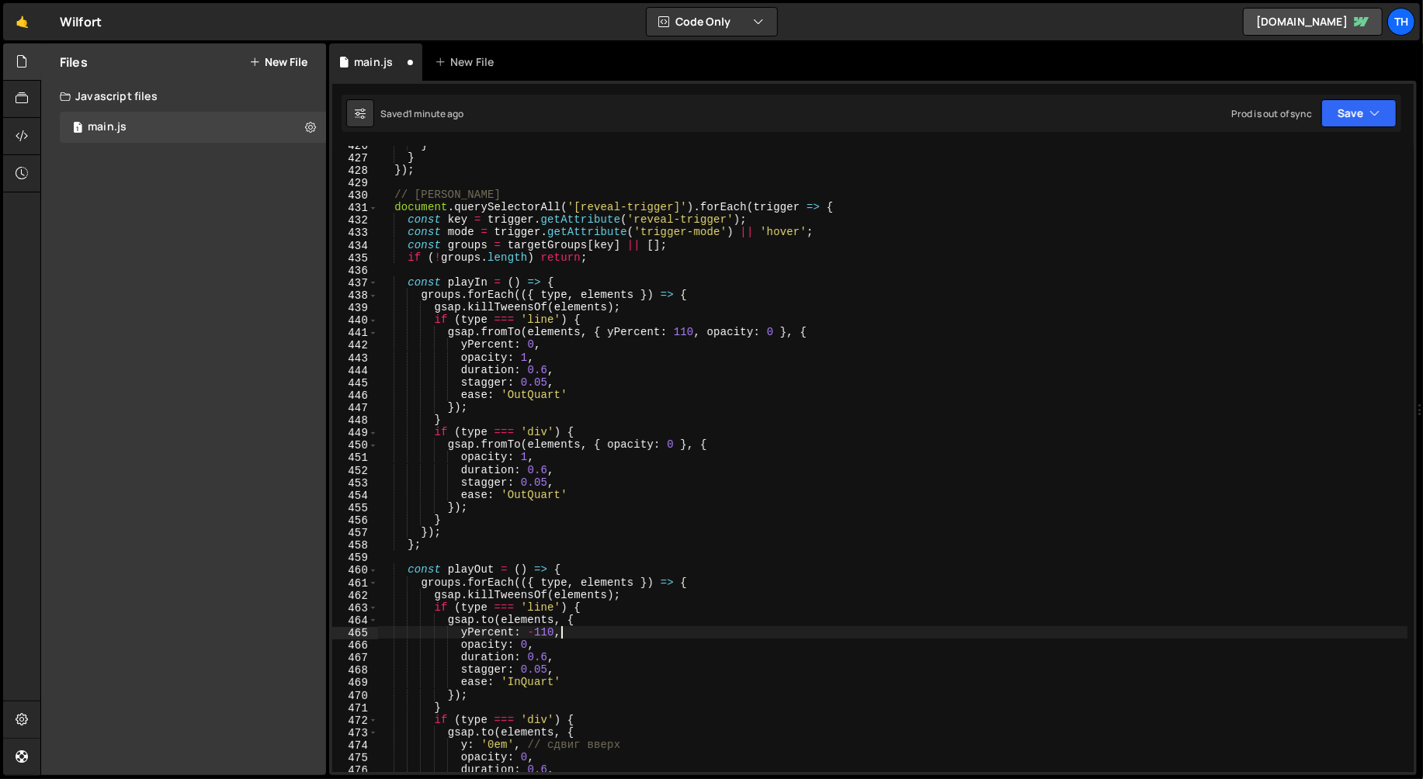
drag, startPoint x: 595, startPoint y: 631, endPoint x: 544, endPoint y: 634, distance: 50.6
click at [544, 634] on div "} } }) ; // Логика триггеров document . querySelectorAll ( '[reveal-trigger]' )…" at bounding box center [893, 465] width 1030 height 652
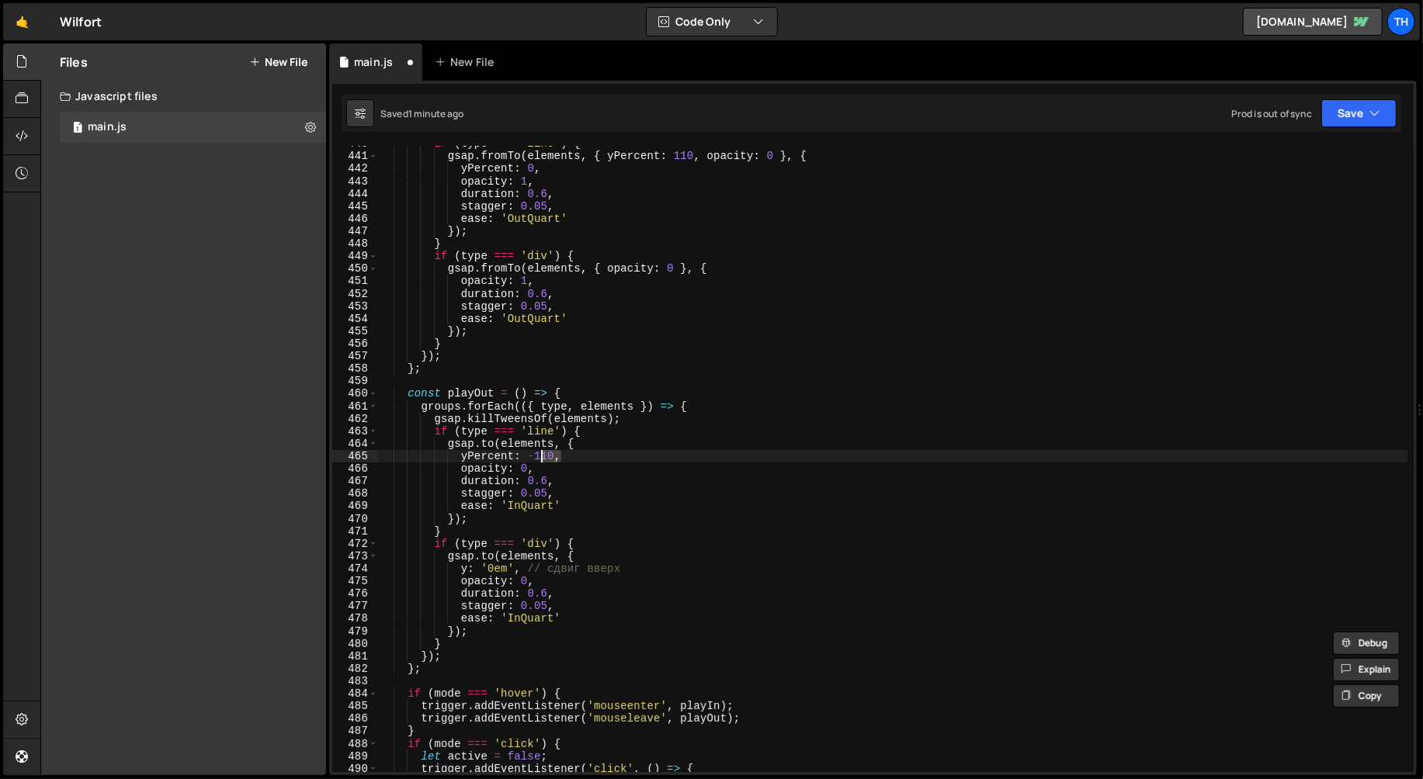
scroll to position [2285, 0]
click at [528, 613] on div "if ( type === 'line' ) { gsap . fromTo ( elements , { yPercent : 110 , opacity …" at bounding box center [893, 463] width 1030 height 652
drag, startPoint x: 650, startPoint y: 568, endPoint x: 394, endPoint y: 571, distance: 256.2
click at [394, 571] on div "if ( type === 'line' ) { gsap . fromTo ( elements , { yPercent : 110 , opacity …" at bounding box center [893, 463] width 1030 height 652
type textarea "y: '0em', // сдвиг вверх"
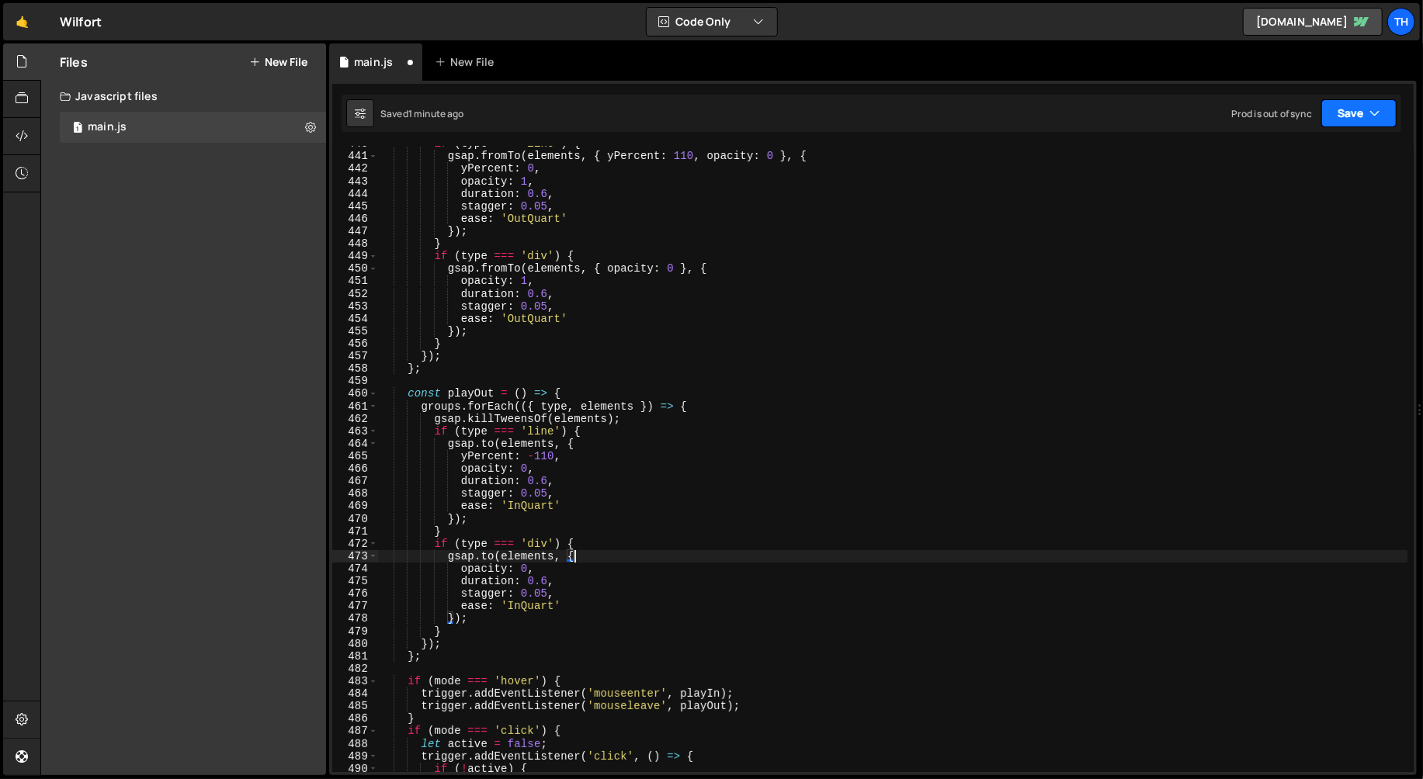
click at [1280, 99] on button "Save" at bounding box center [1358, 113] width 75 height 28
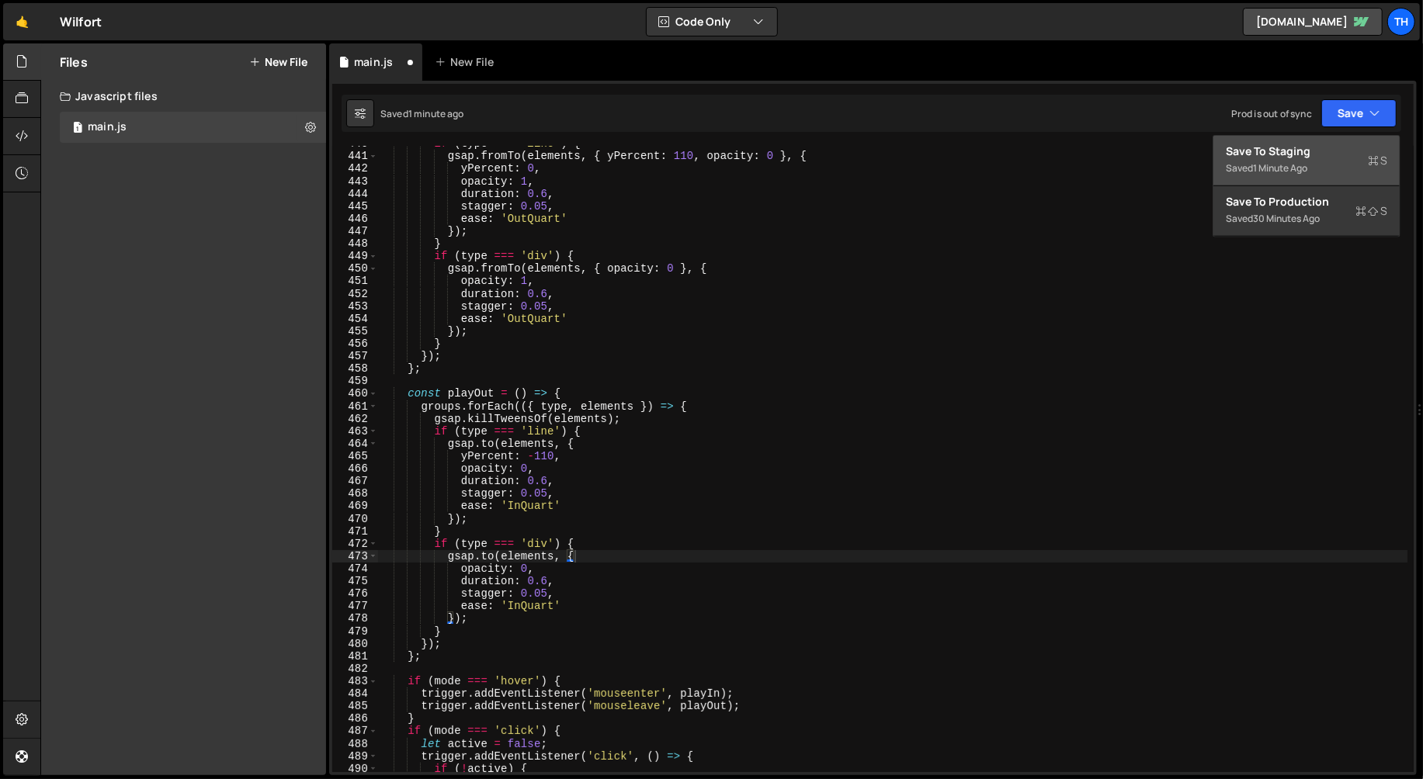
click at [1280, 148] on div "Save to Staging S" at bounding box center [1306, 152] width 161 height 16
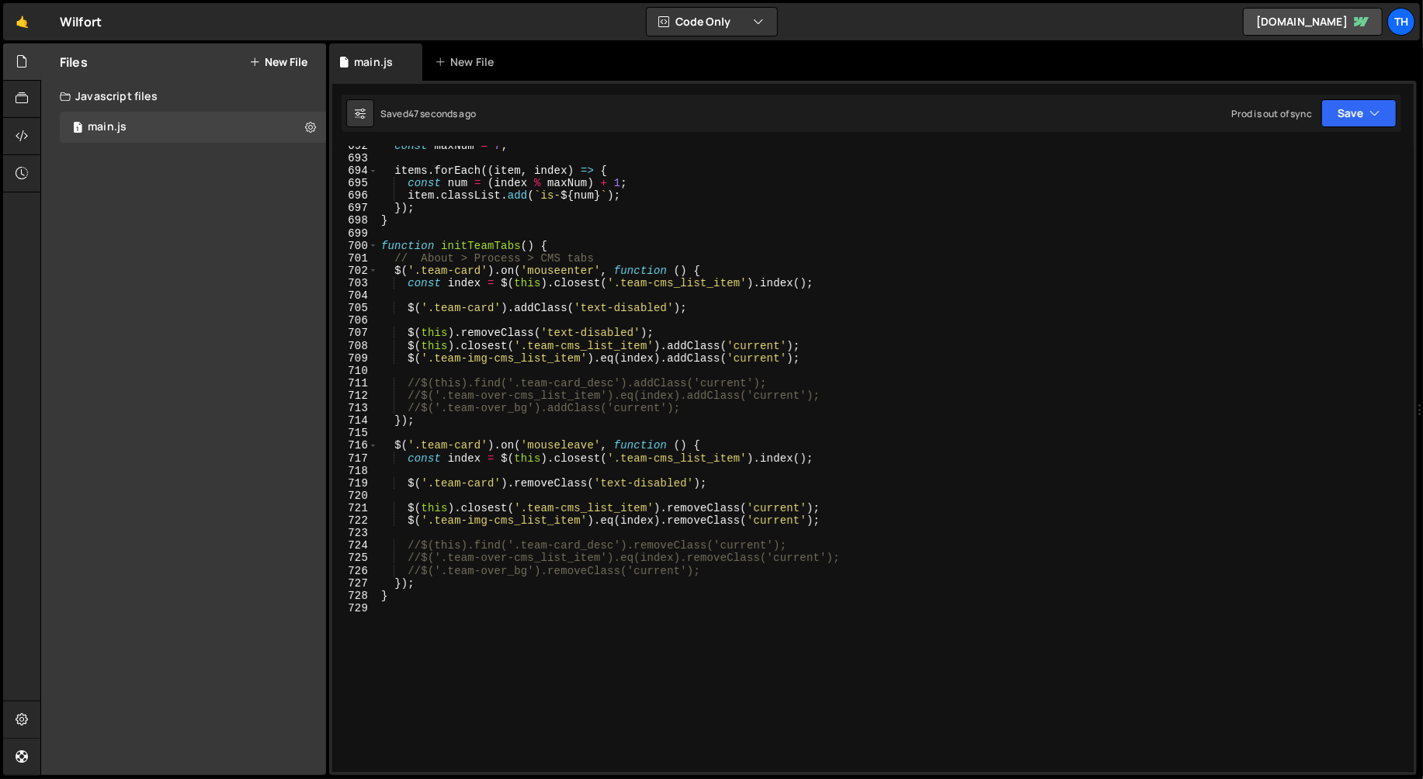
scroll to position [8650, 0]
drag, startPoint x: 439, startPoint y: 362, endPoint x: 752, endPoint y: 353, distance: 313.0
click at [752, 353] on div "const maxNum = 7 ; items . forEach (( item , index ) => { const num = ( index %…" at bounding box center [893, 466] width 1030 height 652
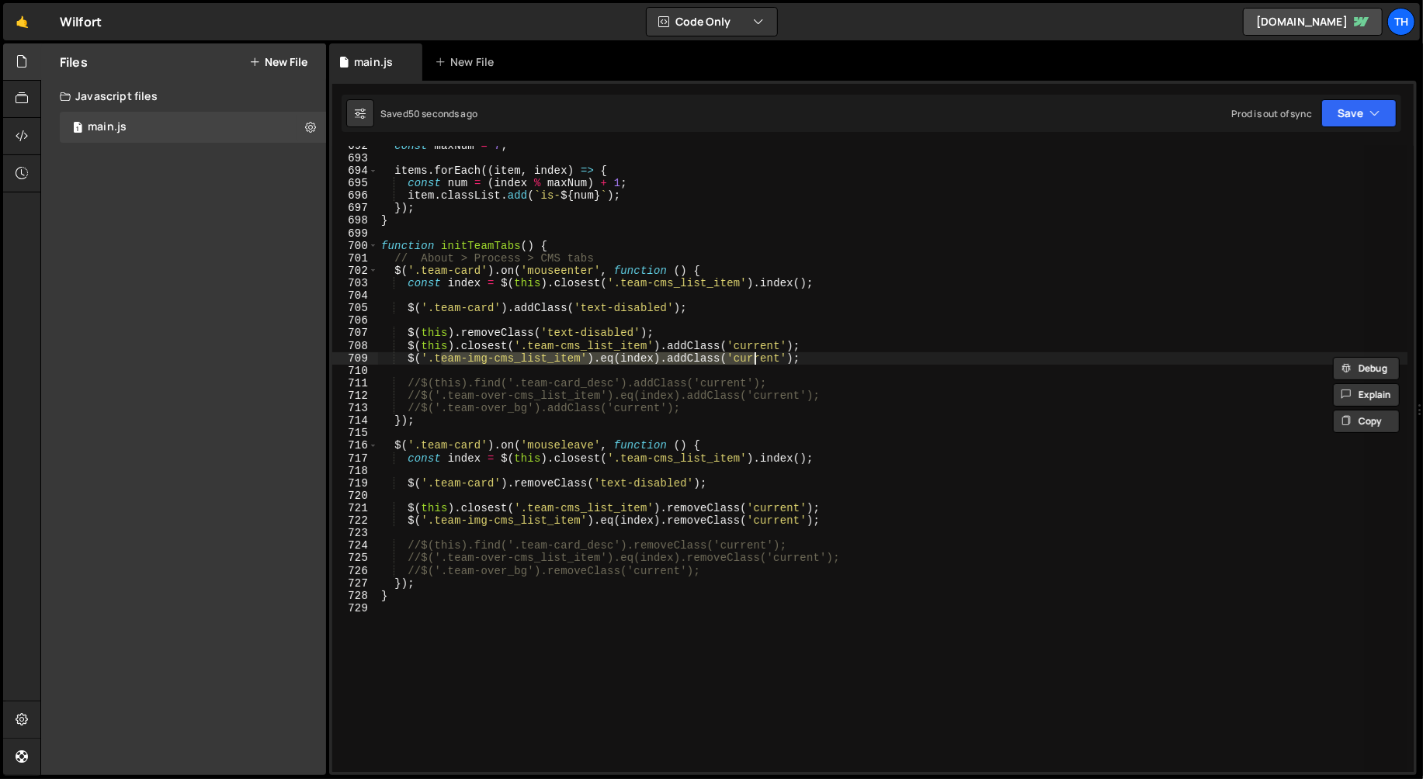
click at [752, 353] on div "const maxNum = 7 ; items . forEach (( item , index ) => { const num = ( index %…" at bounding box center [892, 459] width 1029 height 627
click at [479, 344] on div "const maxNum = 7 ; items . forEach (( item , index ) => { const num = ( index %…" at bounding box center [893, 466] width 1030 height 652
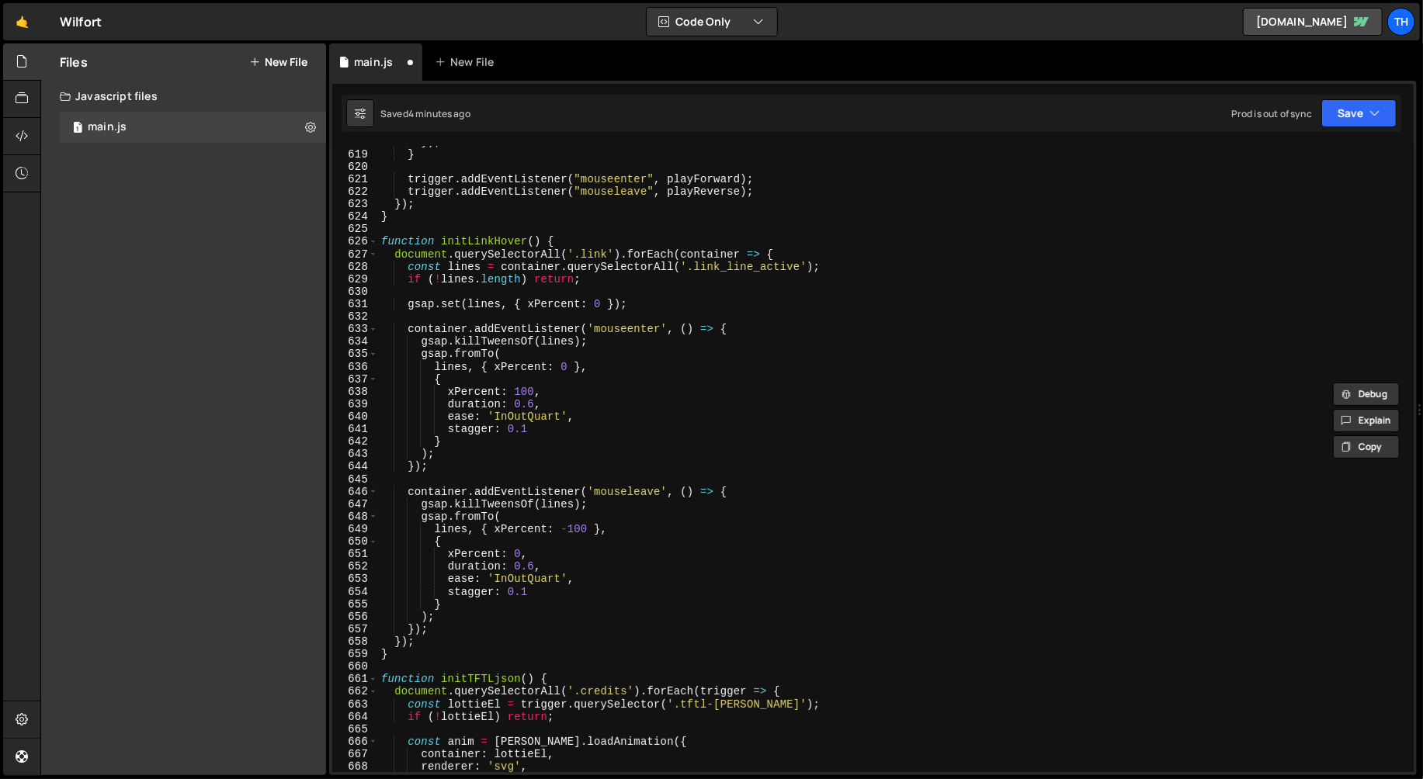
scroll to position [7727, 0]
click at [378, 240] on div "}) ; } trigger . addEventListener ( "mouseenter" , playForward ) ; trigger . ad…" at bounding box center [893, 462] width 1030 height 652
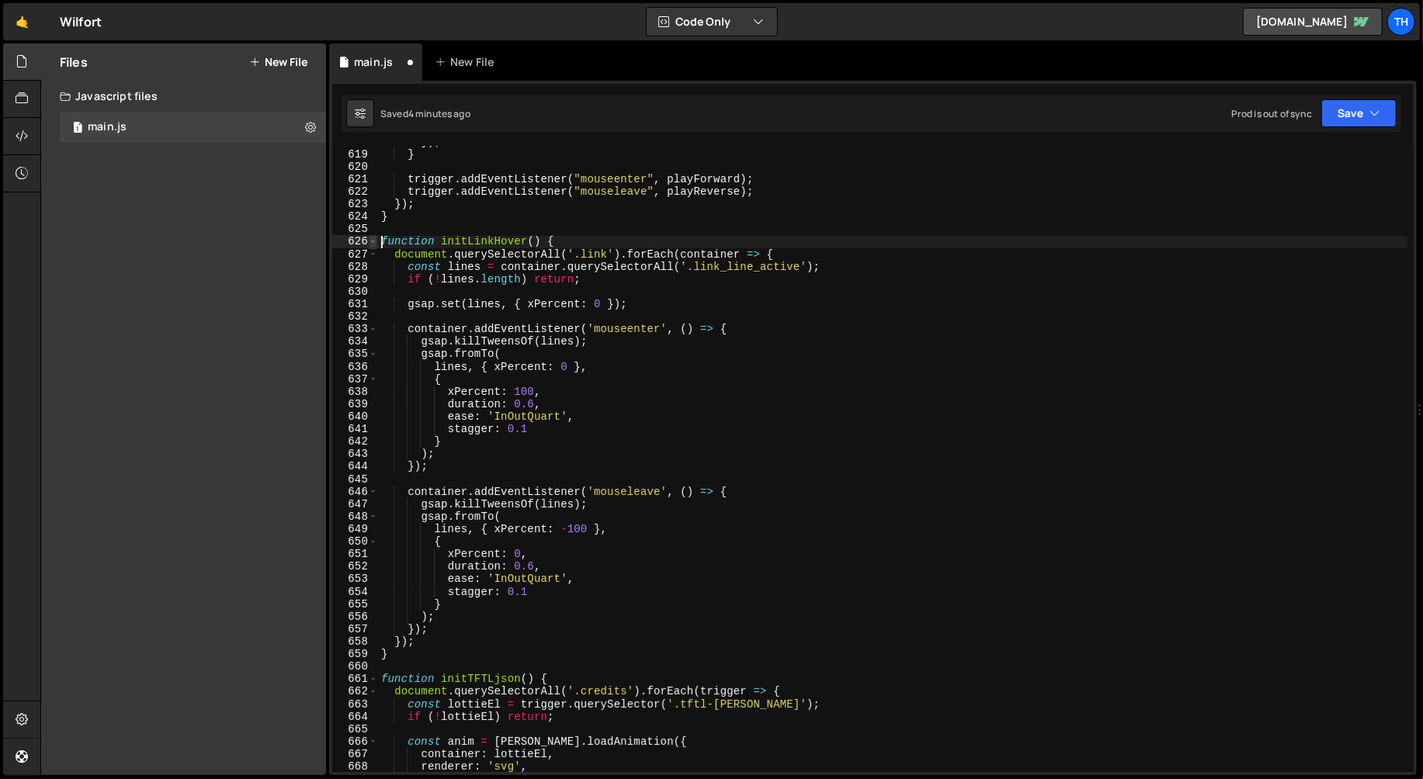
click at [373, 239] on span at bounding box center [373, 241] width 9 height 12
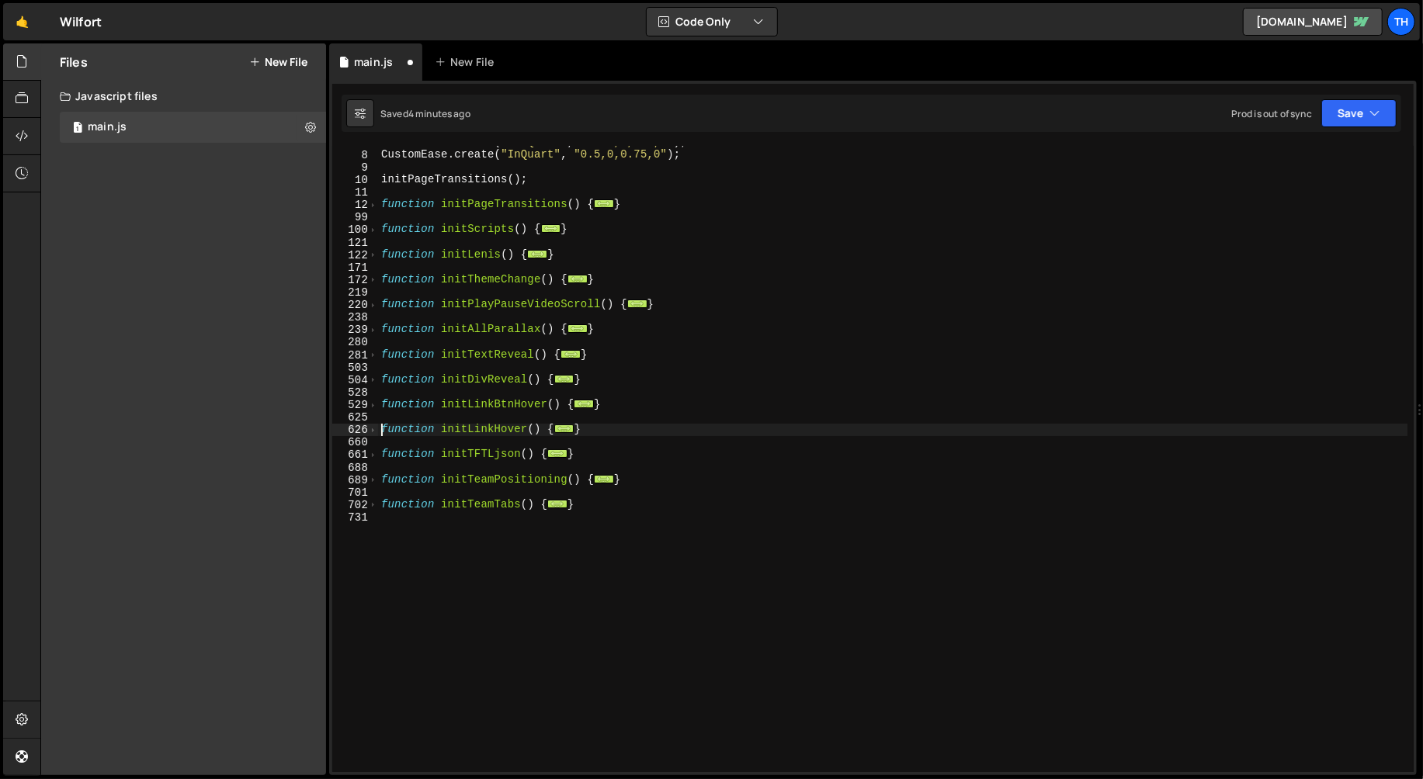
scroll to position [0, 0]
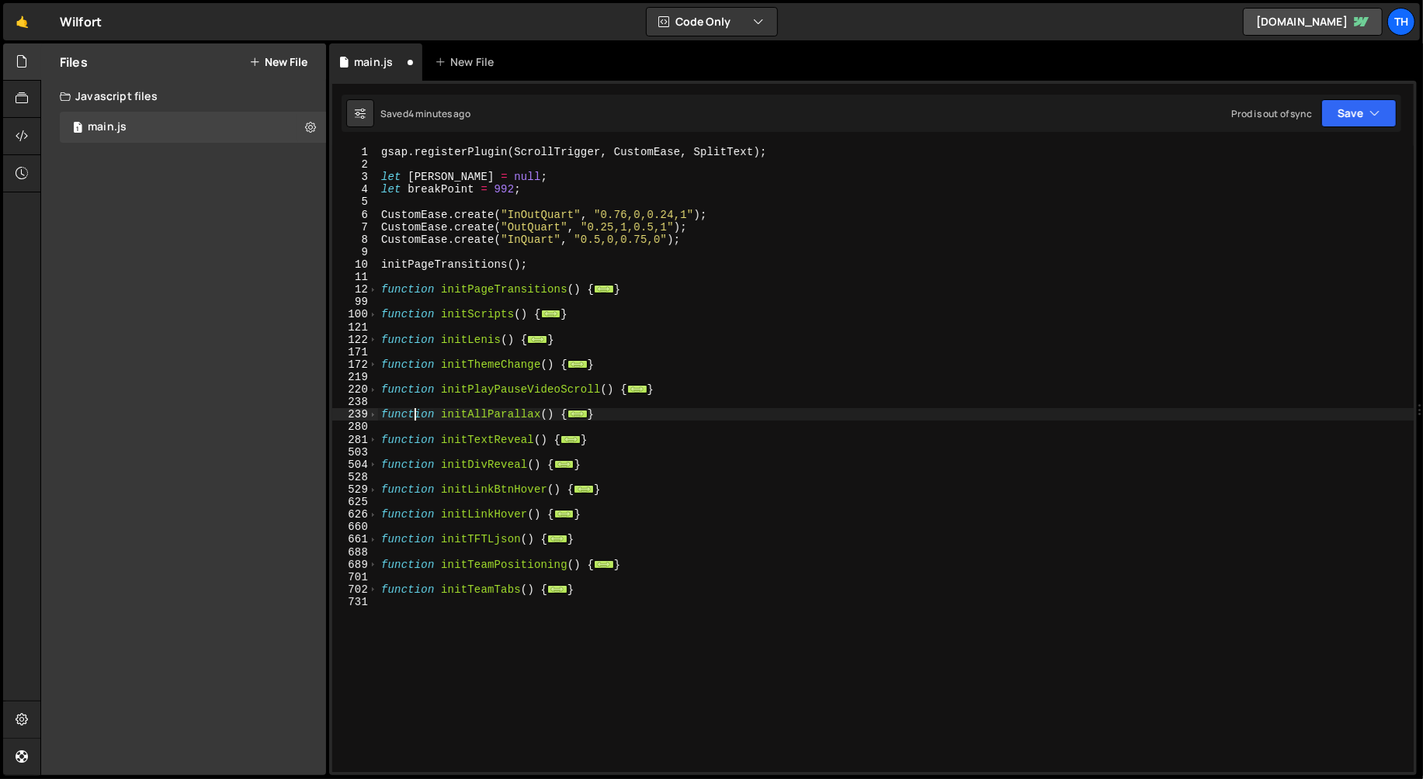
click at [412, 411] on div "gsap . registerPlugin ( ScrollTrigger , CustomEase , SplitText ) ; let [PERSON_…" at bounding box center [896, 472] width 1036 height 652
click at [376, 438] on span at bounding box center [373, 440] width 9 height 12
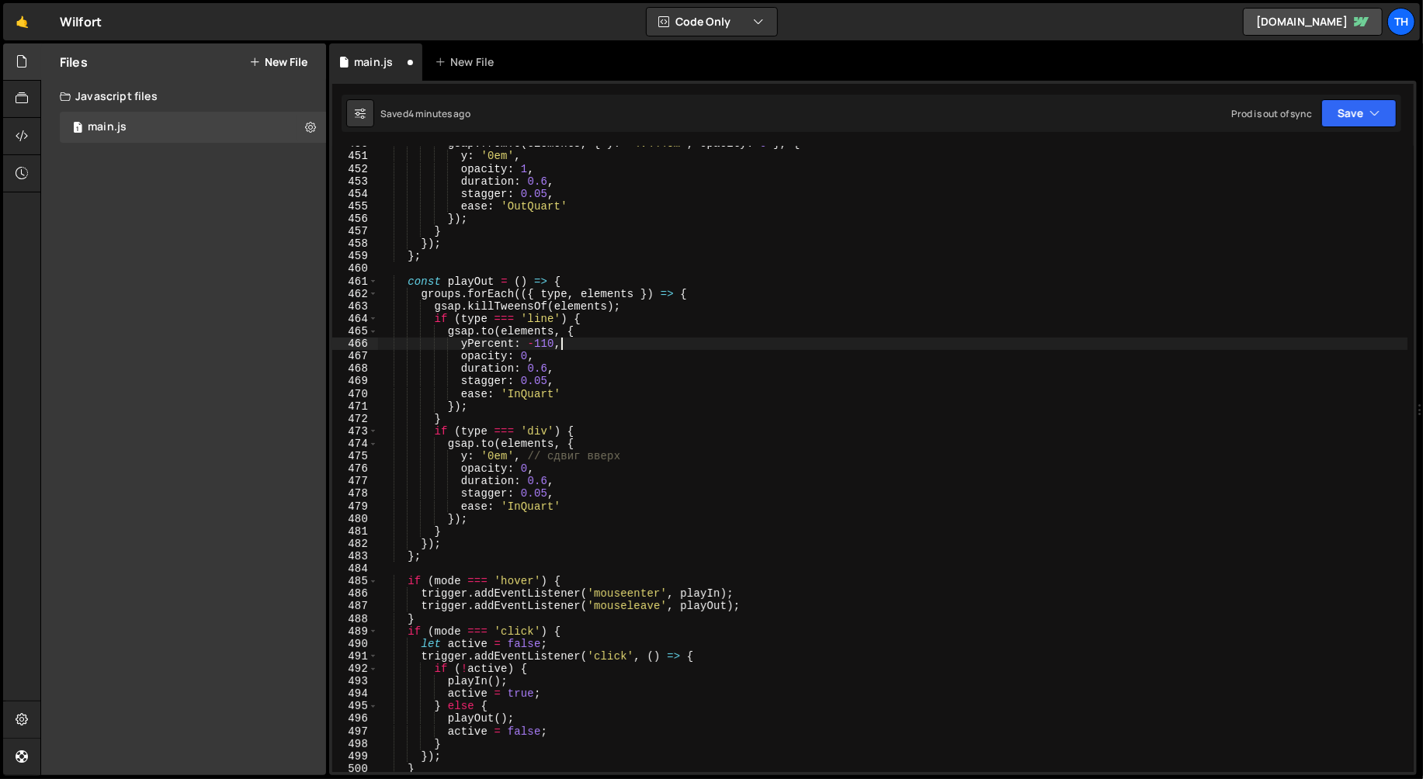
scroll to position [2396, 0]
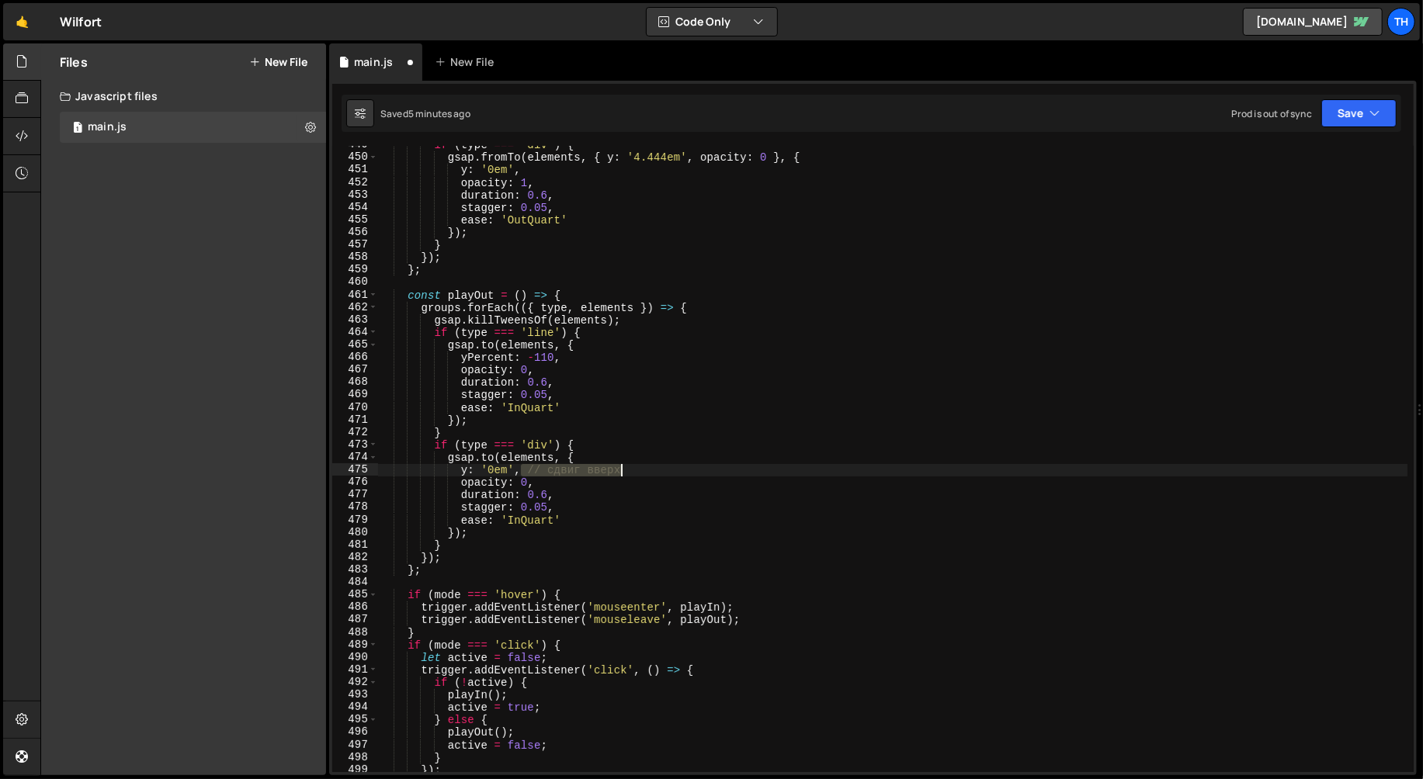
drag, startPoint x: 523, startPoint y: 469, endPoint x: 656, endPoint y: 467, distance: 132.8
click at [656, 467] on div "if ( type === 'div' ) { gsap . fromTo ( elements , { y : '4.444em' , opacity : …" at bounding box center [893, 465] width 1030 height 652
click at [639, 463] on div "if ( type === 'div' ) { gsap . fromTo ( elements , { y : '4.444em' , opacity : …" at bounding box center [893, 465] width 1030 height 652
click at [1280, 121] on button "Save" at bounding box center [1358, 113] width 75 height 28
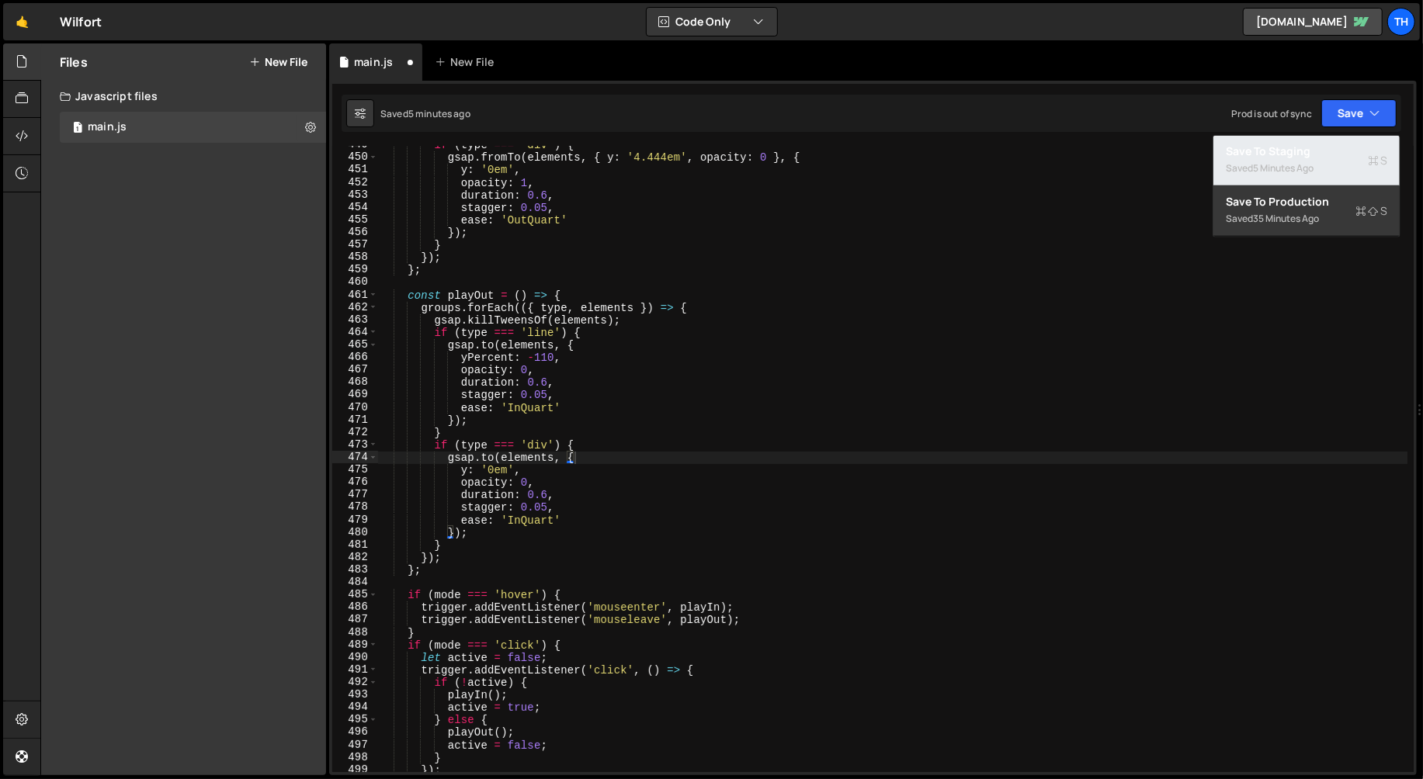
click at [1253, 160] on div "Saved 5 minutes ago" at bounding box center [1306, 168] width 161 height 19
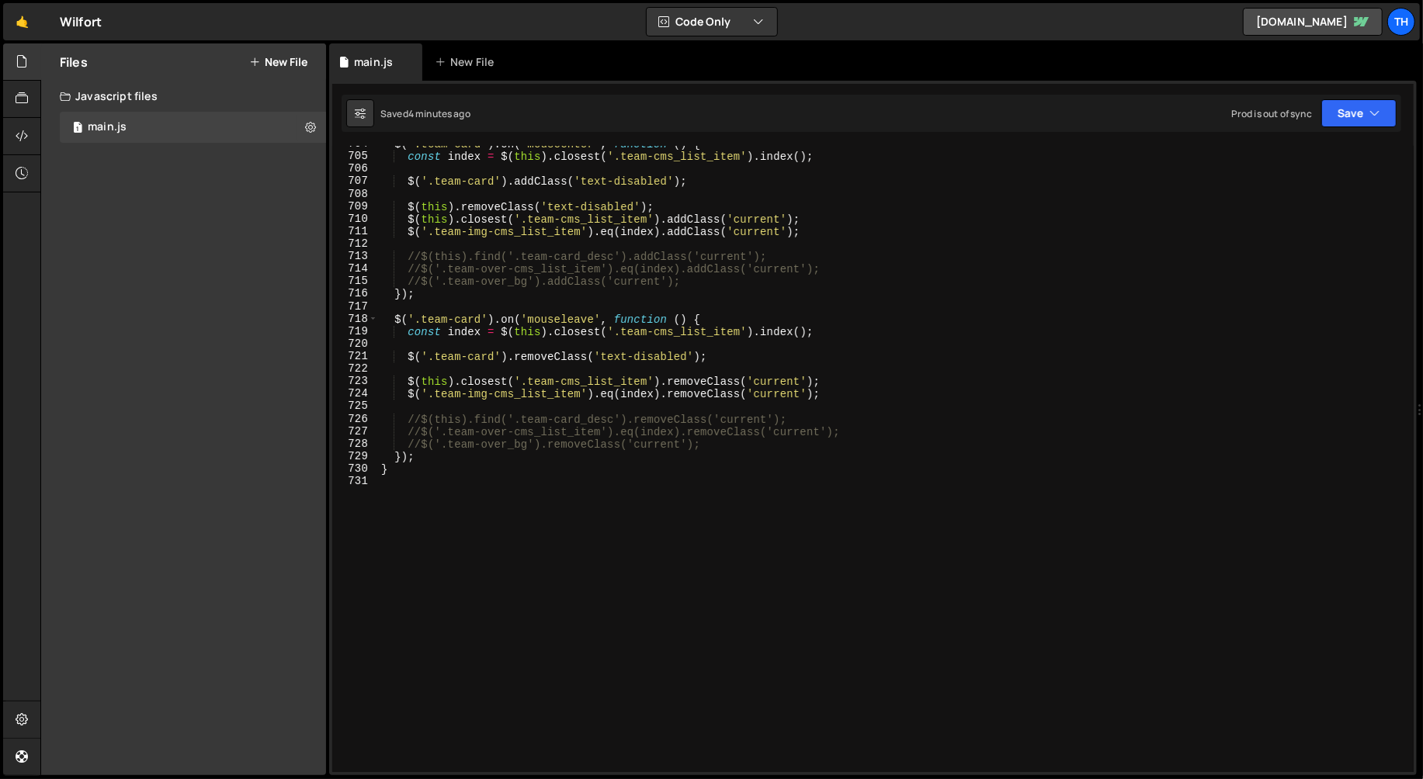
scroll to position [8642, 0]
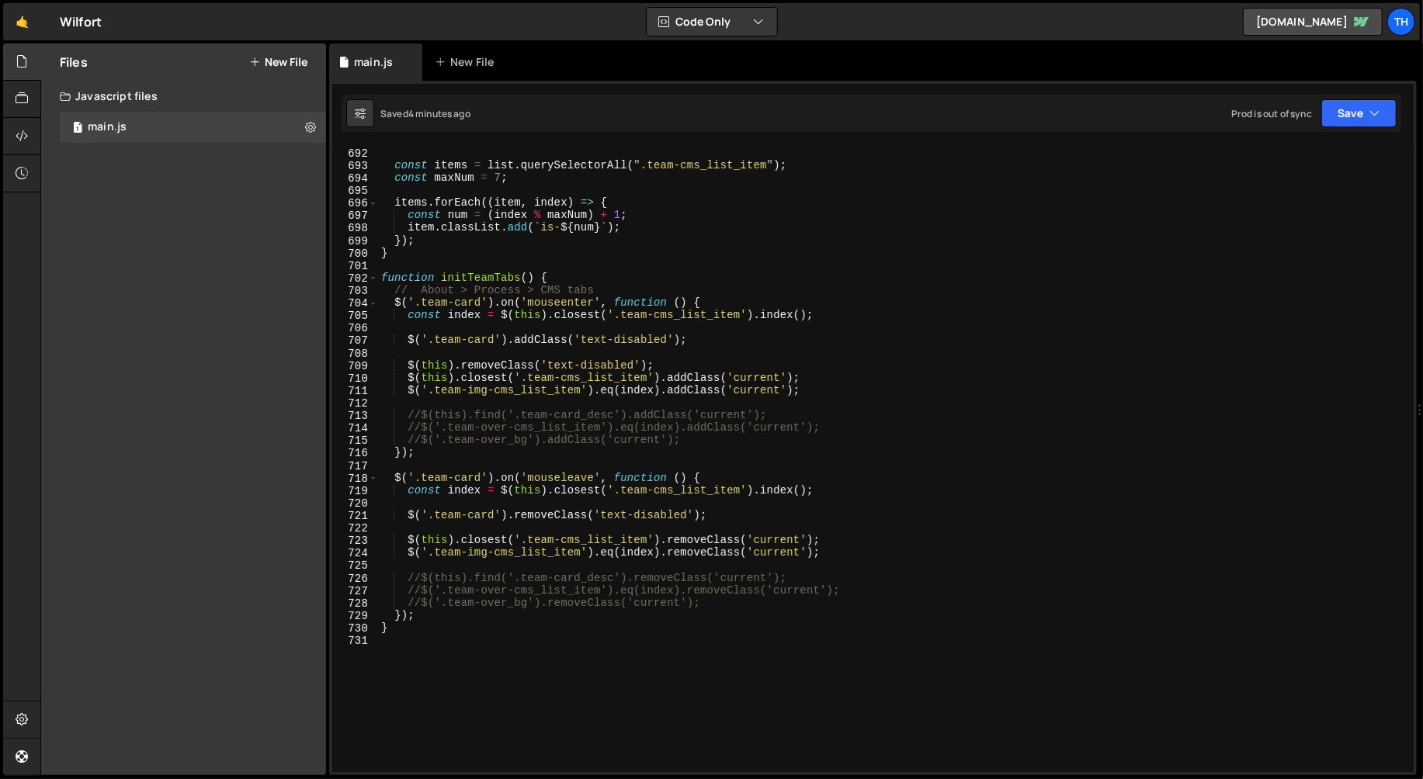
type textarea "$('.team-img-cms_list_item').eq(index).addClass('current');"
click at [828, 395] on div "if ( ! list ) return ; const items = list . querySelectorAll ( ".team-cms_list_…" at bounding box center [893, 460] width 1030 height 652
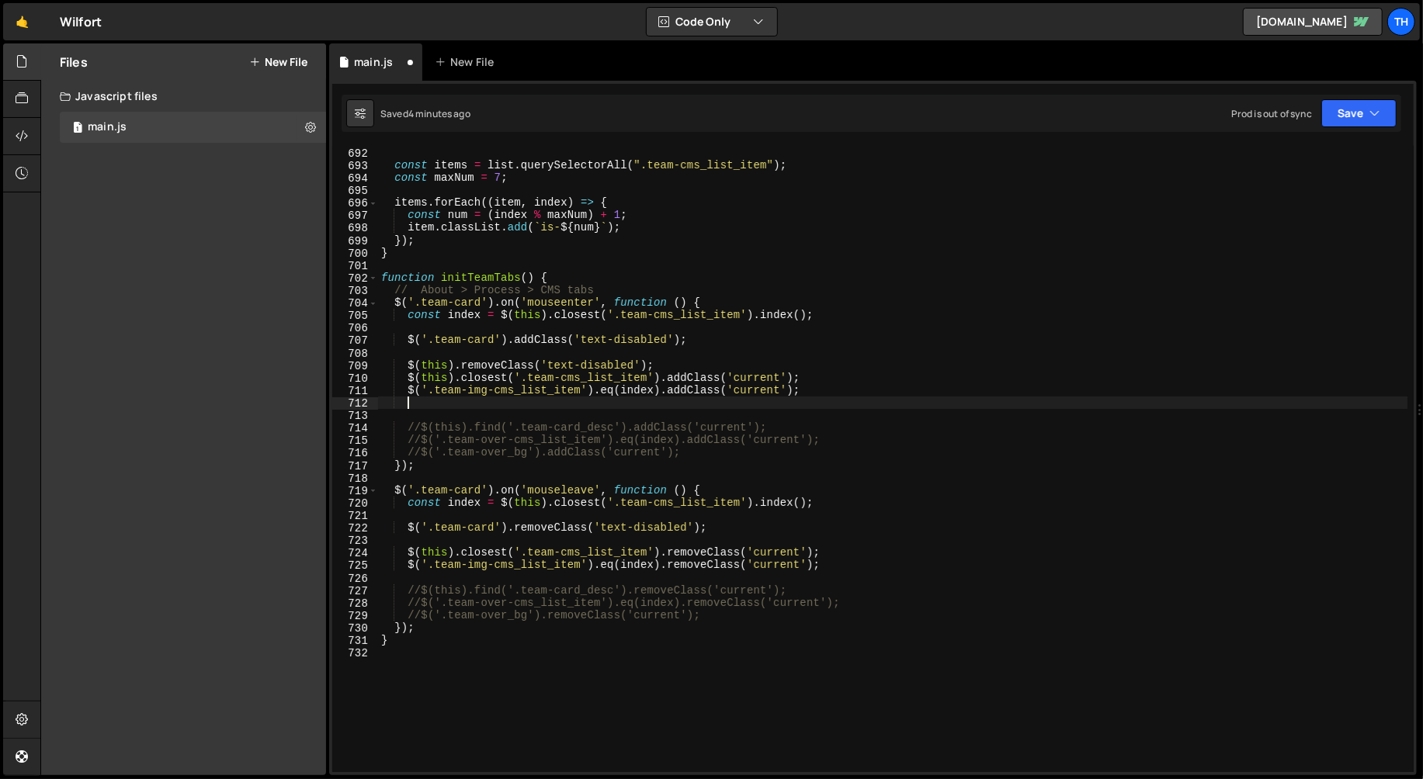
scroll to position [0, 1]
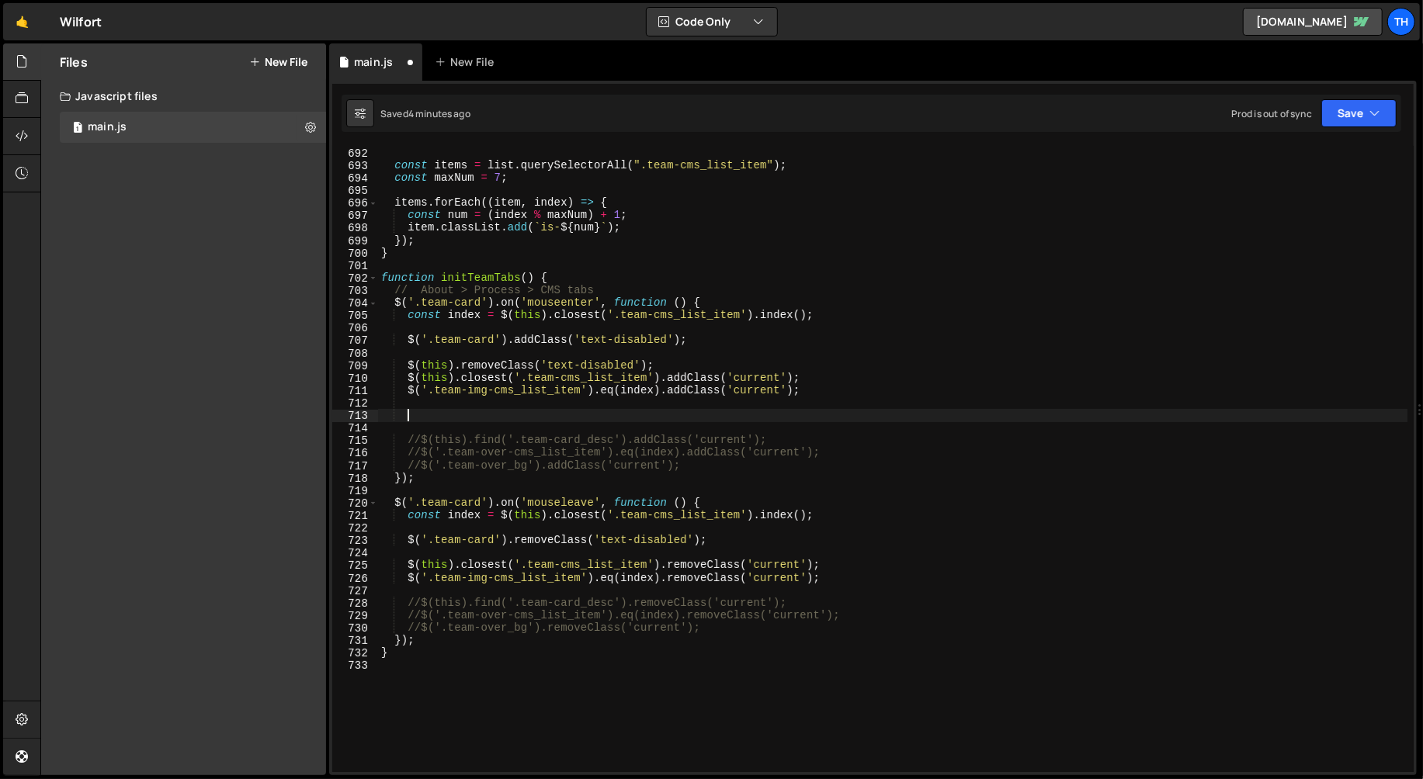
paste textarea "team-img"
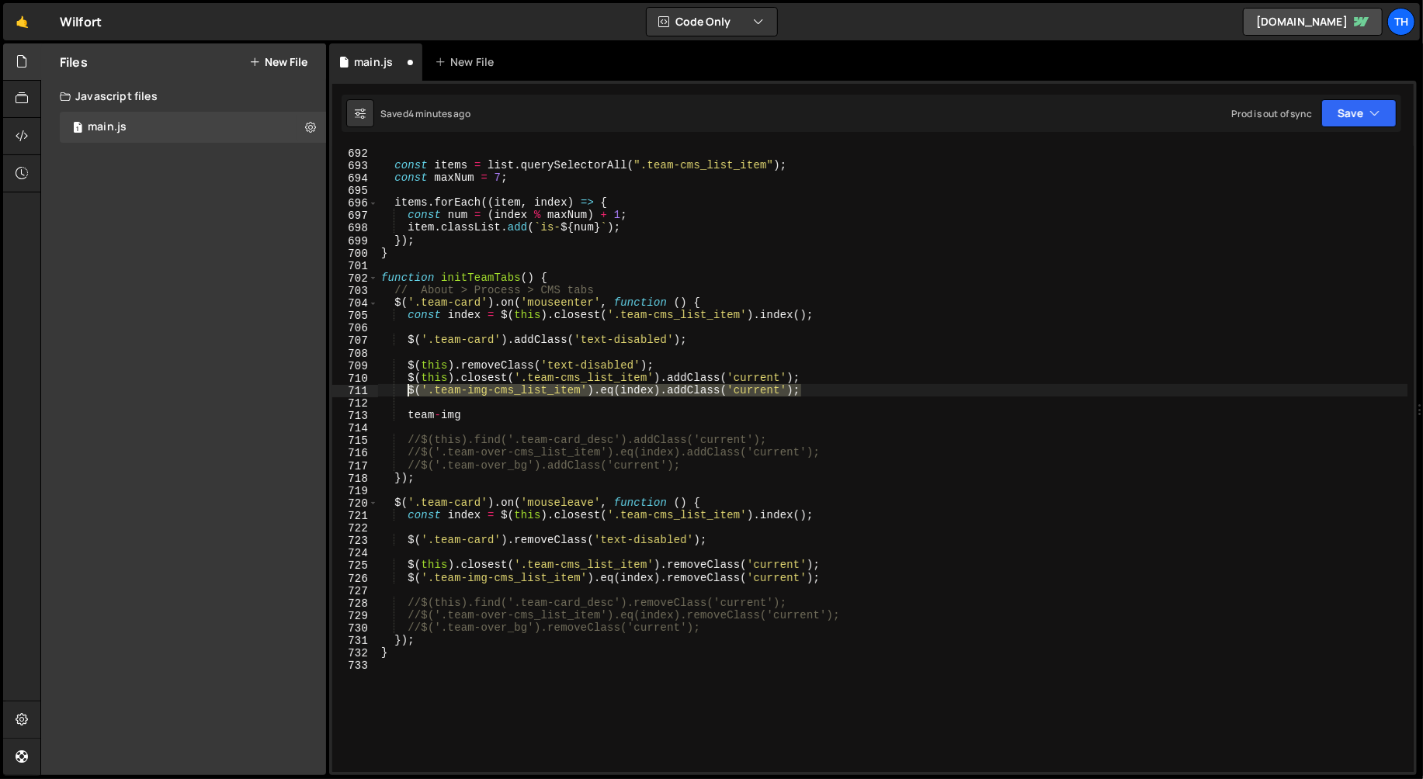
drag, startPoint x: 846, startPoint y: 387, endPoint x: 408, endPoint y: 388, distance: 437.9
click at [408, 388] on div "if ( ! list ) return ; const items = list . querySelectorAll ( ".team-cms_list_…" at bounding box center [893, 460] width 1030 height 652
type textarea "$('.team-img-cms_list_item').eq(index).addClass('current');"
click at [408, 374] on div at bounding box center [408, 374] width 0 height 0
click at [499, 398] on div "if ( ! list ) return ; const items = list . querySelectorAll ( ".team-cms_list_…" at bounding box center [893, 460] width 1030 height 652
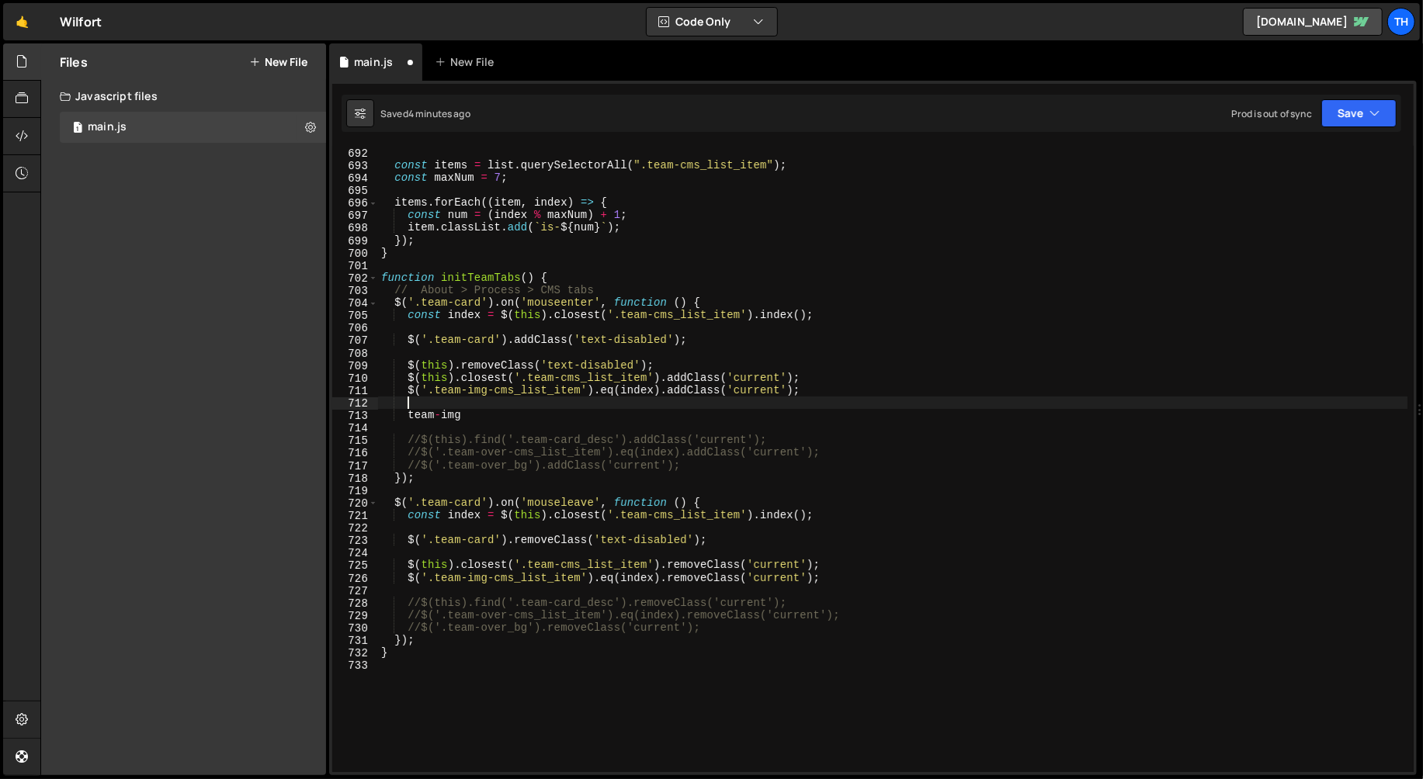
paste textarea "$('.team-img-cms_list_item').eq(index).addClass('current');"
drag, startPoint x: 481, startPoint y: 418, endPoint x: 404, endPoint y: 419, distance: 77.6
click at [404, 419] on div "if ( ! list ) return ; const items = list . querySelectorAll ( ".team-cms_list_…" at bounding box center [893, 460] width 1030 height 652
type textarea "team-img"
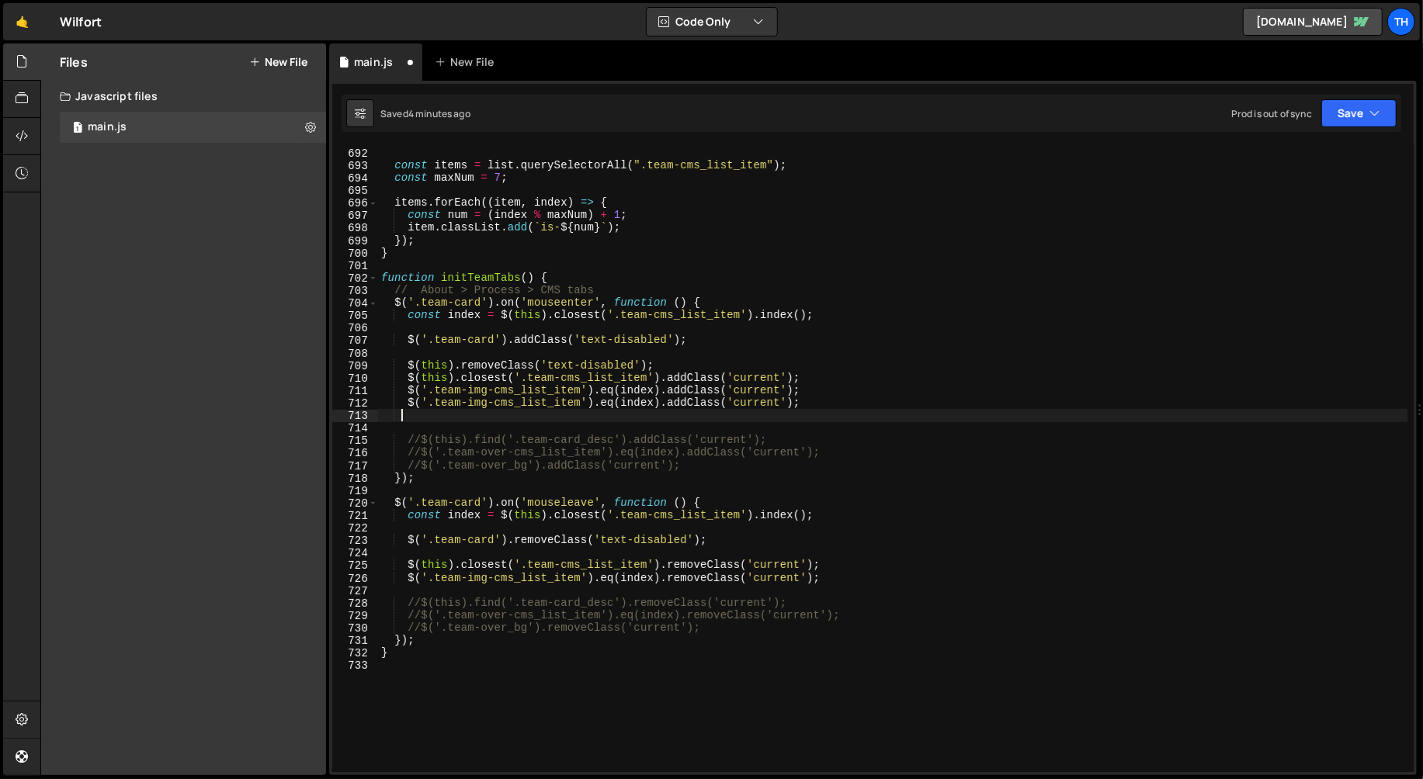
type textarea "team-img"
click at [411, 415] on div "if ( ! list ) return ; const items = list . querySelectorAll ( ".team-cms_list_…" at bounding box center [892, 459] width 1029 height 627
drag, startPoint x: 408, startPoint y: 418, endPoint x: 473, endPoint y: 412, distance: 65.5
click at [473, 412] on div "if ( ! list ) return ; const items = list . querySelectorAll ( ".team-cms_list_…" at bounding box center [893, 460] width 1030 height 652
drag, startPoint x: 435, startPoint y: 404, endPoint x: 580, endPoint y: 401, distance: 145.2
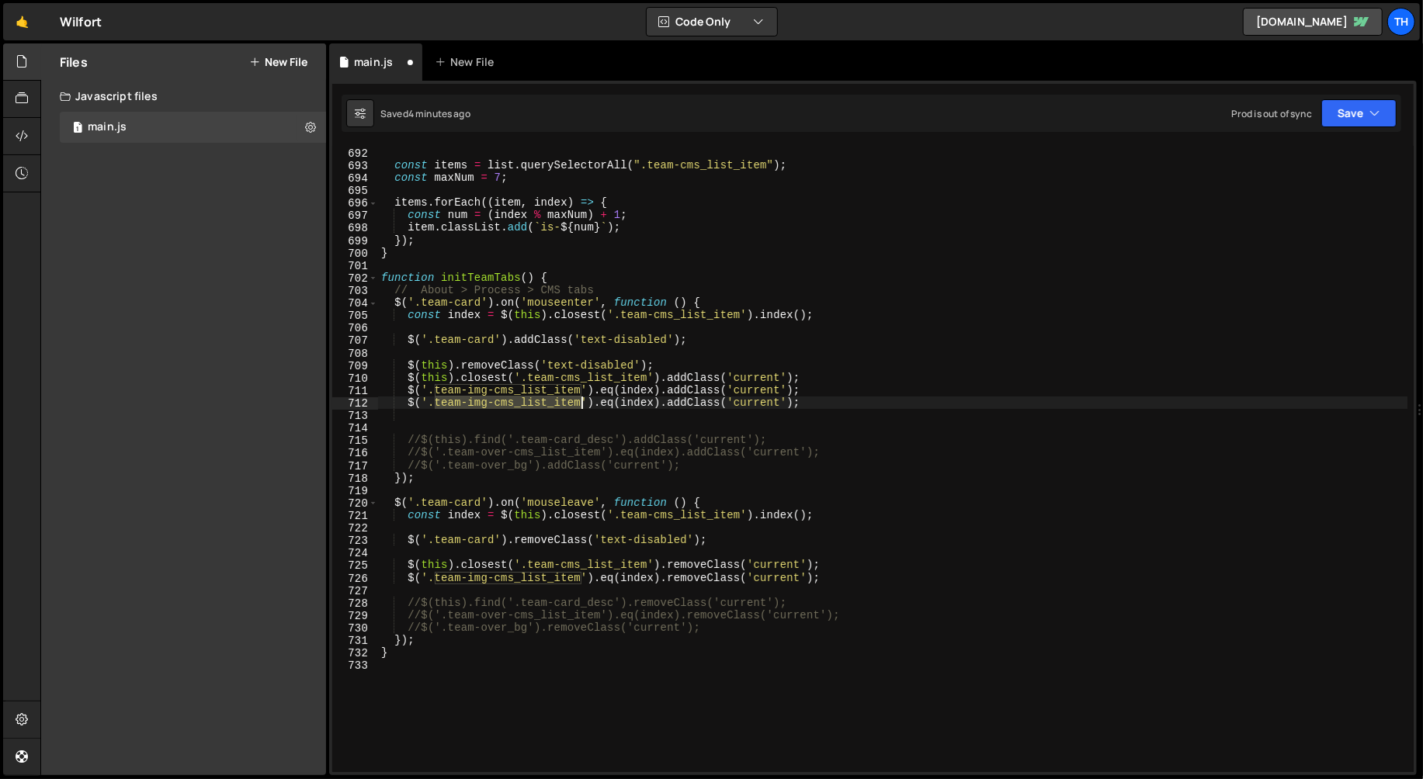
click at [580, 401] on div "if ( ! list ) return ; const items = list . querySelectorAll ( ".team-cms_list_…" at bounding box center [893, 460] width 1030 height 652
paste textarea
drag, startPoint x: 502, startPoint y: 401, endPoint x: 568, endPoint y: 404, distance: 65.3
click at [568, 404] on div "if ( ! list ) return ; const items = list . querySelectorAll ( ".team-cms_list_…" at bounding box center [893, 460] width 1030 height 652
drag, startPoint x: 654, startPoint y: 401, endPoint x: 408, endPoint y: 404, distance: 246.1
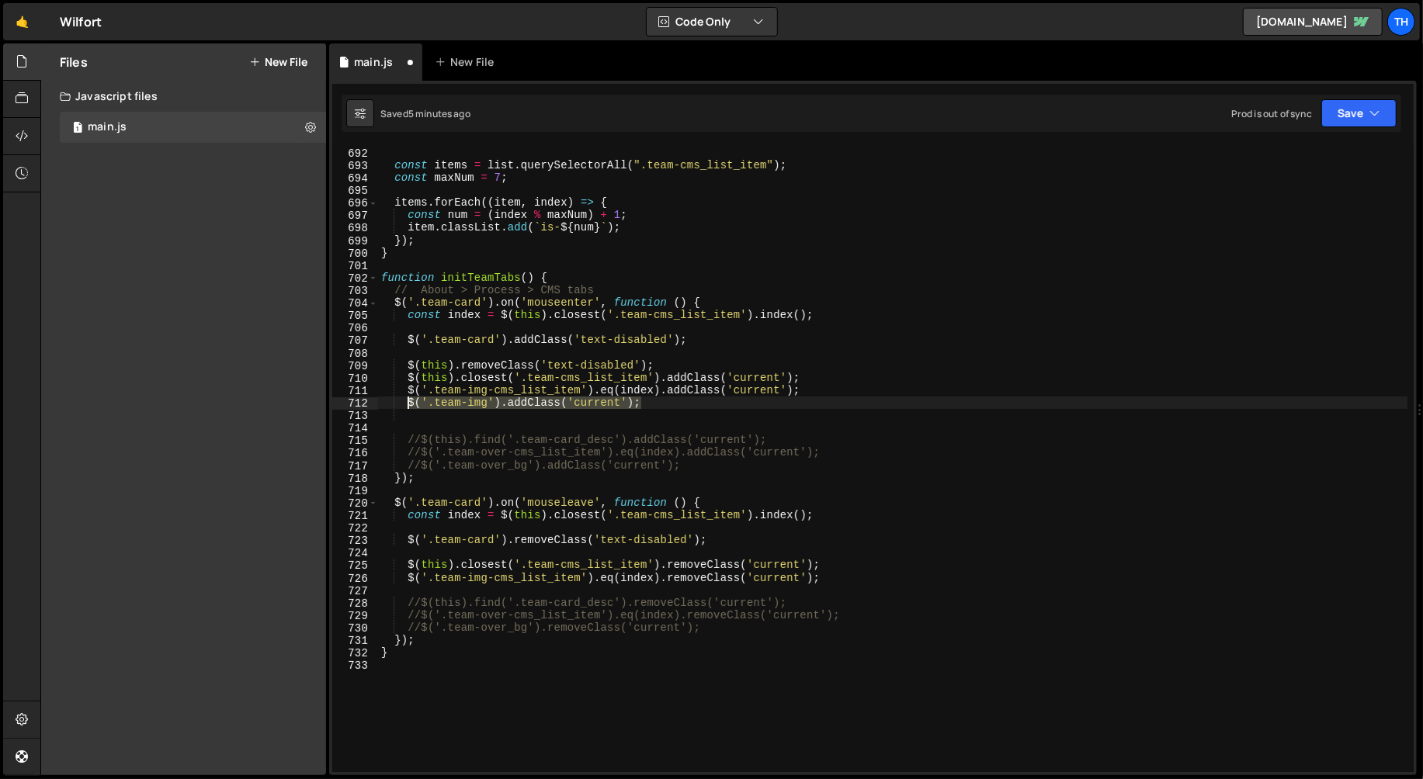
click at [408, 404] on div "if ( ! list ) return ; const items = list . querySelectorAll ( ".team-cms_list_…" at bounding box center [893, 460] width 1030 height 652
click at [847, 582] on div "if ( ! list ) return ; const items = list . querySelectorAll ( ".team-cms_list_…" at bounding box center [893, 460] width 1030 height 652
type textarea "$('.team-img-cms_list_item').eq(index).removeClass('current');"
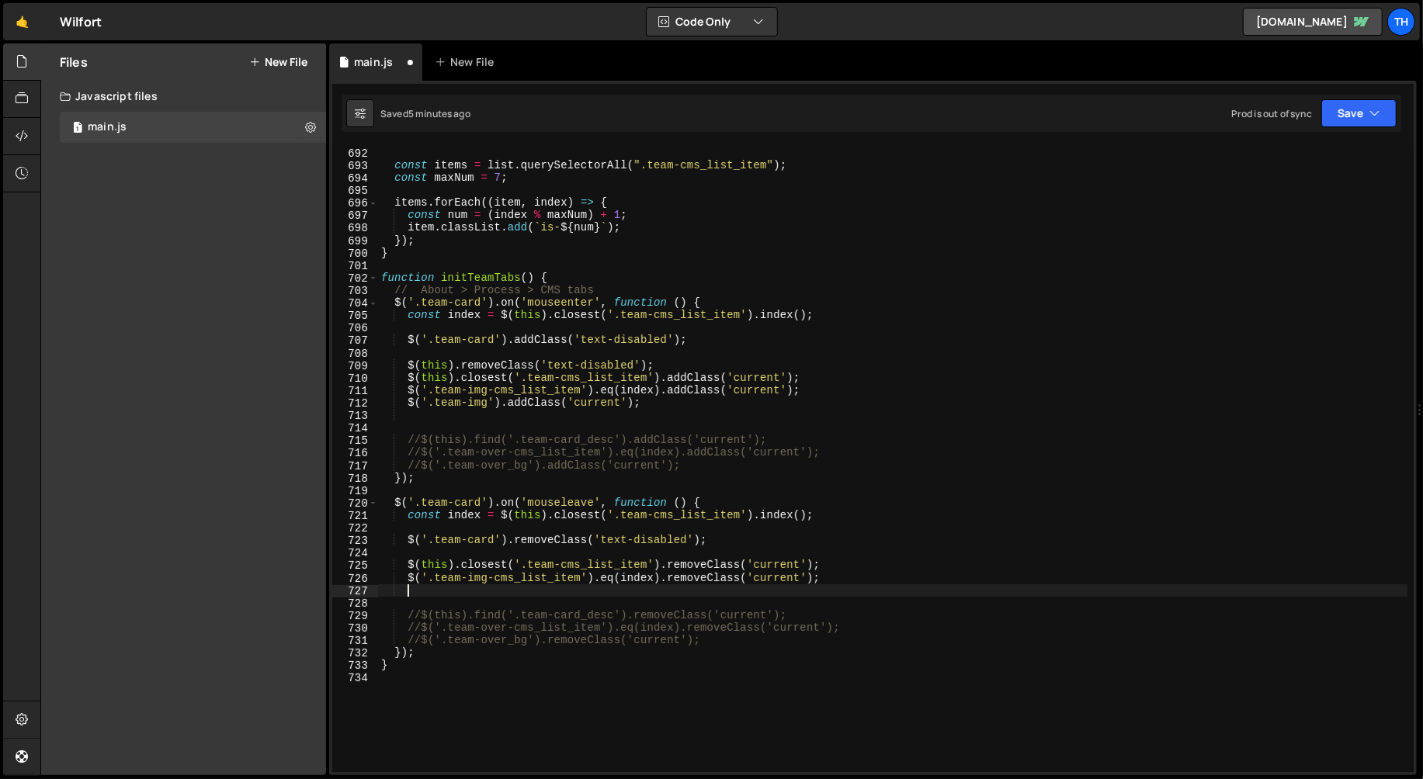
paste textarea "$('.team-img').addClass('current');"
click at [540, 589] on div "if ( ! list ) return ; const items = list . querySelectorAll ( ".team-cms_list_…" at bounding box center [893, 460] width 1030 height 652
click at [678, 566] on div "if ( ! list ) return ; const items = list . querySelectorAll ( ".team-cms_list_…" at bounding box center [893, 460] width 1030 height 652
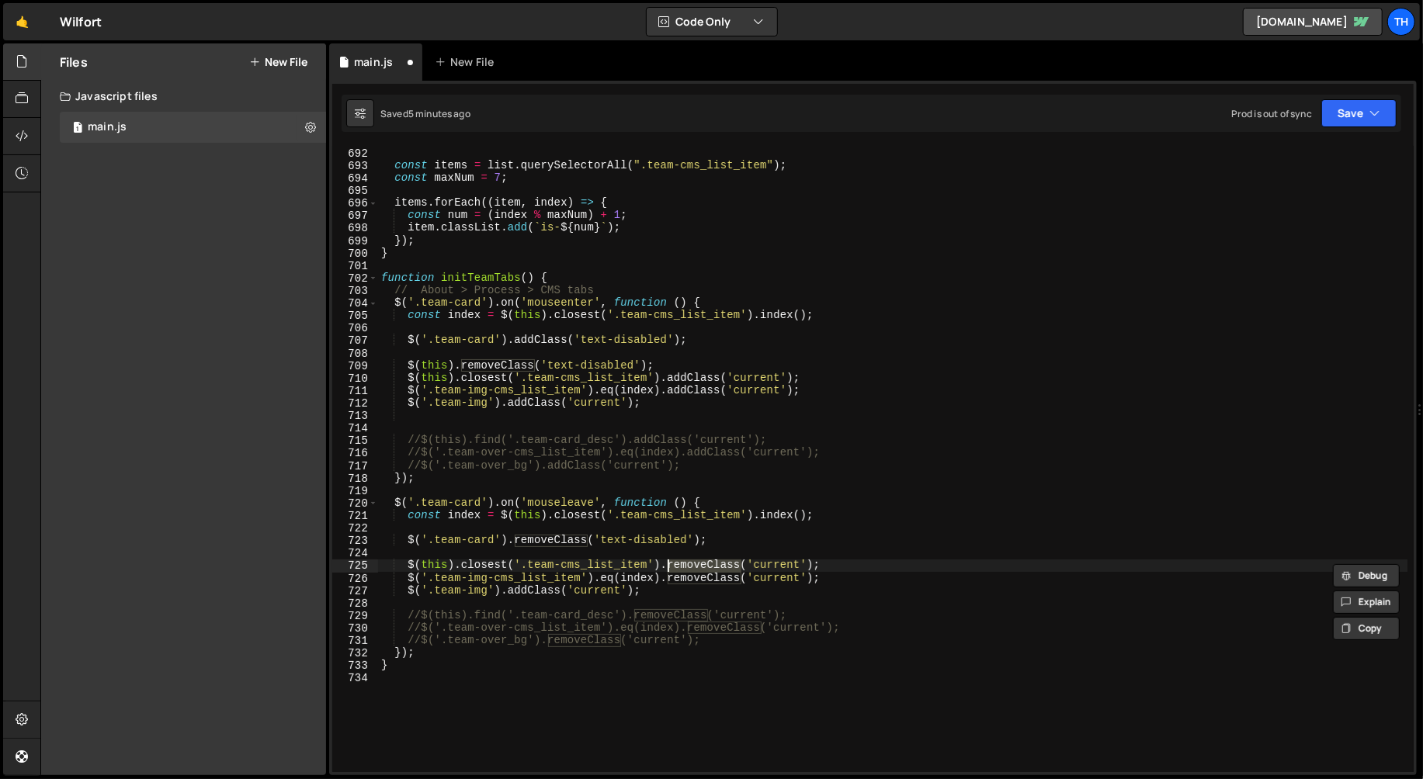
click at [552, 587] on div "if ( ! list ) return ; const items = list . querySelectorAll ( ".team-cms_list_…" at bounding box center [893, 460] width 1030 height 652
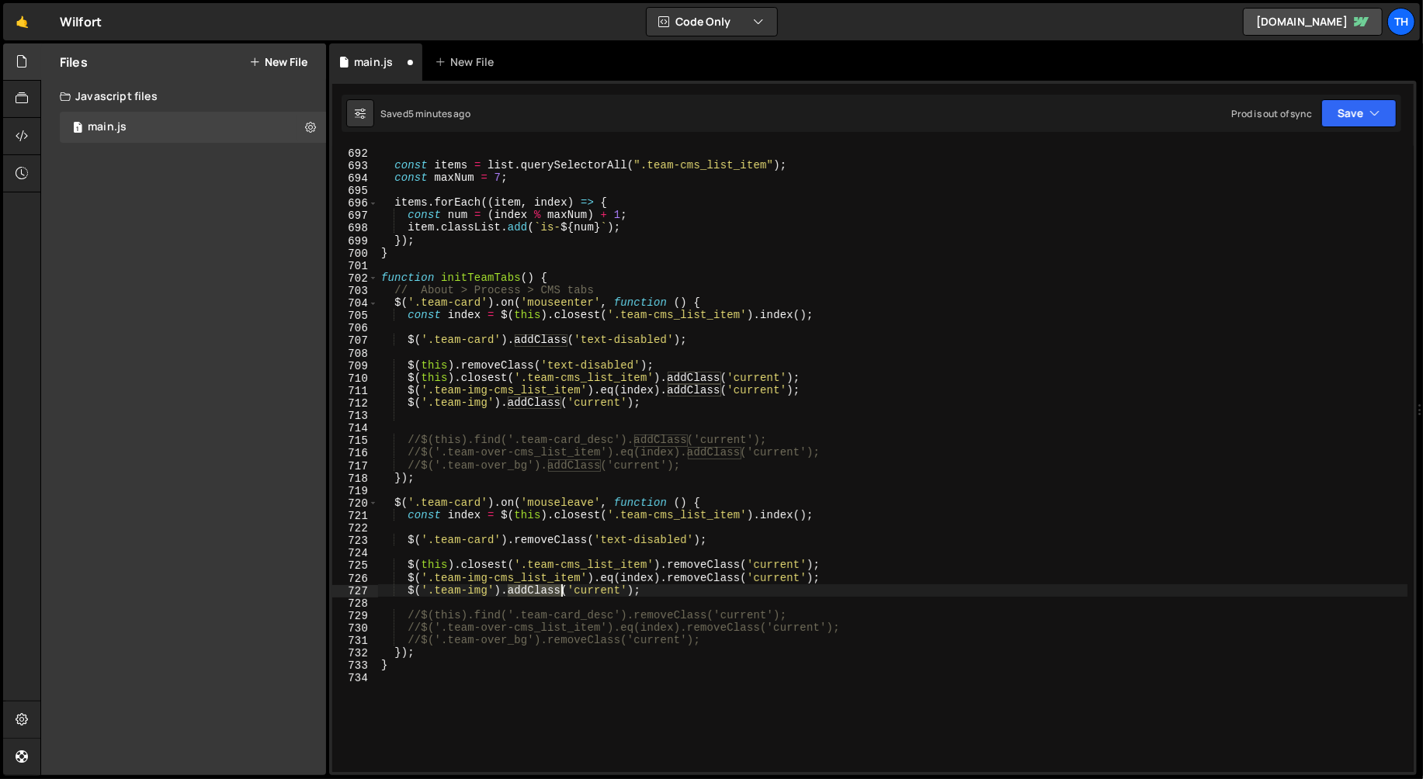
click at [552, 587] on div "if ( ! list ) return ; const items = list . querySelectorAll ( ".team-cms_list_…" at bounding box center [893, 460] width 1030 height 652
paste textarea "remove"
click at [1280, 124] on button "Save" at bounding box center [1358, 113] width 75 height 28
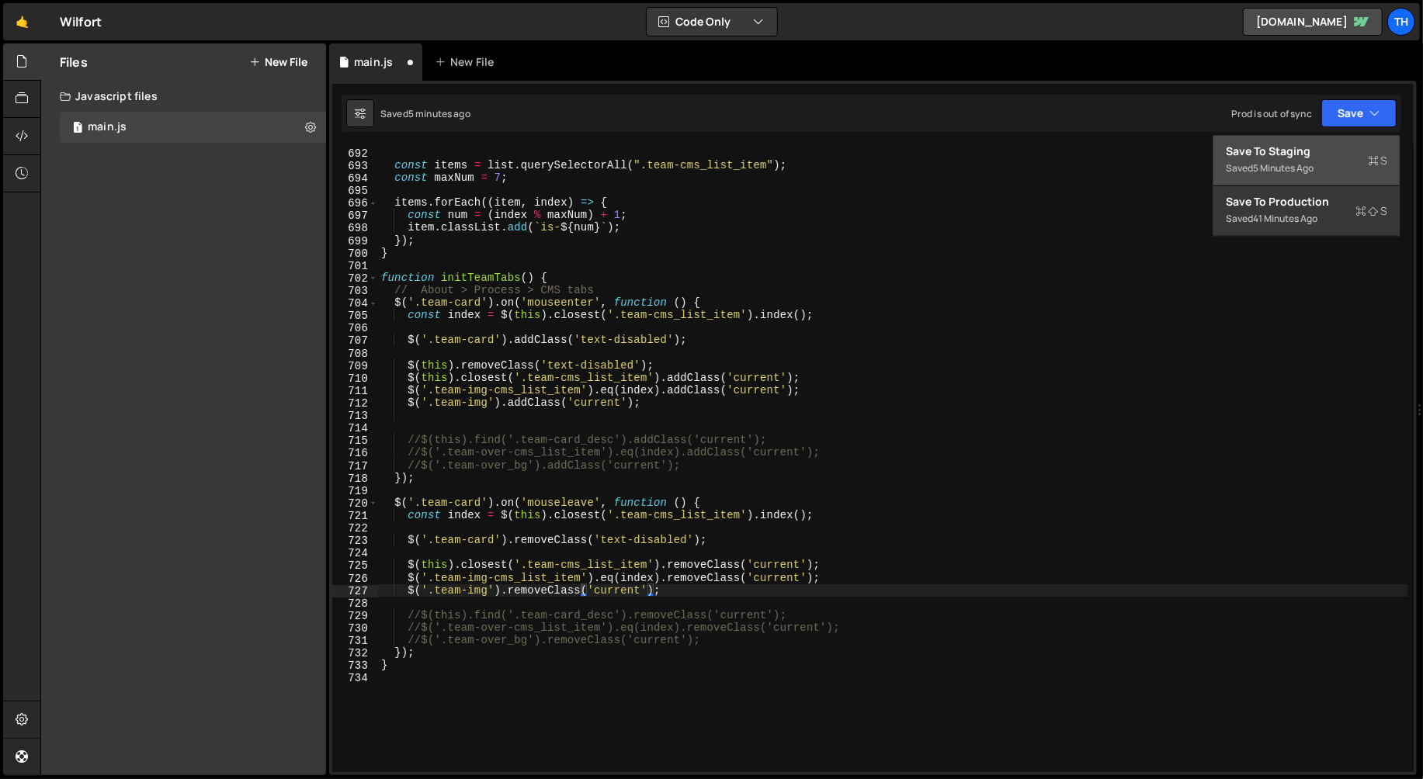
click at [1280, 155] on div "Save to Staging S" at bounding box center [1306, 152] width 161 height 16
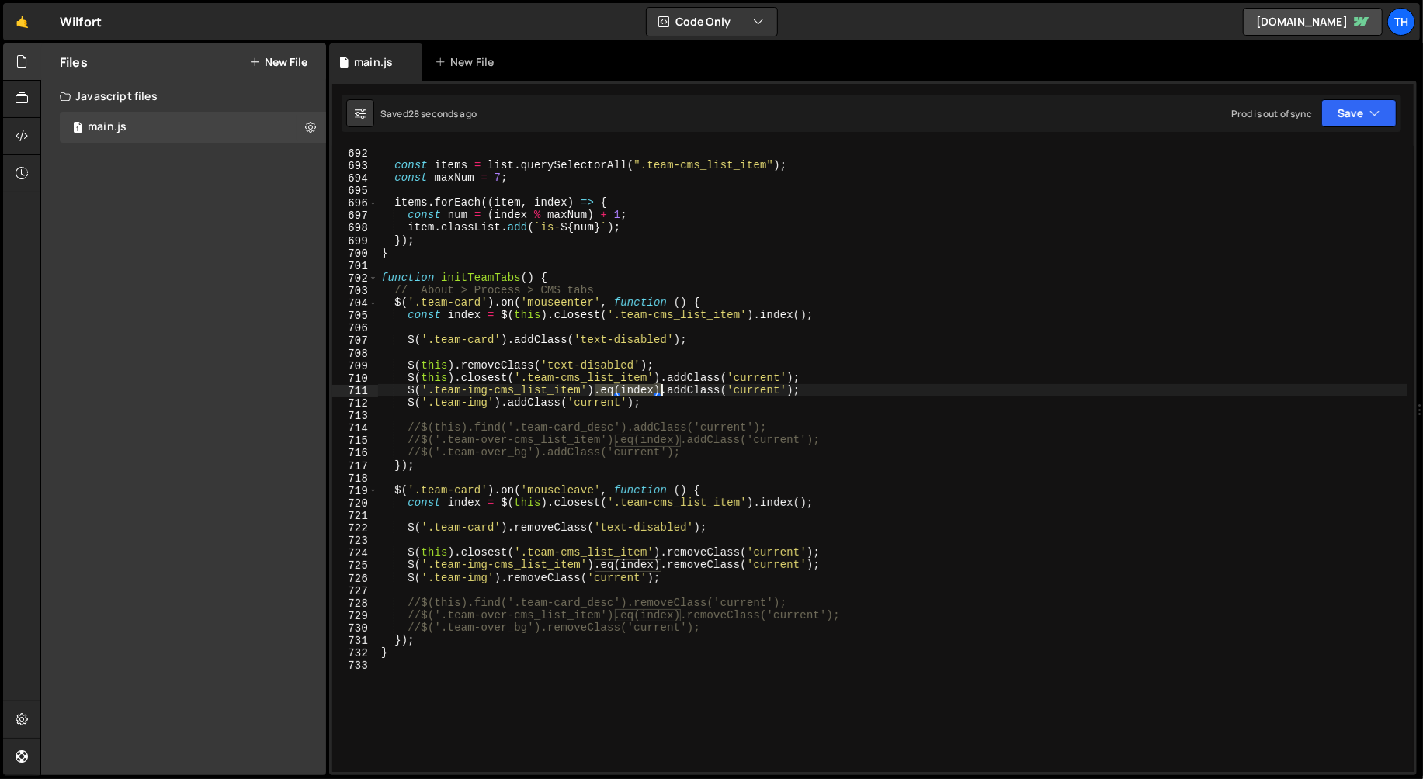
drag, startPoint x: 595, startPoint y: 388, endPoint x: 659, endPoint y: 388, distance: 63.7
click at [659, 388] on div "if ( ! list ) return ; const items = list . querySelectorAll ( ".team-cms_list_…" at bounding box center [893, 460] width 1030 height 652
click at [500, 401] on div "if ( ! list ) return ; const items = list . querySelectorAll ( ".team-cms_list_…" at bounding box center [893, 460] width 1030 height 652
paste textarea "eq(index)."
click at [501, 578] on div "if ( ! list ) return ; const items = list . querySelectorAll ( ".team-cms_list_…" at bounding box center [893, 460] width 1030 height 652
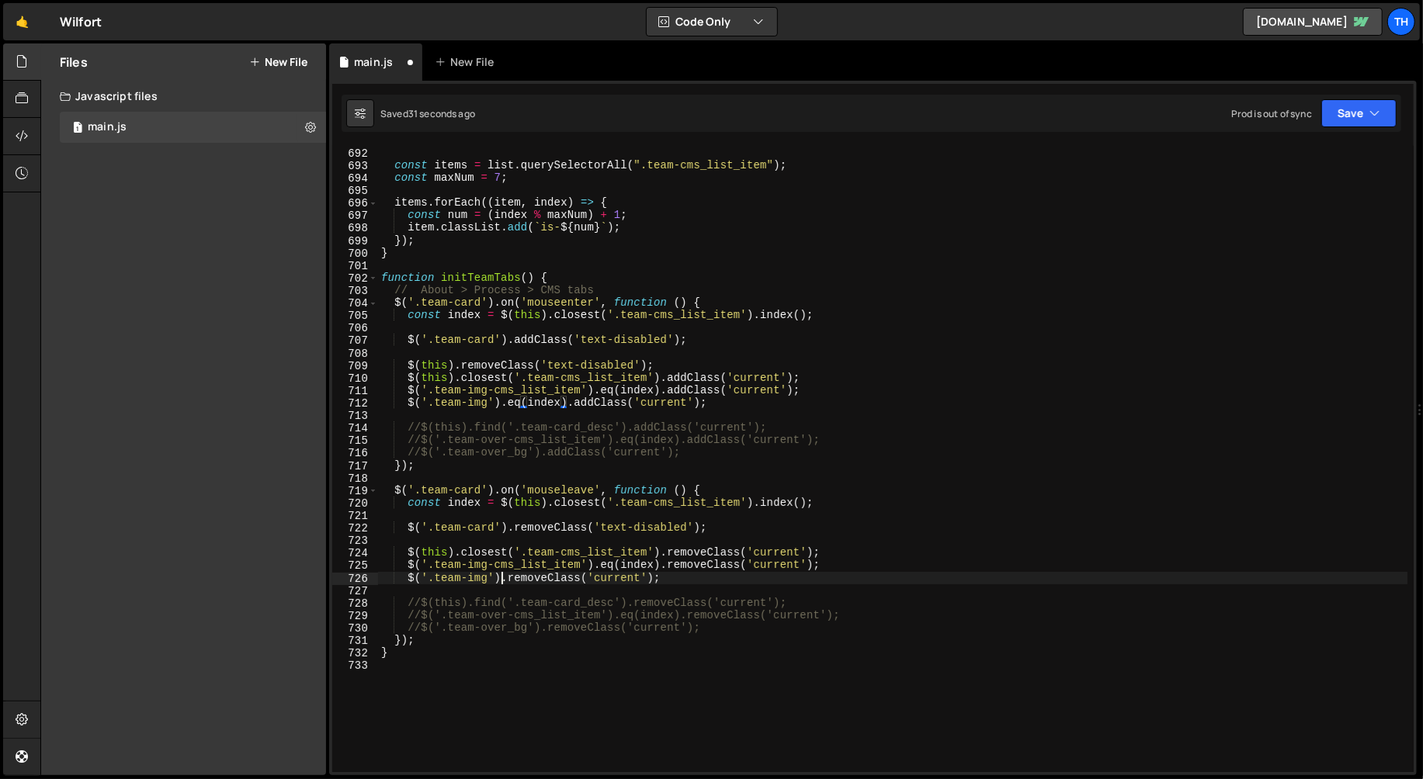
paste textarea "eq(index)."
click at [1280, 114] on button "Save" at bounding box center [1358, 113] width 75 height 28
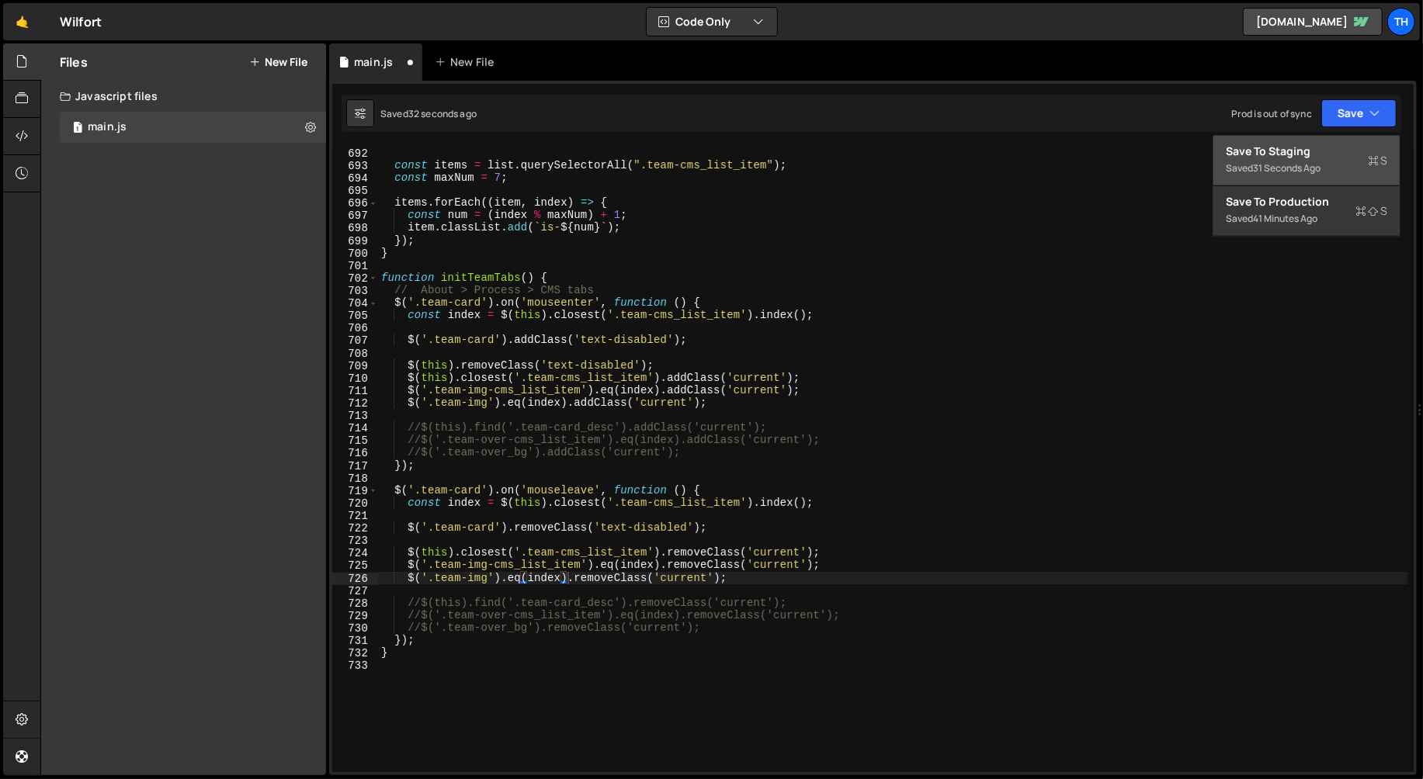
click at [1280, 154] on div "Save to Staging S" at bounding box center [1306, 152] width 161 height 16
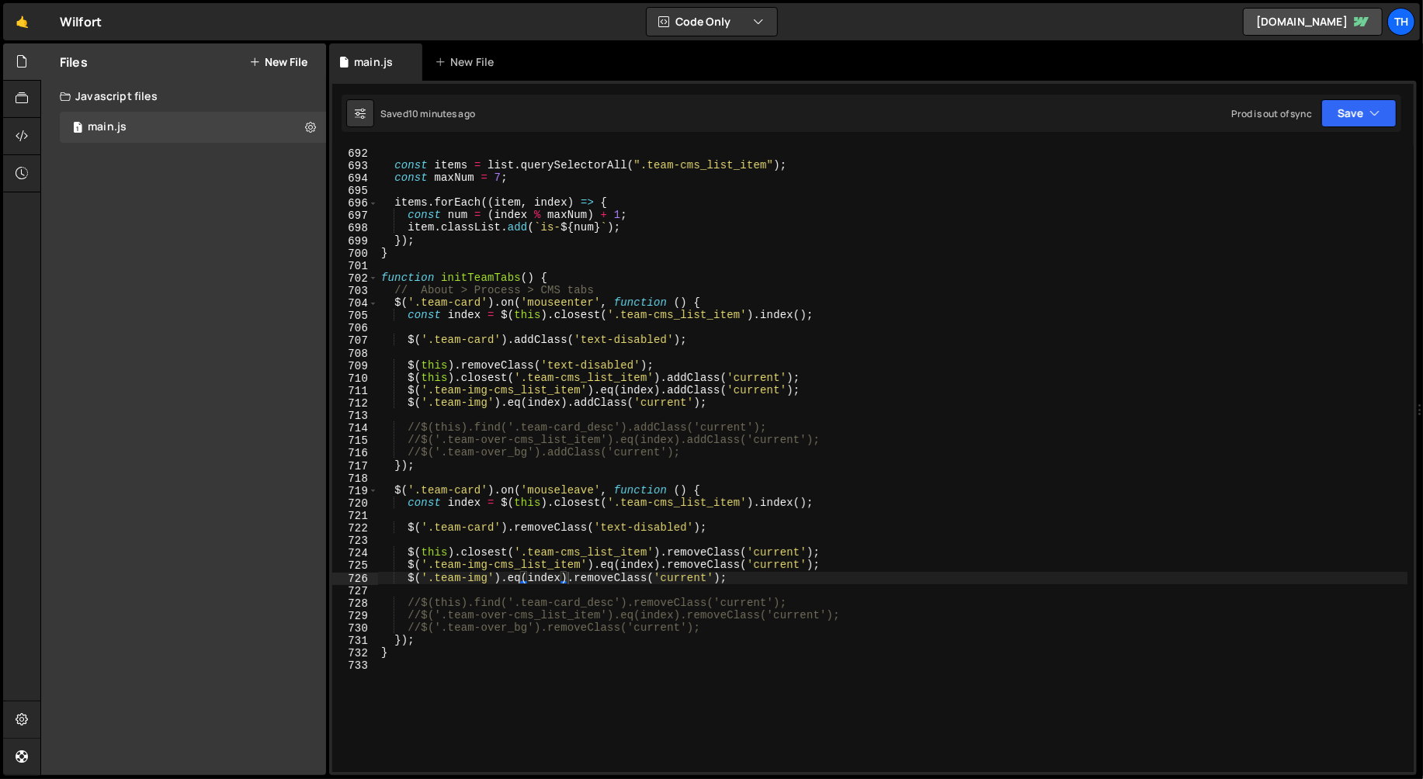
type textarea "$('.team-img').eq(index).addClass('current');"
click at [825, 401] on div "if ( ! list ) return ; const items = list . querySelectorAll ( ".team-cms_list_…" at bounding box center [893, 460] width 1030 height 652
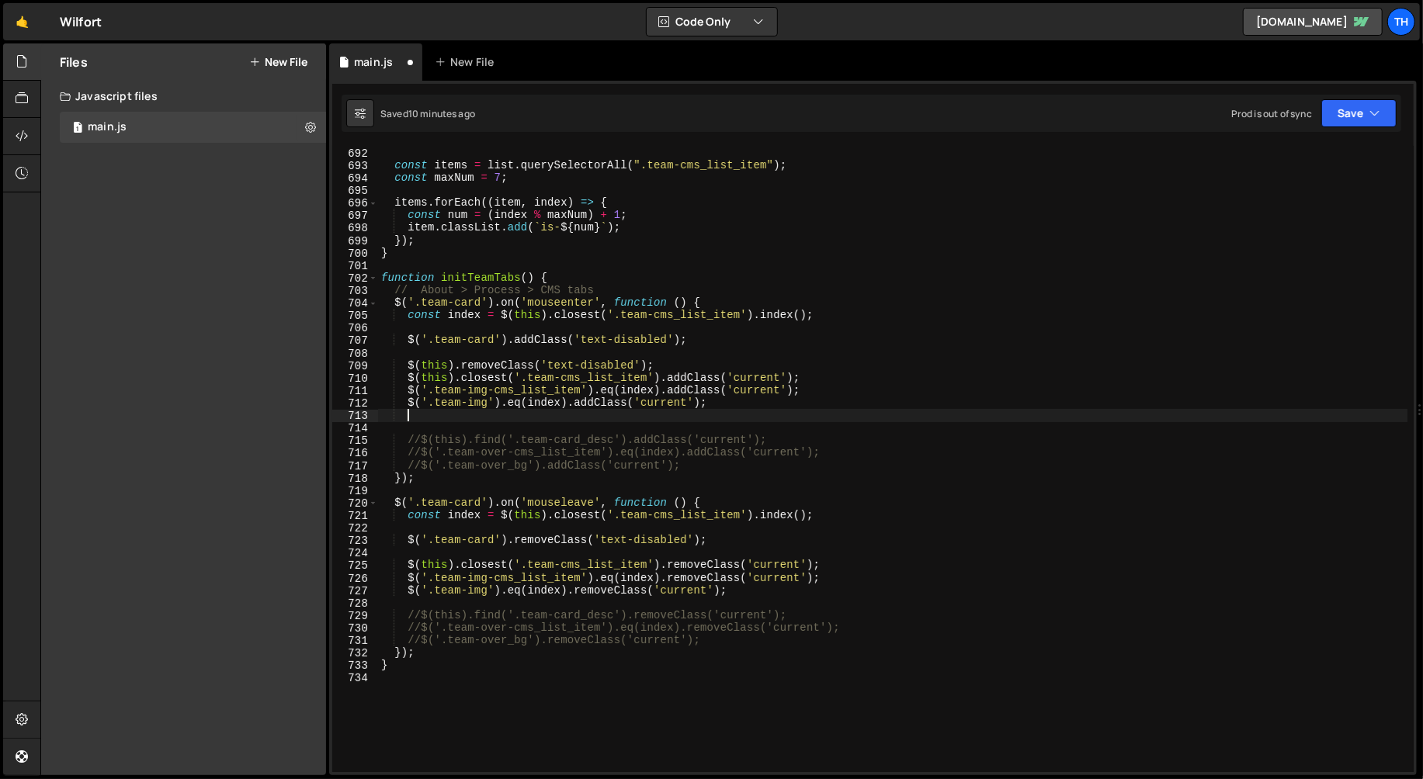
paste textarea "pop-up_team_bkt"
drag, startPoint x: 410, startPoint y: 401, endPoint x: 747, endPoint y: 401, distance: 336.9
click at [747, 401] on div "if ( ! list ) return ; const items = list . querySelectorAll ( ".team-cms_list_…" at bounding box center [893, 460] width 1030 height 652
type textarea "$('.team-img').eq(index).addClass('current');"
click at [747, 387] on div at bounding box center [747, 387] width 0 height 0
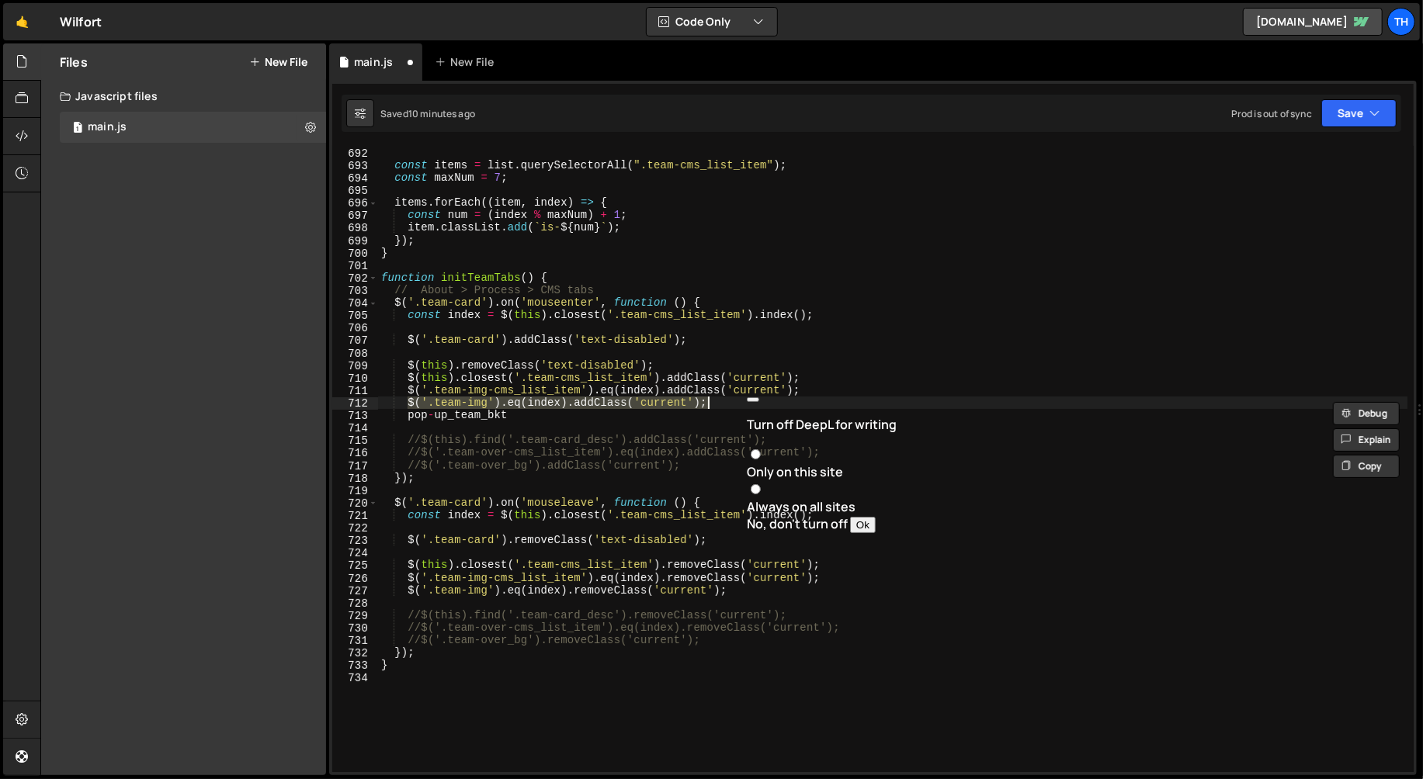
click at [713, 403] on div "if ( ! list ) return ; const items = list . querySelectorAll ( ".team-cms_list_…" at bounding box center [892, 459] width 1029 height 627
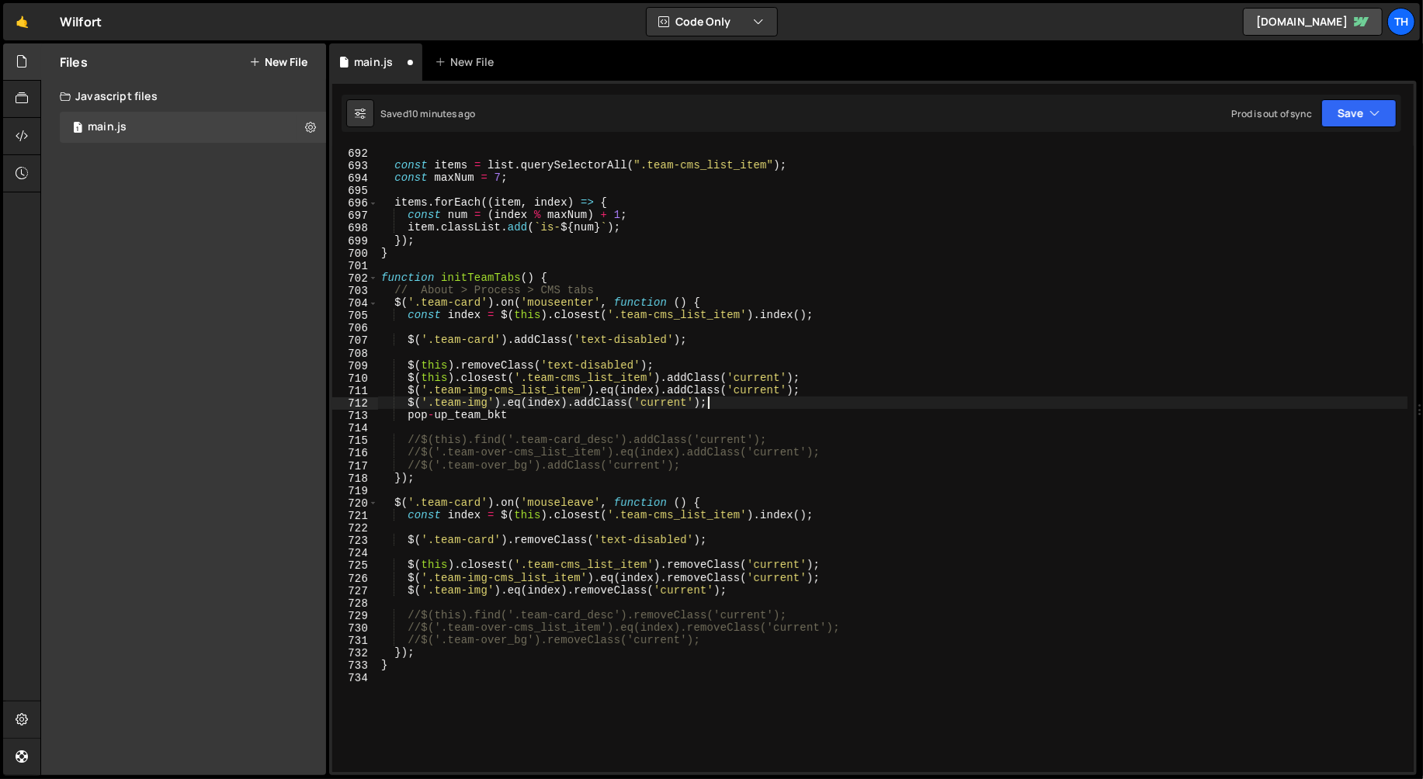
click at [723, 399] on div "if ( ! list ) return ; const items = list . querySelectorAll ( ".team-cms_list_…" at bounding box center [893, 460] width 1030 height 652
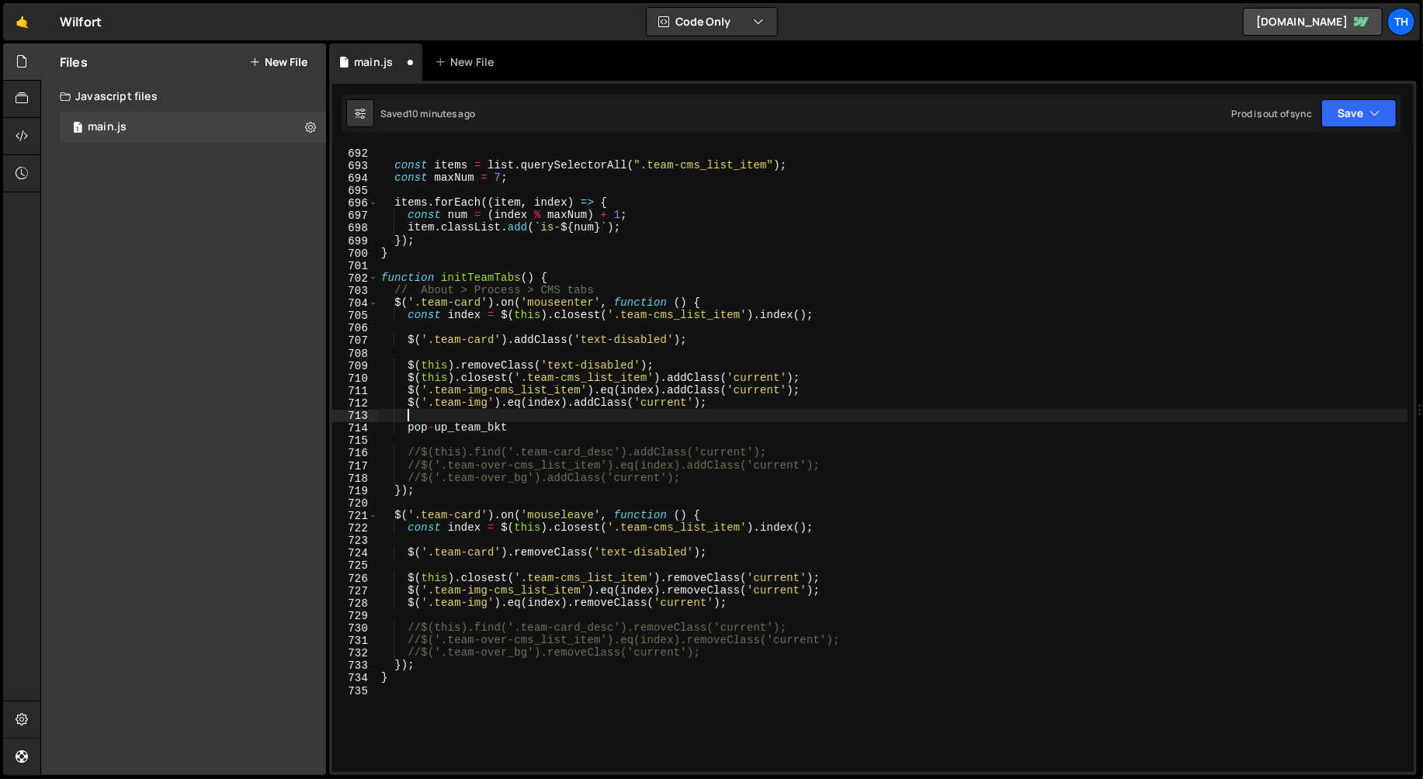
paste textarea "$('.team-img').eq(index).addClass('current');"
drag, startPoint x: 408, startPoint y: 429, endPoint x: 524, endPoint y: 425, distance: 116.5
click at [524, 425] on div "if ( ! list ) return ; const items = list . querySelectorAll ( ".team-cms_list_…" at bounding box center [893, 460] width 1030 height 652
type textarea "pop-up_team_bkt"
drag, startPoint x: 435, startPoint y: 413, endPoint x: 488, endPoint y: 416, distance: 53.7
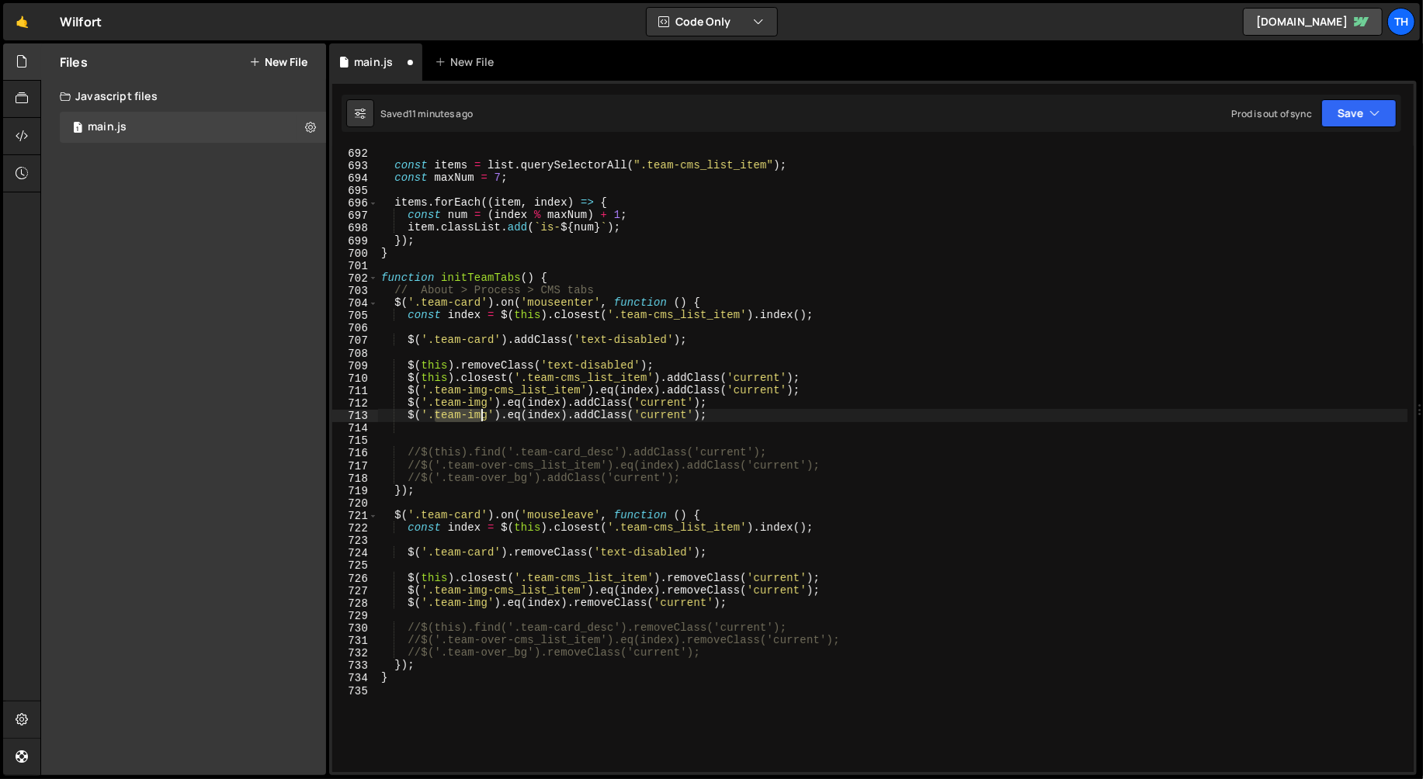
click at [488, 416] on div "if ( ! list ) return ; const items = list . querySelectorAll ( ".team-cms_list_…" at bounding box center [893, 460] width 1030 height 652
paste textarea "pop-up_team_bkt"
type textarea "$('.pop-up_team_bkt').eq(index).addClass('current');"
click at [424, 427] on div "if ( ! list ) return ; const items = list . querySelectorAll ( ".team-cms_list_…" at bounding box center [893, 460] width 1030 height 652
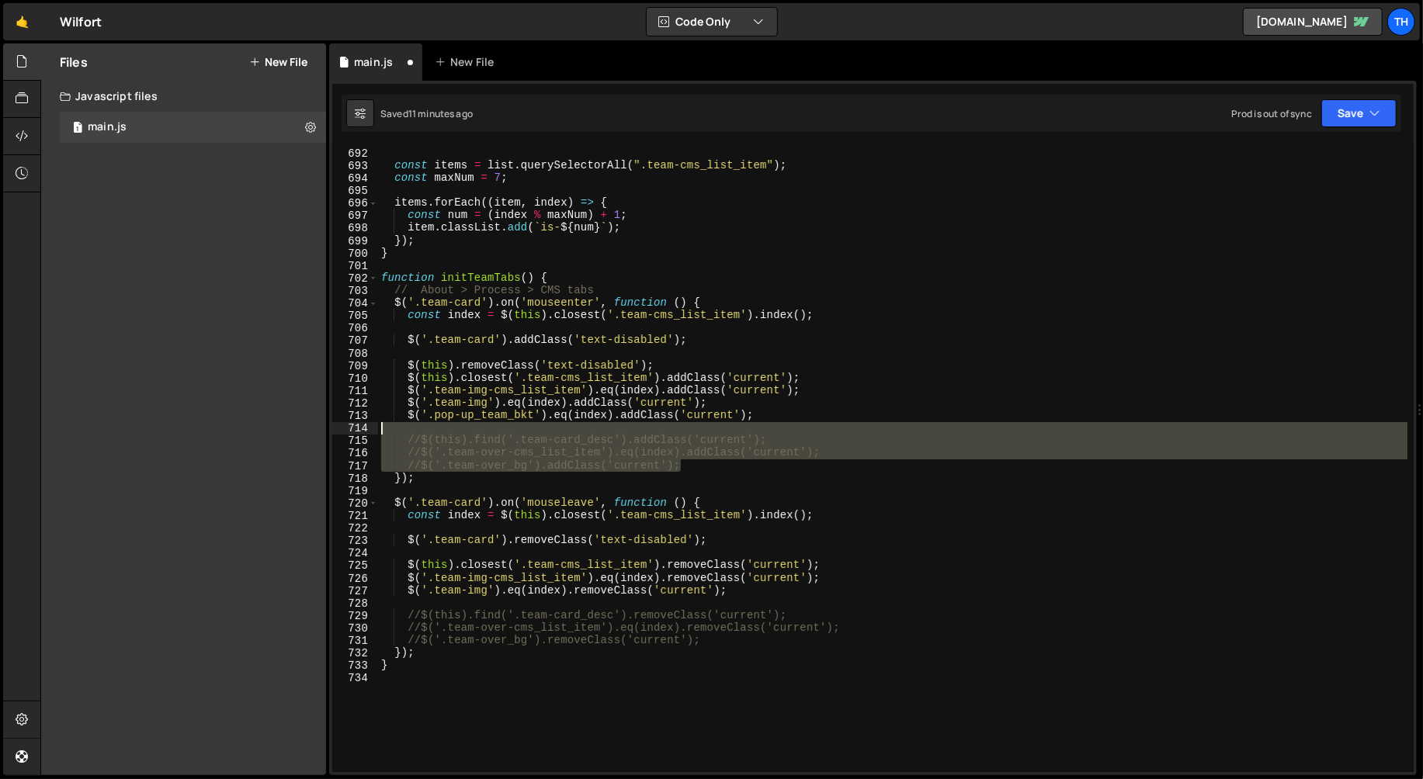
drag, startPoint x: 707, startPoint y: 466, endPoint x: 294, endPoint y: 429, distance: 414.6
click at [294, 429] on div "Files New File Create your first file Get started by starting a Javascript or C…" at bounding box center [731, 409] width 1383 height 733
type textarea "//$(this).find('.team-card_desc').addClass('current');"
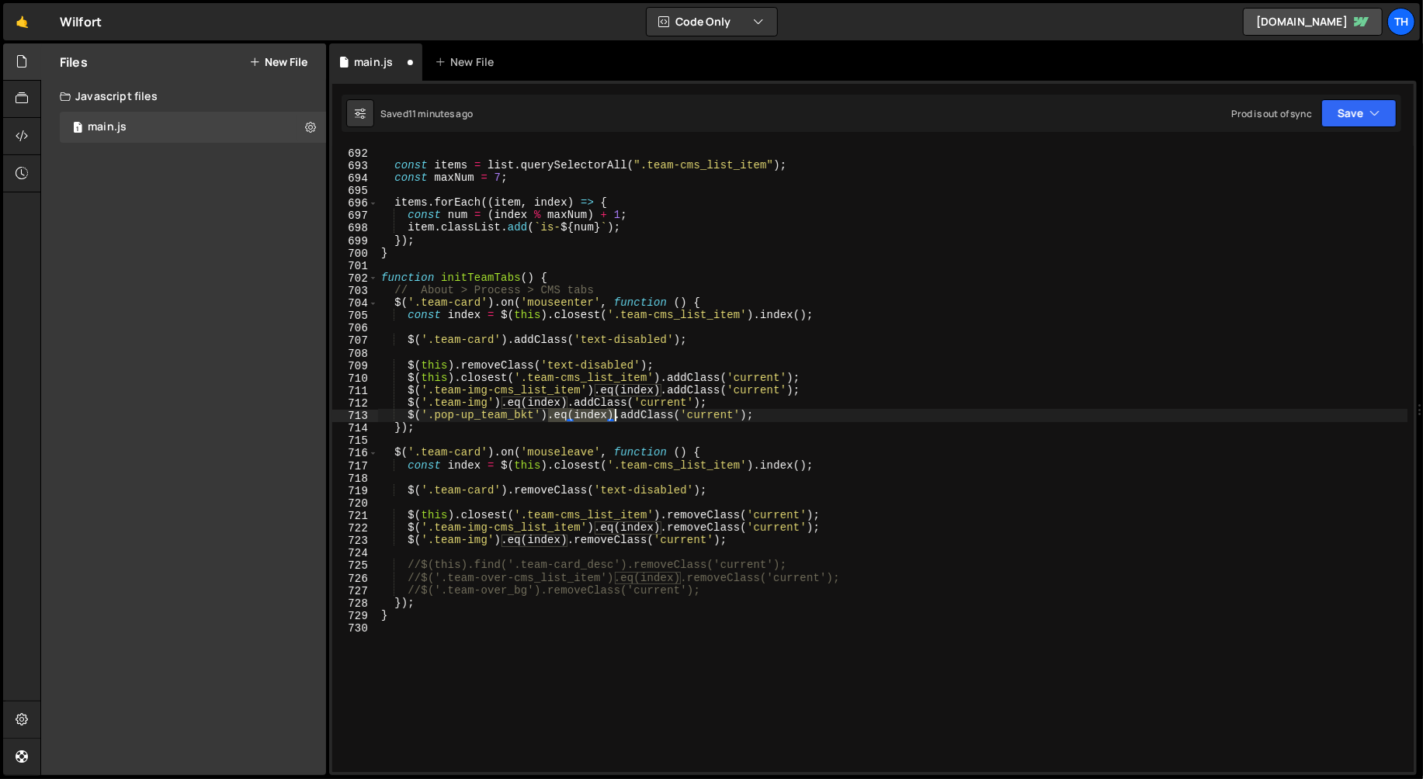
drag, startPoint x: 547, startPoint y: 416, endPoint x: 612, endPoint y: 420, distance: 64.6
click at [612, 420] on div "if ( ! list ) return ; const items = list . querySelectorAll ( ".team-cms_list_…" at bounding box center [893, 460] width 1030 height 652
drag, startPoint x: 724, startPoint y: 414, endPoint x: 276, endPoint y: 414, distance: 447.2
click at [276, 414] on div "Files New File Create your first file Get started by starting a Javascript or C…" at bounding box center [731, 409] width 1383 height 733
click at [746, 543] on div "if ( ! list ) return ; const items = list . querySelectorAll ( ".team-cms_list_…" at bounding box center [893, 460] width 1030 height 652
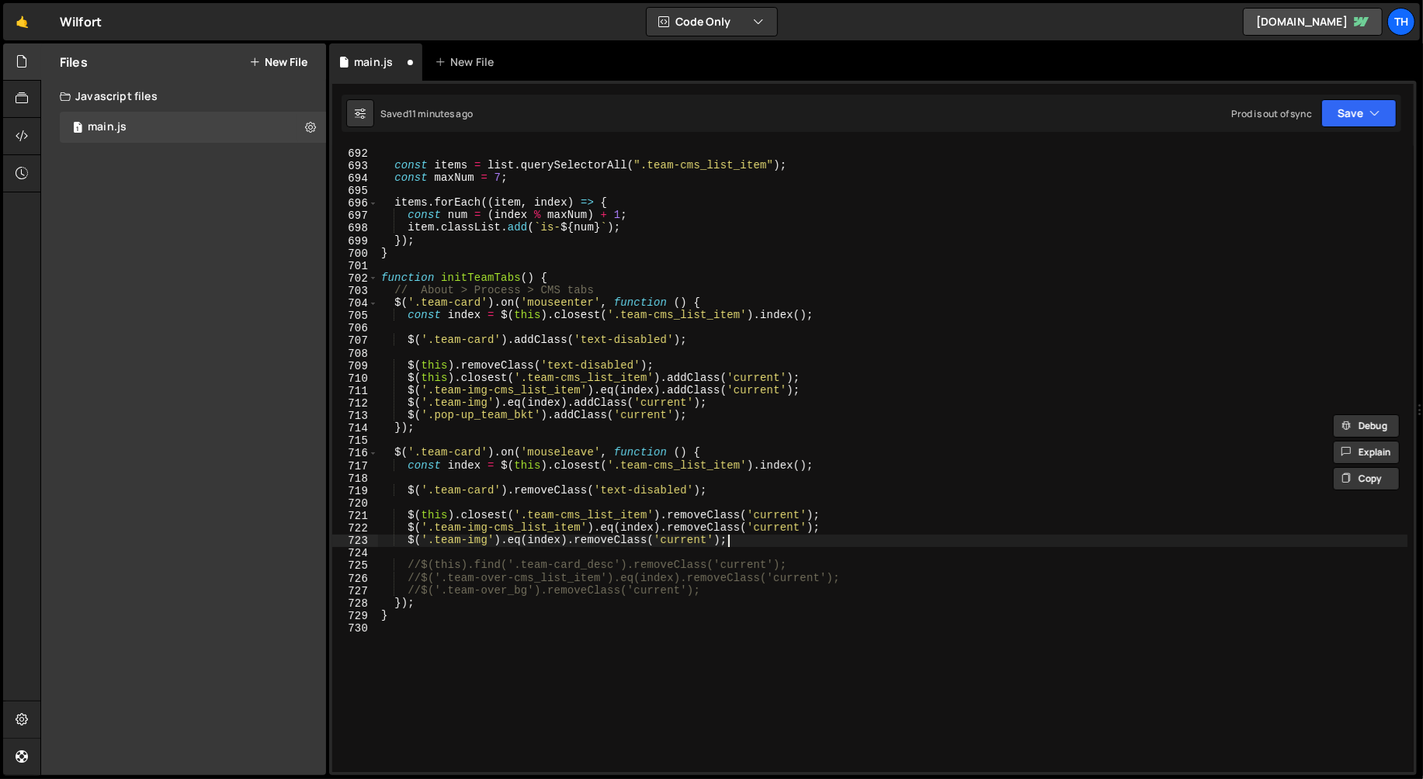
type textarea "$('.team-img').eq(index).removeClass('current');"
paste textarea "$('.pop-up_team_bkt').addClass('current');"
drag, startPoint x: 432, startPoint y: 553, endPoint x: 408, endPoint y: 550, distance: 24.2
click at [408, 550] on div "if ( ! list ) return ; const items = list . querySelectorAll ( ".team-cms_list_…" at bounding box center [893, 460] width 1030 height 652
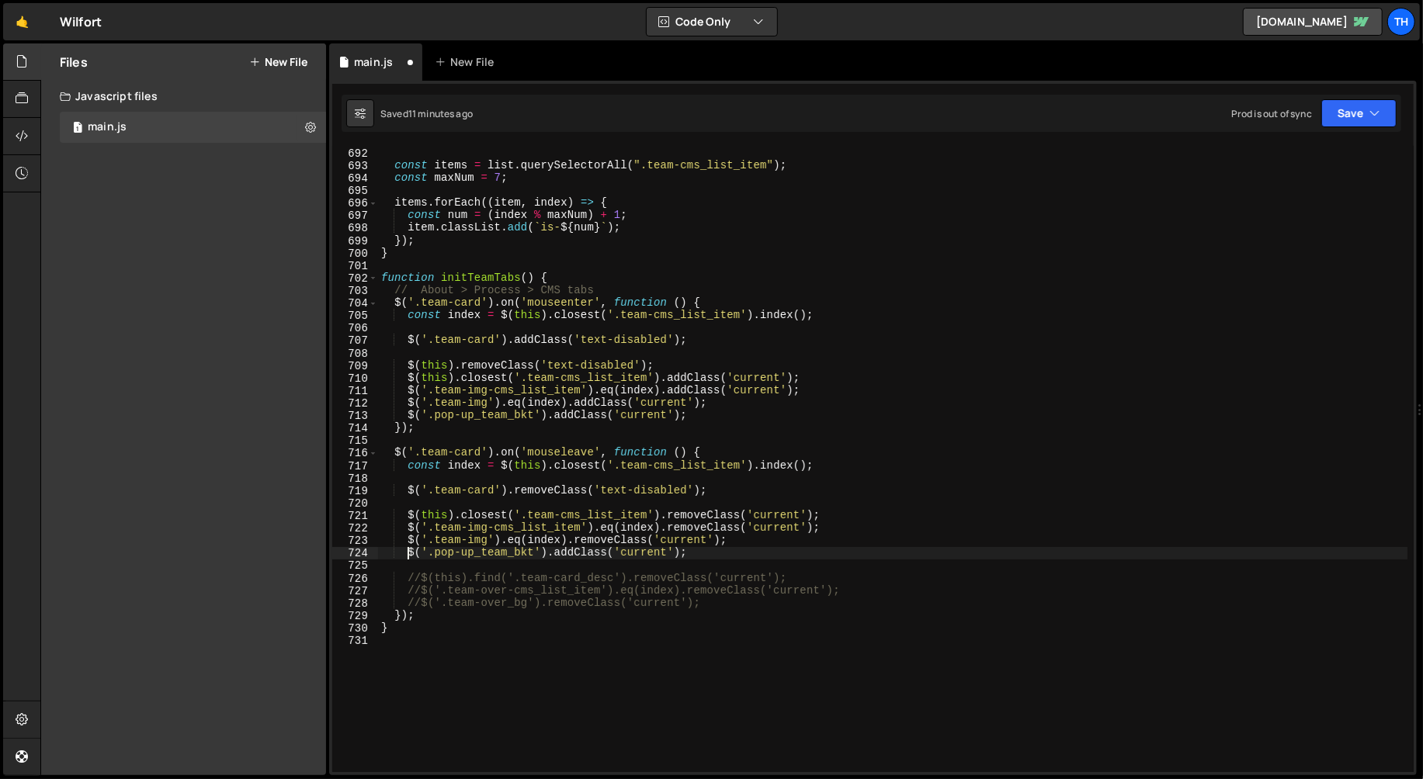
click at [640, 536] on div "if ( ! list ) return ; const items = list . querySelectorAll ( ".team-cms_list_…" at bounding box center [893, 460] width 1030 height 652
click at [596, 547] on div "if ( ! list ) return ; const items = list . querySelectorAll ( ".team-cms_list_…" at bounding box center [892, 459] width 1029 height 627
click at [596, 547] on div "if ( ! list ) return ; const items = list . querySelectorAll ( ".team-cms_list_…" at bounding box center [893, 460] width 1030 height 652
click at [592, 550] on div "if ( ! list ) return ; const items = list . querySelectorAll ( ".team-cms_list_…" at bounding box center [893, 460] width 1030 height 652
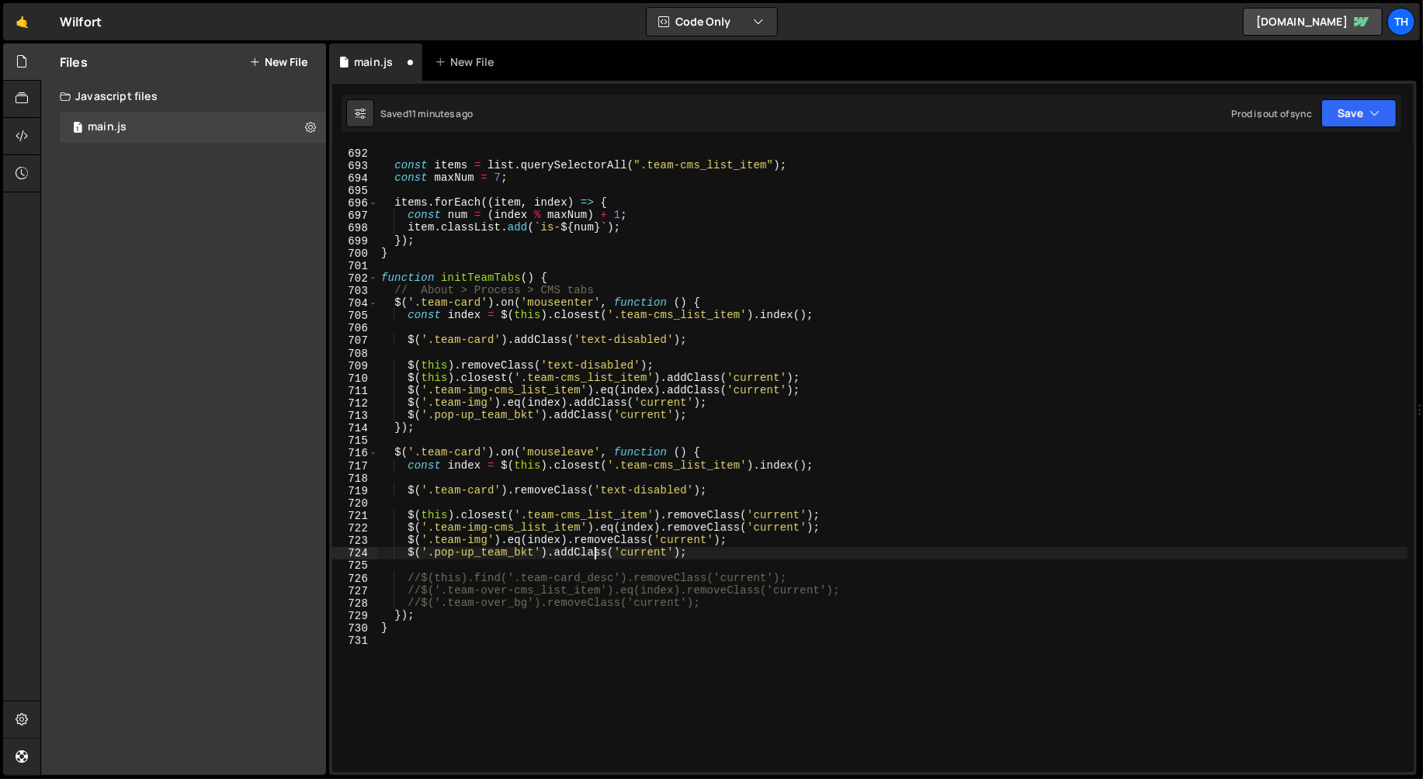
click at [592, 550] on div "if ( ! list ) return ; const items = list . querySelectorAll ( ".team-cms_list_…" at bounding box center [893, 460] width 1030 height 652
paste textarea "remove"
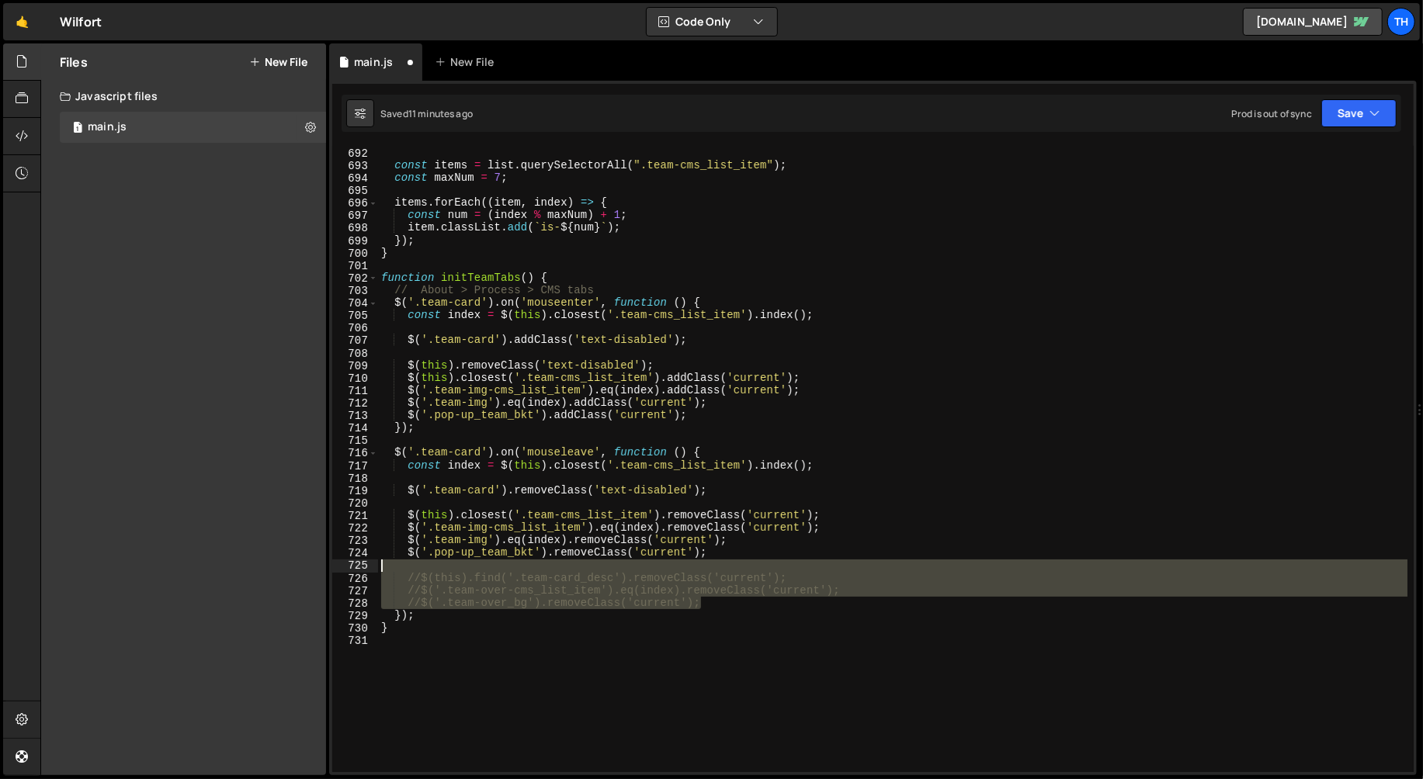
drag, startPoint x: 722, startPoint y: 605, endPoint x: 325, endPoint y: 570, distance: 399.0
click at [325, 570] on div "Files New File Create your first file Get started by starting a Javascript or C…" at bounding box center [731, 409] width 1383 height 733
type textarea "//$(this).find('.team-card_desc').removeClass('current');"
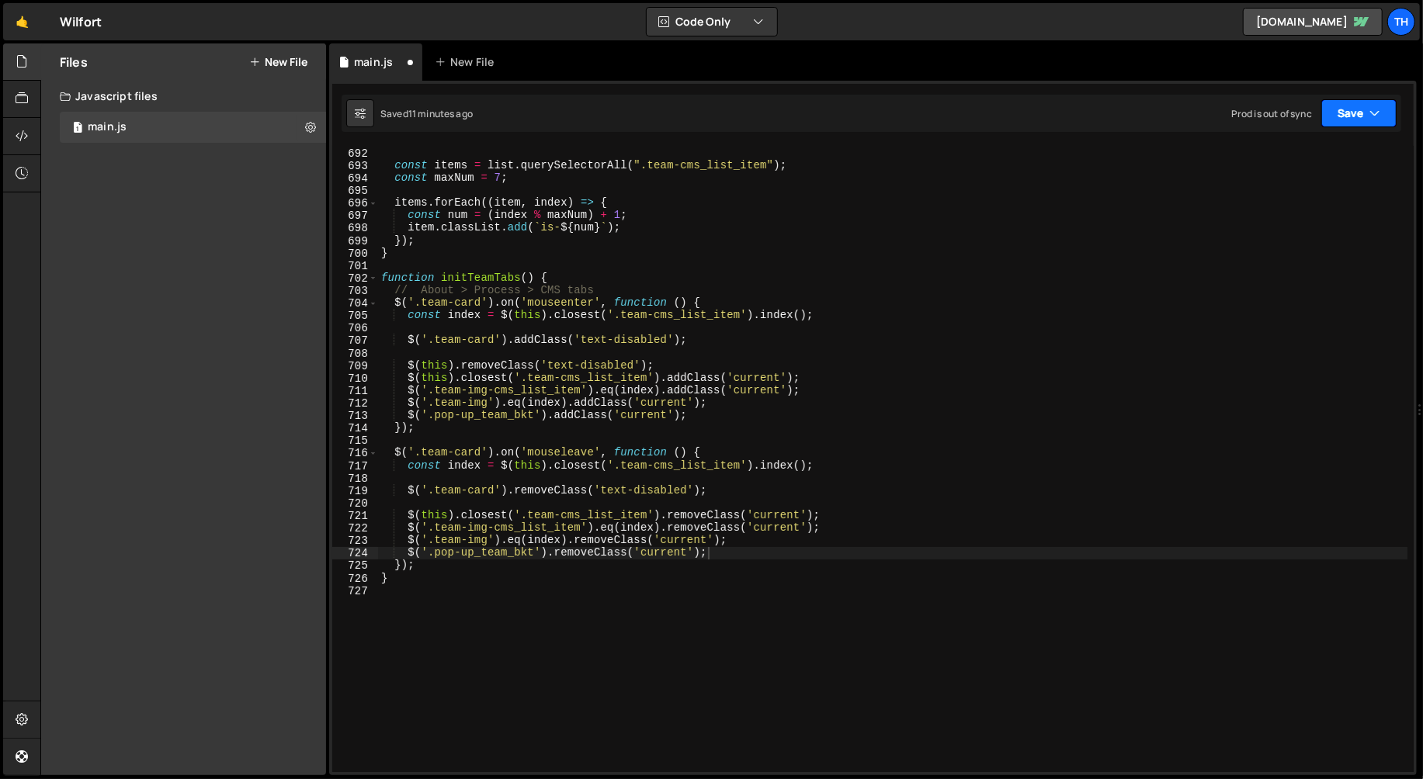
click at [1280, 112] on button "Save" at bounding box center [1358, 113] width 75 height 28
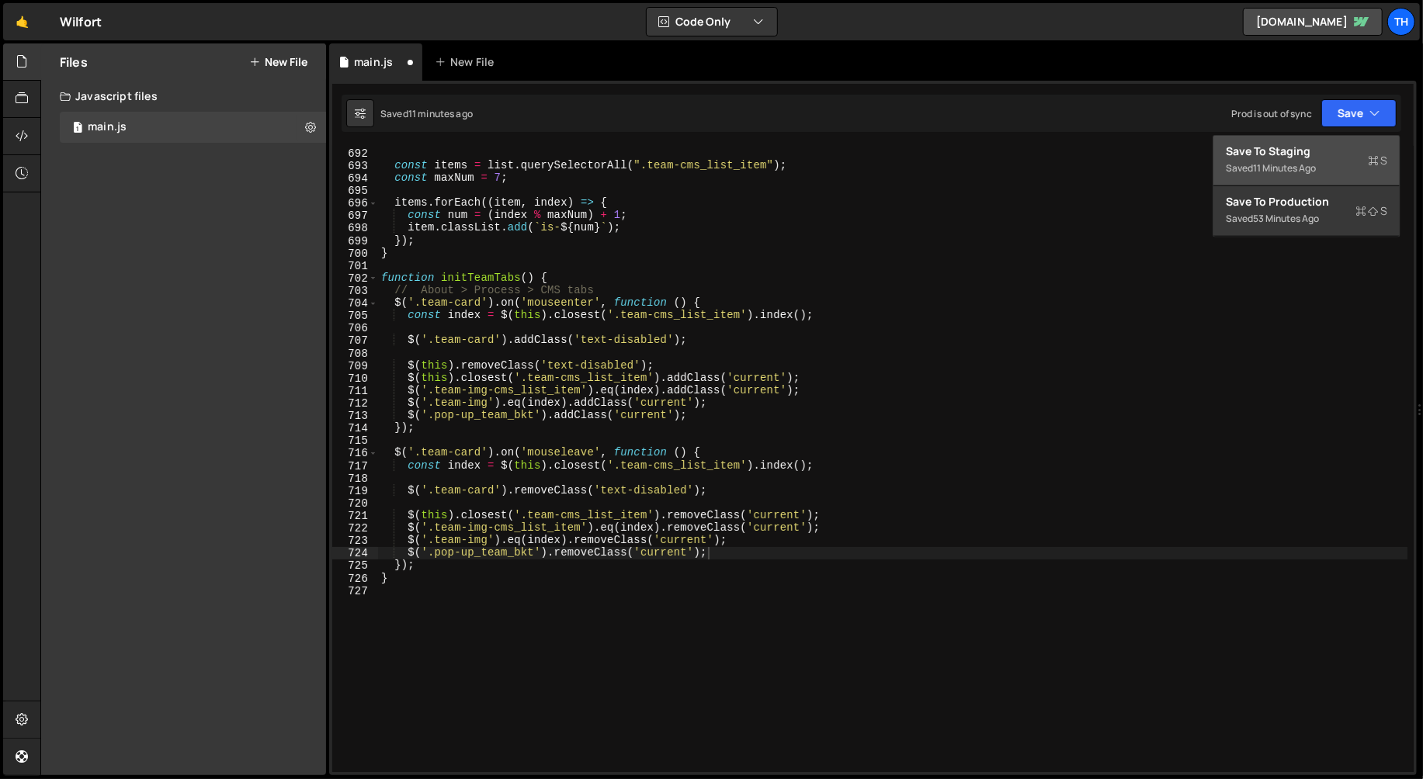
click at [1280, 141] on button "Save to Staging S Saved 11 minutes ago" at bounding box center [1306, 161] width 186 height 50
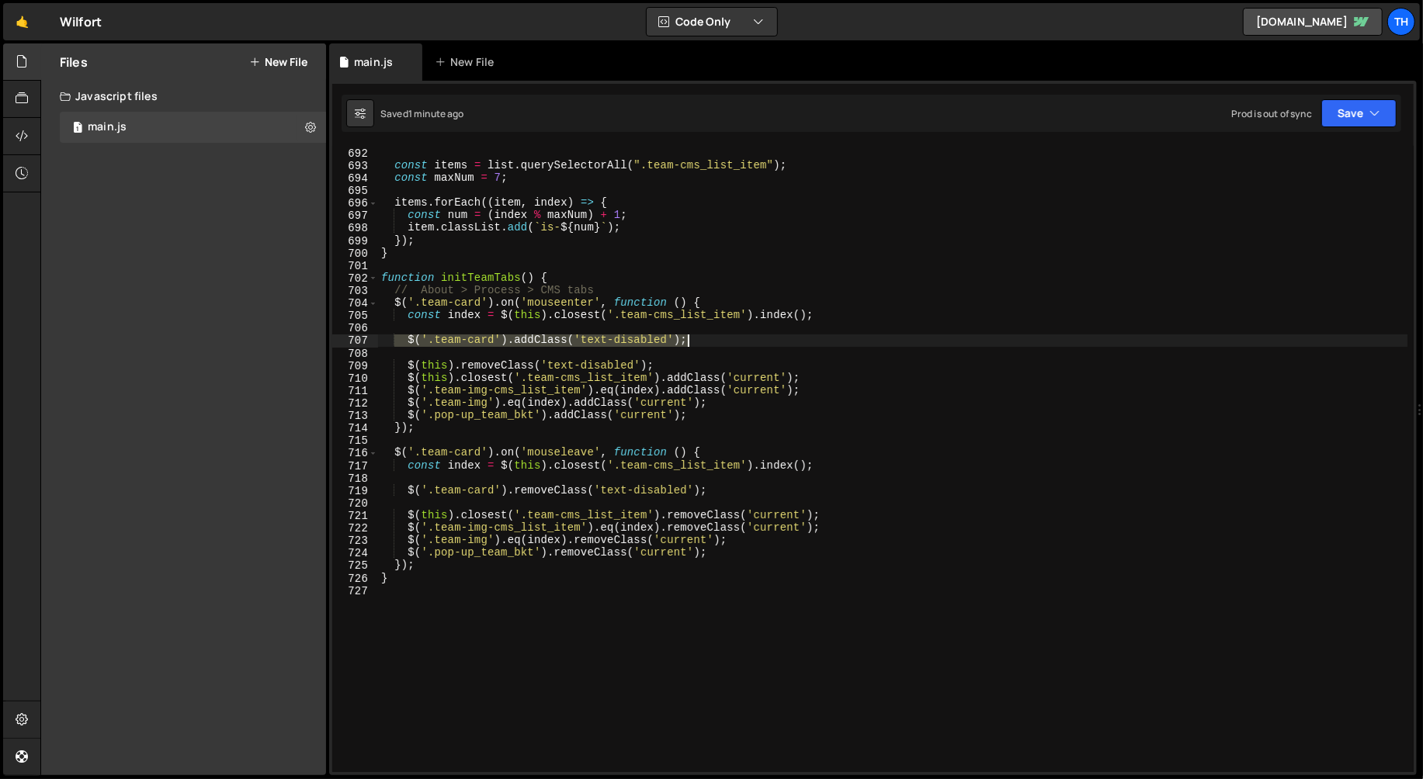
drag, startPoint x: 398, startPoint y: 343, endPoint x: 687, endPoint y: 344, distance: 289.6
click at [687, 344] on div "if ( ! list ) return ; const items = list . querySelectorAll ( ".team-cms_list_…" at bounding box center [893, 460] width 1030 height 652
click at [550, 345] on div "if ( ! list ) return ; const items = list . querySelectorAll ( ".team-cms_list_…" at bounding box center [892, 459] width 1029 height 627
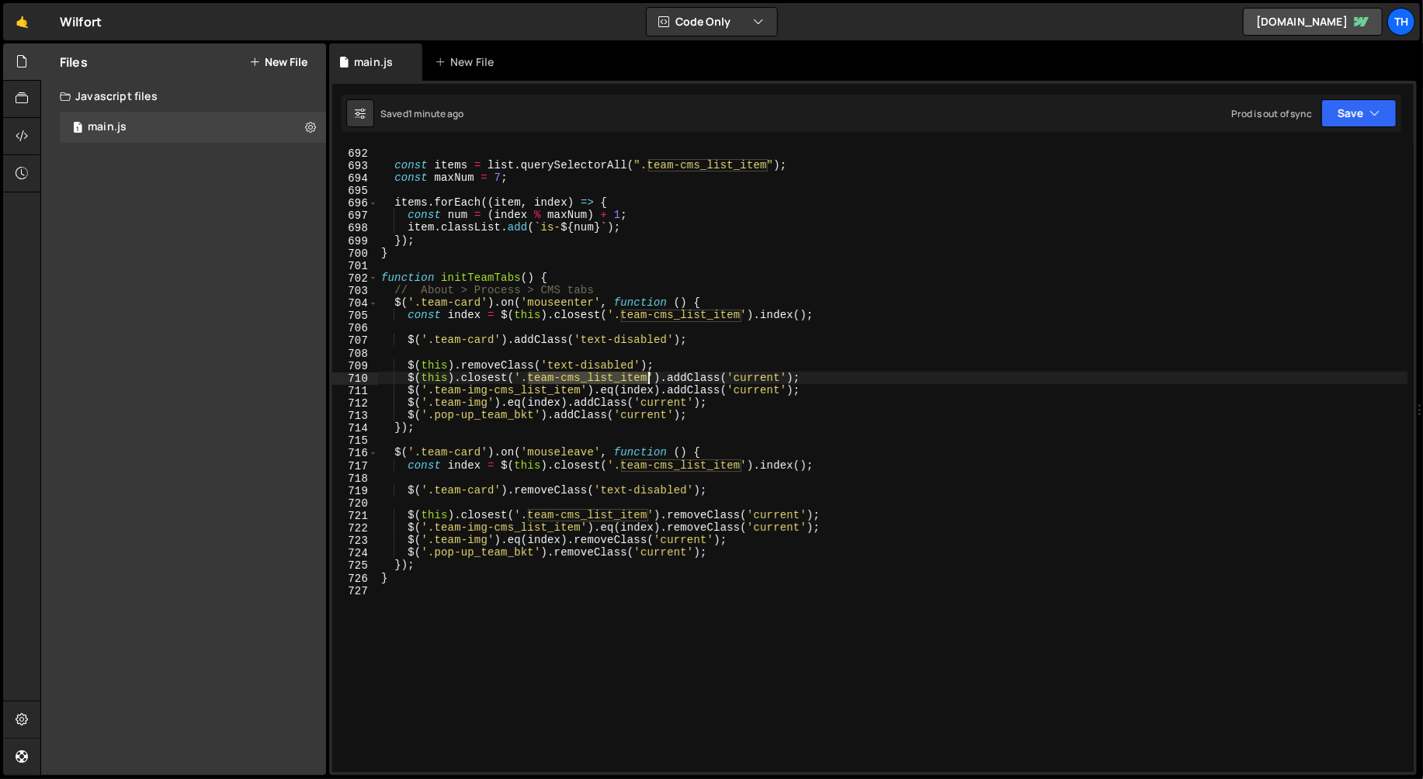
drag, startPoint x: 530, startPoint y: 377, endPoint x: 646, endPoint y: 375, distance: 115.7
click at [646, 375] on div "if ( ! list ) return ; const items = list . querySelectorAll ( ".team-cms_list_…" at bounding box center [893, 460] width 1030 height 652
drag, startPoint x: 436, startPoint y: 389, endPoint x: 578, endPoint y: 390, distance: 142.9
click at [578, 390] on div "if ( ! list ) return ; const items = list . querySelectorAll ( ".team-cms_list_…" at bounding box center [893, 460] width 1030 height 652
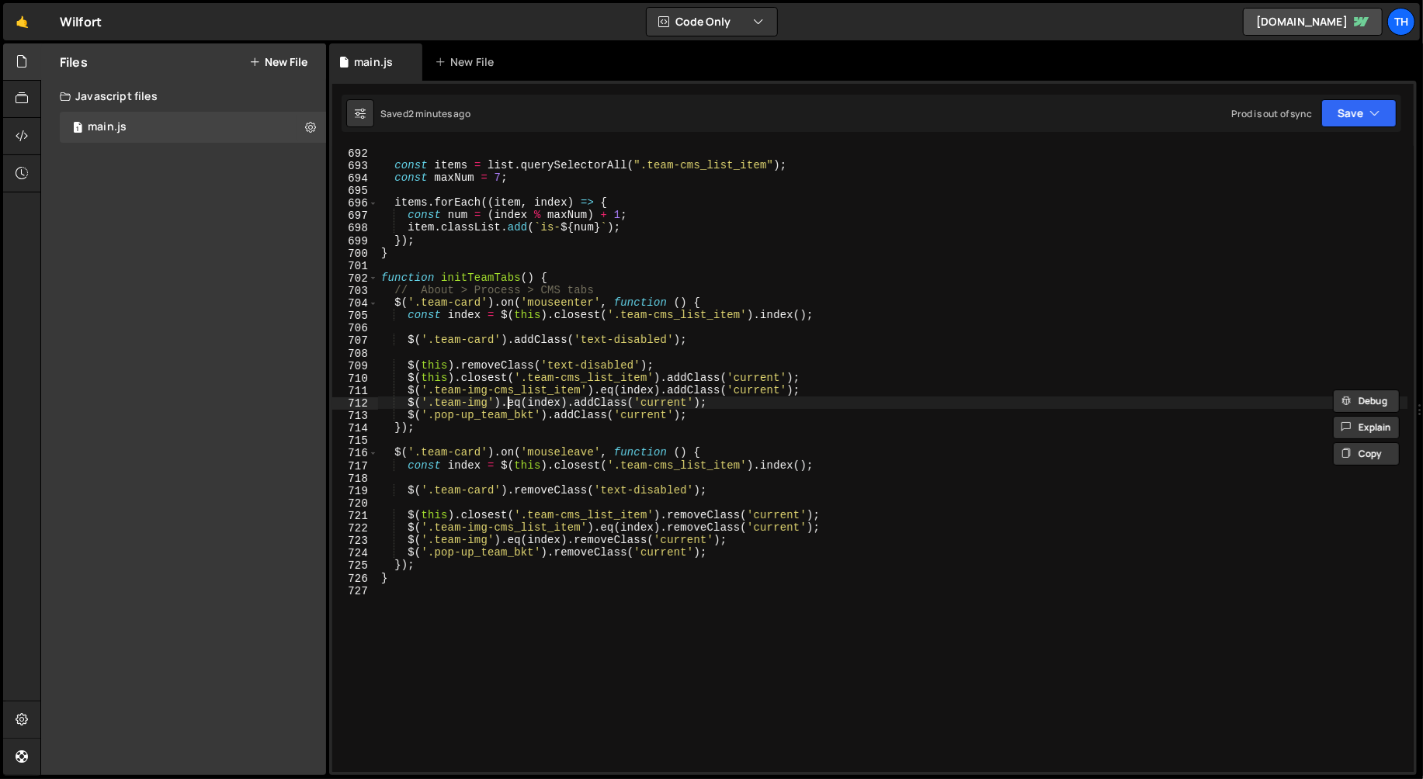
click at [507, 398] on div "if ( ! list ) return ; const items = list . querySelectorAll ( ".team-cms_list_…" at bounding box center [893, 460] width 1030 height 652
drag, startPoint x: 435, startPoint y: 399, endPoint x: 492, endPoint y: 410, distance: 58.5
click at [485, 400] on div "if ( ! list ) return ; const items = list . querySelectorAll ( ".team-cms_list_…" at bounding box center [893, 460] width 1030 height 652
click at [456, 367] on div "if ( ! list ) return ; const items = list . querySelectorAll ( ".team-cms_list_…" at bounding box center [893, 460] width 1030 height 652
drag, startPoint x: 434, startPoint y: 414, endPoint x: 533, endPoint y: 416, distance: 99.4
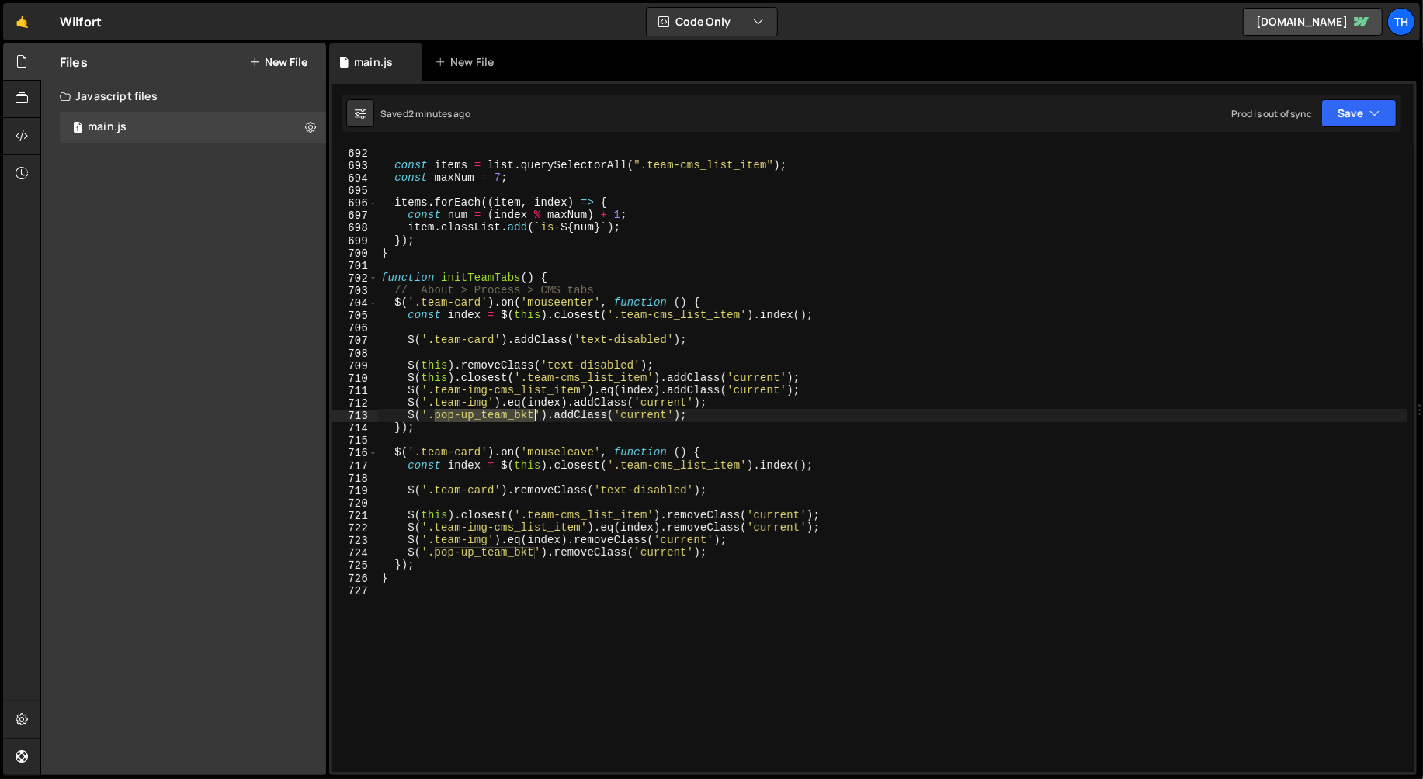
click at [533, 416] on div "if ( ! list ) return ; const items = list . querySelectorAll ( ".team-cms_list_…" at bounding box center [893, 460] width 1030 height 652
click at [393, 366] on div "if ( ! list ) return ; const items = list . querySelectorAll ( ".team-cms_list_…" at bounding box center [893, 460] width 1030 height 652
type textarea "$(this).removeClass('text-disabled');"
click at [377, 280] on div "702" at bounding box center [355, 279] width 46 height 12
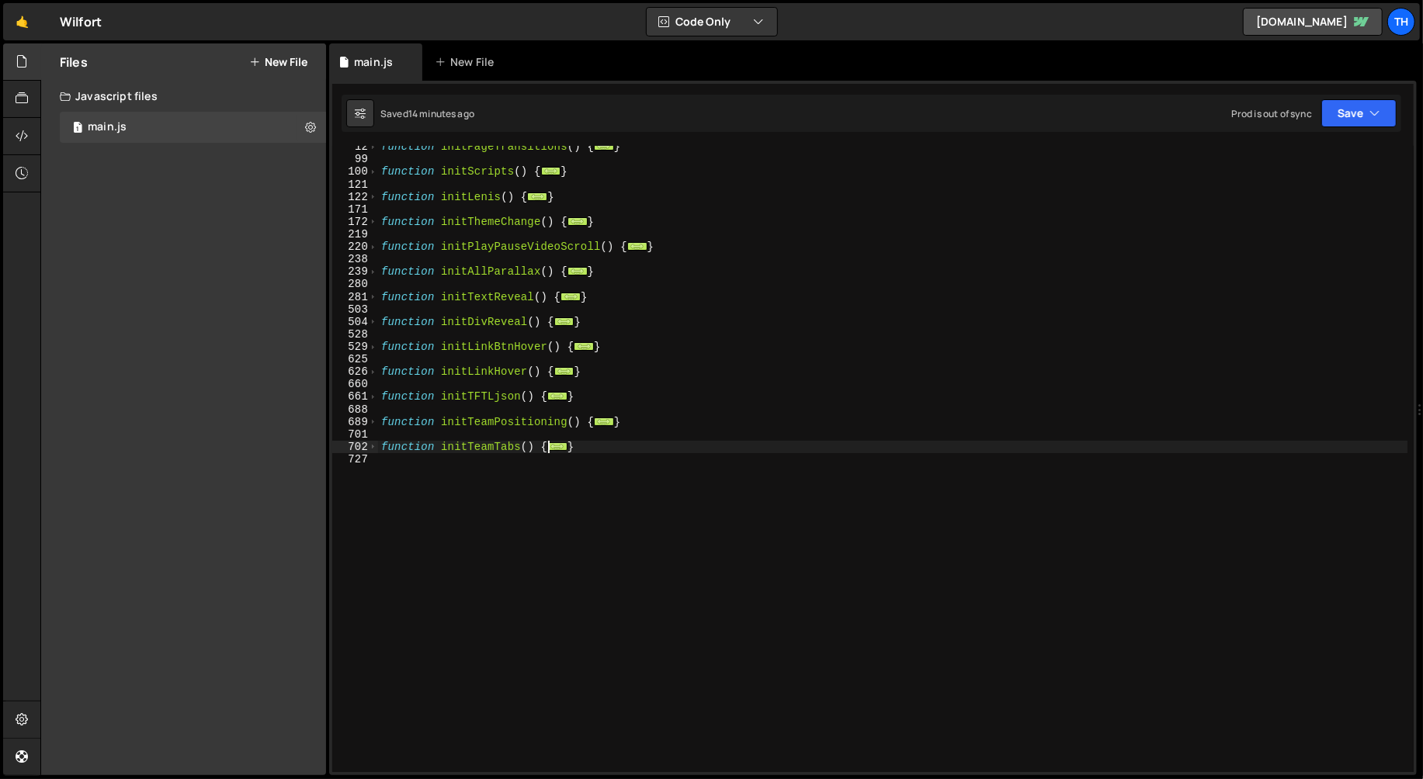
click at [422, 516] on div "function initPageTransitions ( ) { ... } function initScripts ( ) { ... } funct…" at bounding box center [893, 467] width 1030 height 652
click at [479, 475] on div "function initPageTransitions ( ) { ... } function initScripts ( ) { ... } funct…" at bounding box center [893, 467] width 1030 height 652
click at [369, 451] on span at bounding box center [373, 447] width 9 height 12
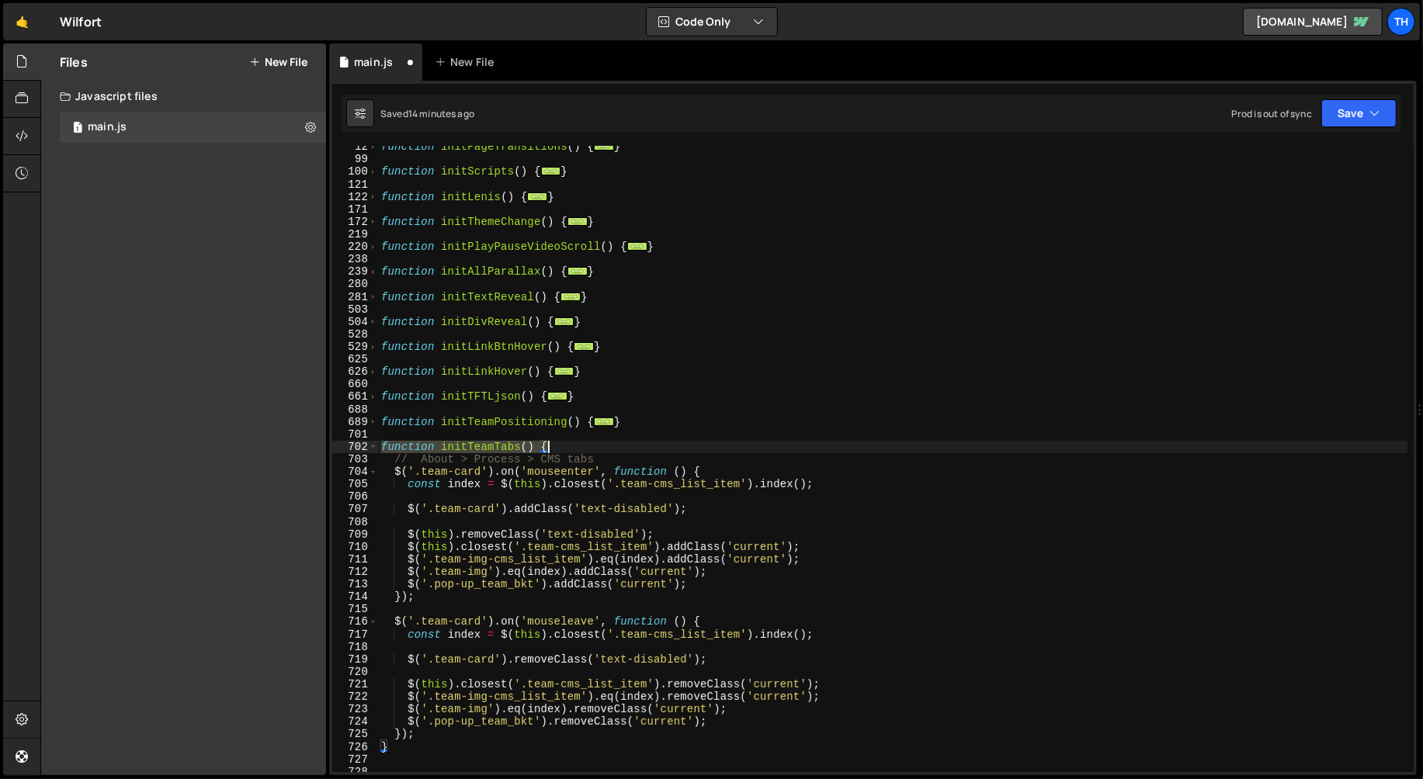
drag, startPoint x: 381, startPoint y: 446, endPoint x: 591, endPoint y: 444, distance: 209.6
click at [591, 444] on div "function initPageTransitions ( ) { ... } function initScripts ( ) { ... } funct…" at bounding box center [893, 467] width 1030 height 652
type textarea "function initTeamTabs() {"
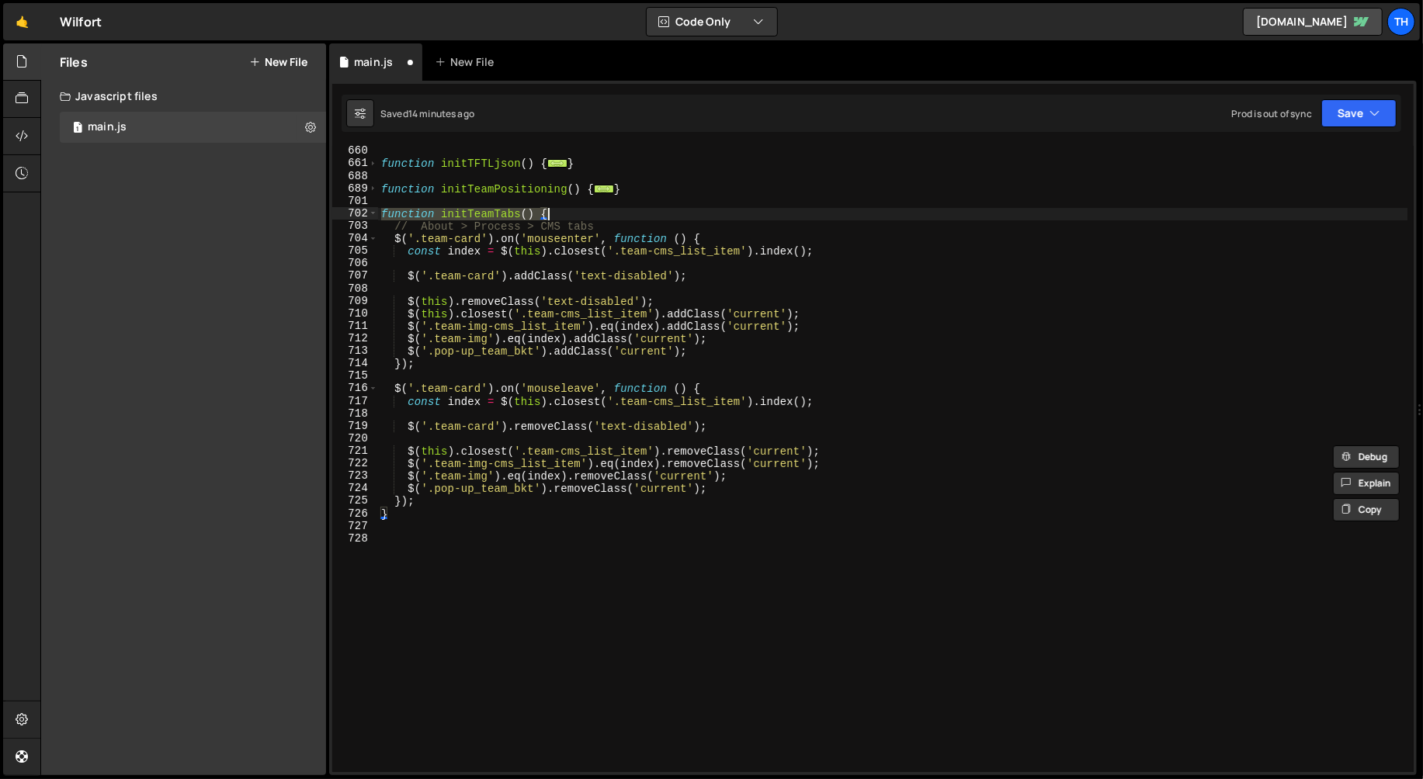
click at [475, 557] on div "function initTFTLjson ( ) { ... } function initTeamPositioning ( ) { ... } func…" at bounding box center [893, 471] width 1030 height 652
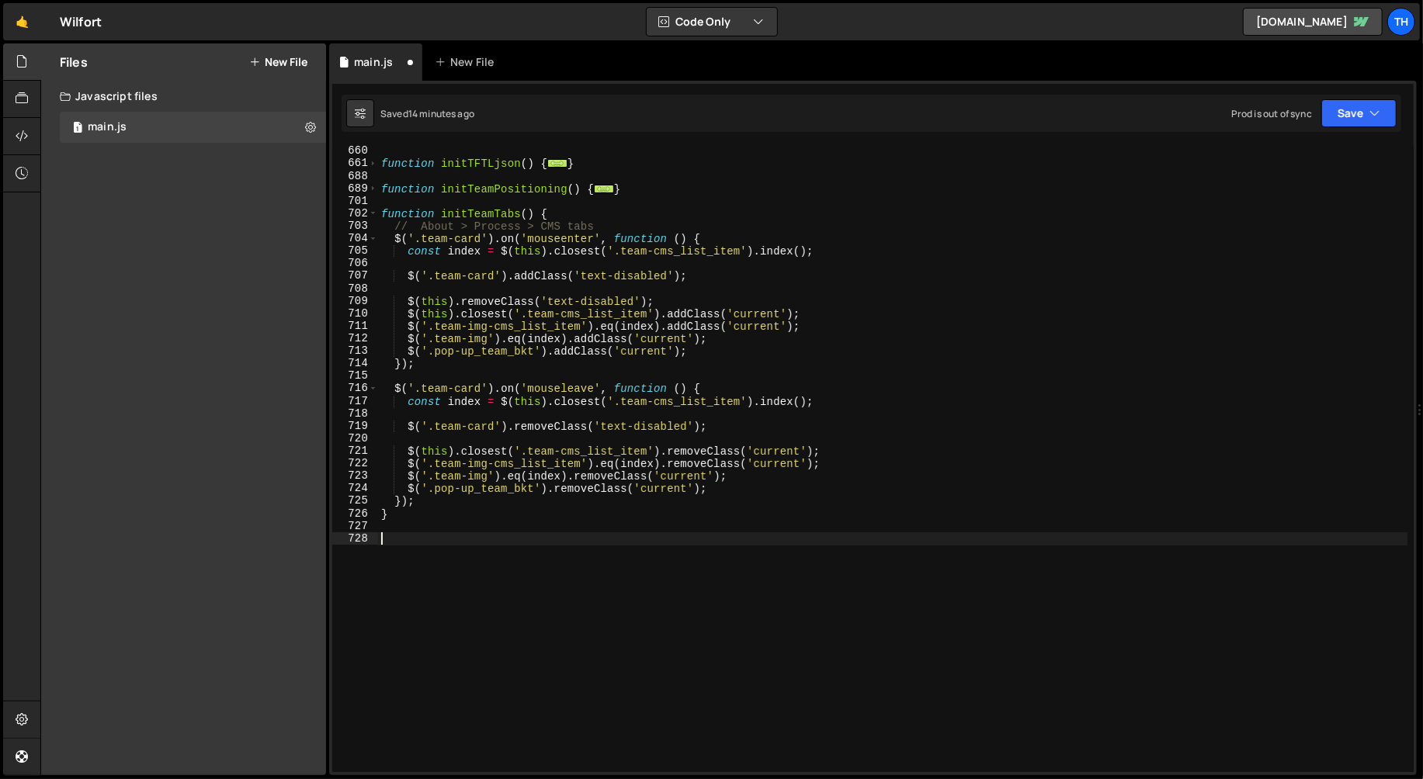
paste textarea "function initTeamTabs() {"
drag, startPoint x: 394, startPoint y: 512, endPoint x: 338, endPoint y: 516, distance: 55.3
click at [338, 516] on div "function initTeamTabs() { 660 661 688 689 701 702 703 704 705 706 707 708 709 7…" at bounding box center [872, 459] width 1081 height 627
type textarea "}"
click at [477, 564] on div "function initTFTLjson ( ) { ... } function initTeamPositioning ( ) { ... } func…" at bounding box center [893, 471] width 1030 height 652
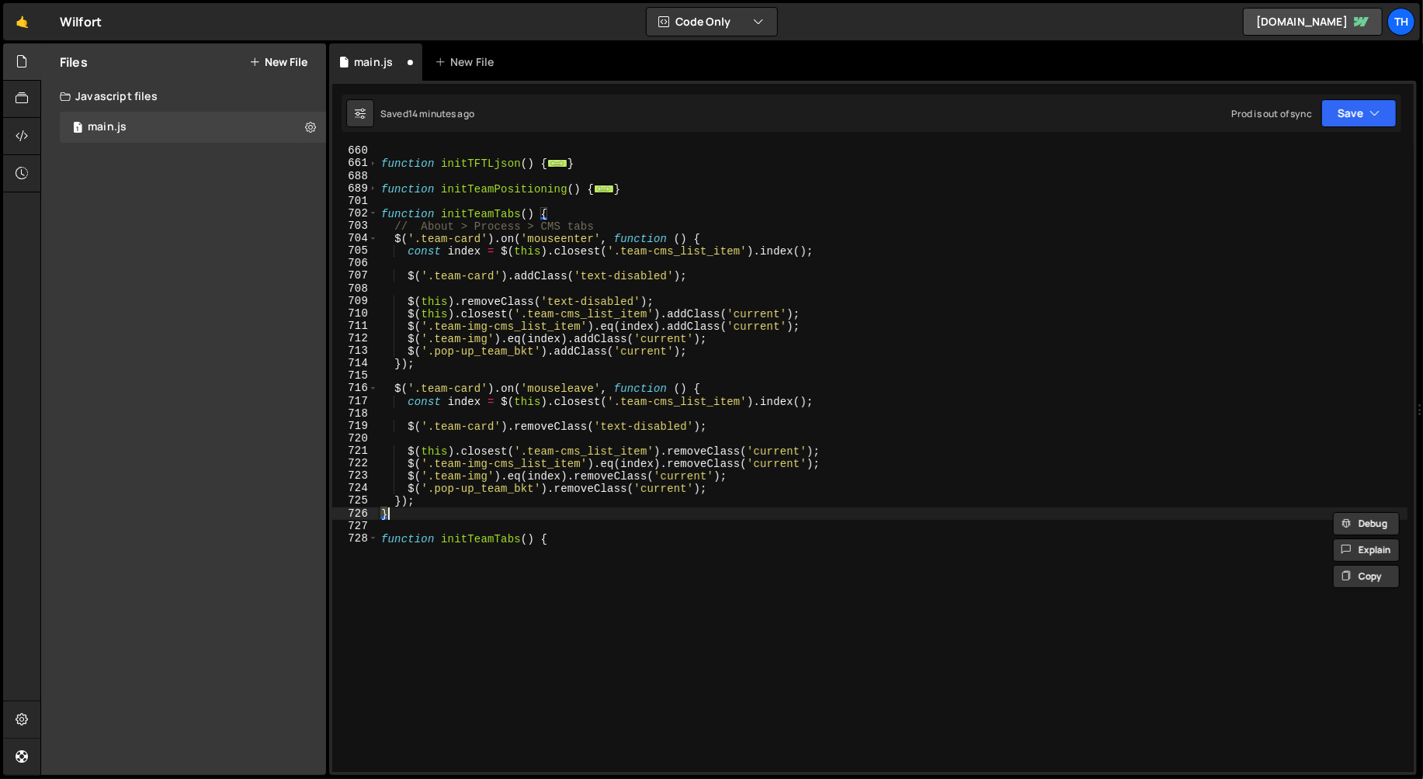
click at [571, 569] on div "function initTFTLjson ( ) { ... } function initTeamPositioning ( ) { ... } func…" at bounding box center [893, 471] width 1030 height 652
type textarea "function initTeamTabs() {"
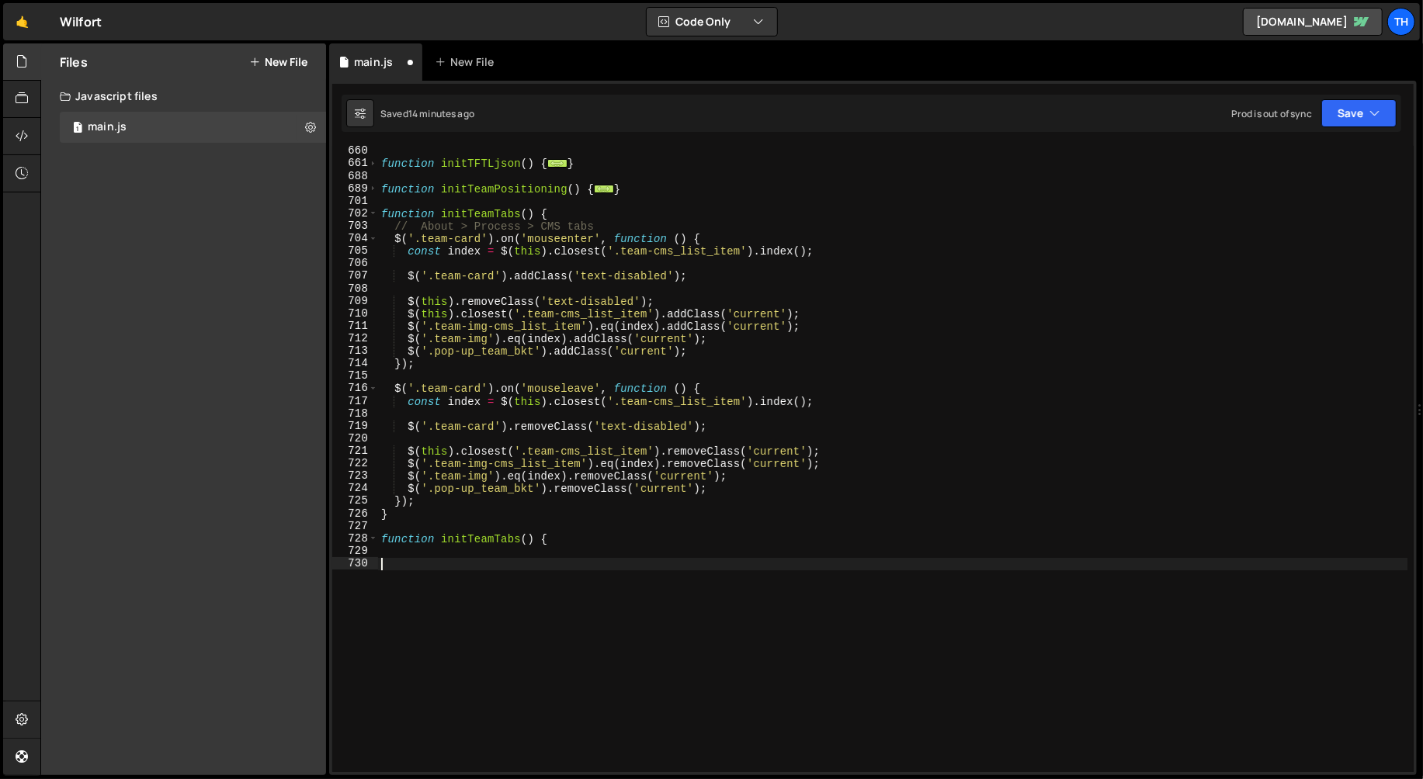
paste textarea "}"
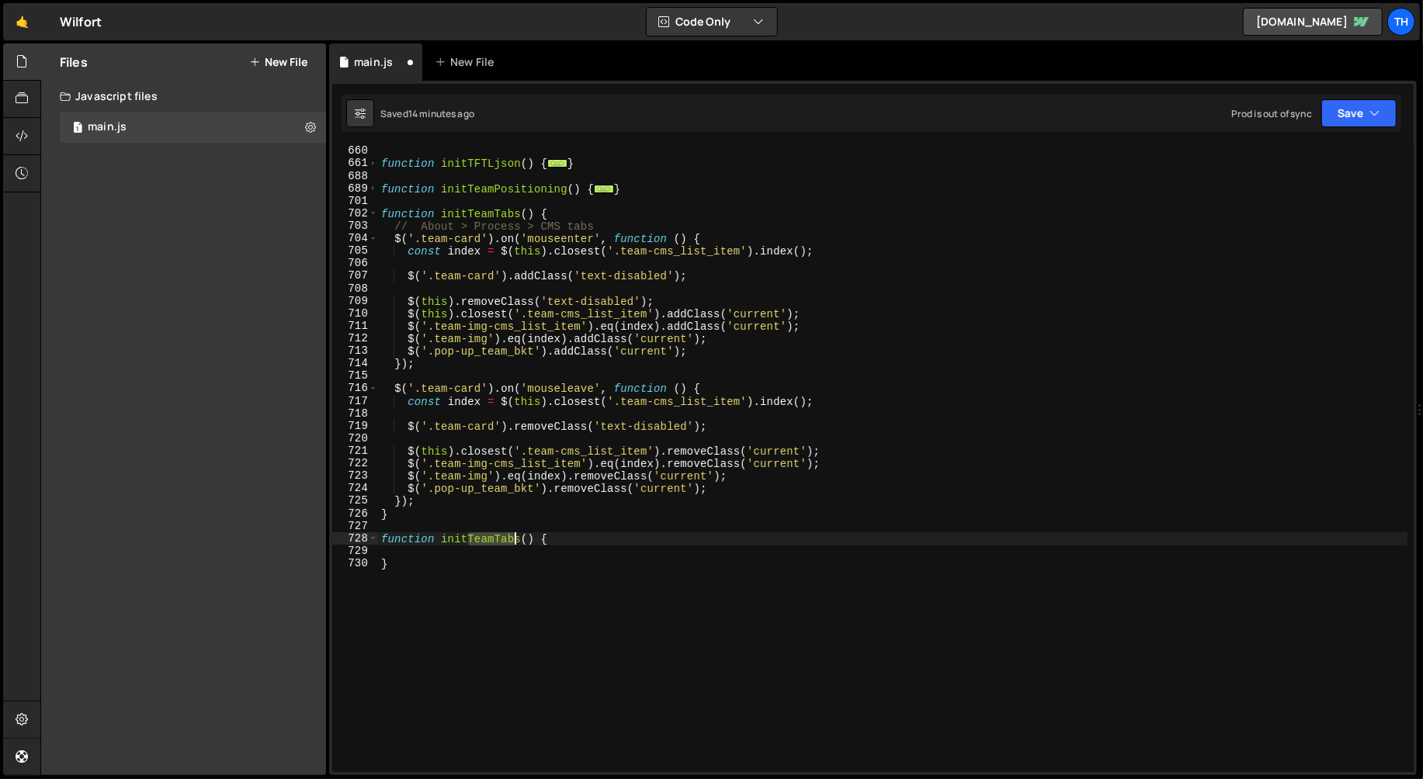
drag, startPoint x: 467, startPoint y: 539, endPoint x: 522, endPoint y: 540, distance: 55.1
click at [522, 540] on div "function initTFTLjson ( ) { ... } function initTeamPositioning ( ) { ... } func…" at bounding box center [893, 471] width 1030 height 652
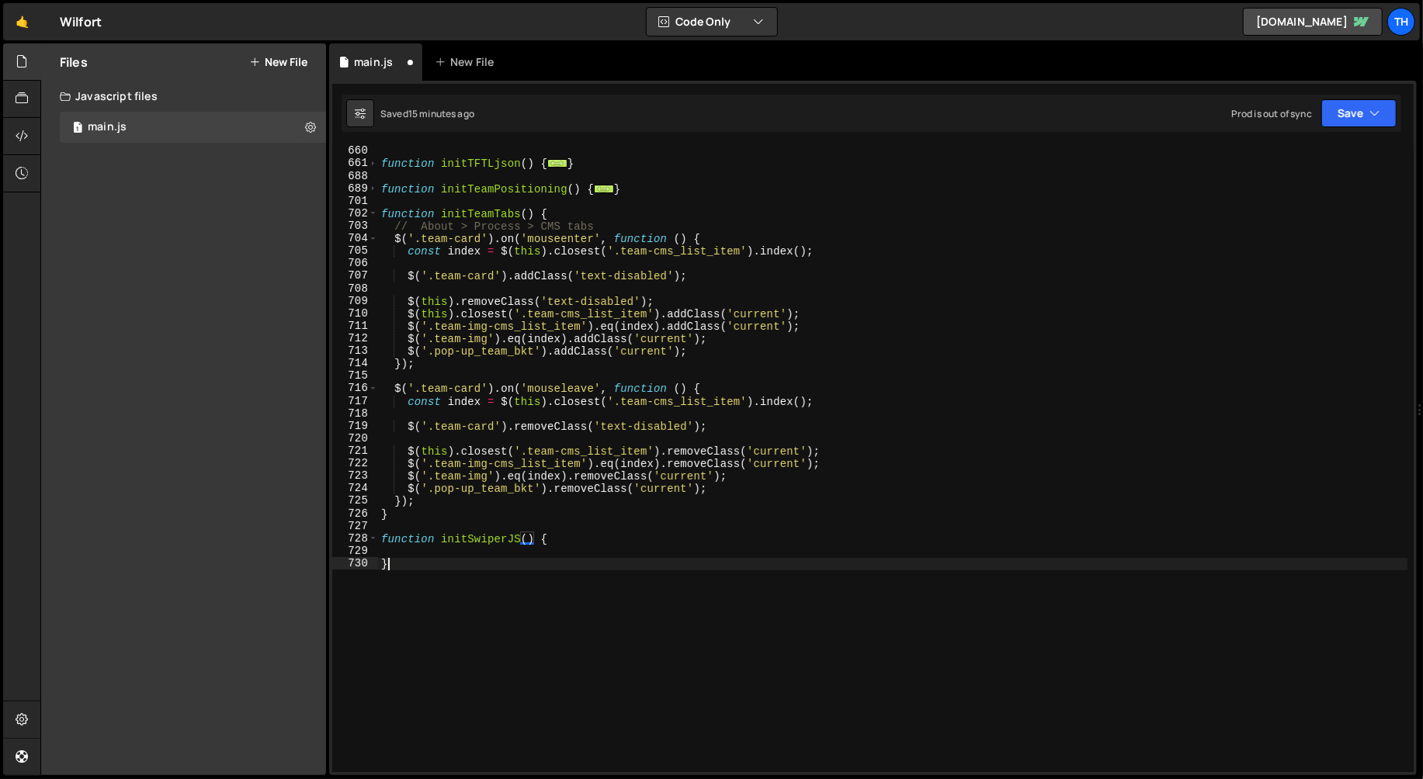
click at [444, 588] on div "function initTFTLjson ( ) { ... } function initTeamPositioning ( ) { ... } func…" at bounding box center [893, 471] width 1030 height 652
type textarea "}"
click at [467, 549] on div "function initTFTLjson ( ) { ... } function initTeamPositioning ( ) { ... } func…" at bounding box center [893, 471] width 1030 height 652
drag, startPoint x: 380, startPoint y: 541, endPoint x: 330, endPoint y: 553, distance: 51.8
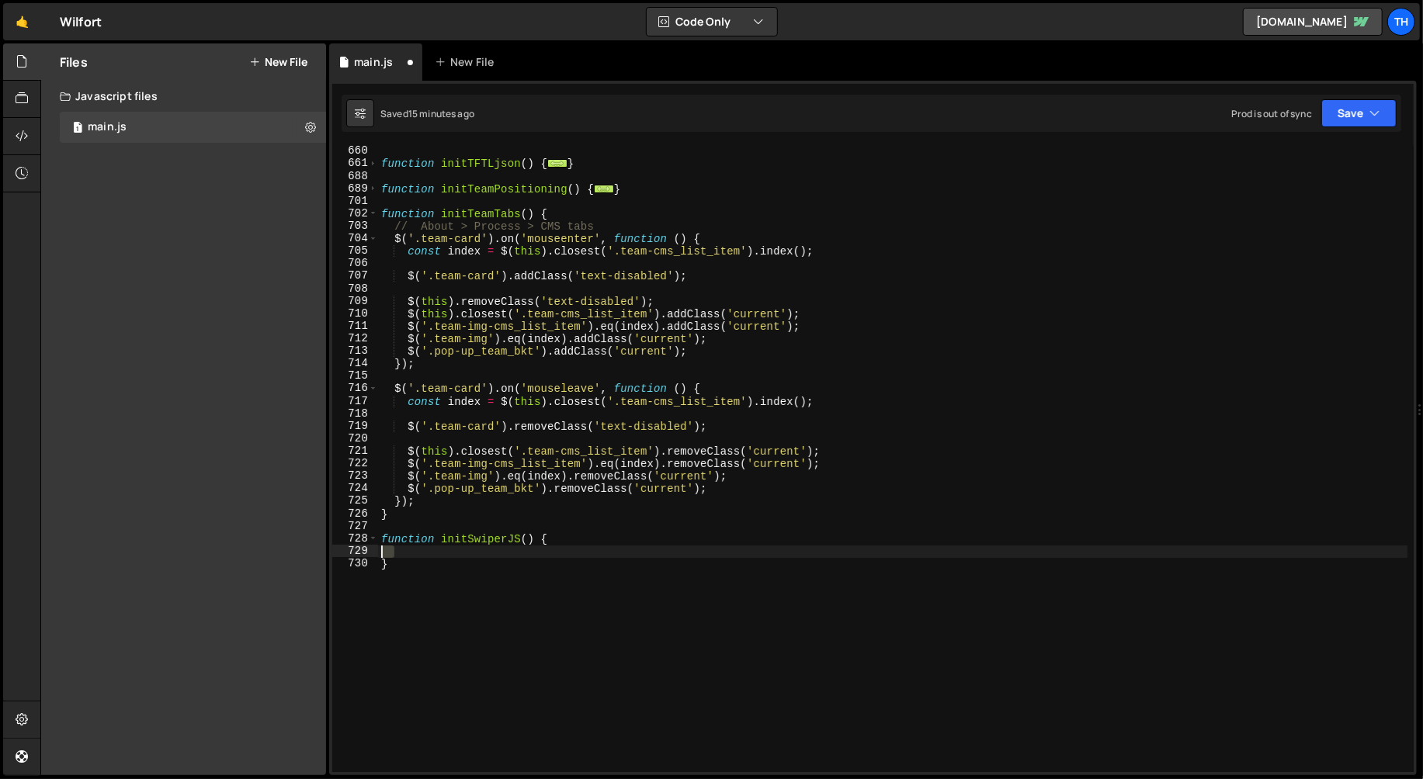
click at [330, 553] on div "// CMS 1 2 3 4 5 6 7 8 9 10 11 12 13 100 101 102 103 104 105 106 107 108 109 11…" at bounding box center [873, 428] width 1088 height 695
paste textarea "});"
type textarea "});"
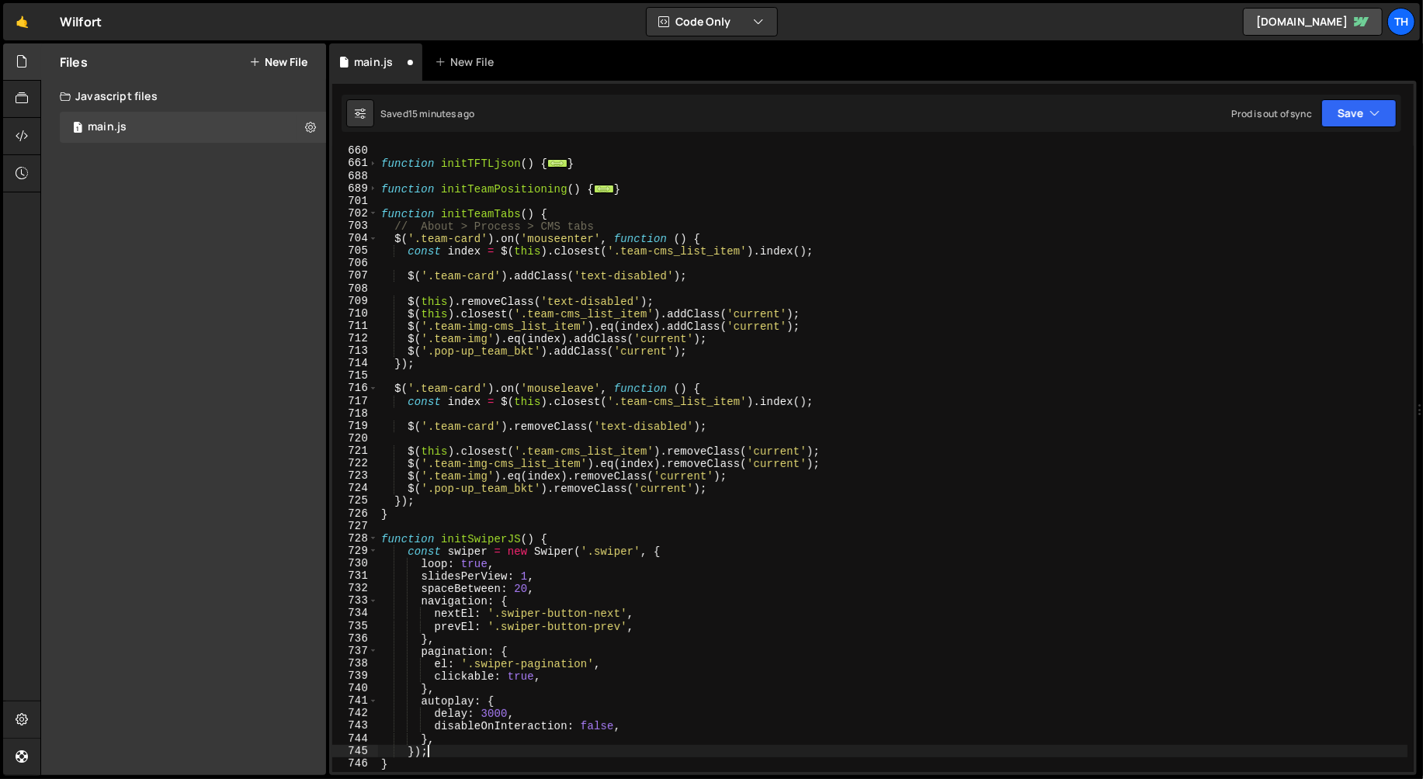
scroll to position [390, 0]
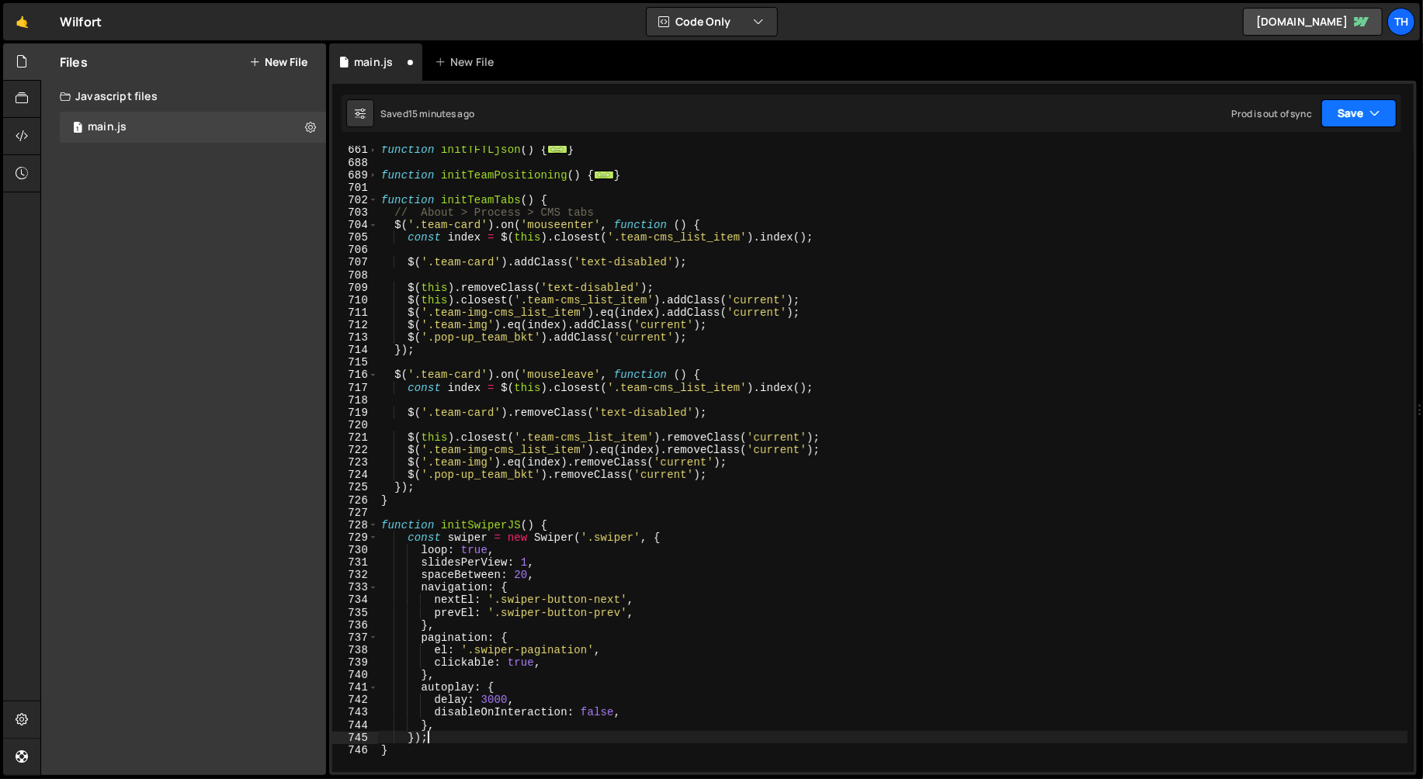
click at [1280, 117] on button "Save" at bounding box center [1358, 113] width 75 height 28
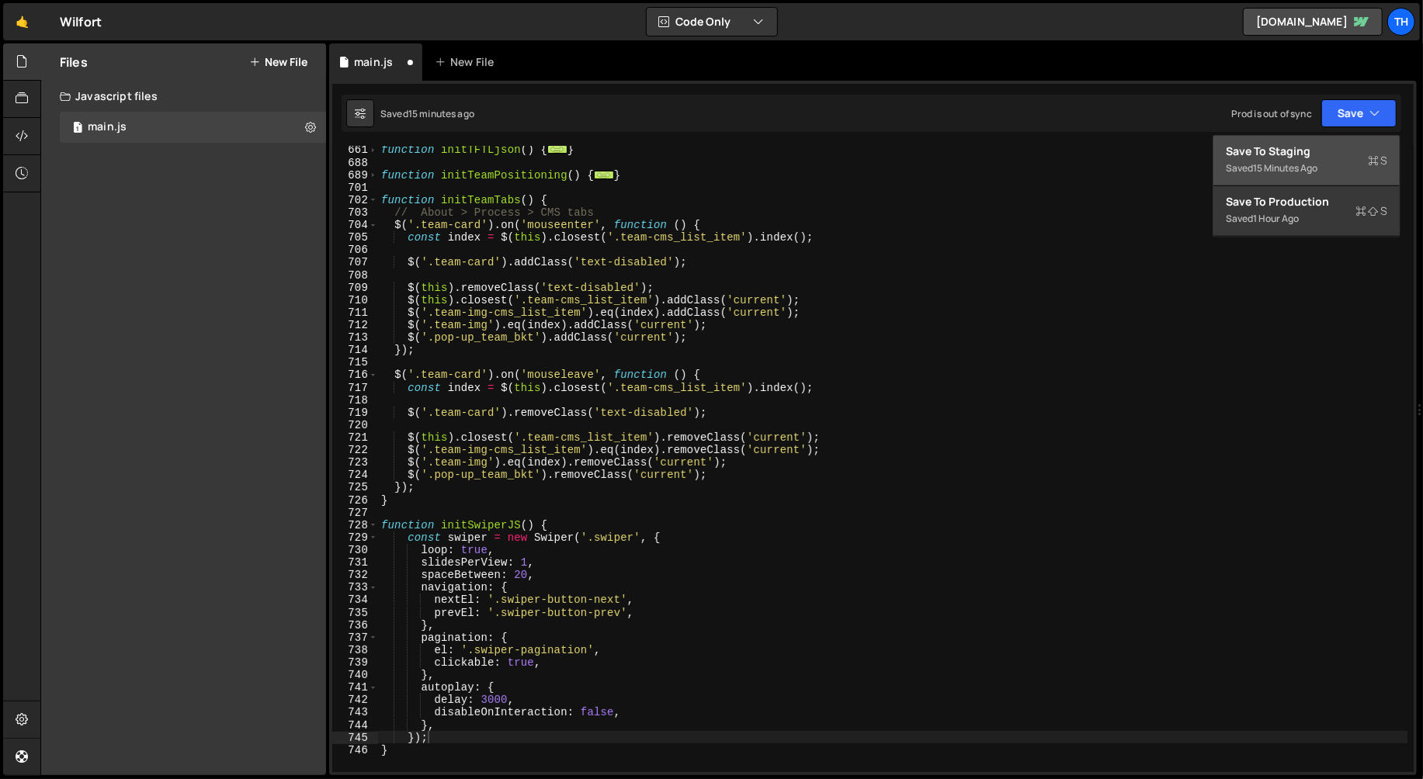
click at [1280, 144] on div "Save to Staging S" at bounding box center [1306, 152] width 161 height 16
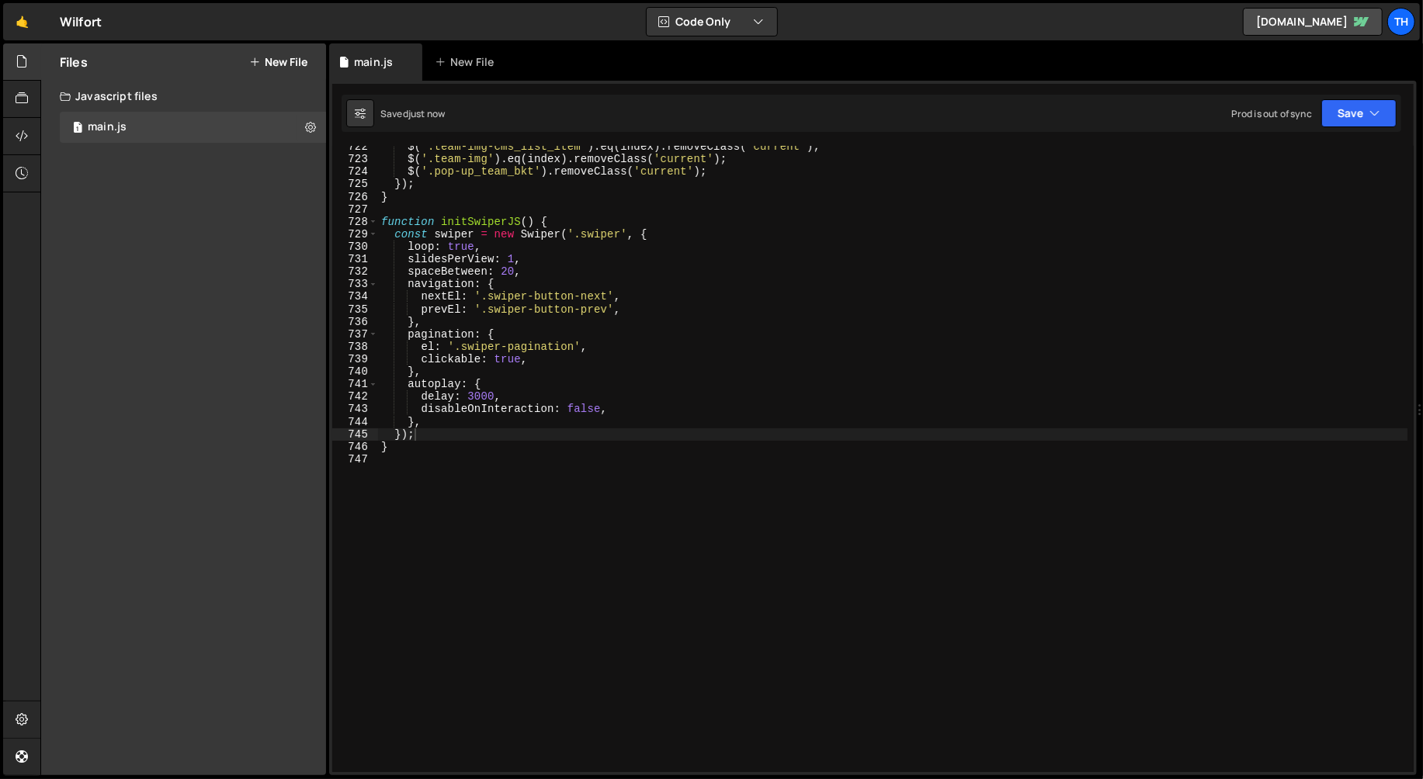
scroll to position [8971, 0]
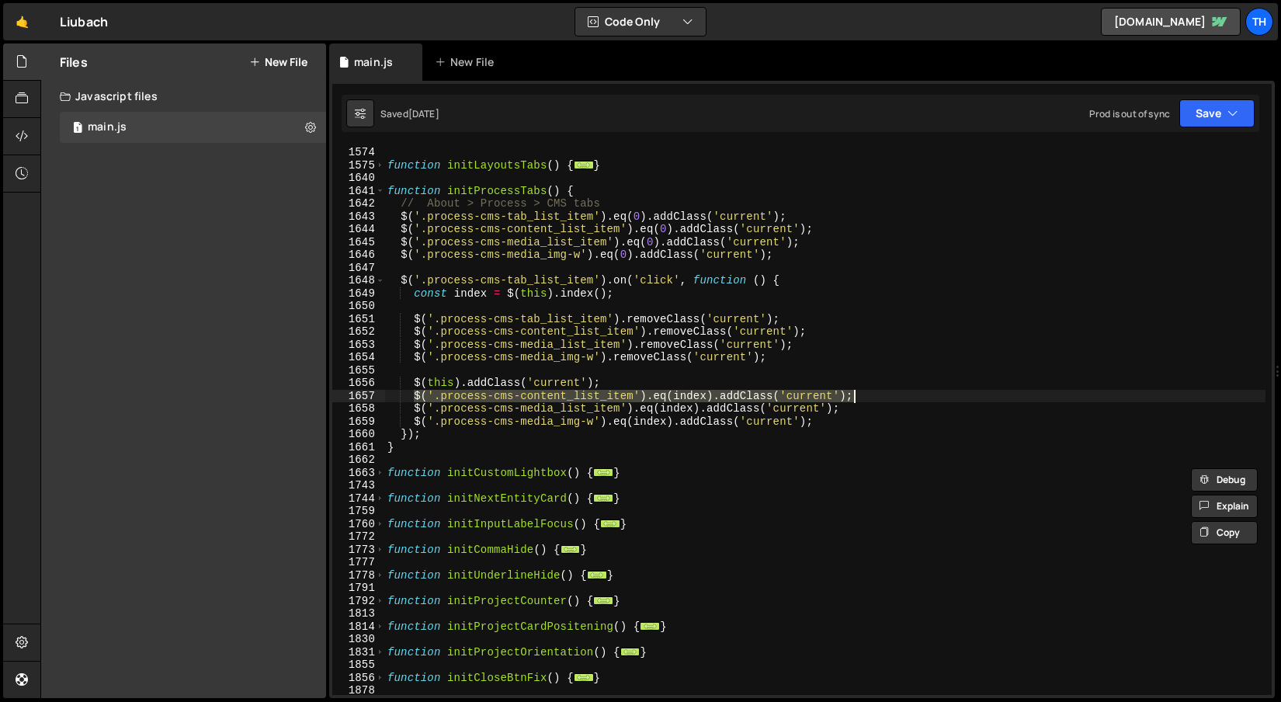
scroll to position [673, 0]
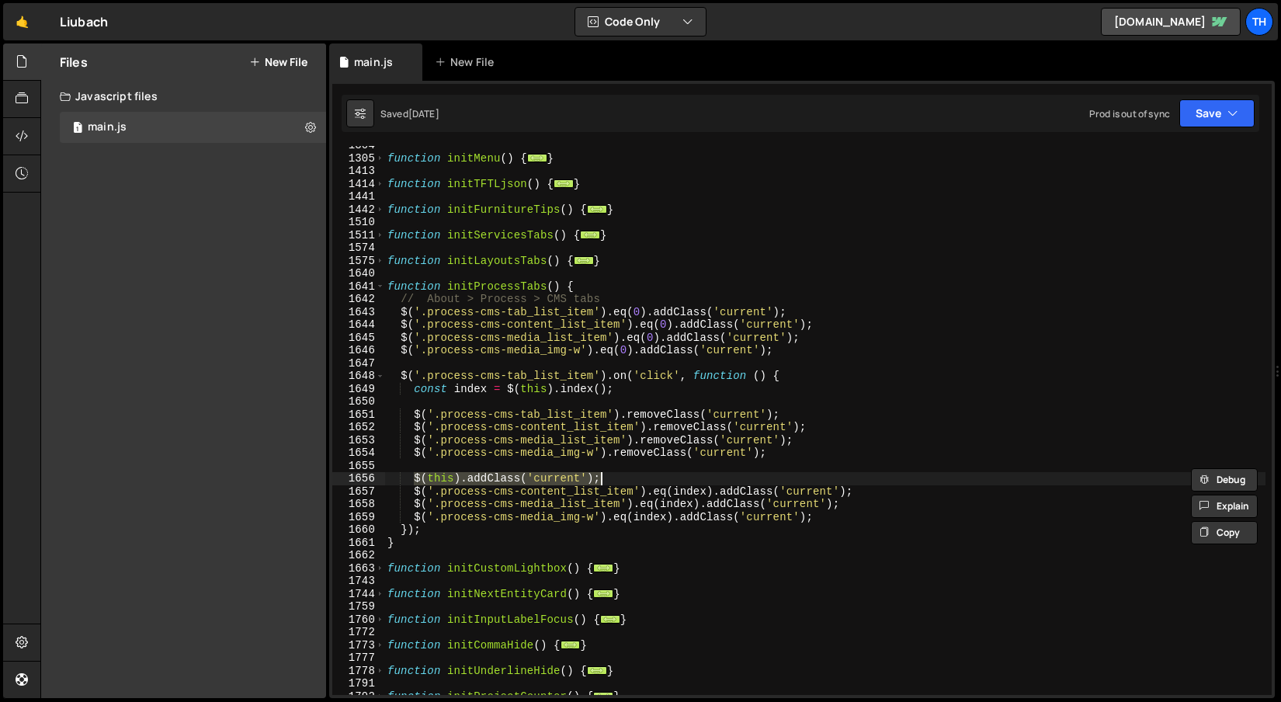
drag, startPoint x: 415, startPoint y: 475, endPoint x: 622, endPoint y: 476, distance: 207.3
click at [622, 476] on div "function initMenu ( ) { ... } function initTFTLjson ( ) { ... } function initFu…" at bounding box center [824, 426] width 881 height 575
type textarea "$(this).addClass('current');"
